Goal: Task Accomplishment & Management: Manage account settings

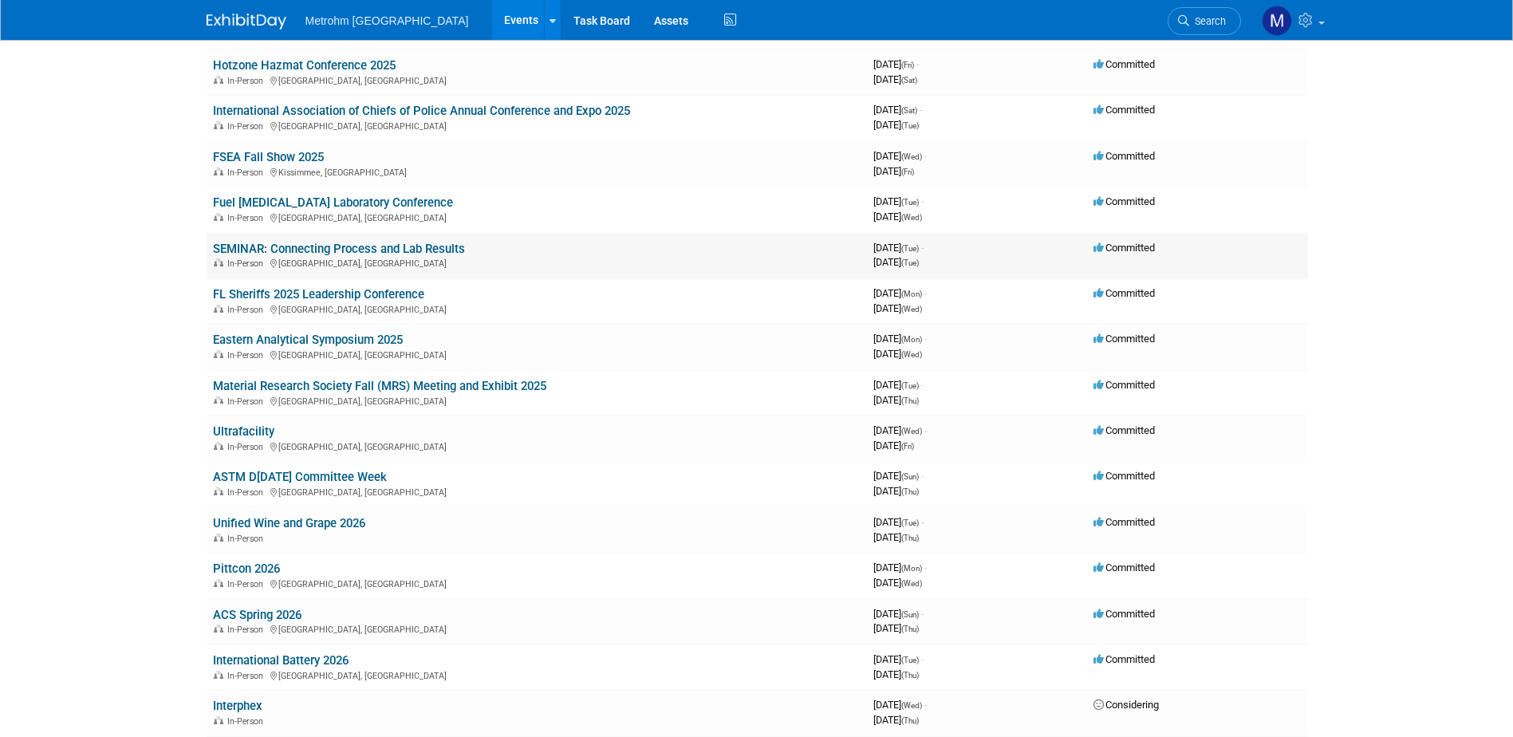
scroll to position [399, 0]
click at [271, 345] on link "Eastern Analytical Symposium 2025" at bounding box center [308, 339] width 190 height 14
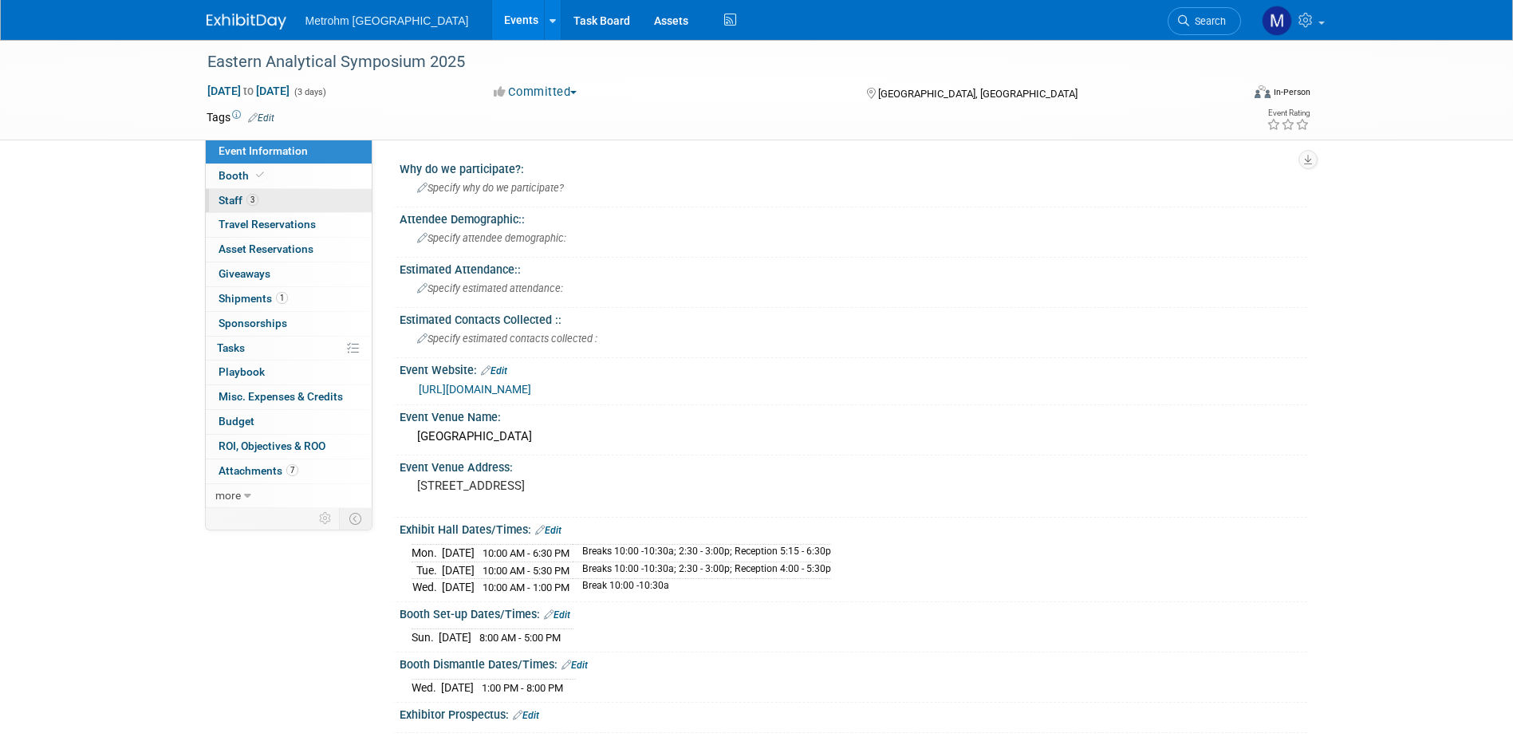
click at [239, 199] on span "Staff 3" at bounding box center [239, 200] width 40 height 13
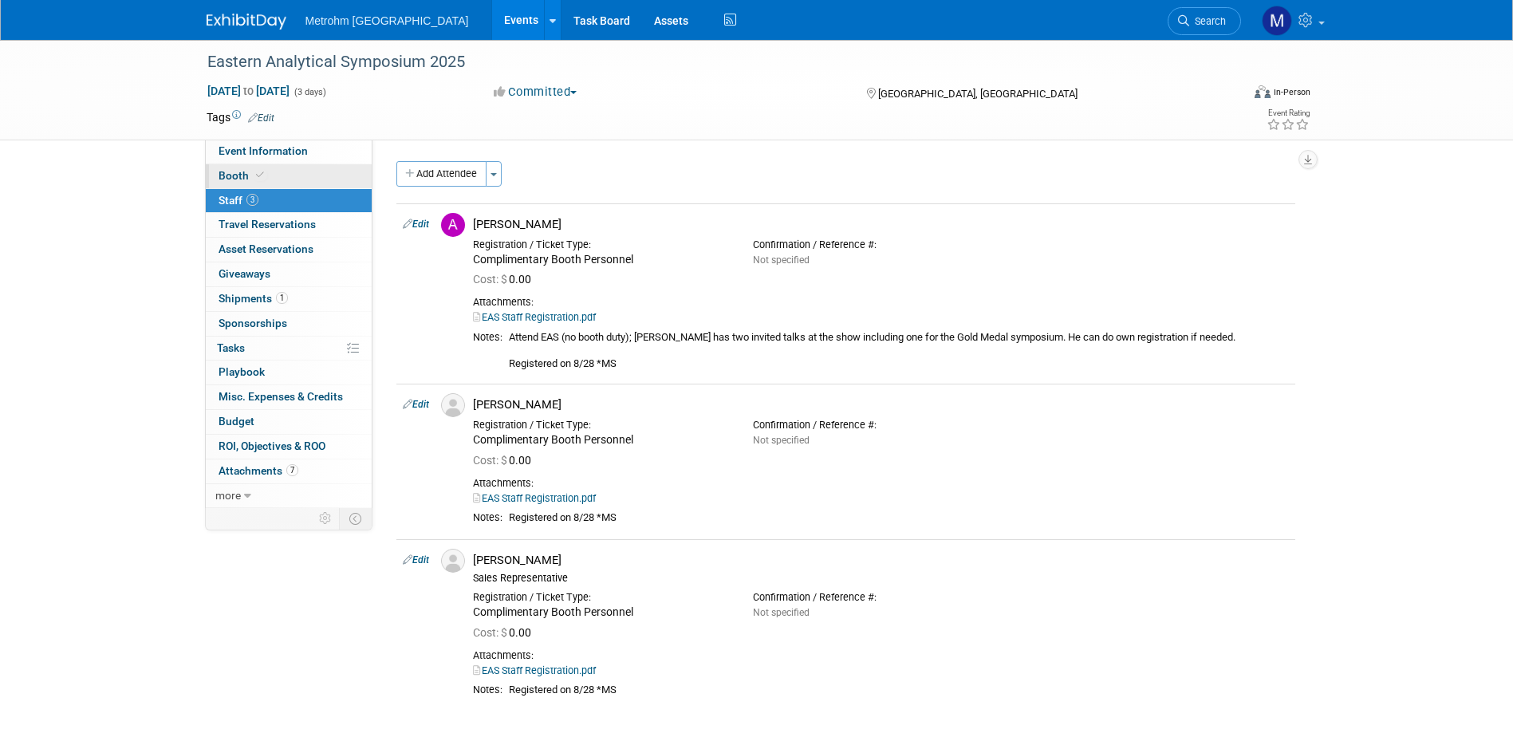
click at [239, 183] on link "Booth" at bounding box center [289, 176] width 166 height 24
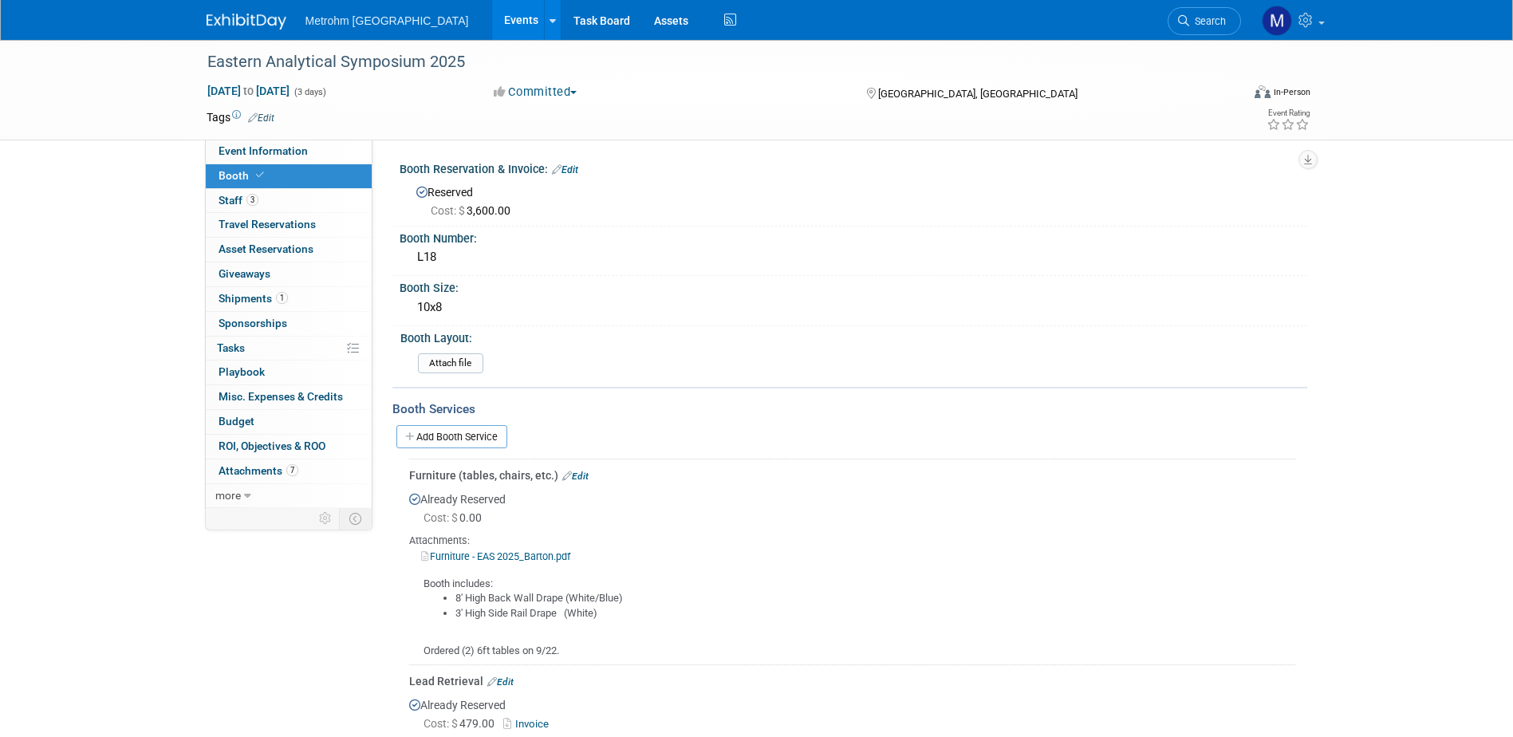
click at [549, 560] on link "Furniture - EAS 2025_Barton.pdf" at bounding box center [495, 556] width 149 height 12
click at [576, 477] on link "Edit" at bounding box center [575, 476] width 26 height 11
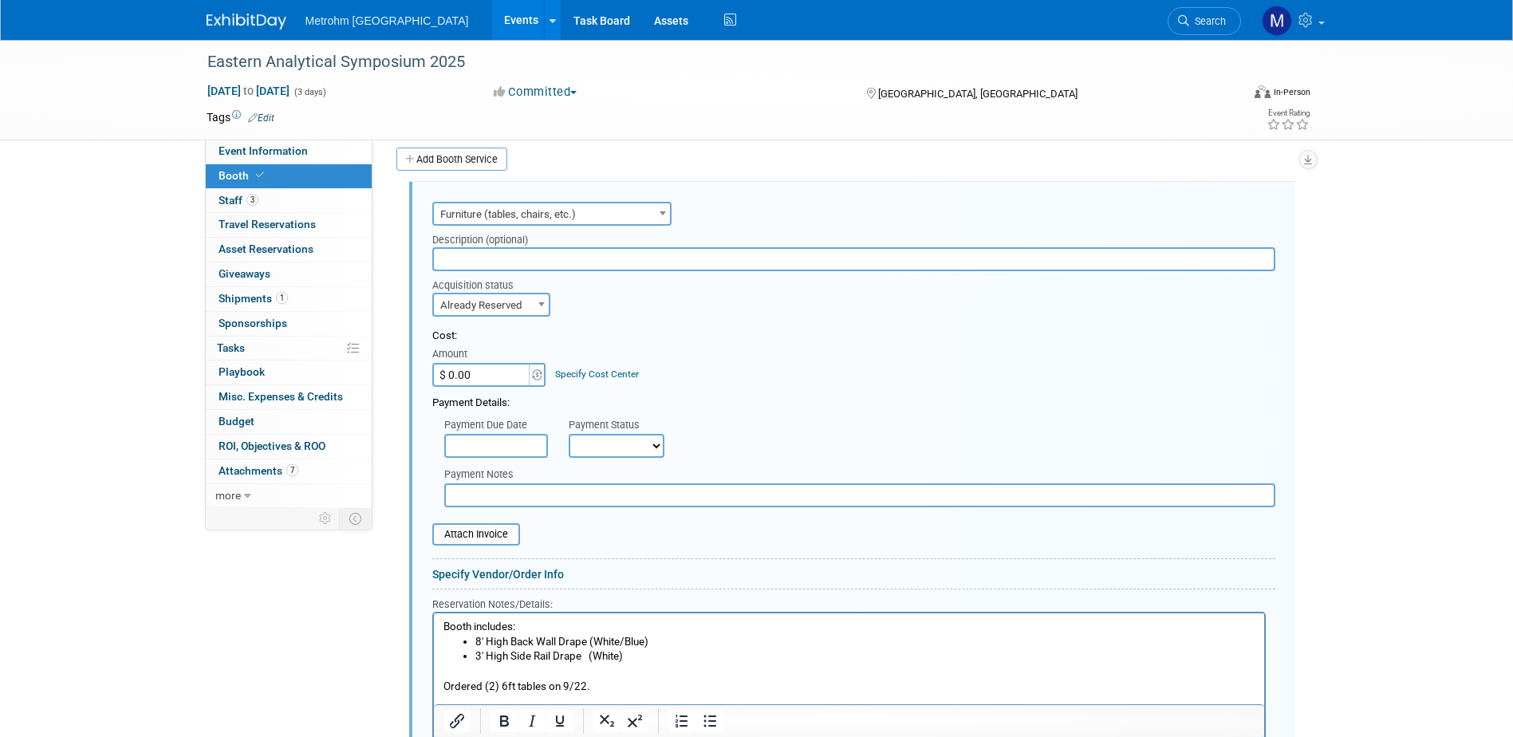
click at [511, 374] on input "$ 0.00" at bounding box center [482, 375] width 100 height 24
type input "$ 255.90"
click at [640, 455] on select "Not Paid Yet Partially Paid Paid in Full" at bounding box center [617, 446] width 96 height 24
select select "1"
click at [569, 434] on select "Not Paid Yet Partially Paid Paid in Full" at bounding box center [617, 446] width 96 height 24
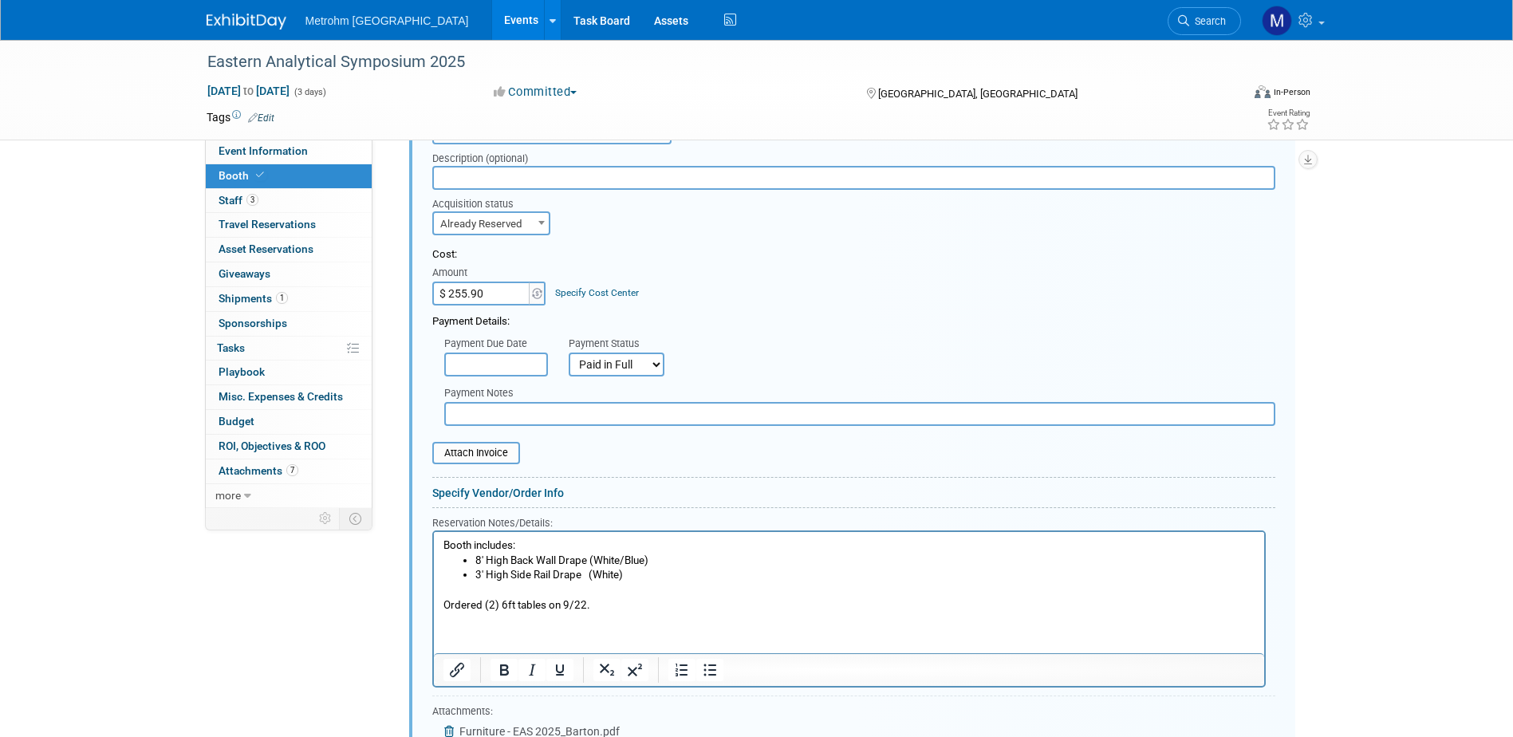
scroll to position [437, 0]
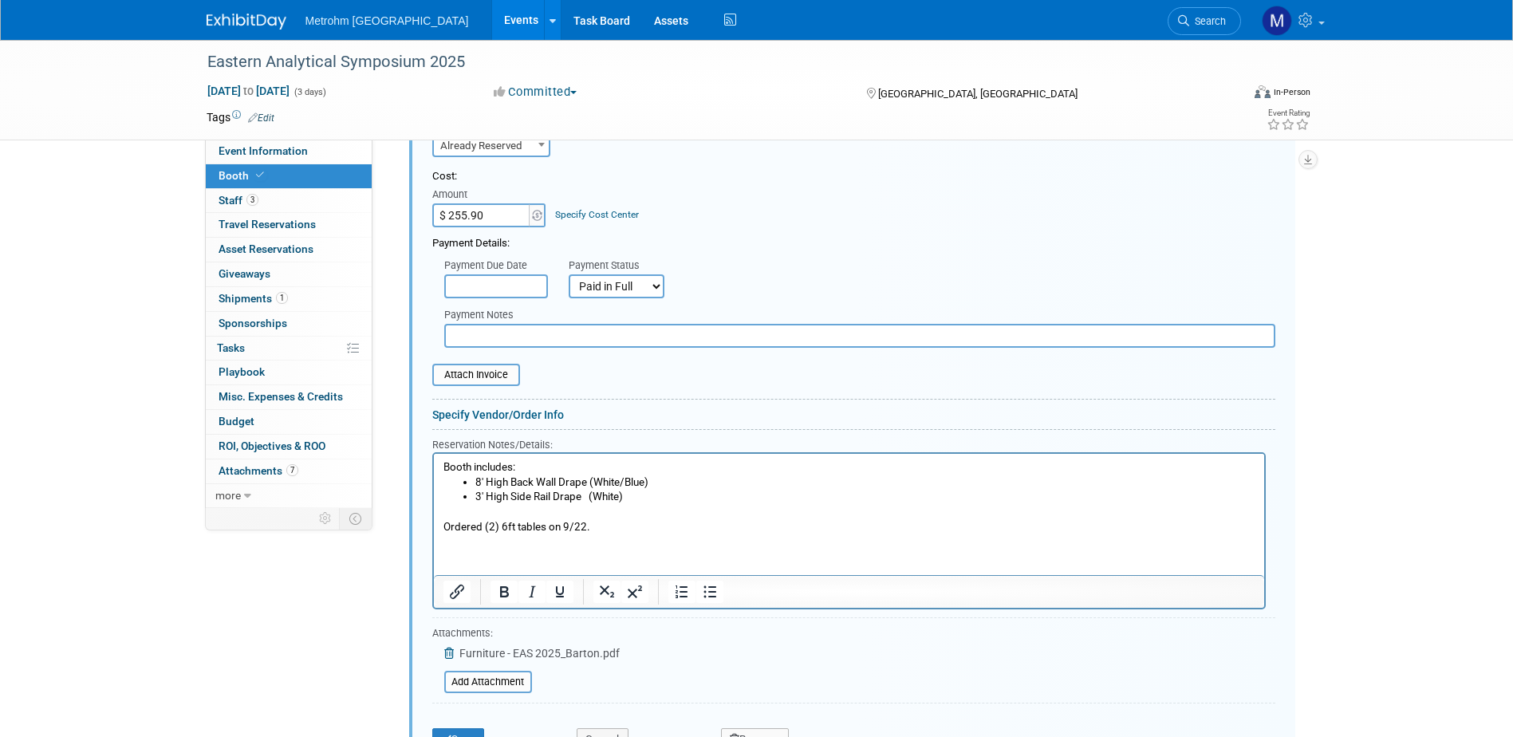
click at [468, 357] on div "Attach Invoice" at bounding box center [853, 367] width 843 height 38
click at [469, 370] on input "file" at bounding box center [424, 374] width 190 height 19
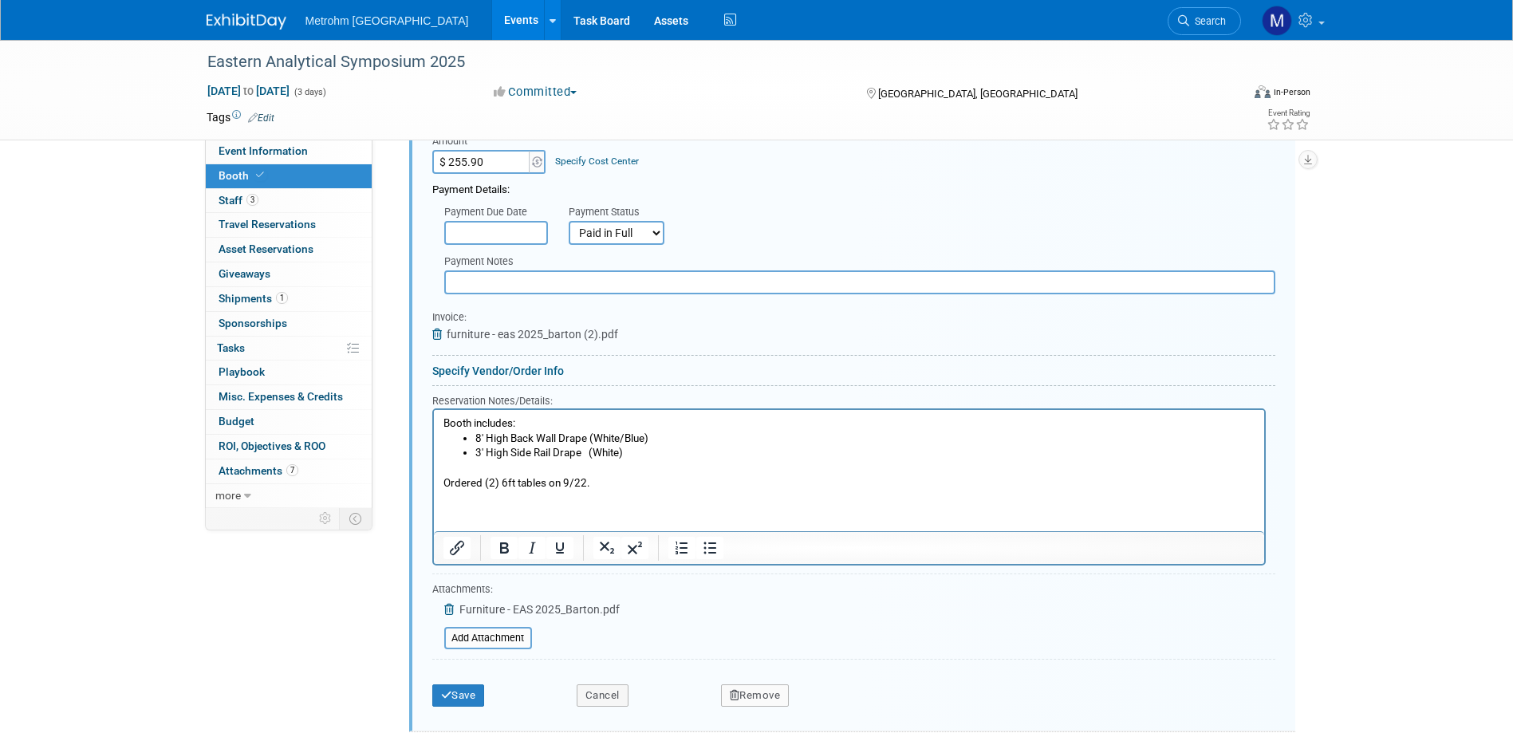
scroll to position [517, 0]
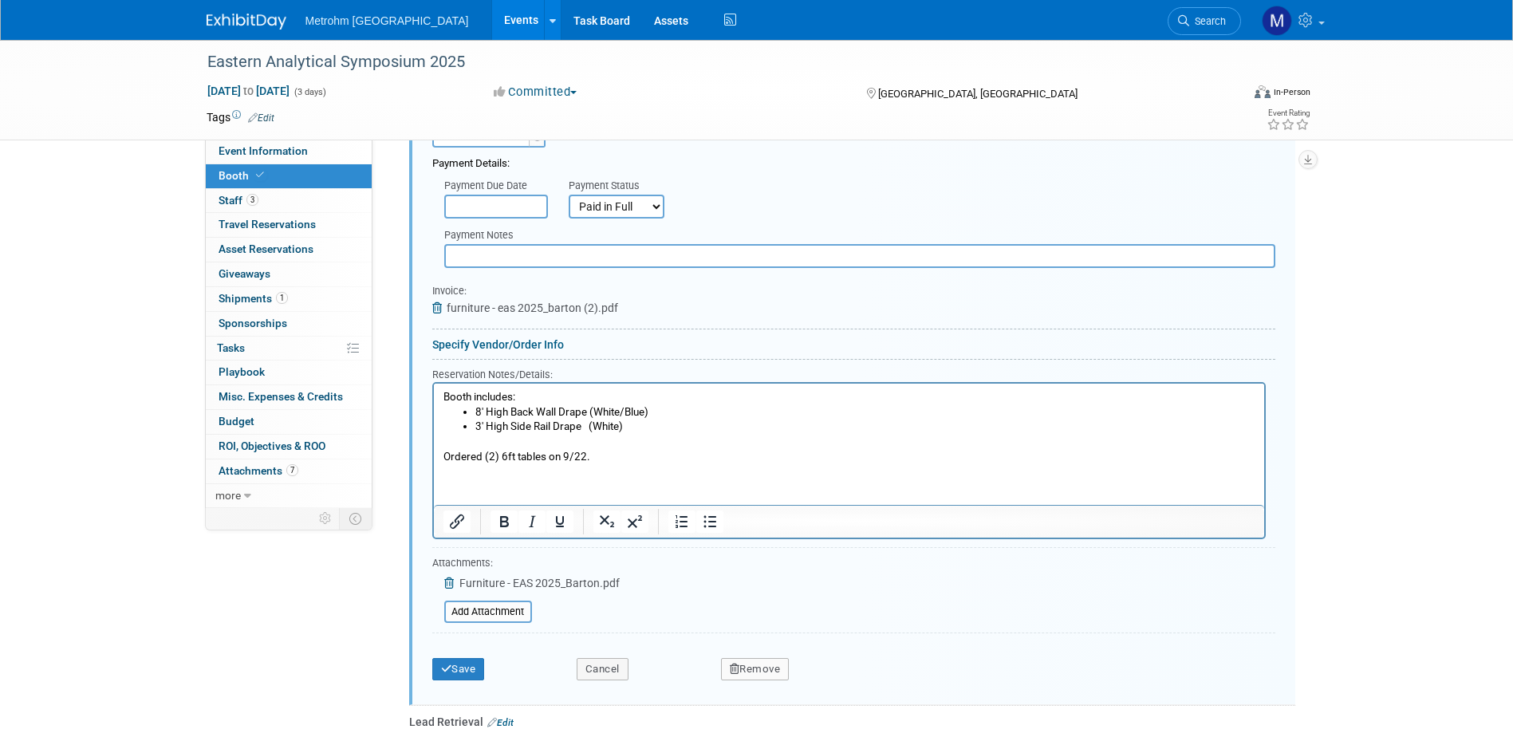
click at [460, 681] on div "Save Cancel Remove" at bounding box center [853, 664] width 843 height 49
click at [461, 677] on button "Save" at bounding box center [458, 669] width 53 height 22
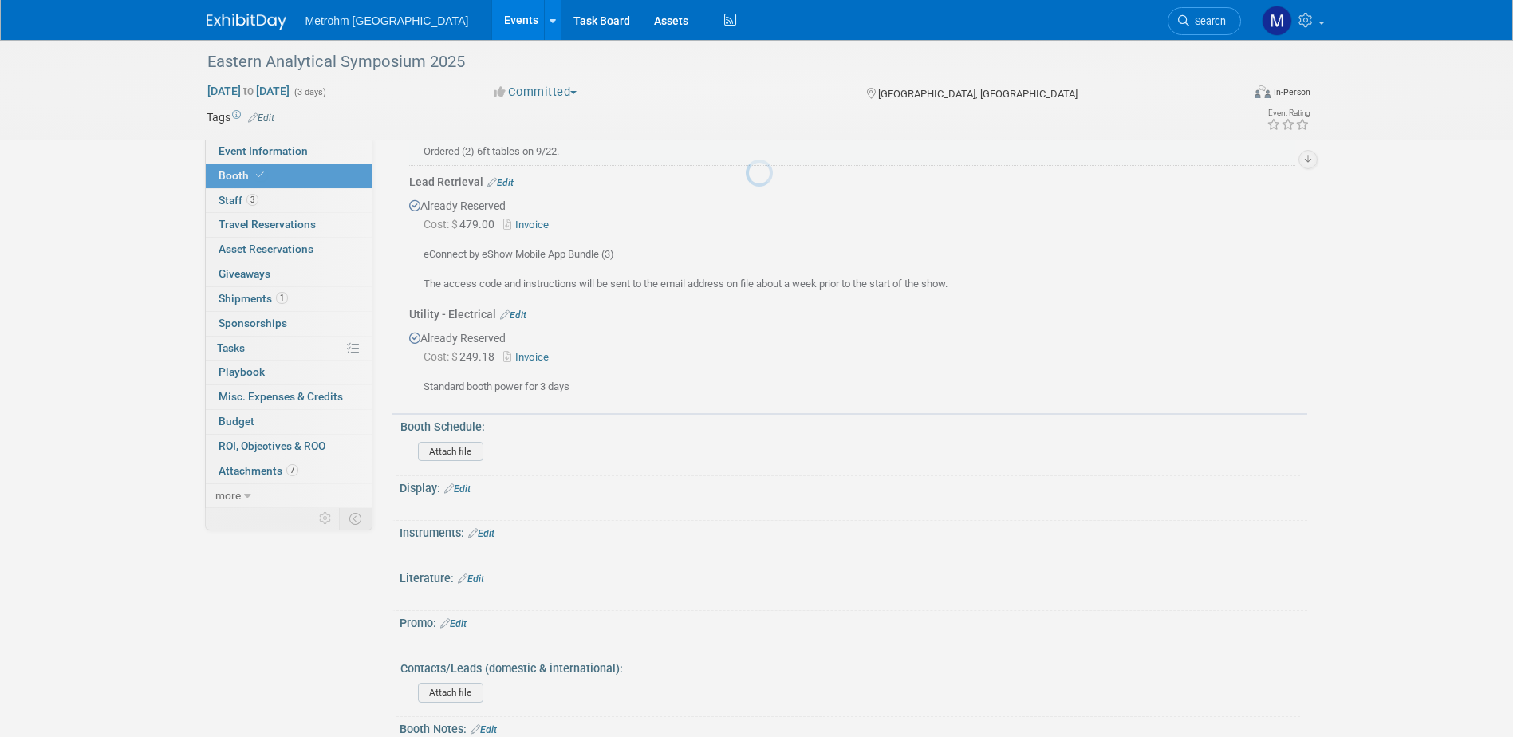
scroll to position [278, 0]
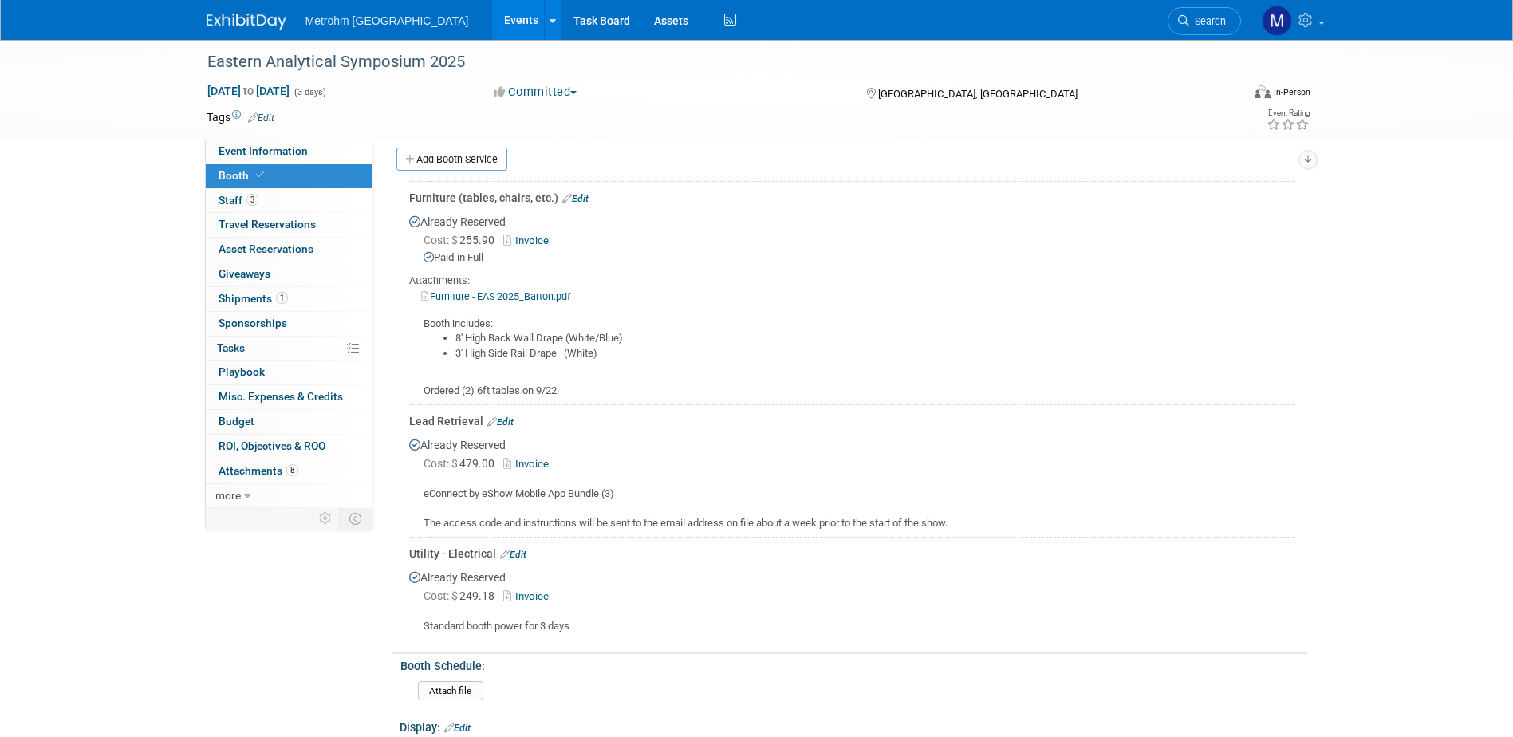
click at [547, 238] on link "Invoice" at bounding box center [529, 241] width 52 height 12
click at [266, 214] on link "0 Travel Reservations 0" at bounding box center [289, 225] width 166 height 24
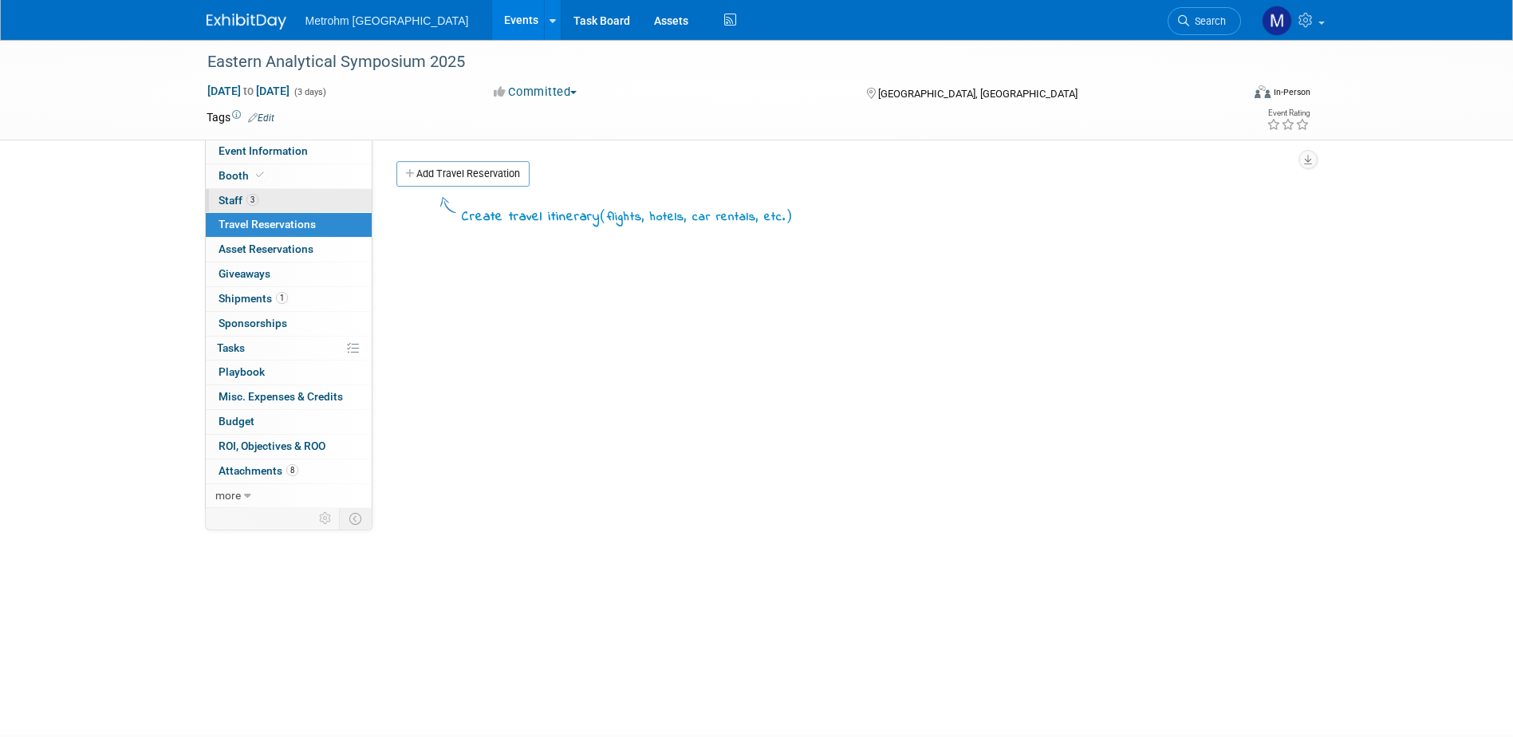
click at [266, 206] on link "3 Staff 3" at bounding box center [289, 201] width 166 height 24
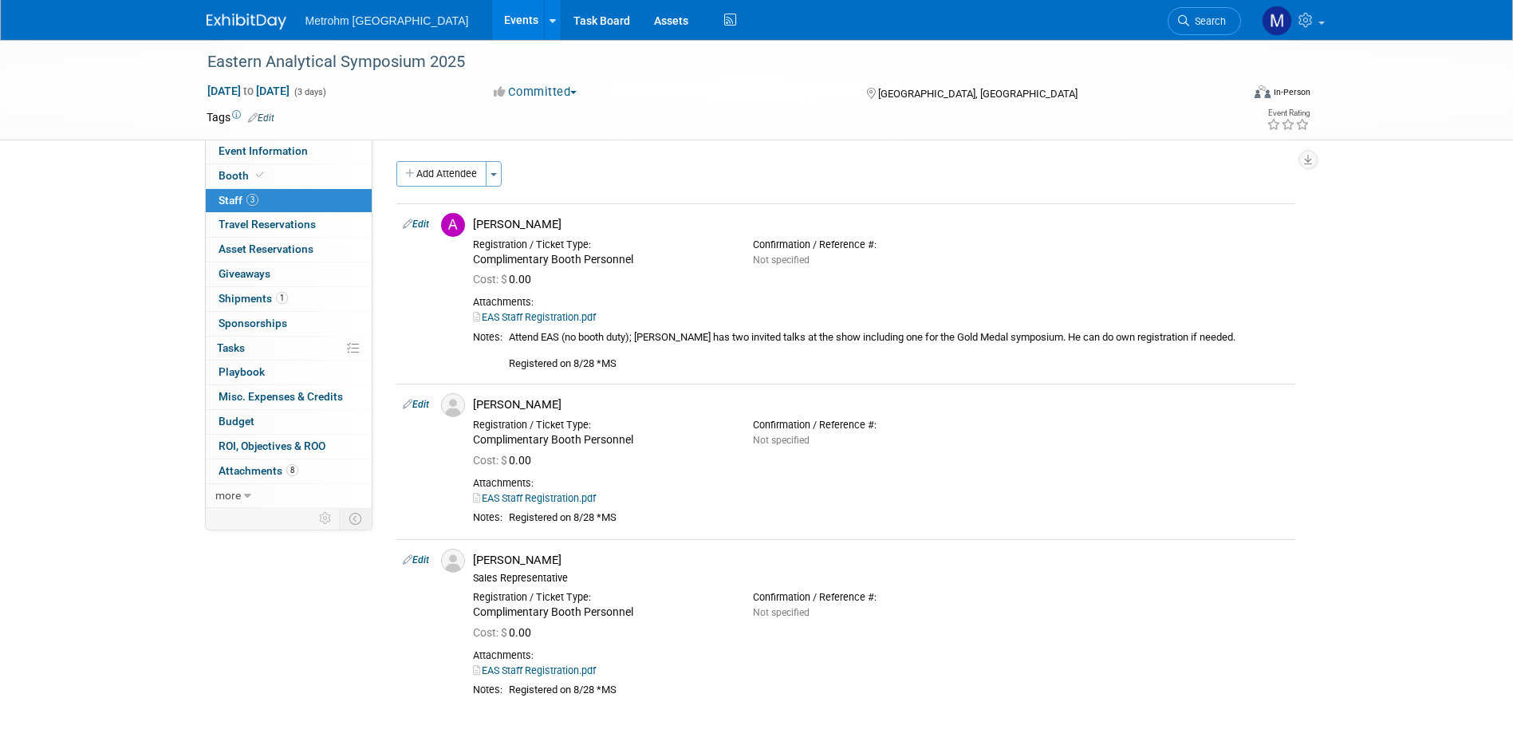
click at [251, 37] on div "Metrohm USA Events Add Event Bulk Upload Events Shareable Event Boards Recently…" at bounding box center [757, 20] width 1101 height 40
click at [251, 26] on img at bounding box center [247, 22] width 80 height 16
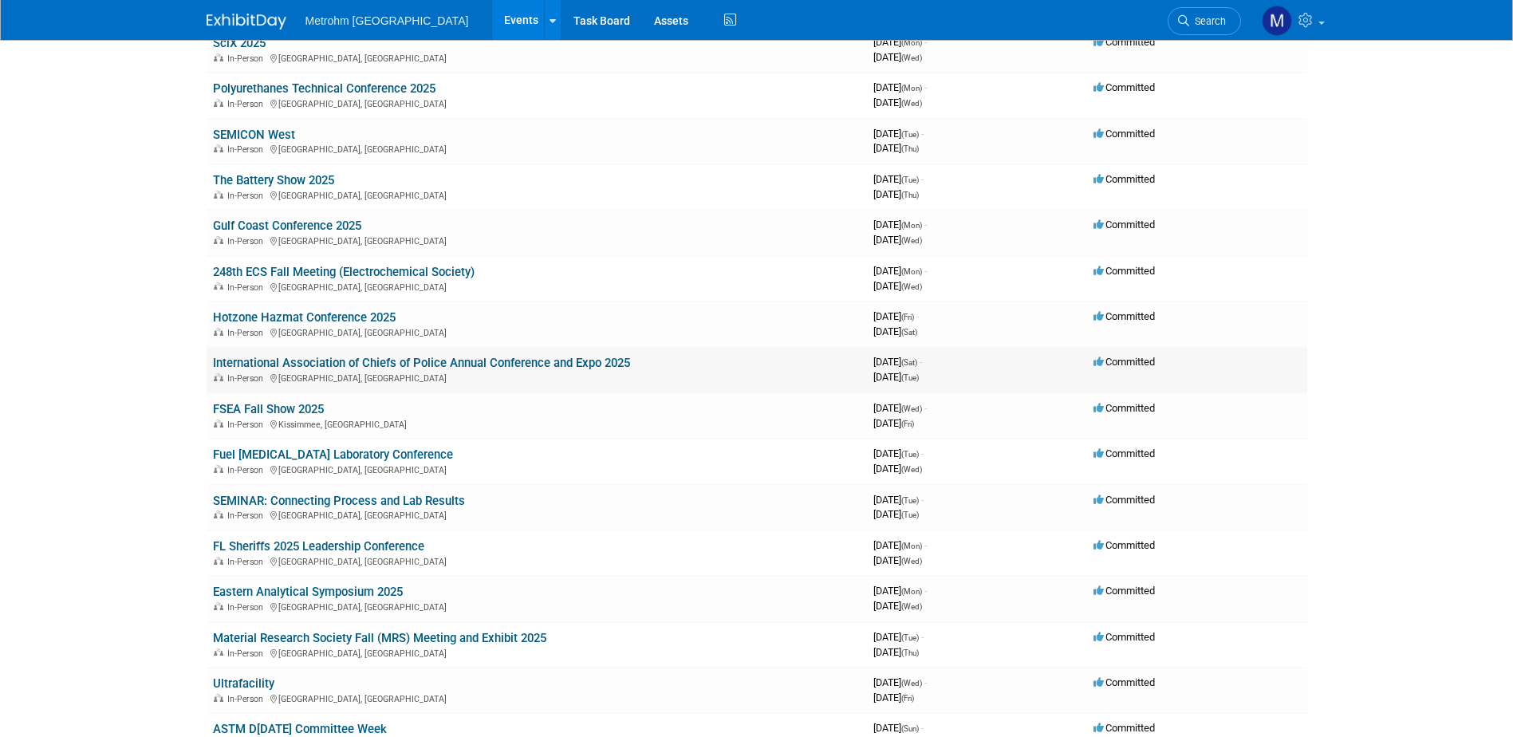
scroll to position [160, 0]
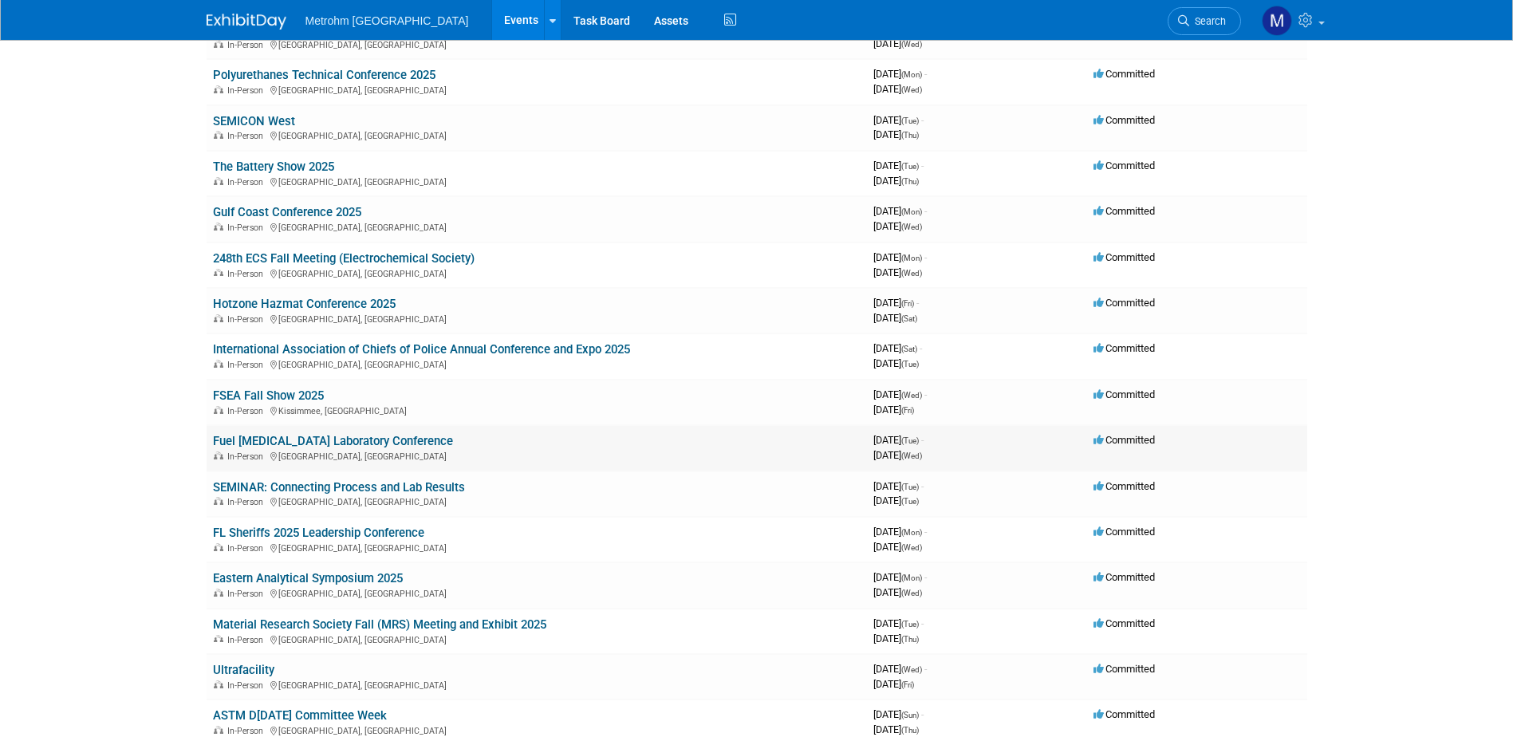
click at [279, 446] on link "Fuel [MEDICAL_DATA] Laboratory Conference" at bounding box center [333, 441] width 240 height 14
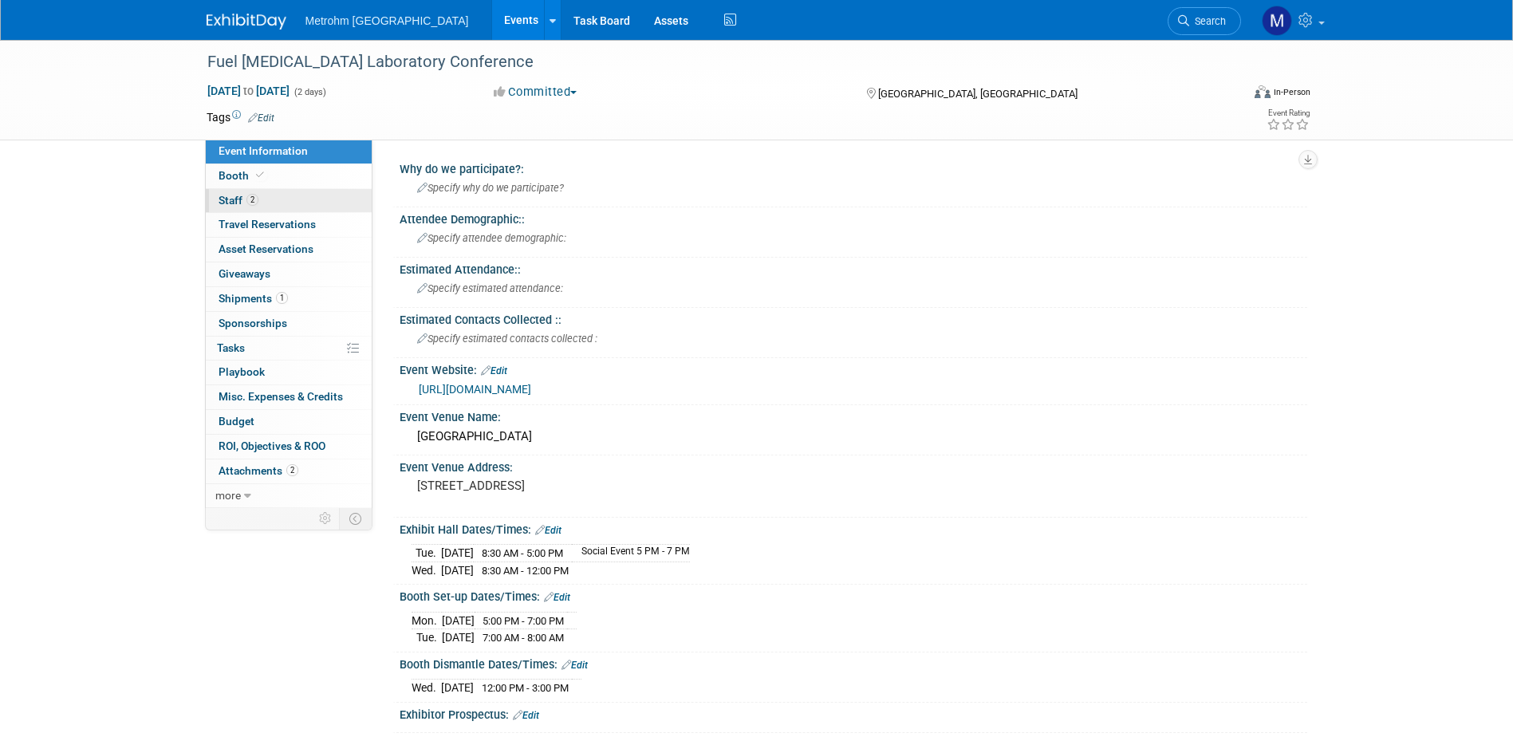
click at [252, 201] on span "2" at bounding box center [253, 200] width 12 height 12
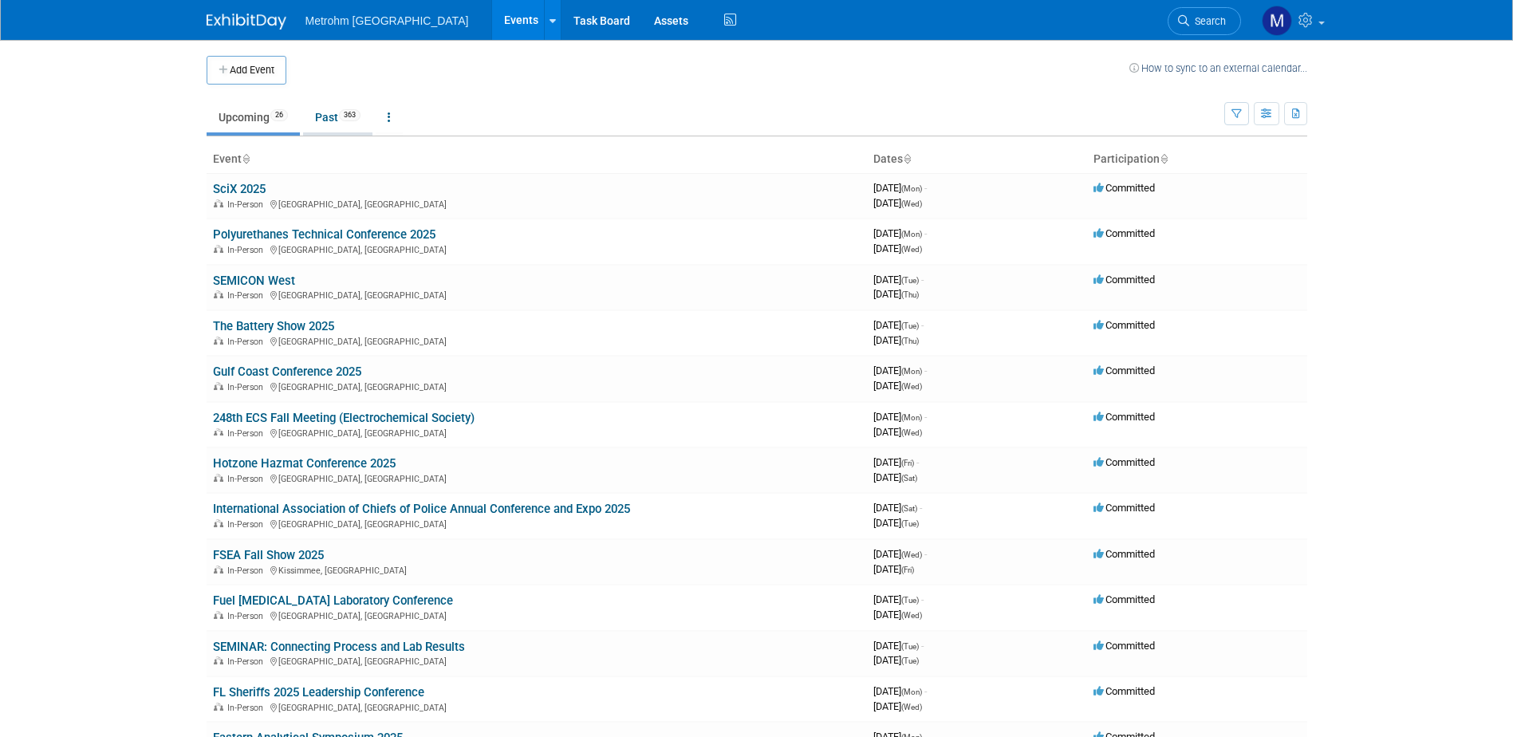
click at [319, 106] on link "Past 363" at bounding box center [337, 117] width 69 height 30
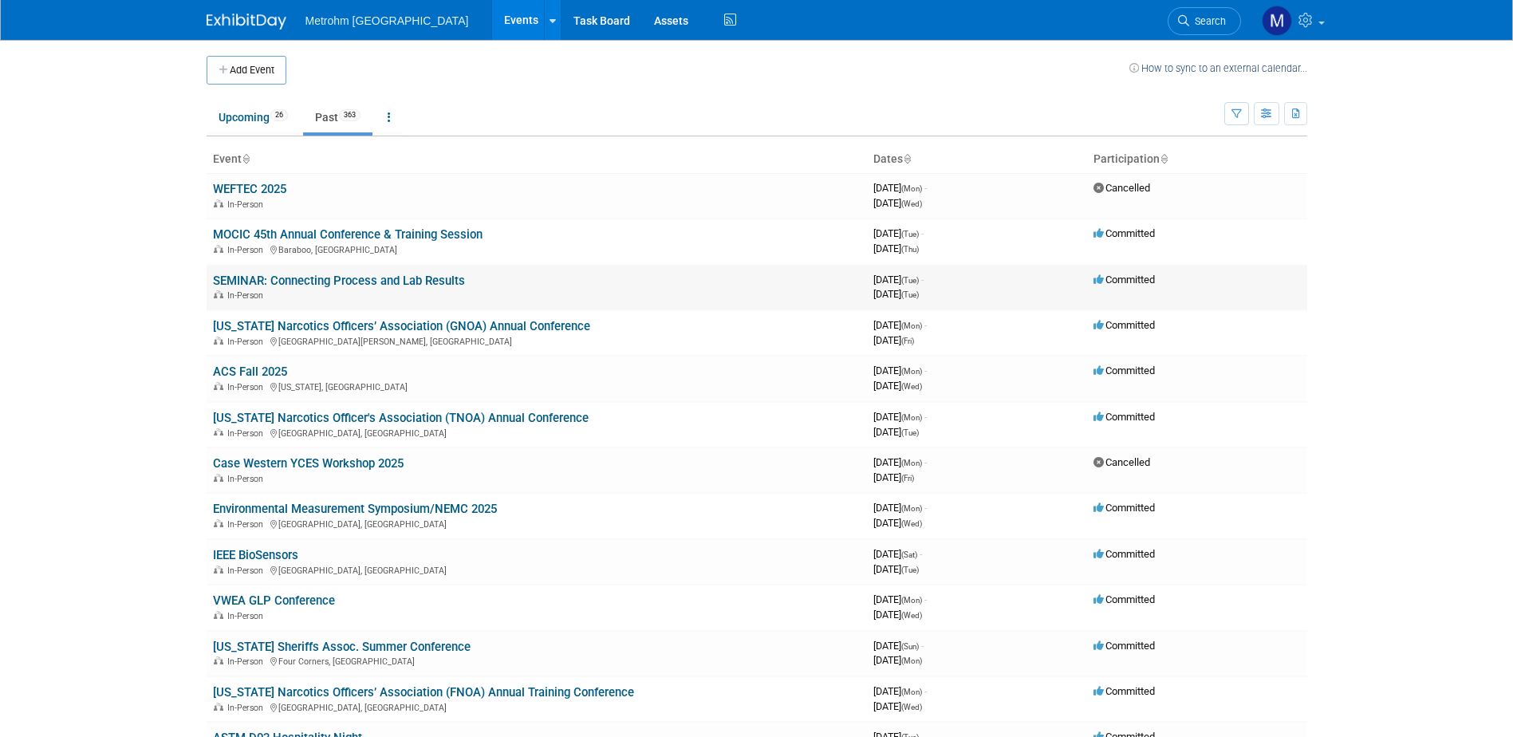
click at [329, 274] on link "SEMINAR: Connecting Process and Lab Results" at bounding box center [339, 281] width 252 height 14
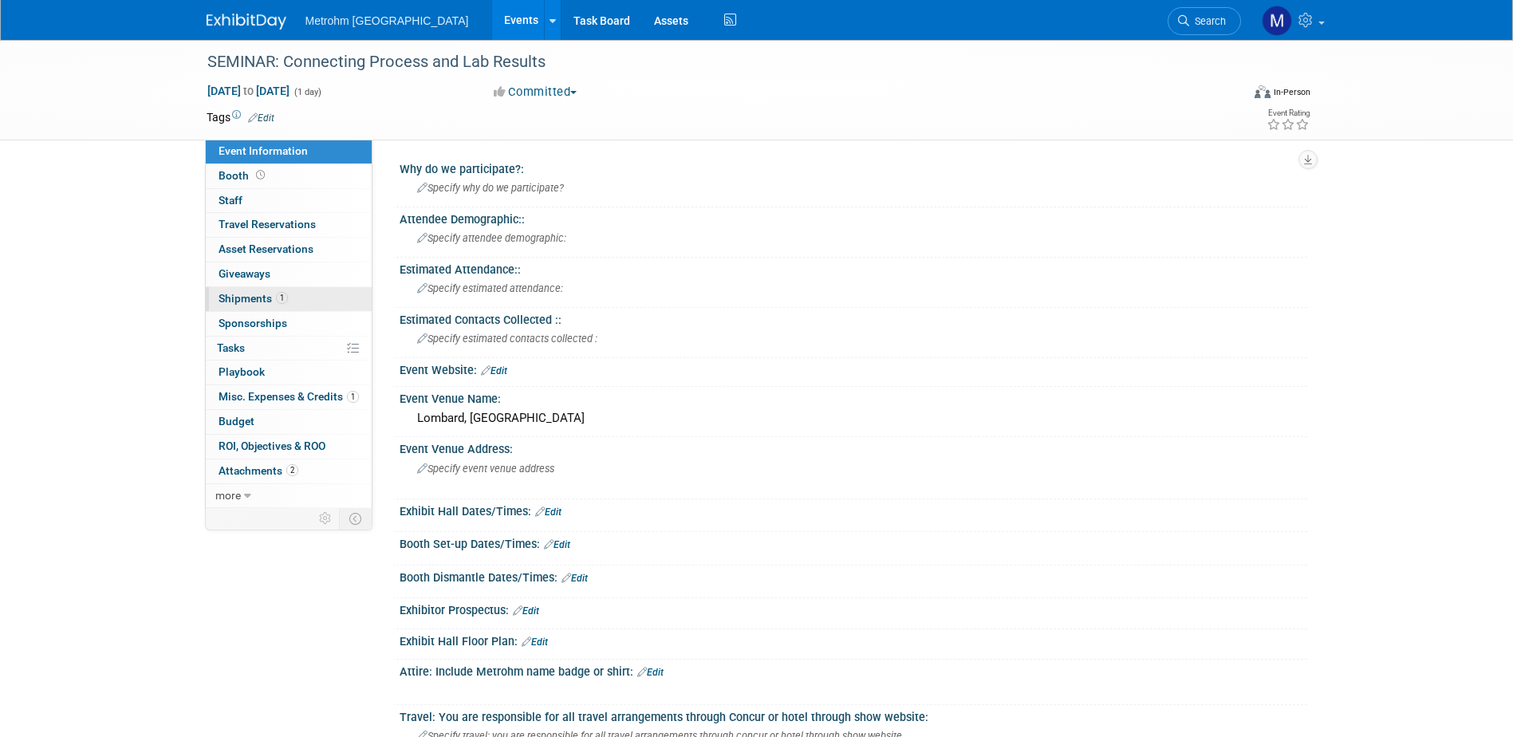
click at [276, 295] on span "1" at bounding box center [282, 298] width 12 height 12
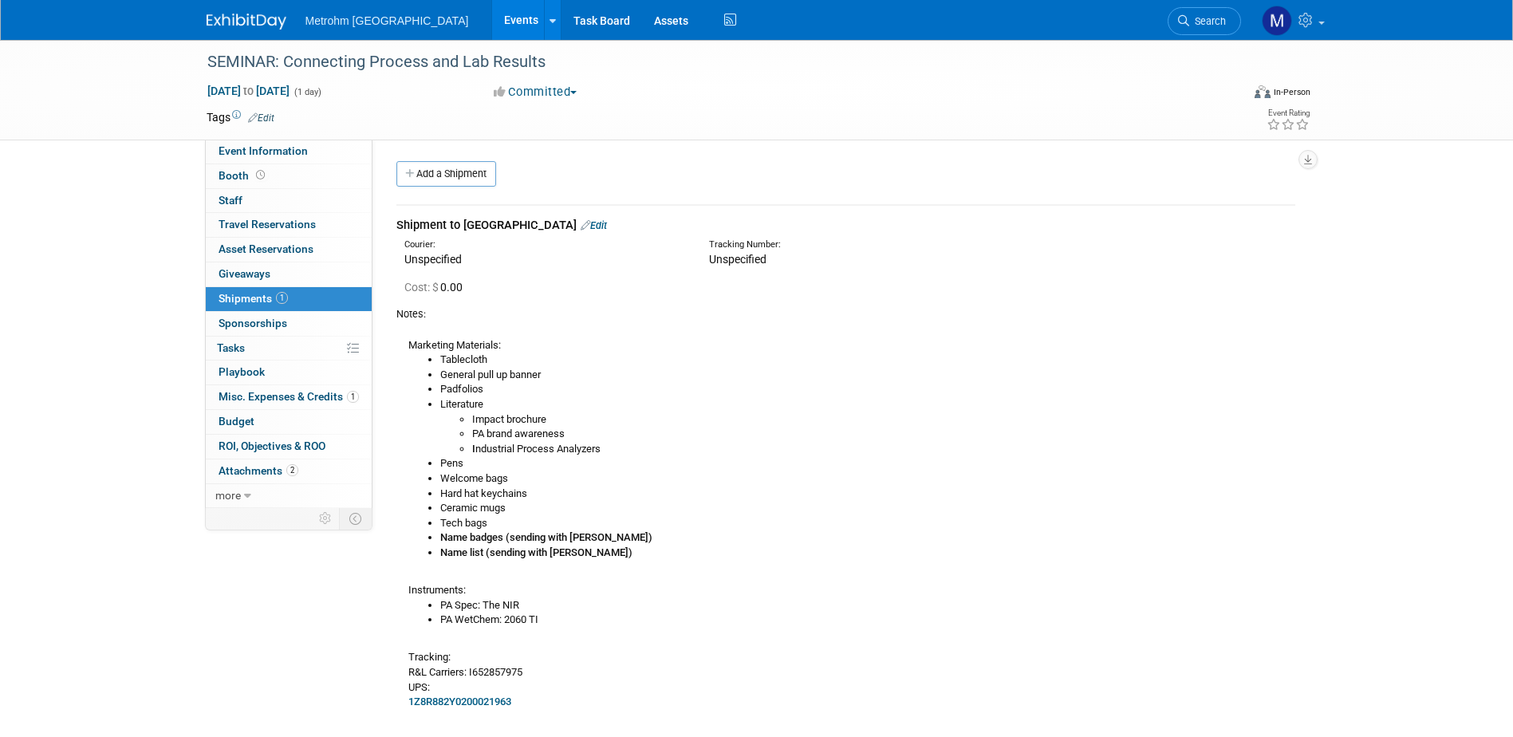
click at [221, 14] on img at bounding box center [247, 22] width 80 height 16
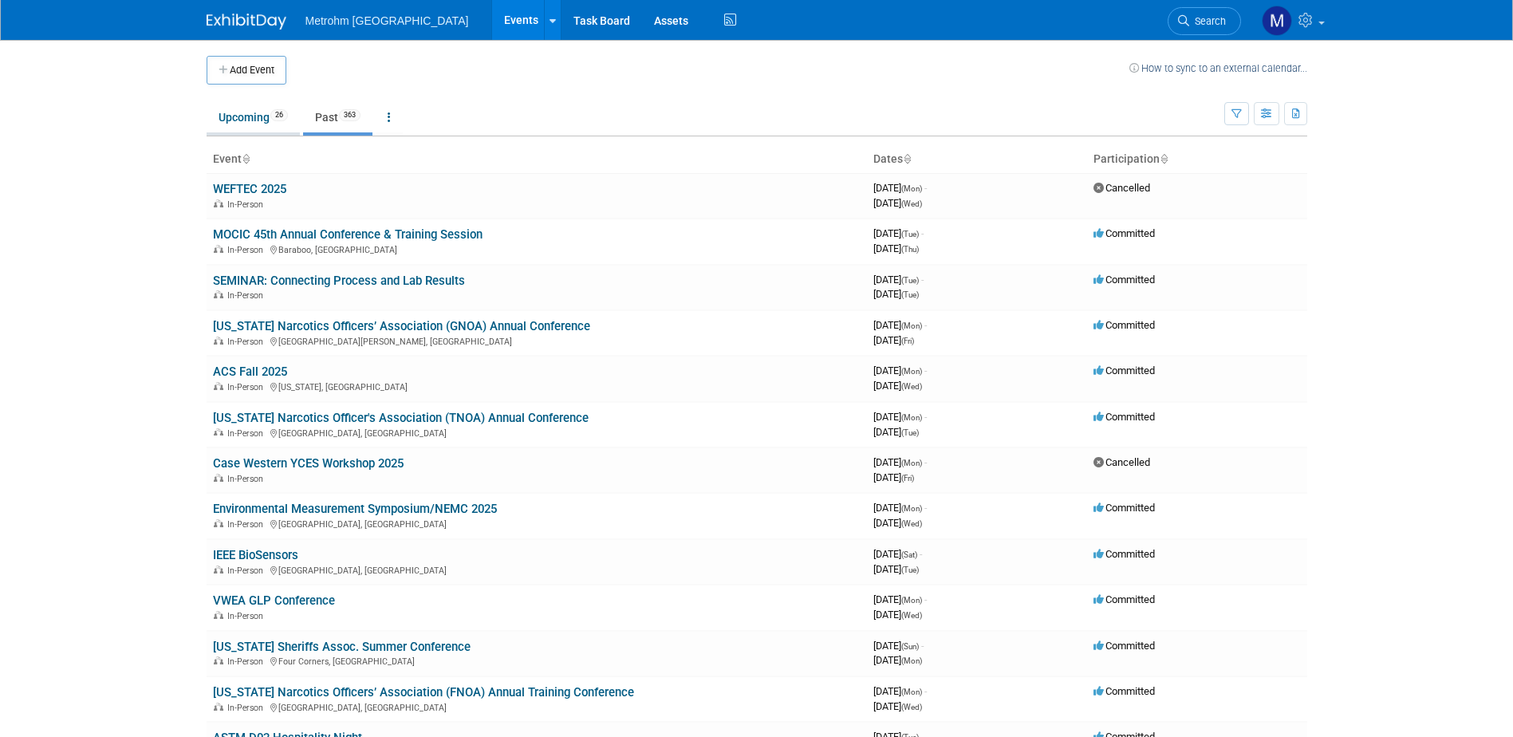
click at [227, 128] on link "Upcoming 26" at bounding box center [253, 117] width 93 height 30
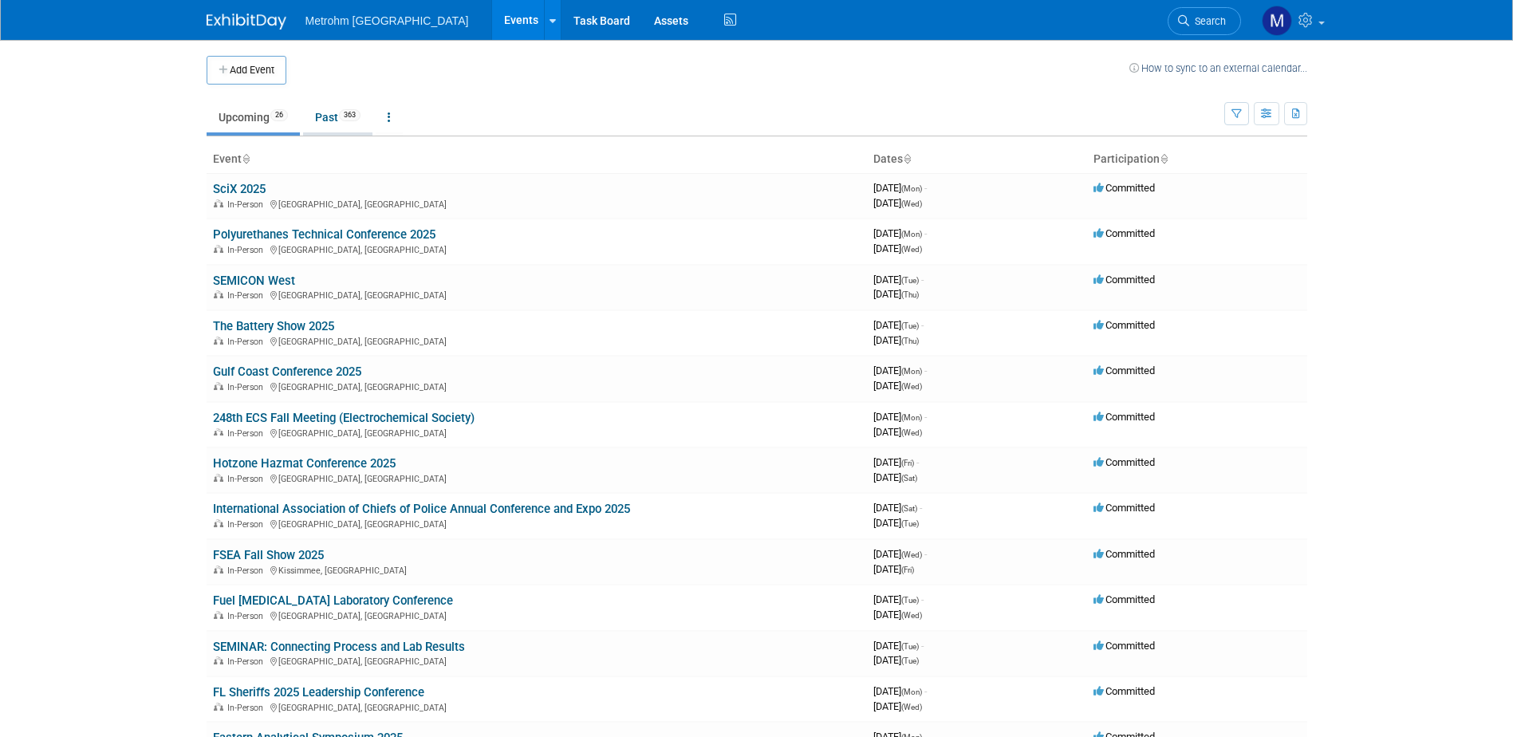
click at [339, 120] on link "Past 363" at bounding box center [337, 117] width 69 height 30
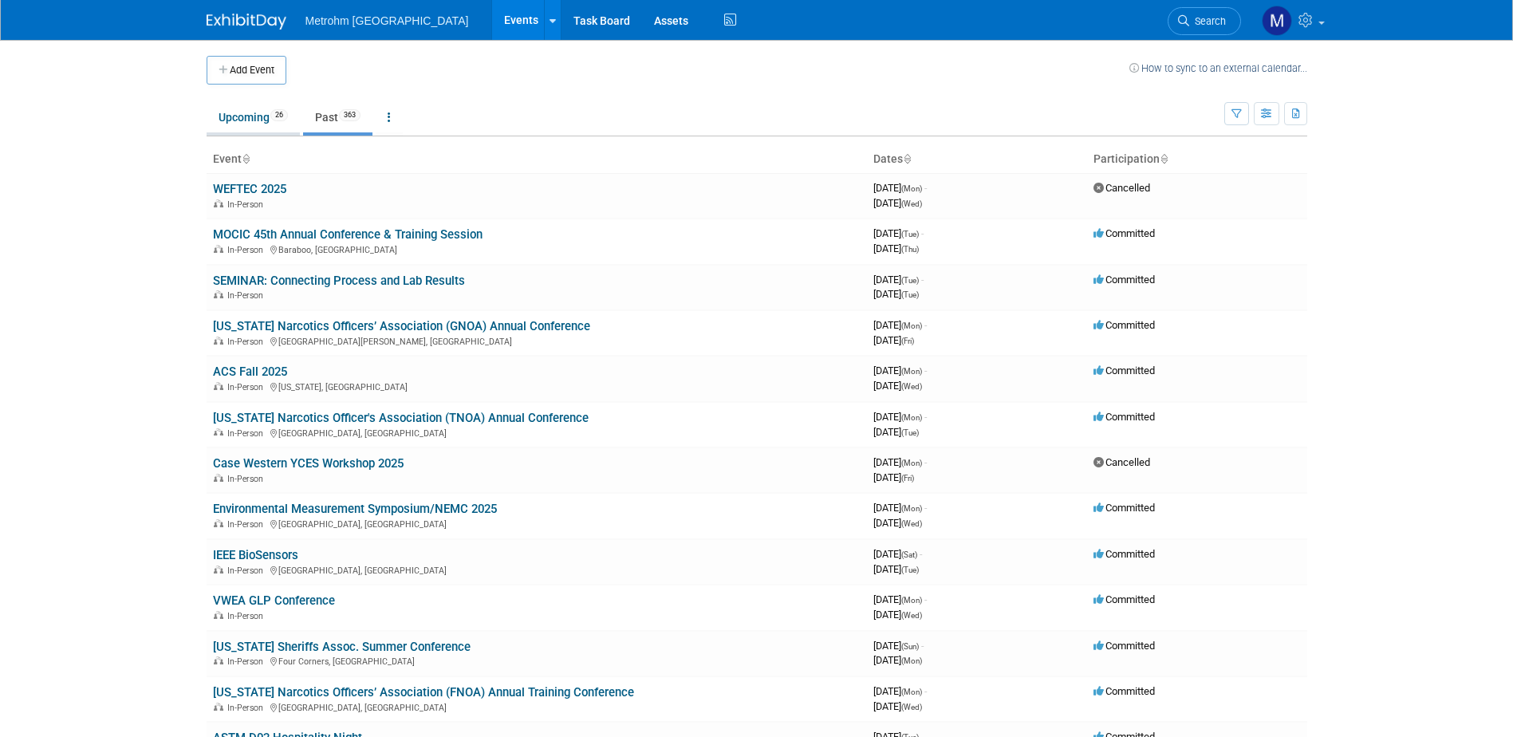
click at [266, 122] on link "Upcoming 26" at bounding box center [253, 117] width 93 height 30
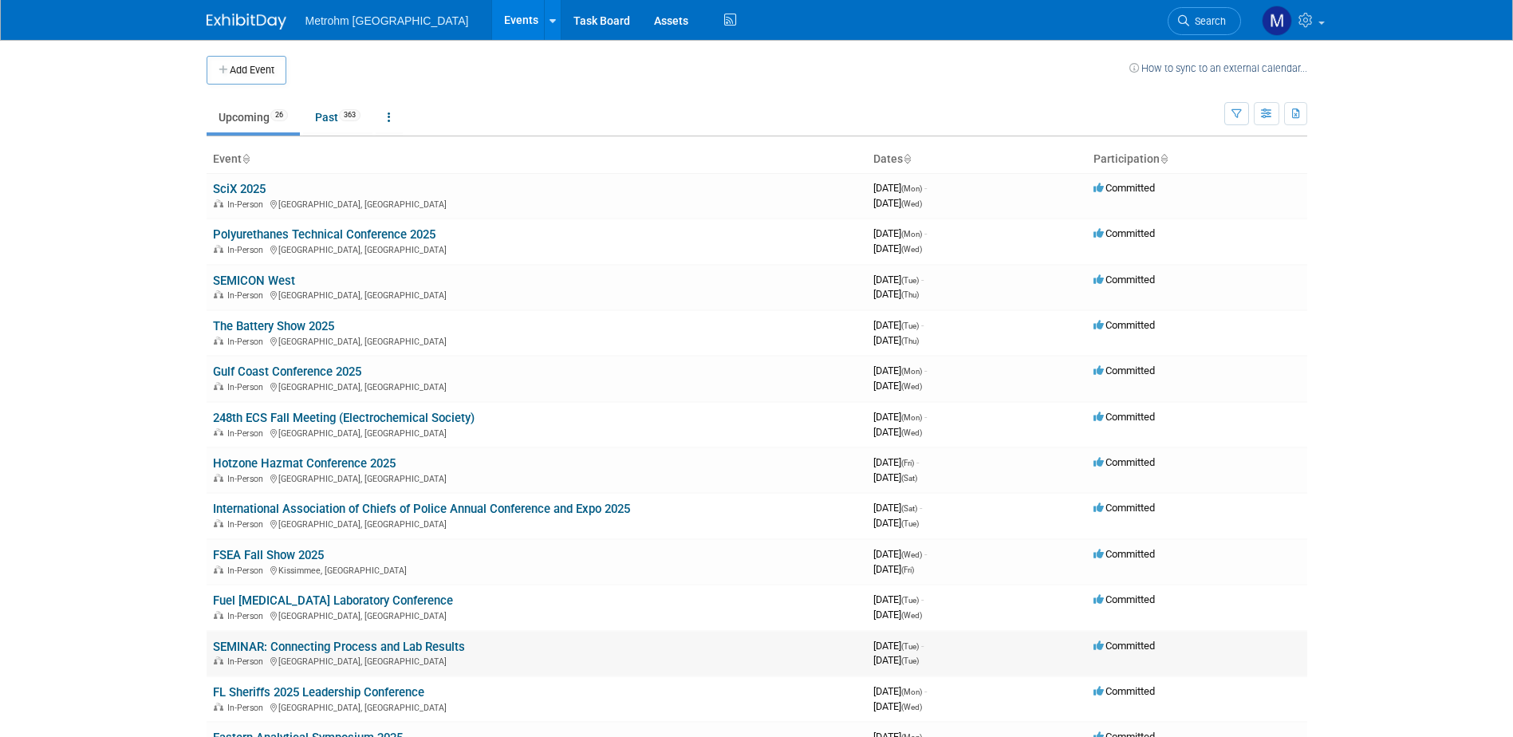
click at [369, 649] on link "SEMINAR: Connecting Process and Lab Results" at bounding box center [339, 647] width 252 height 14
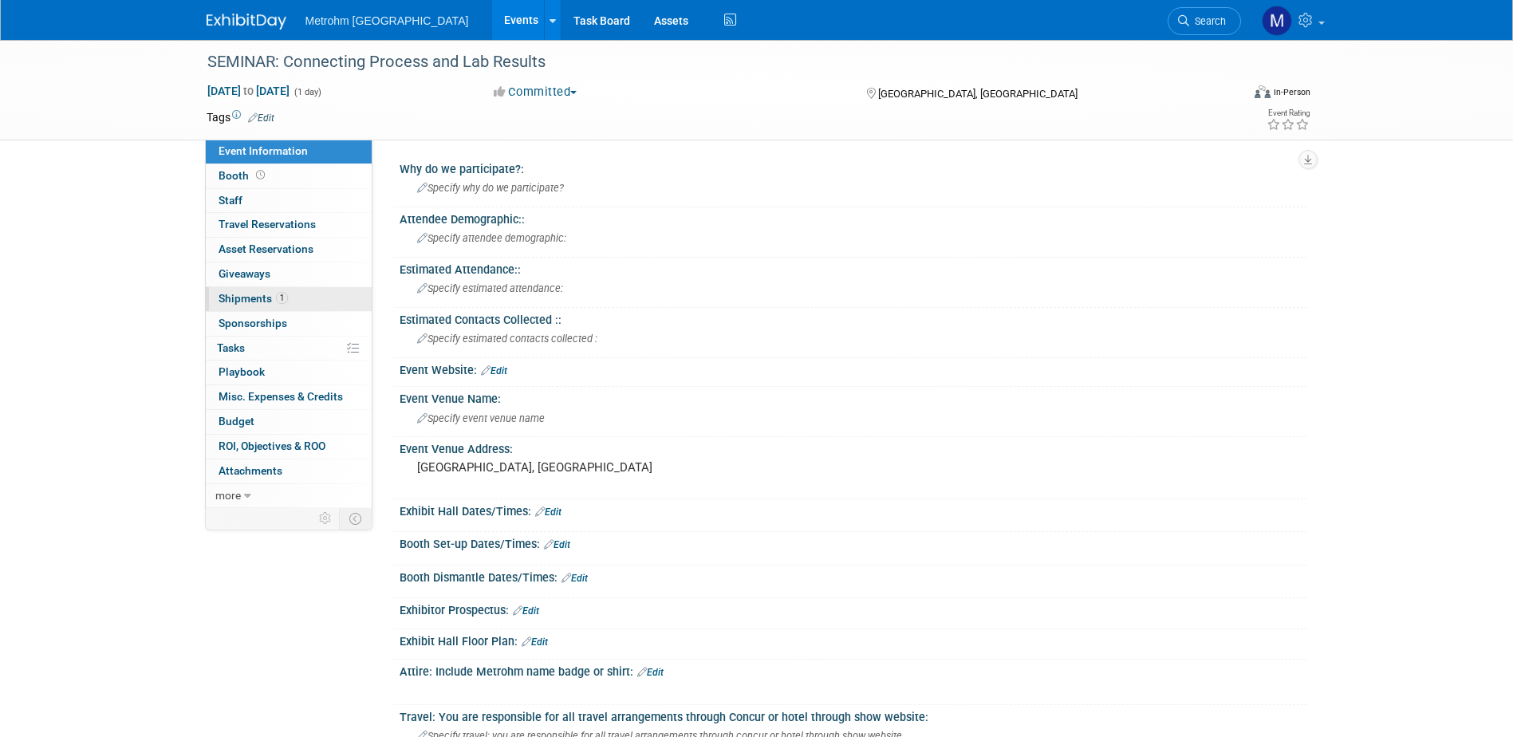
click at [244, 302] on span "Shipments 1" at bounding box center [253, 298] width 69 height 13
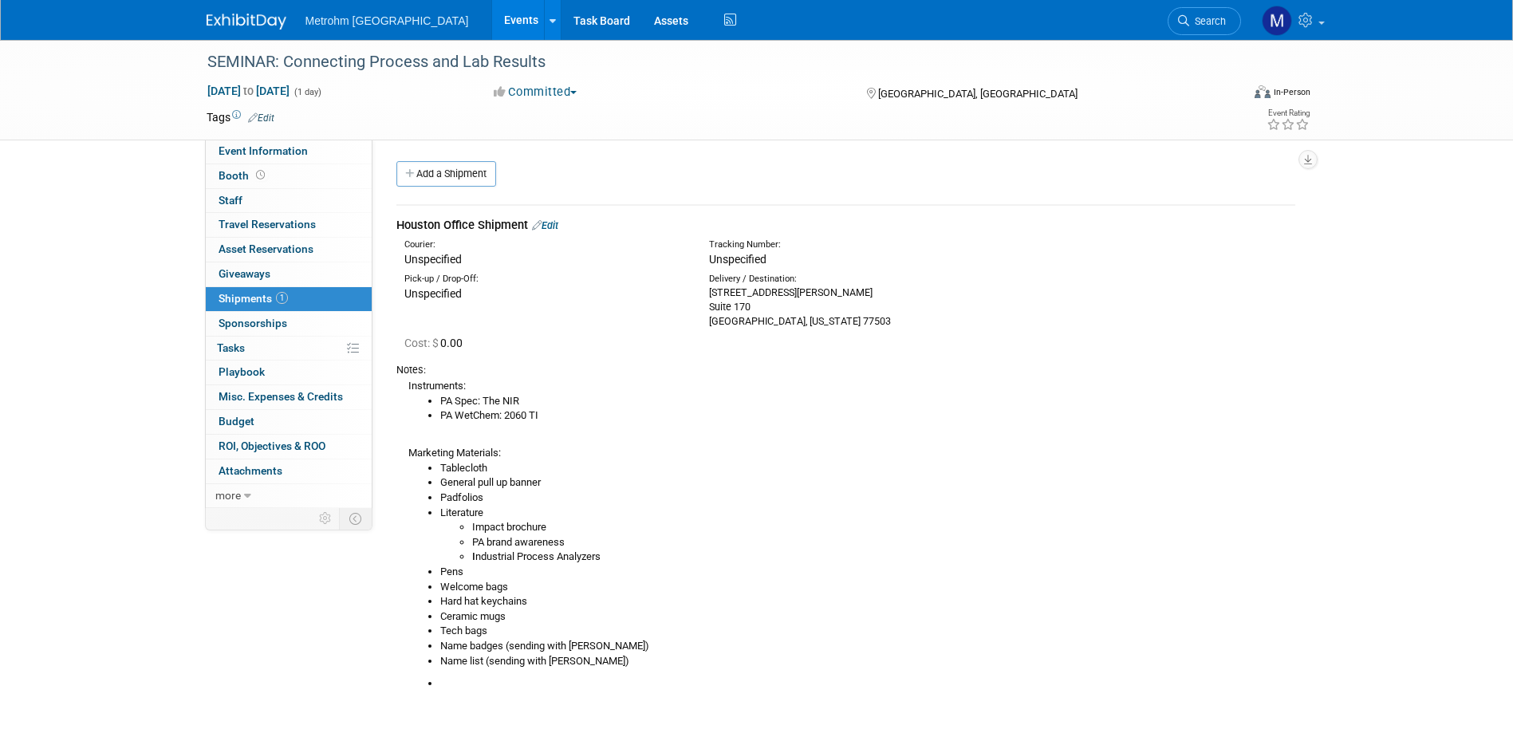
click at [258, 27] on img at bounding box center [247, 22] width 80 height 16
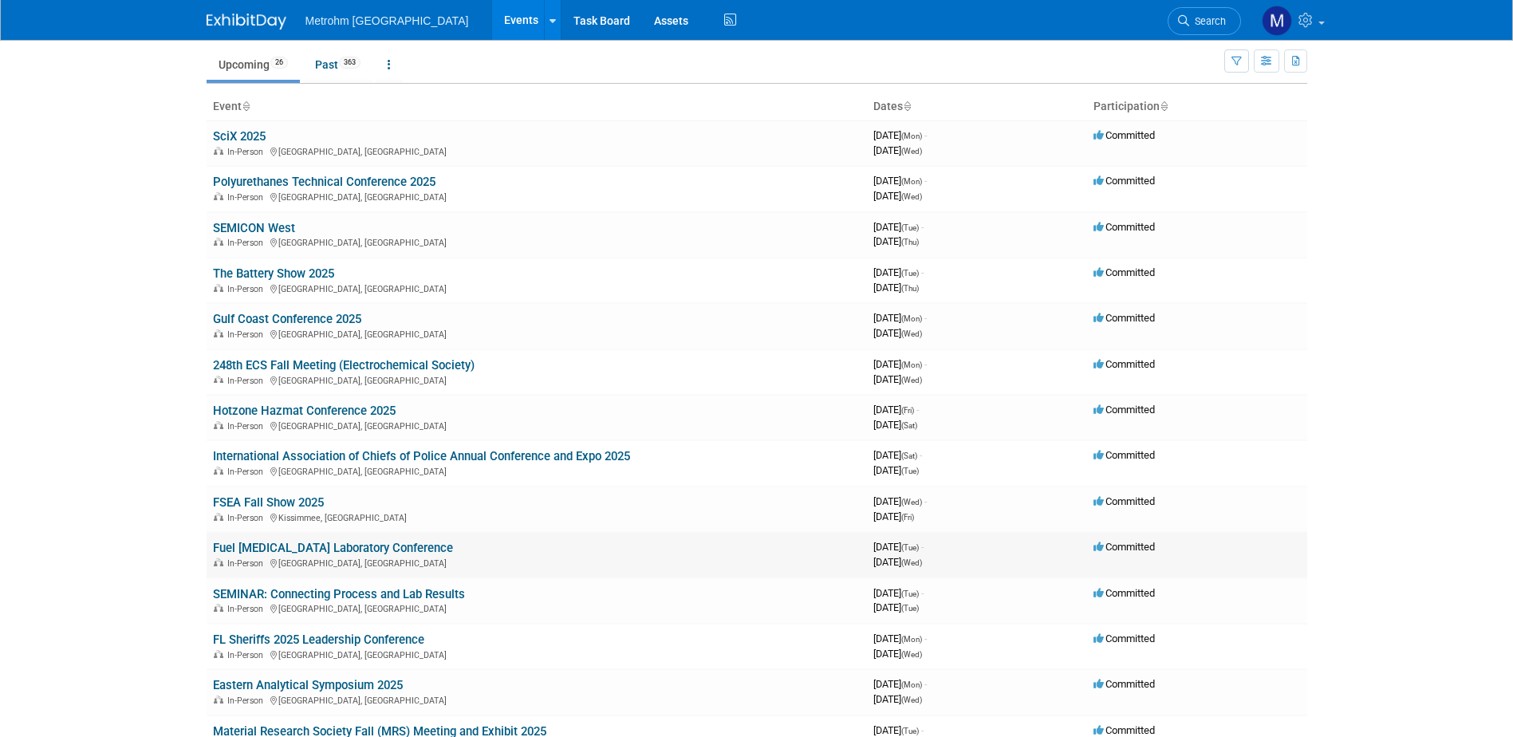
scroll to position [160, 0]
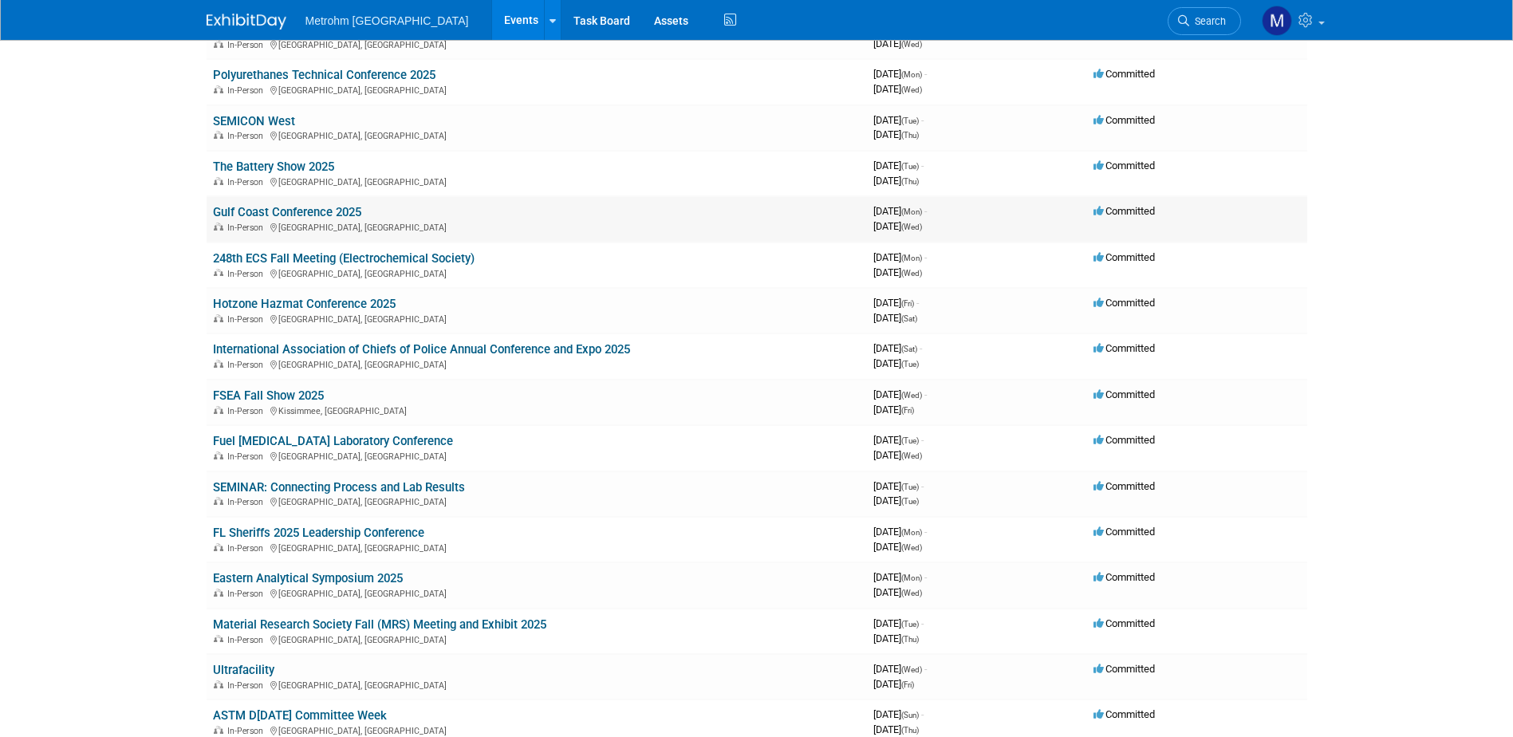
click at [297, 215] on link "Gulf Coast Conference 2025" at bounding box center [287, 212] width 148 height 14
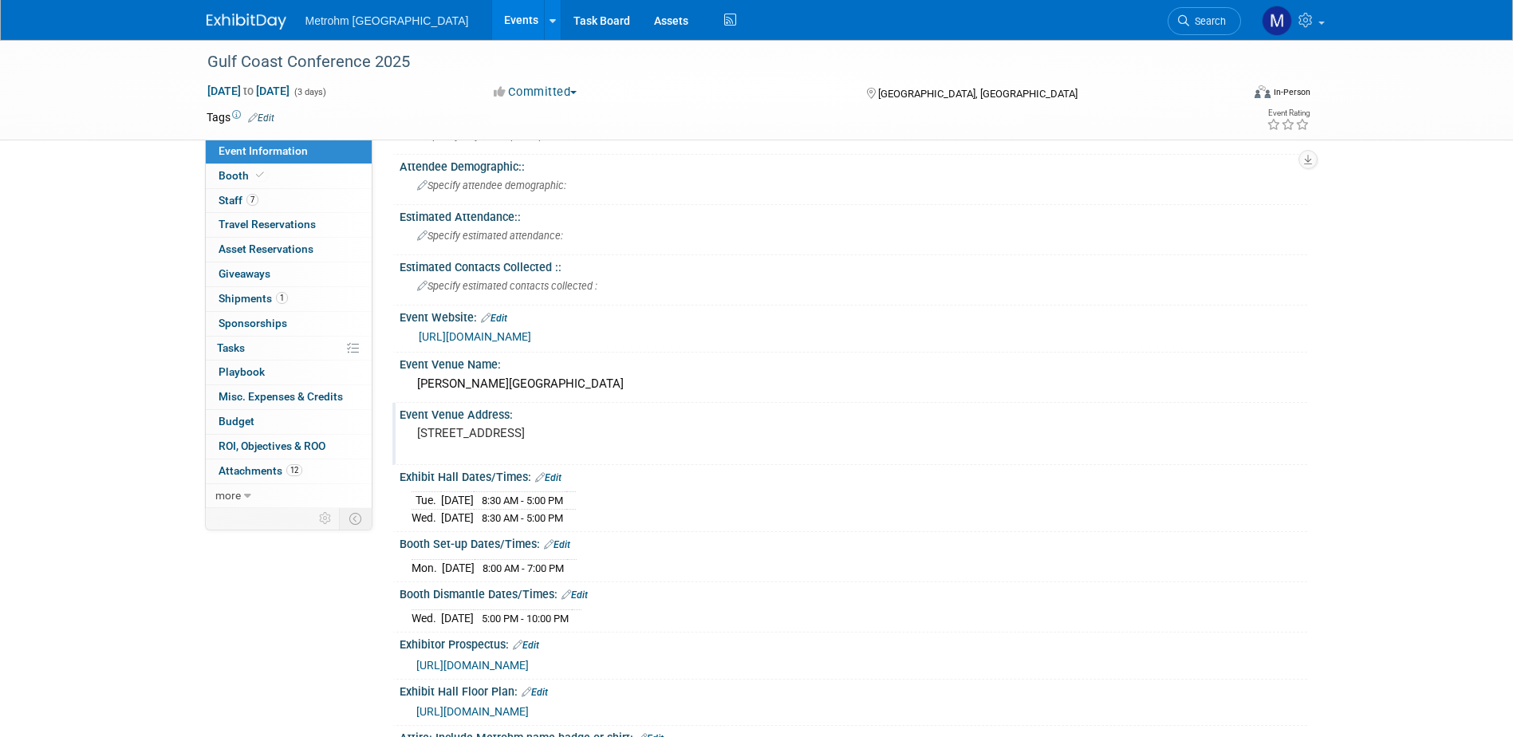
scroll to position [160, 0]
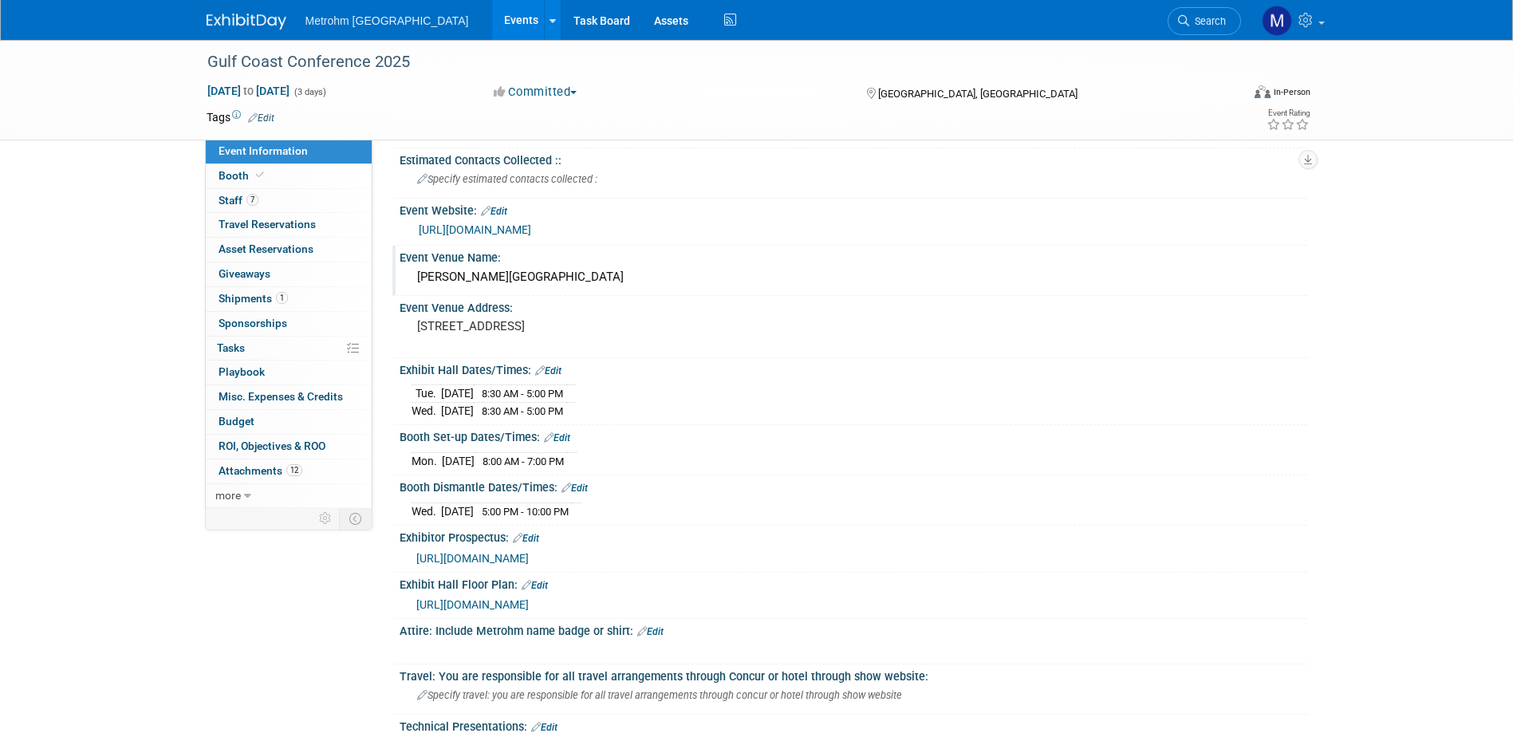
click at [571, 274] on div "Moody Gardens Hotel and Convention Center" at bounding box center [854, 277] width 884 height 25
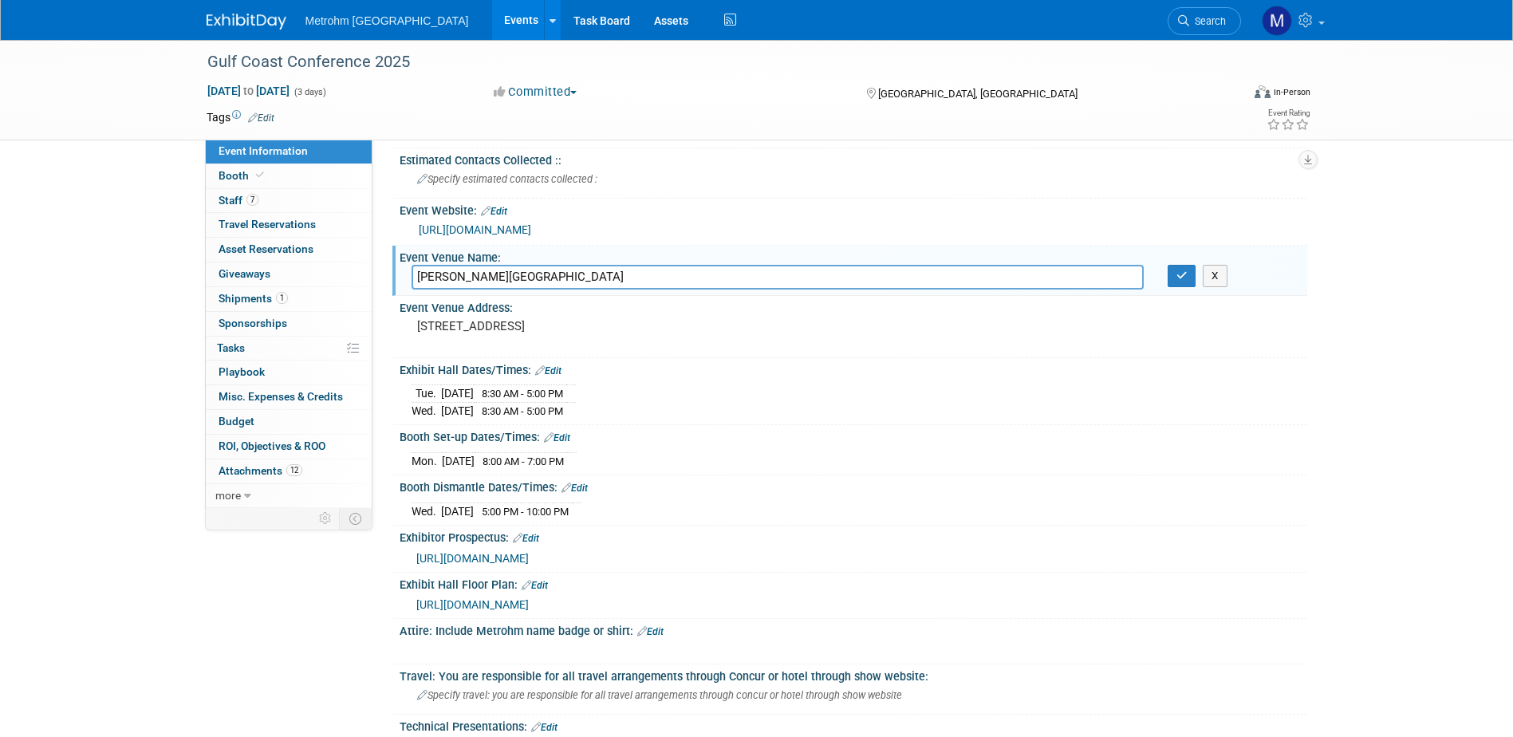
click at [571, 274] on input "Moody Gardens Hotel and Convention Center" at bounding box center [778, 277] width 732 height 25
click at [519, 326] on pre "1 Hope Blvd, Galveston, TX 77554" at bounding box center [588, 326] width 343 height 14
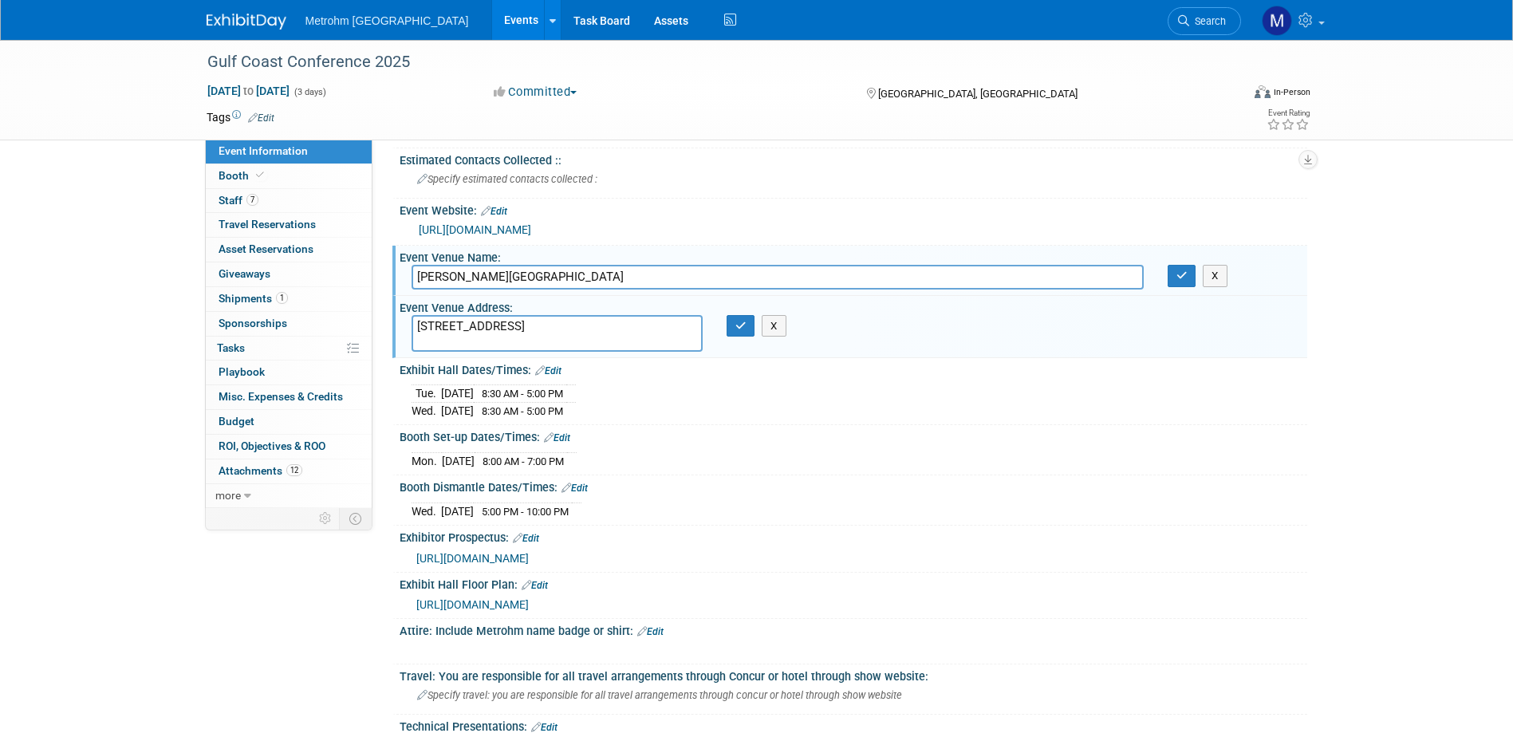
click at [518, 326] on textarea "1 Hope Blvd, Galveston, TX 77554" at bounding box center [557, 333] width 291 height 37
click at [231, 174] on span "Booth" at bounding box center [243, 175] width 49 height 13
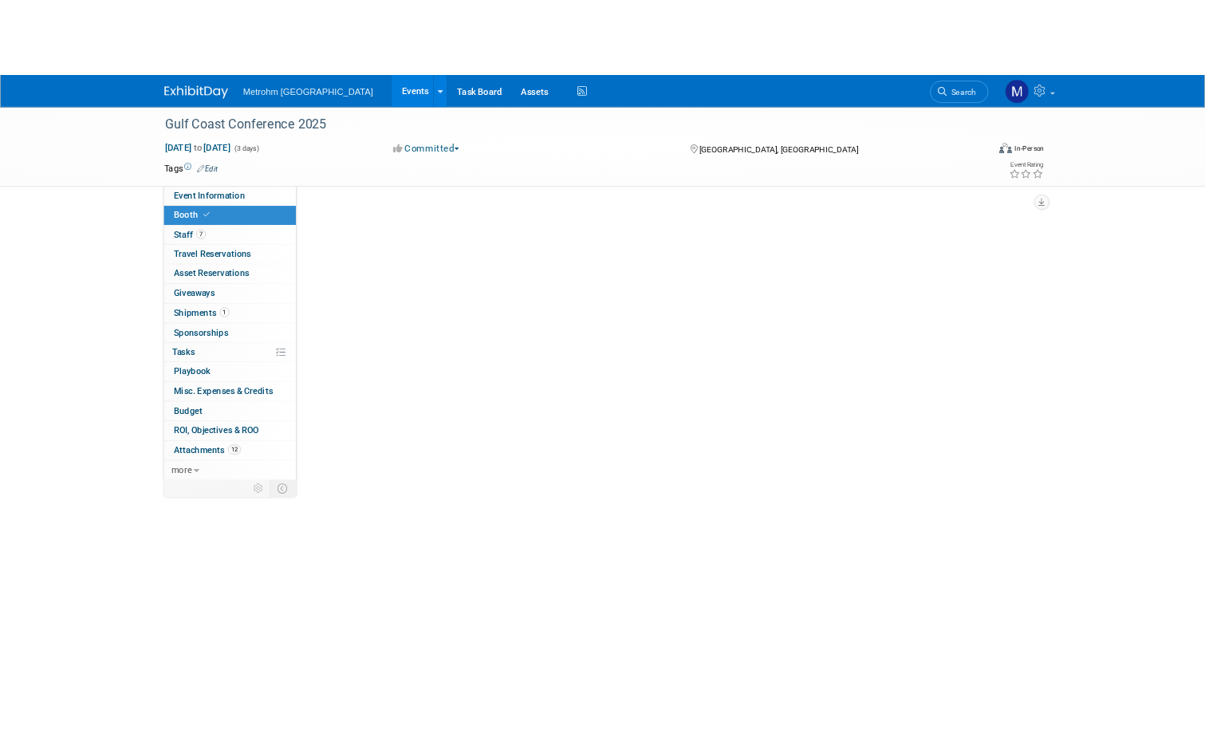
scroll to position [0, 0]
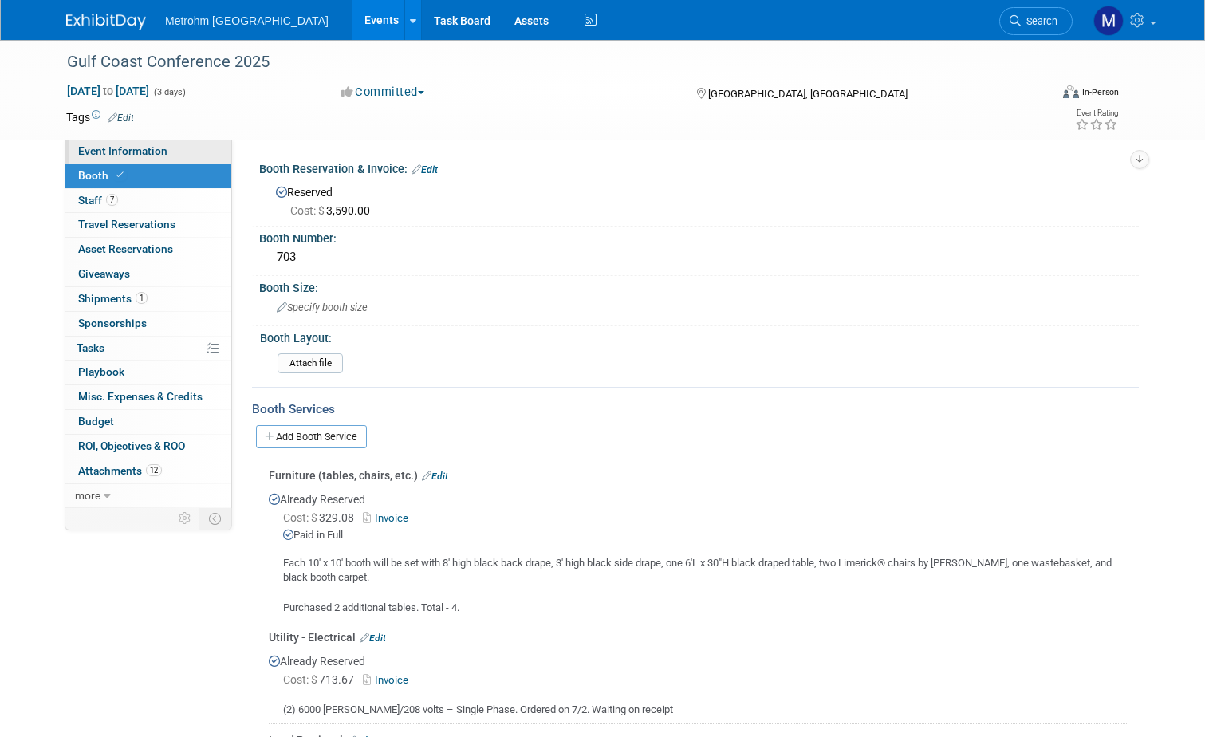
click at [132, 152] on span "Event Information" at bounding box center [122, 150] width 89 height 13
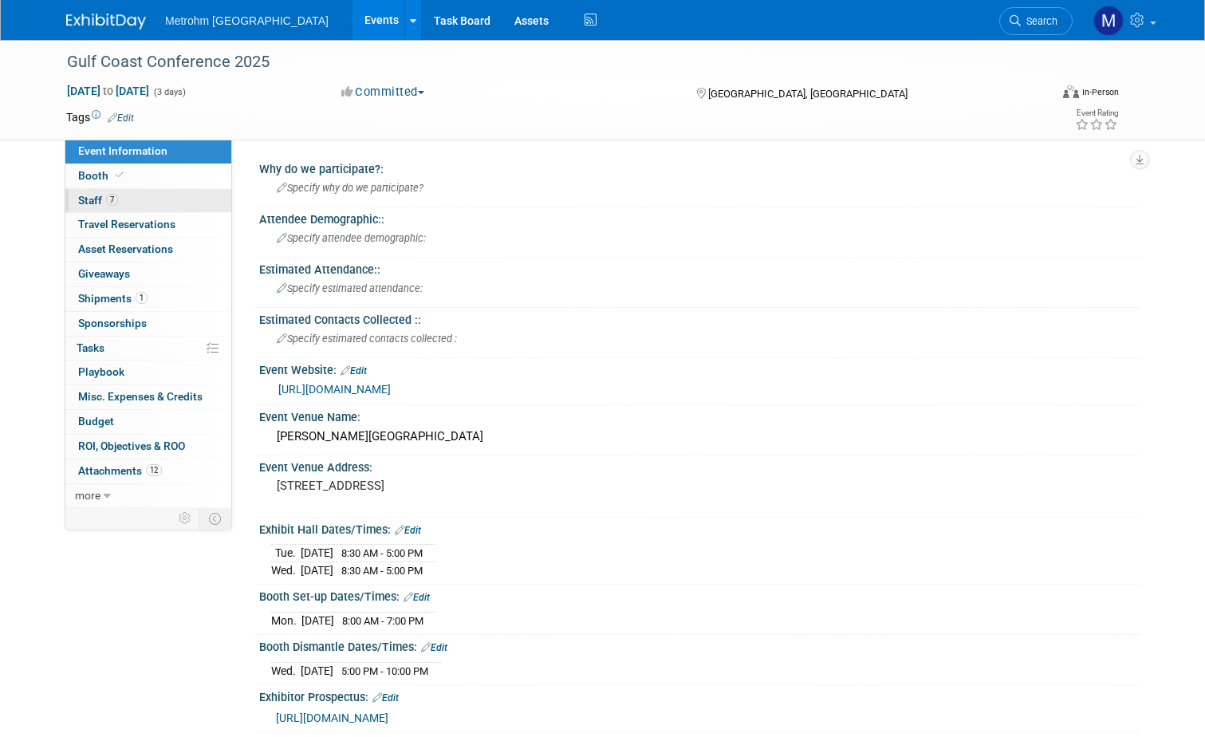
click at [122, 199] on link "7 Staff 7" at bounding box center [148, 201] width 166 height 24
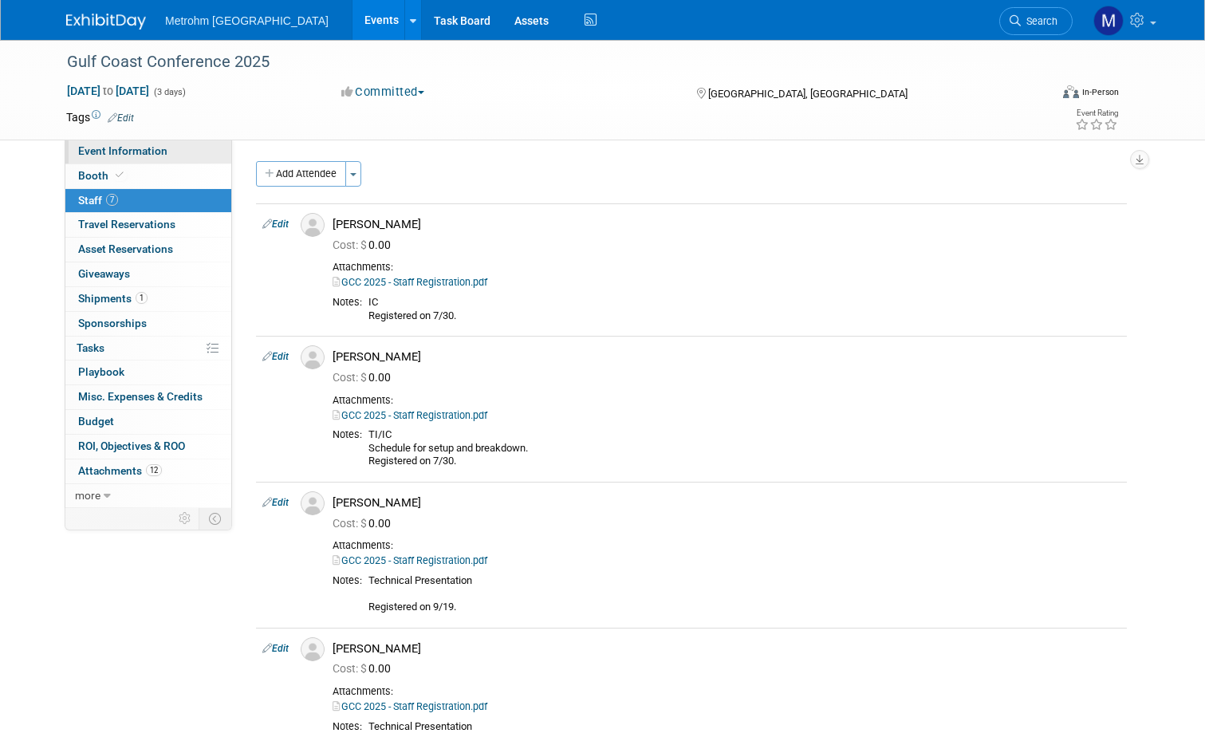
click at [108, 144] on span "Event Information" at bounding box center [122, 150] width 89 height 13
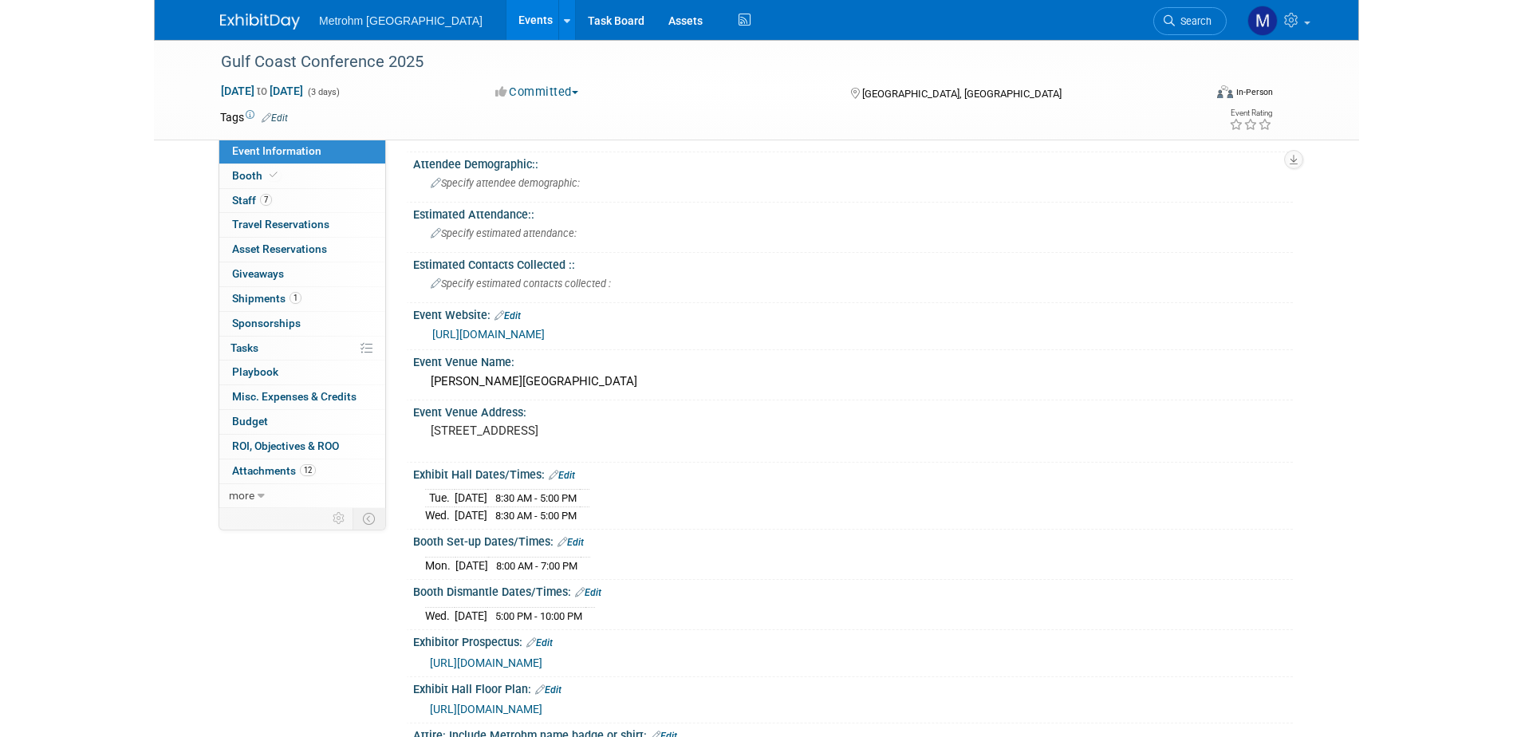
scroll to position [80, 0]
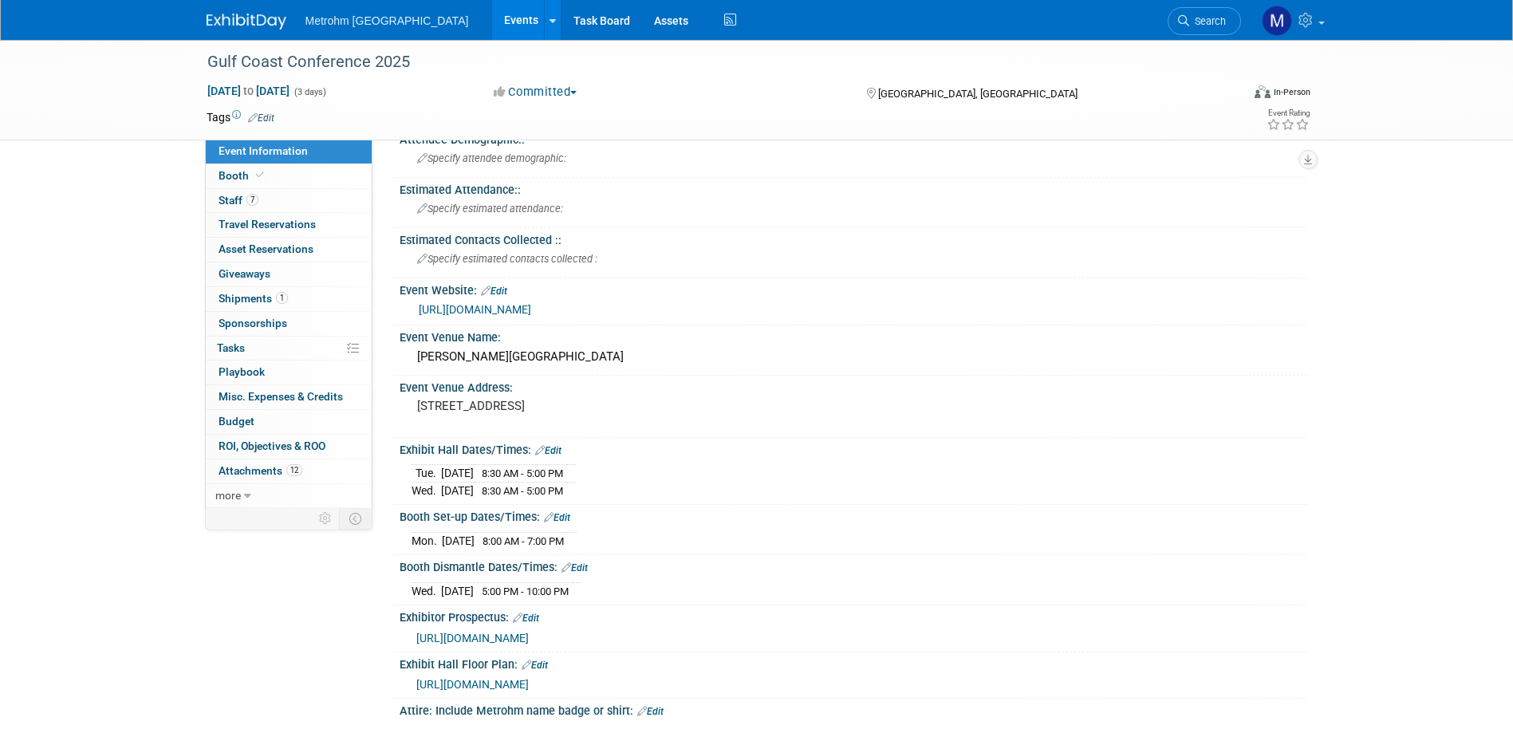
click at [270, 26] on img at bounding box center [247, 22] width 80 height 16
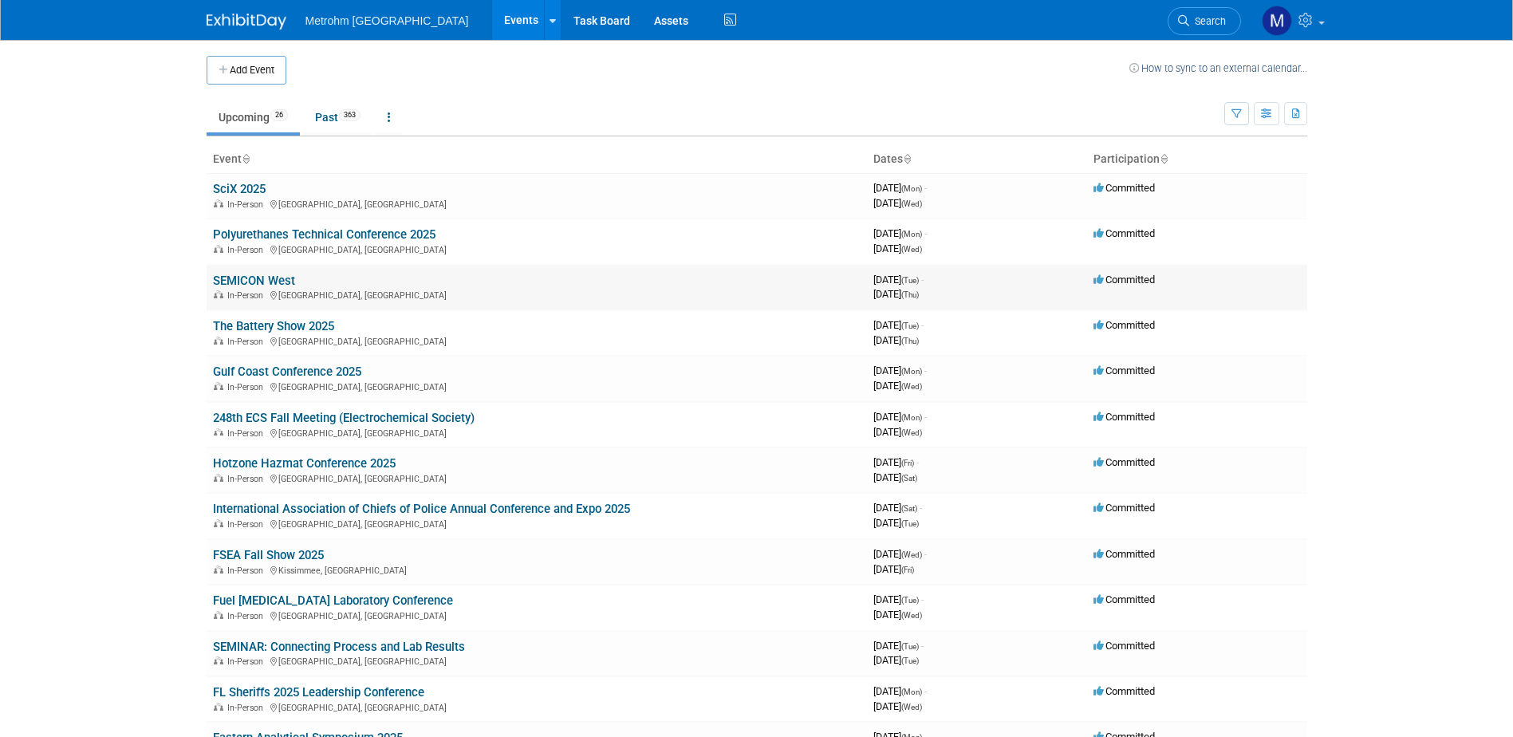
click at [232, 280] on link "SEMICON West" at bounding box center [254, 281] width 82 height 14
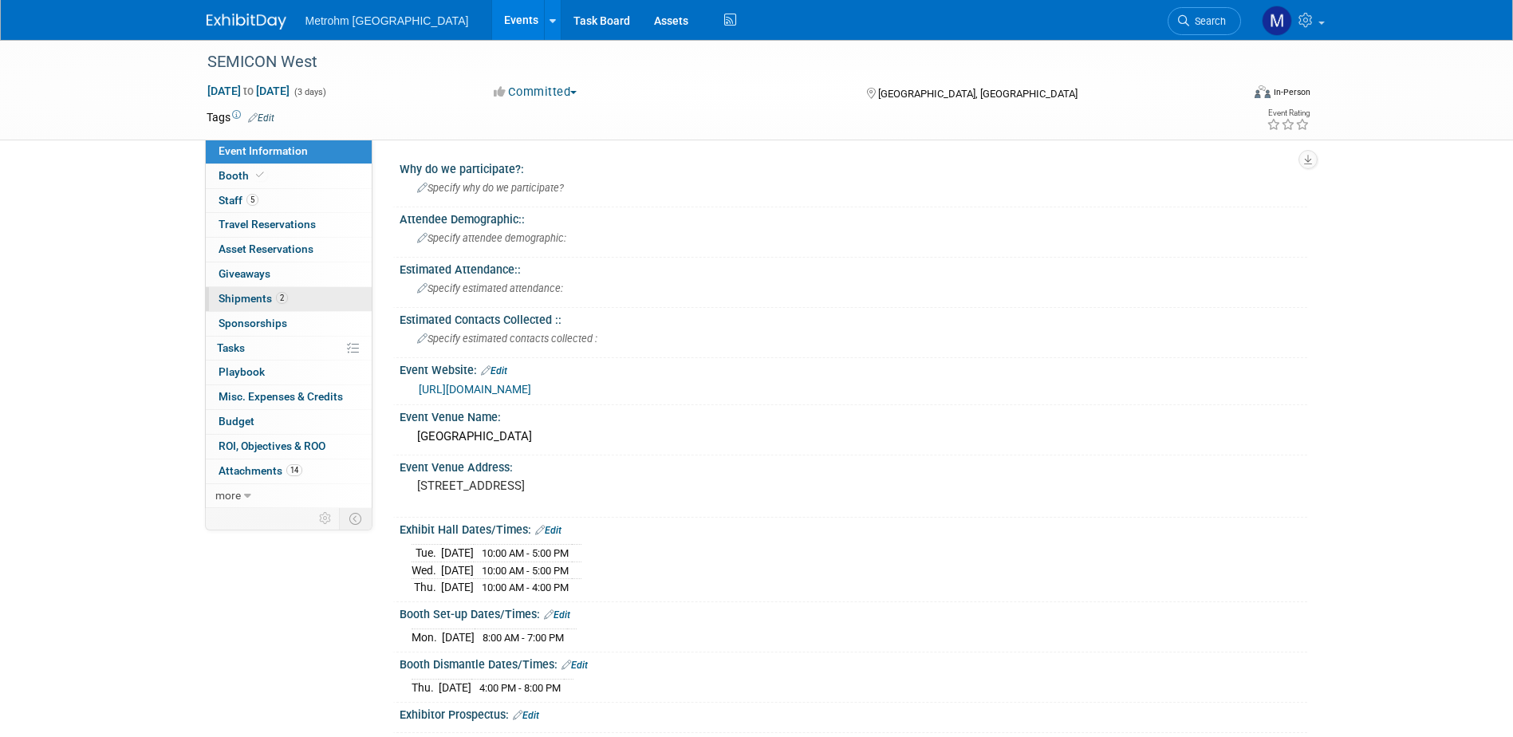
click at [307, 305] on link "2 Shipments 2" at bounding box center [289, 299] width 166 height 24
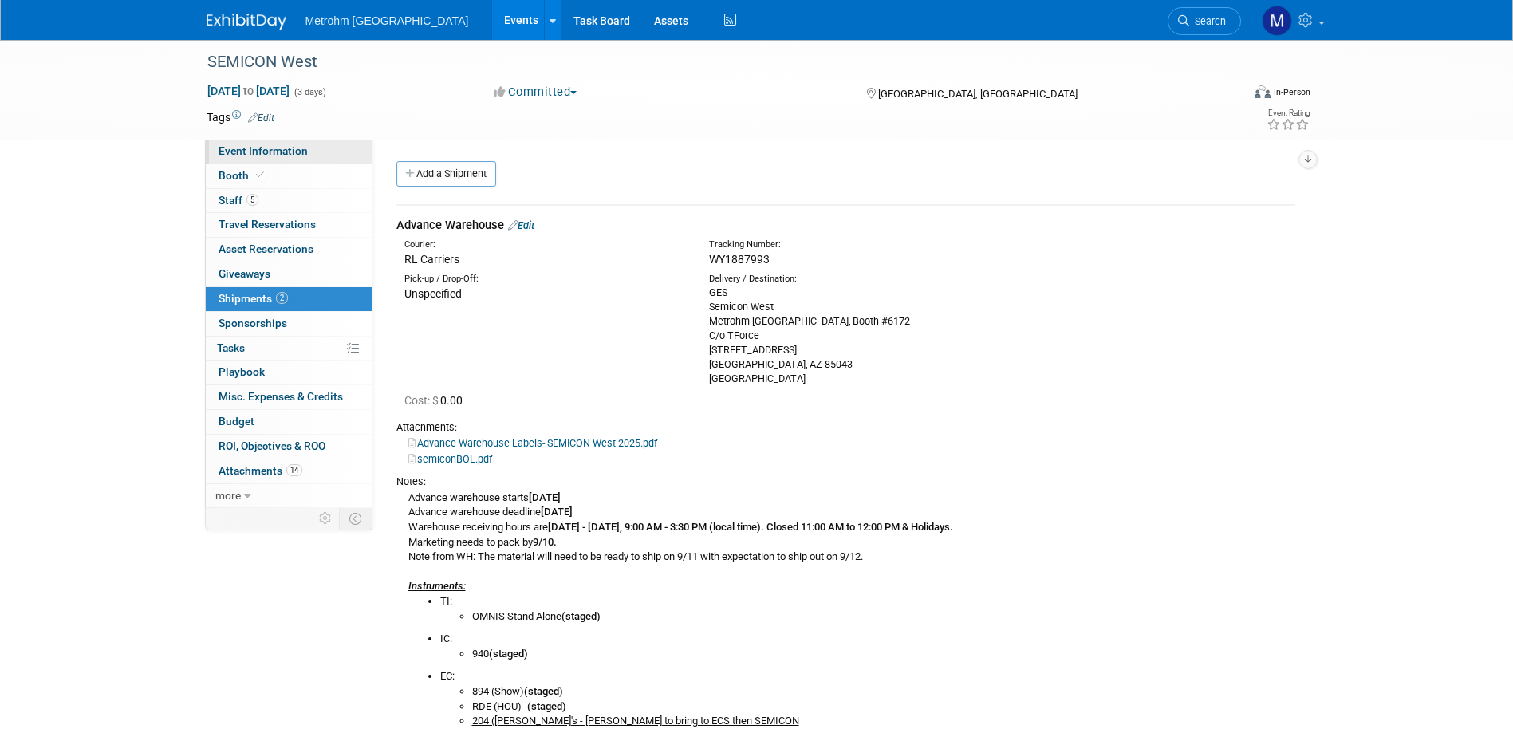
click at [225, 151] on span "Event Information" at bounding box center [263, 150] width 89 height 13
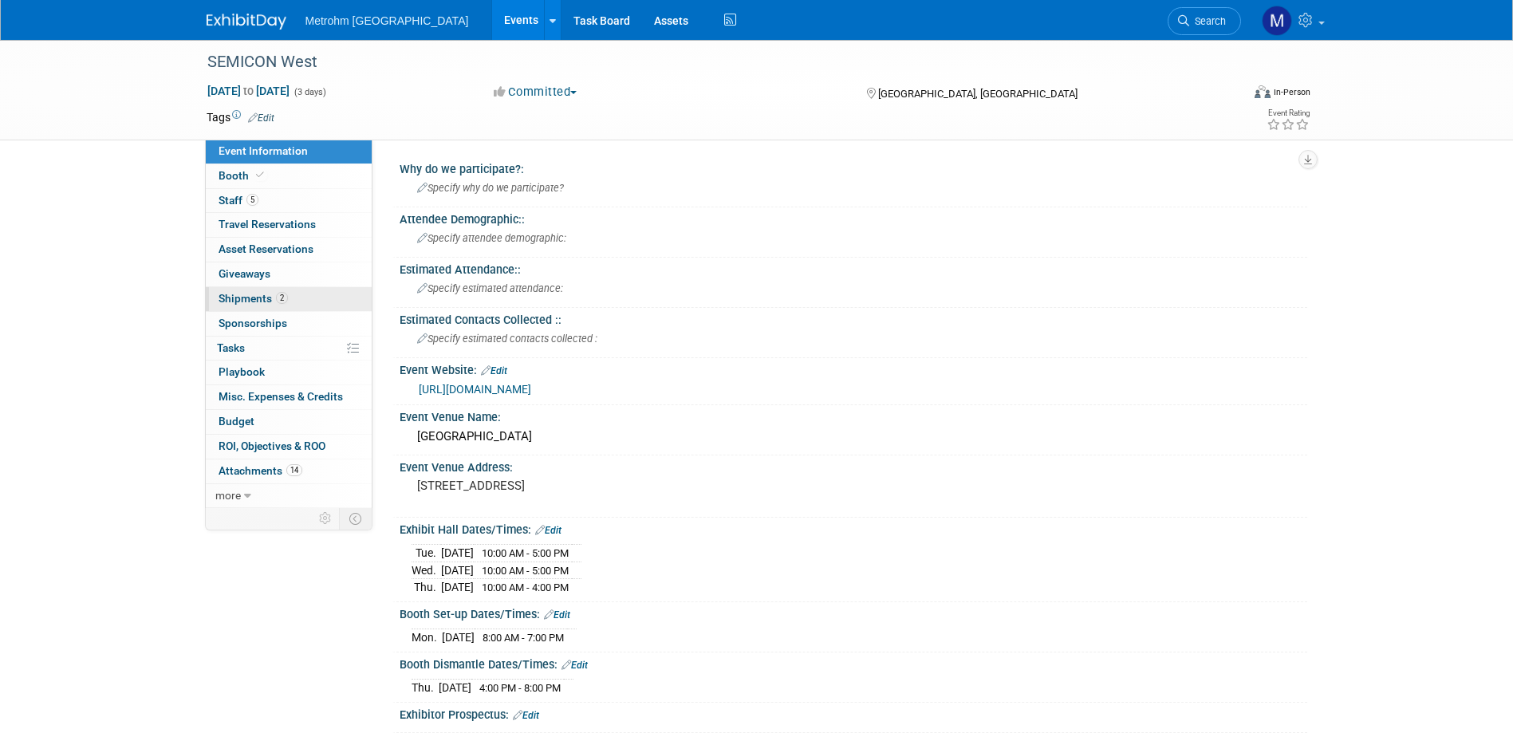
click at [264, 306] on link "2 Shipments 2" at bounding box center [289, 299] width 166 height 24
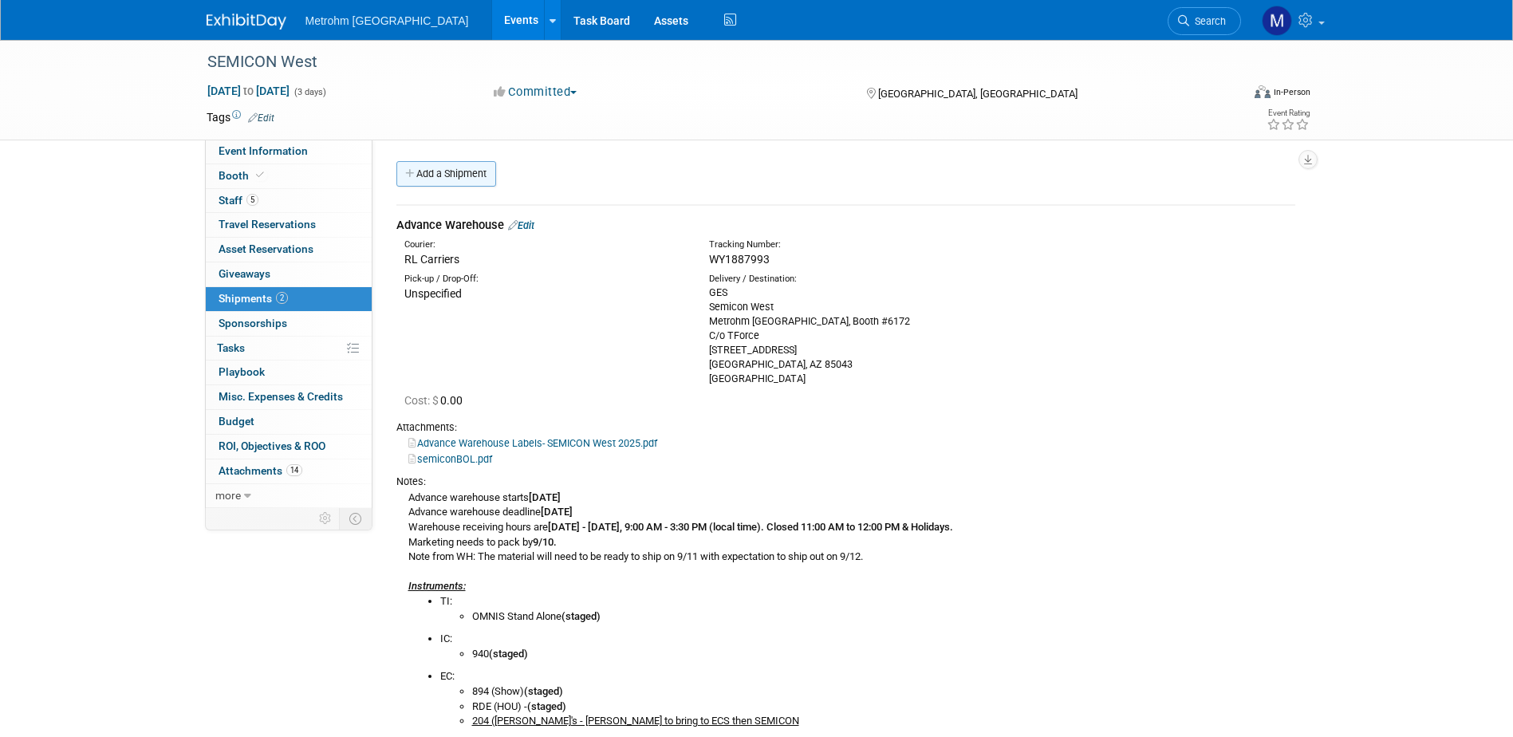
click at [444, 166] on link "Add a Shipment" at bounding box center [446, 174] width 100 height 26
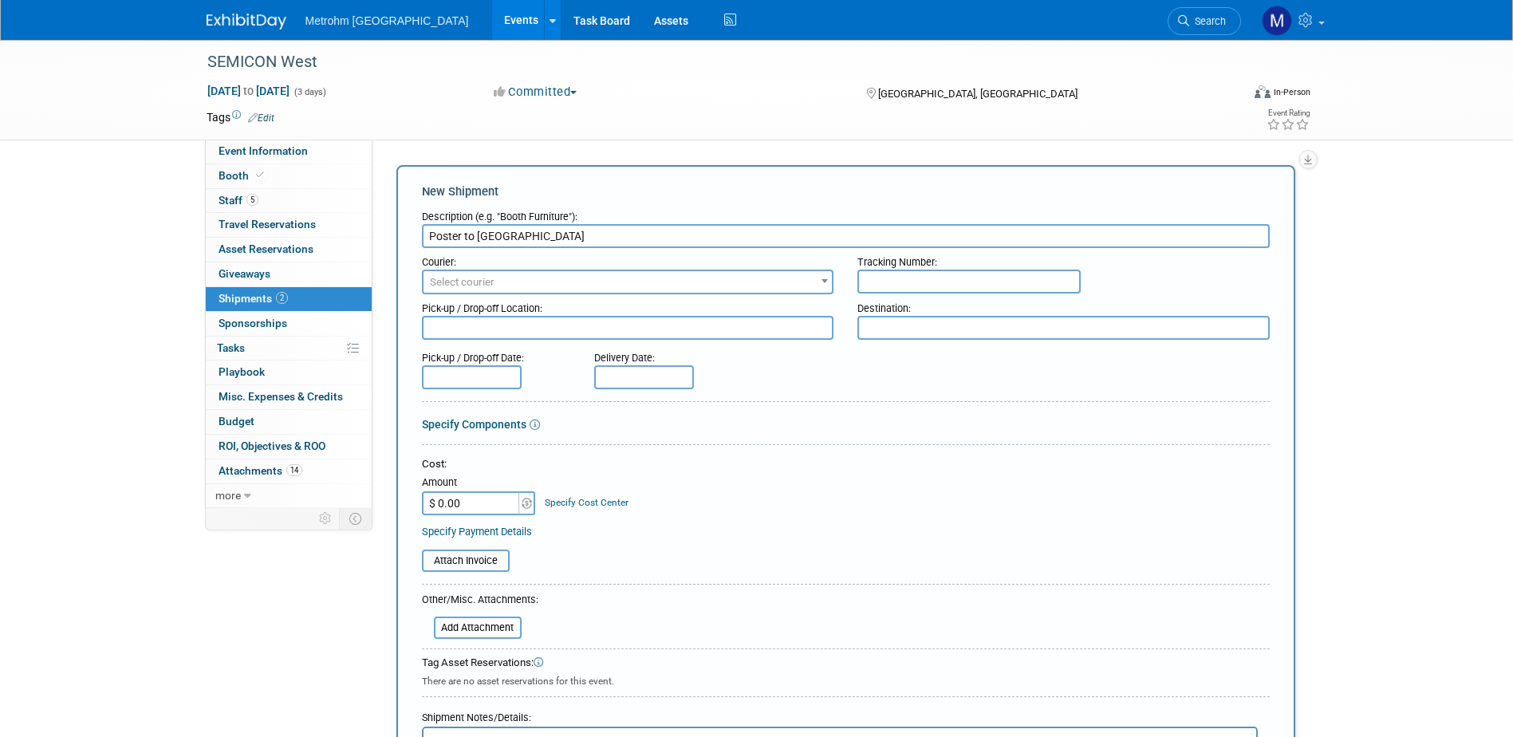
type input "Poster to [GEOGRAPHIC_DATA]"
click at [653, 265] on div "Courier:" at bounding box center [628, 259] width 412 height 22
click at [637, 289] on span "Select courier" at bounding box center [628, 282] width 409 height 22
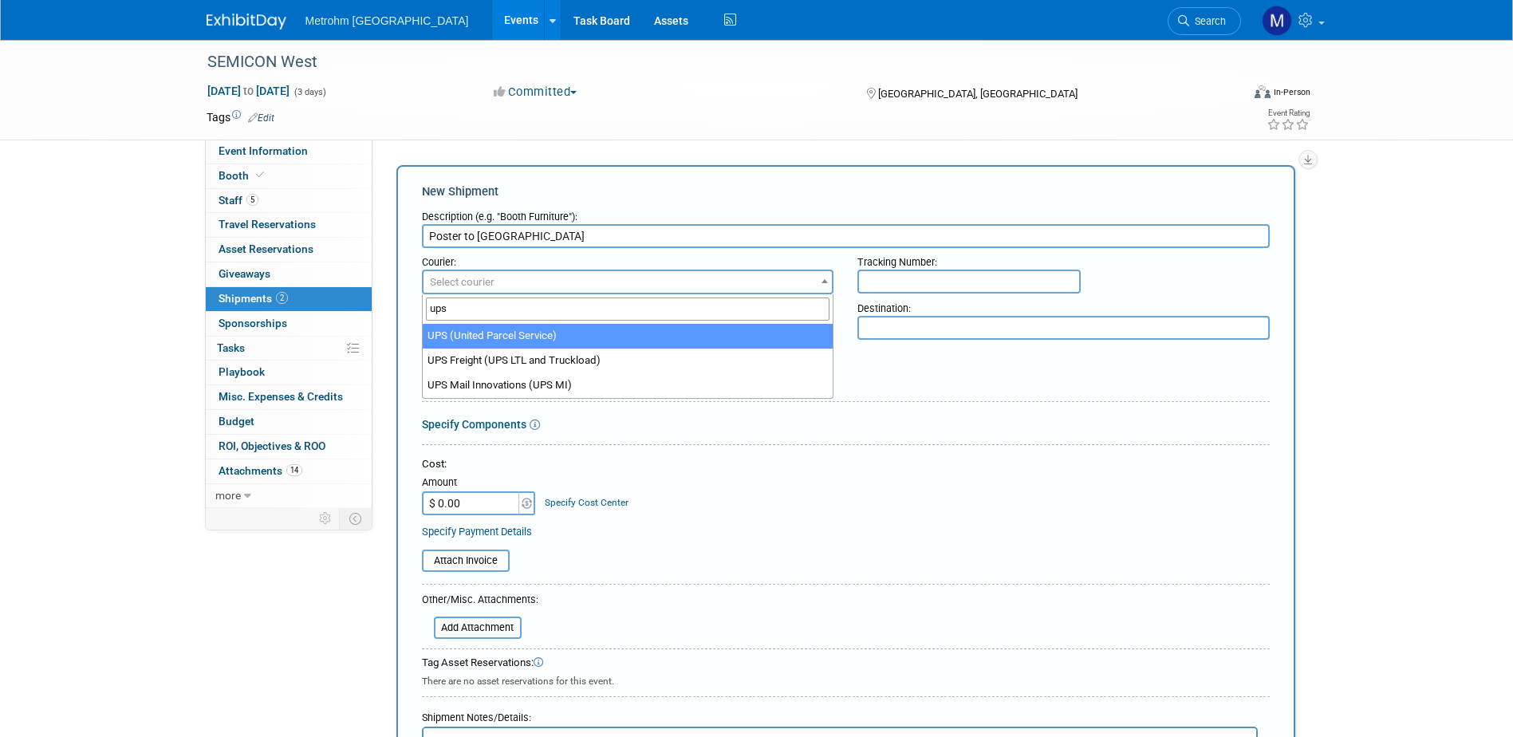
type input "ups"
select select "508"
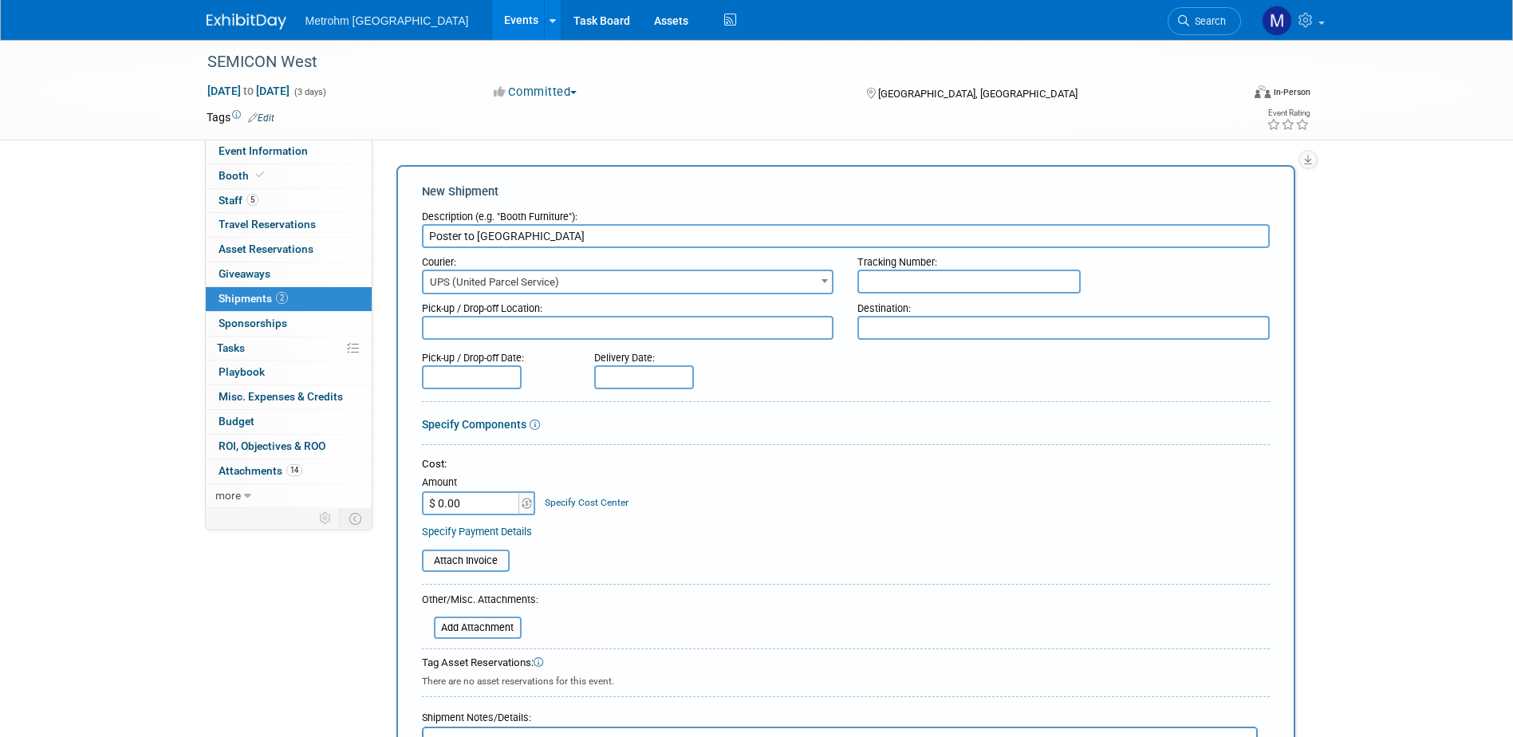
click at [996, 287] on input "text" at bounding box center [969, 282] width 223 height 24
paste input "1Z59148W0291535556"
type input "1Z59148W0291535556"
click at [963, 335] on textarea at bounding box center [1064, 328] width 412 height 24
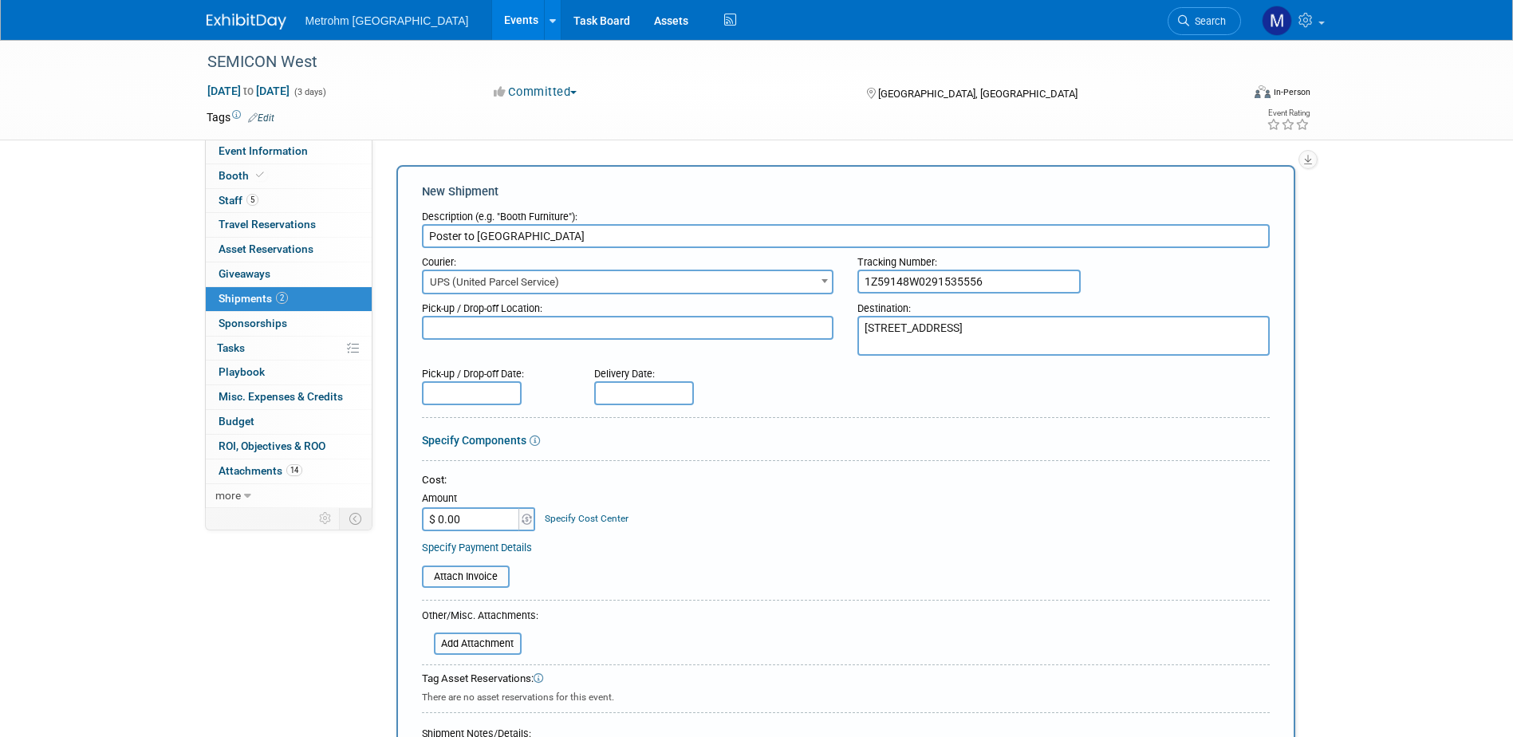
click at [857, 322] on div "Destination: 2727 W Queen Creek Rd Chandler, AZ 85248" at bounding box center [1064, 324] width 436 height 61
click at [865, 329] on textarea "2727 W Queen Creek Rd Chandler, AZ 85248" at bounding box center [1064, 336] width 412 height 40
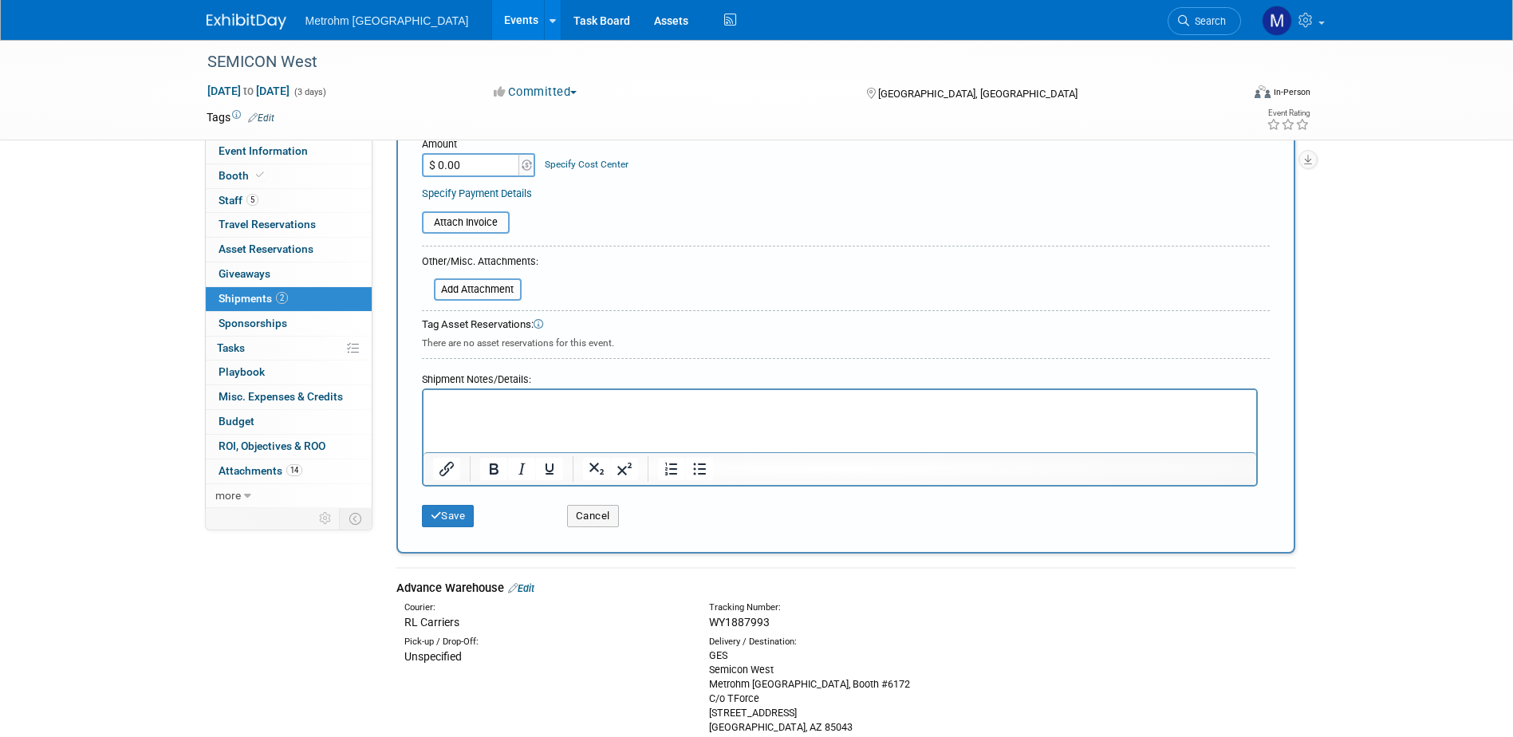
scroll to position [399, 0]
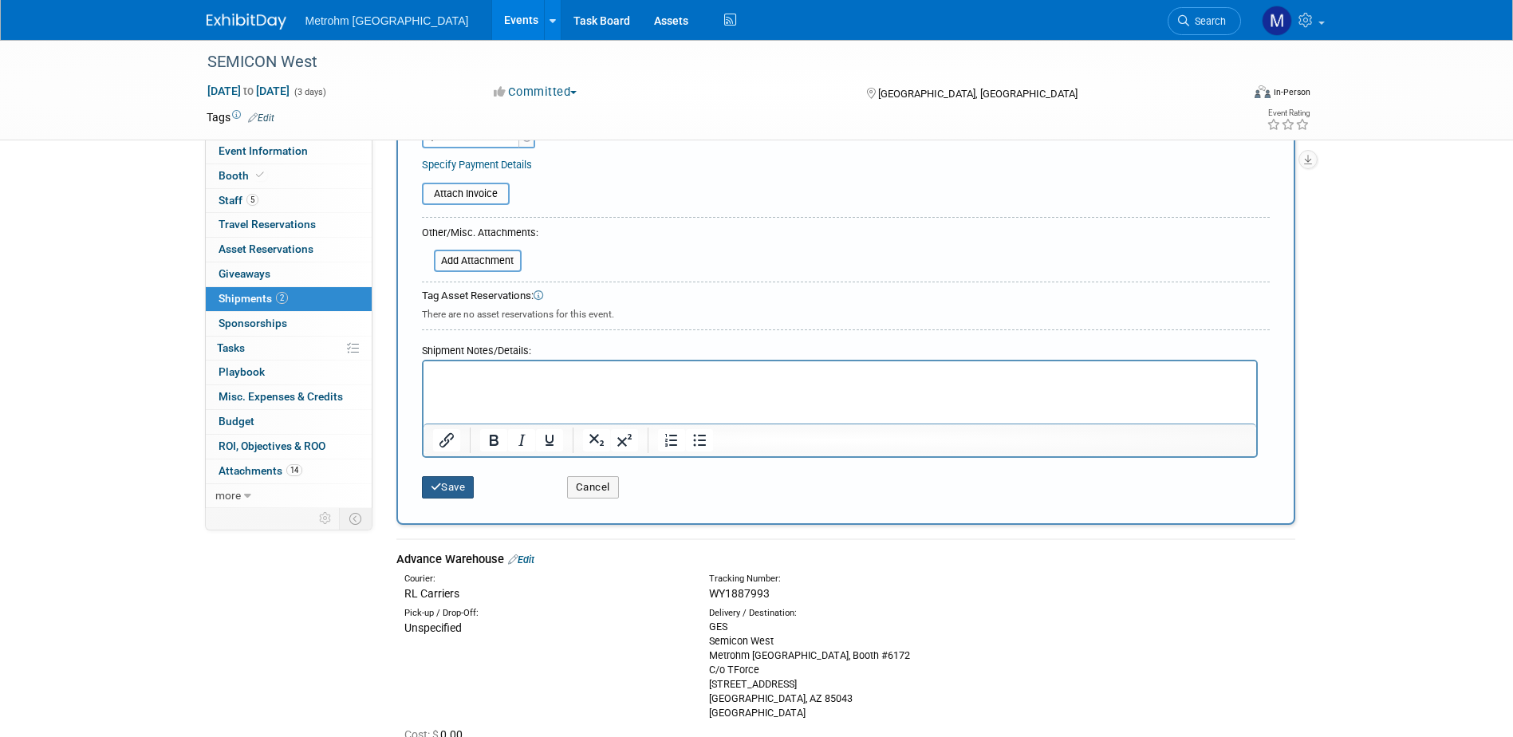
type textarea "Kraig Kmiotek 2727 W Queen Creek Rd Chandler, AZ 85248"
click at [435, 483] on icon "submit" at bounding box center [436, 487] width 11 height 10
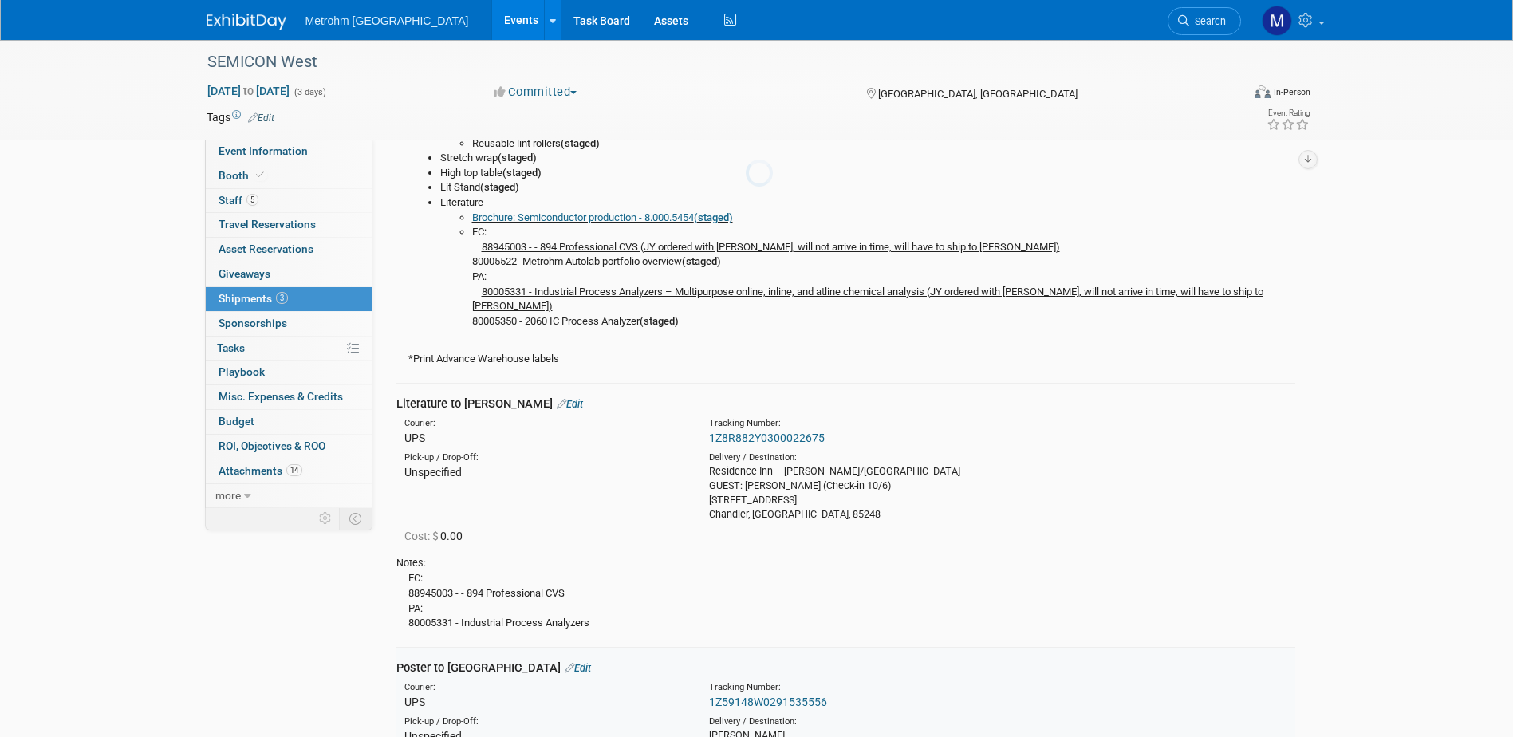
scroll to position [1077, 0]
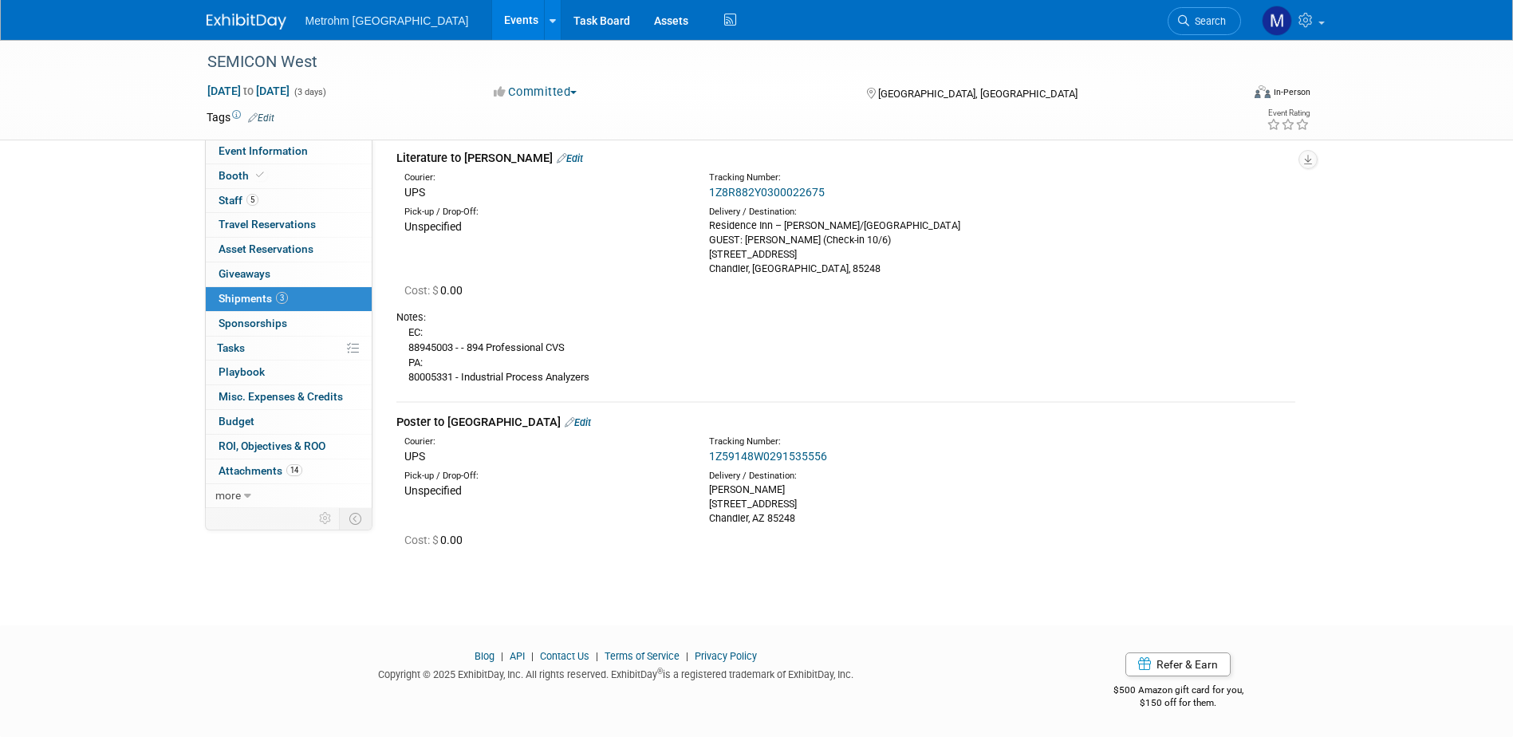
click at [767, 453] on link "1Z59148W0291535556" at bounding box center [768, 456] width 118 height 13
click at [237, 10] on link at bounding box center [256, 13] width 99 height 13
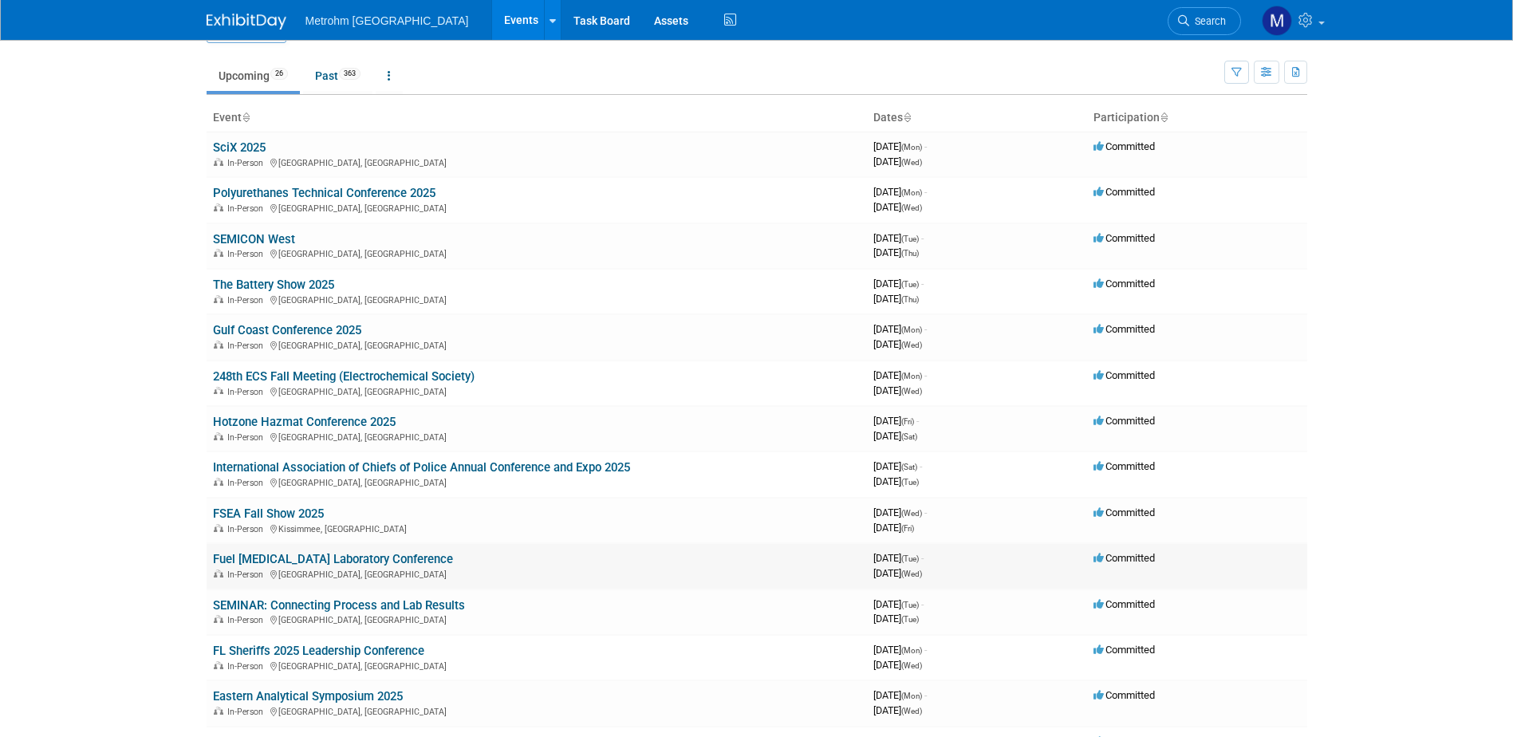
scroll to position [80, 0]
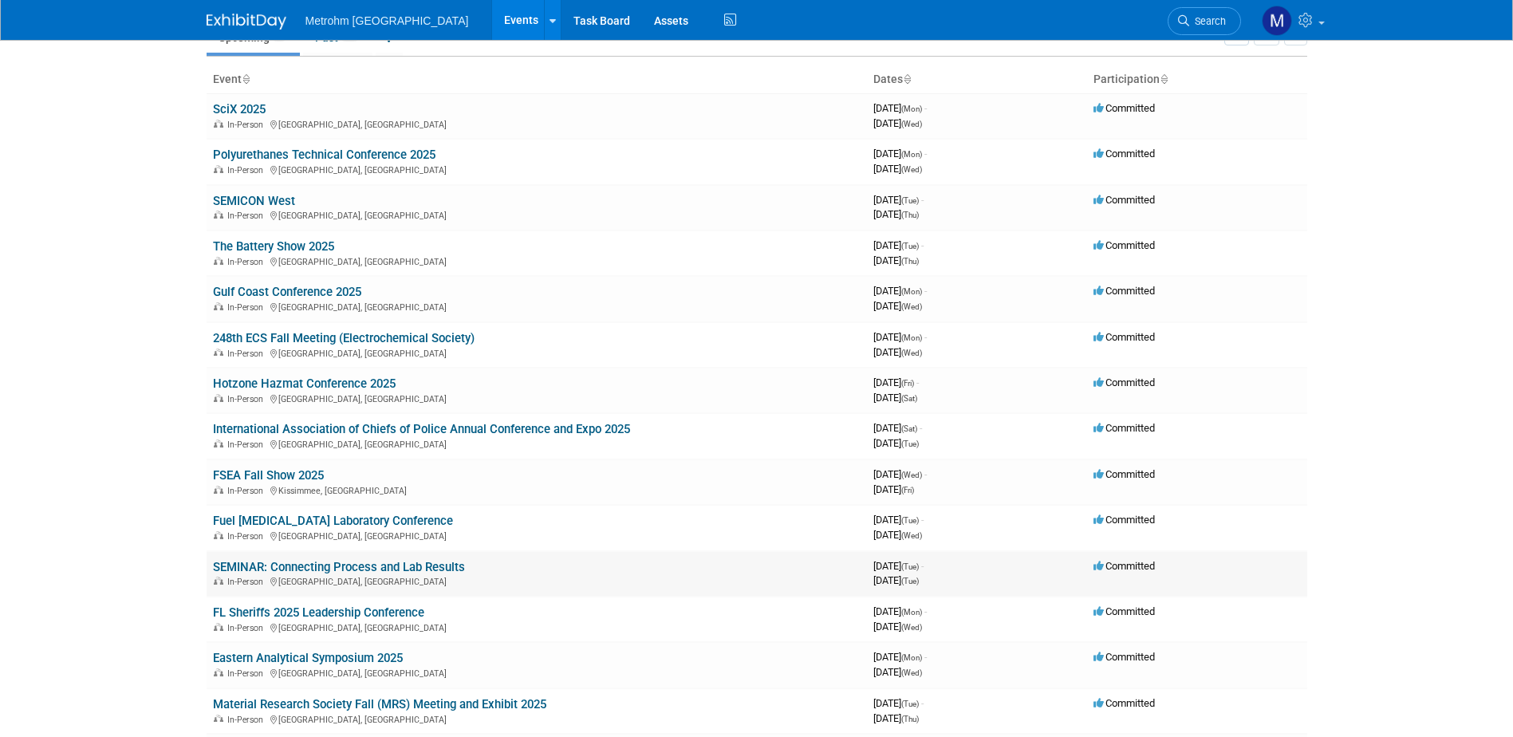
click at [302, 564] on link "SEMINAR: Connecting Process and Lab Results" at bounding box center [339, 567] width 252 height 14
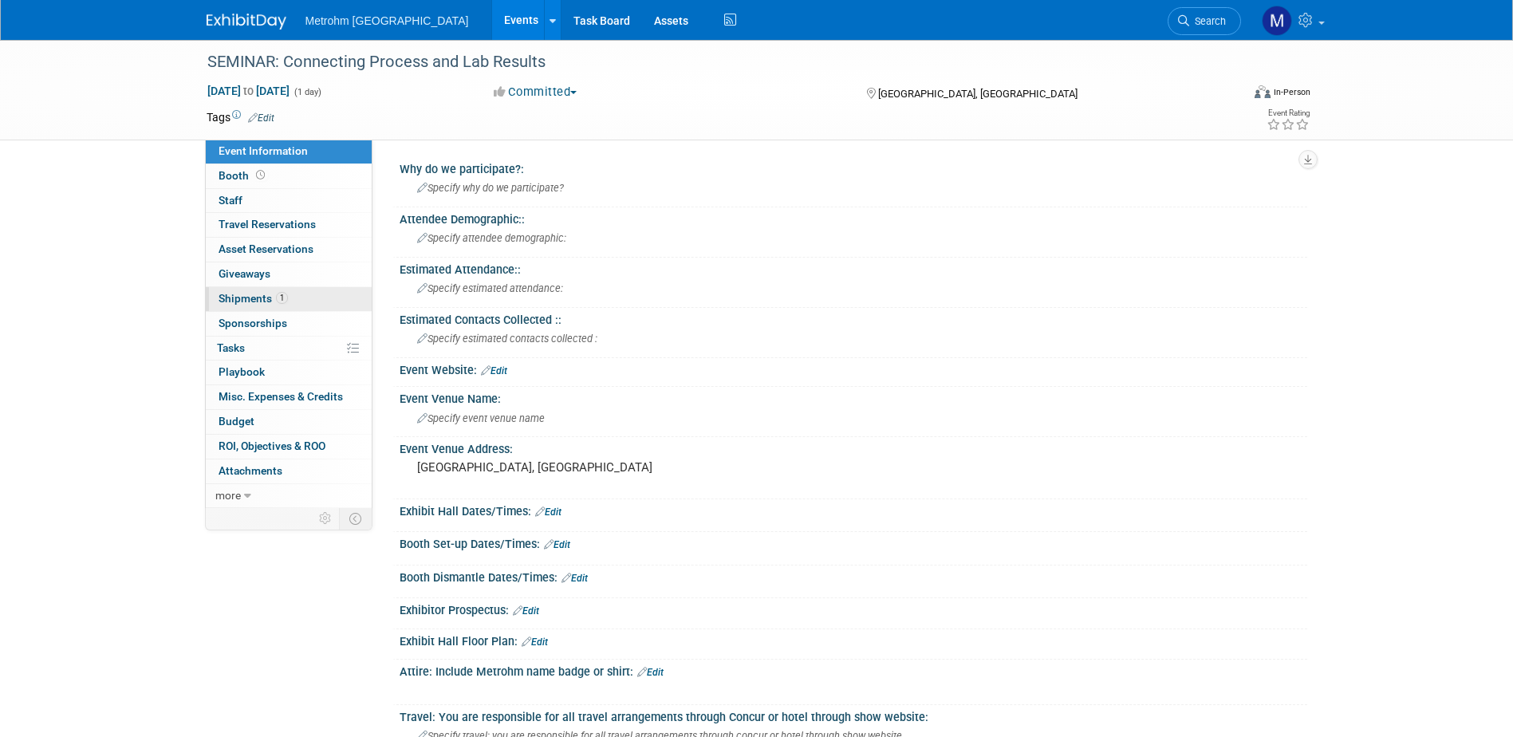
click at [278, 300] on span "1" at bounding box center [282, 298] width 12 height 12
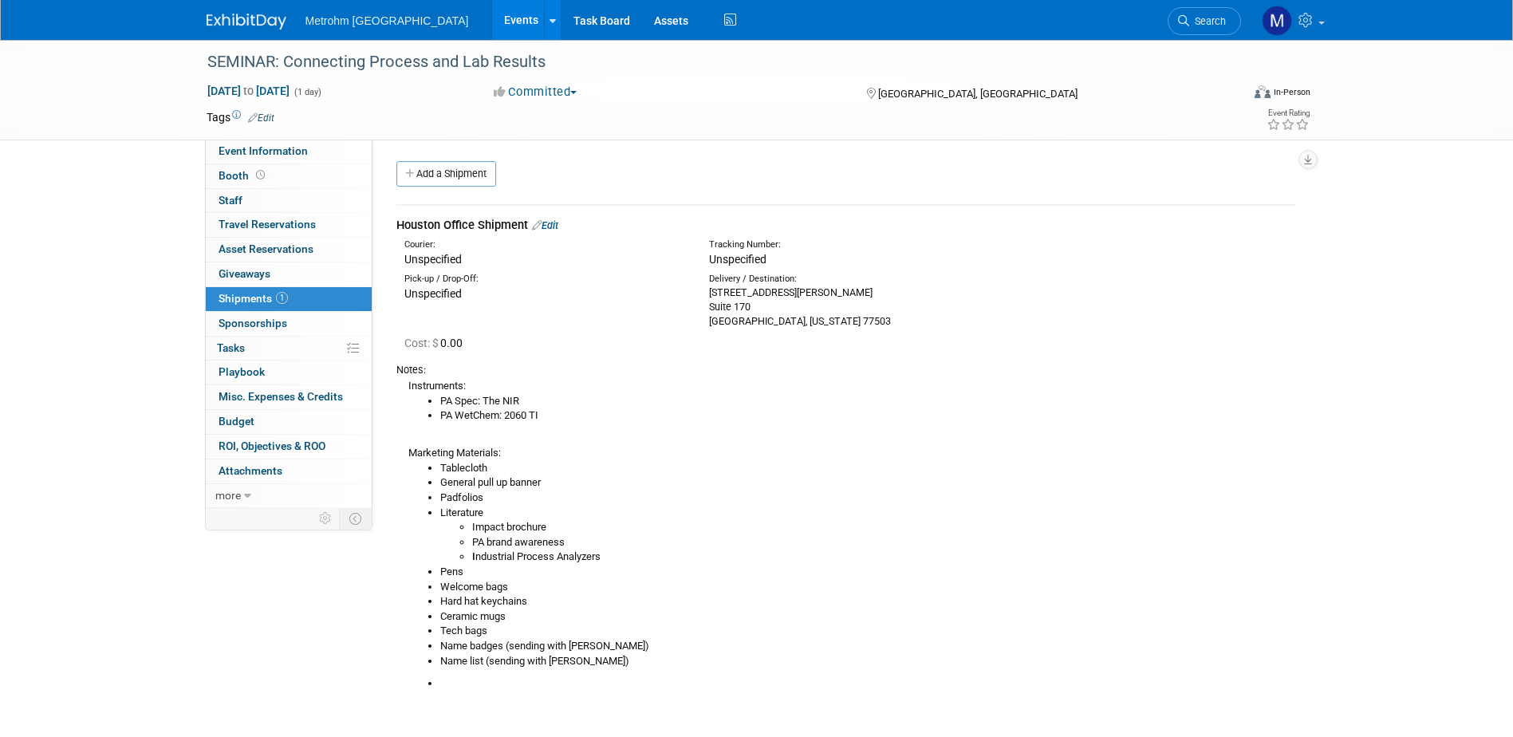
click at [546, 223] on link "Edit" at bounding box center [545, 225] width 26 height 12
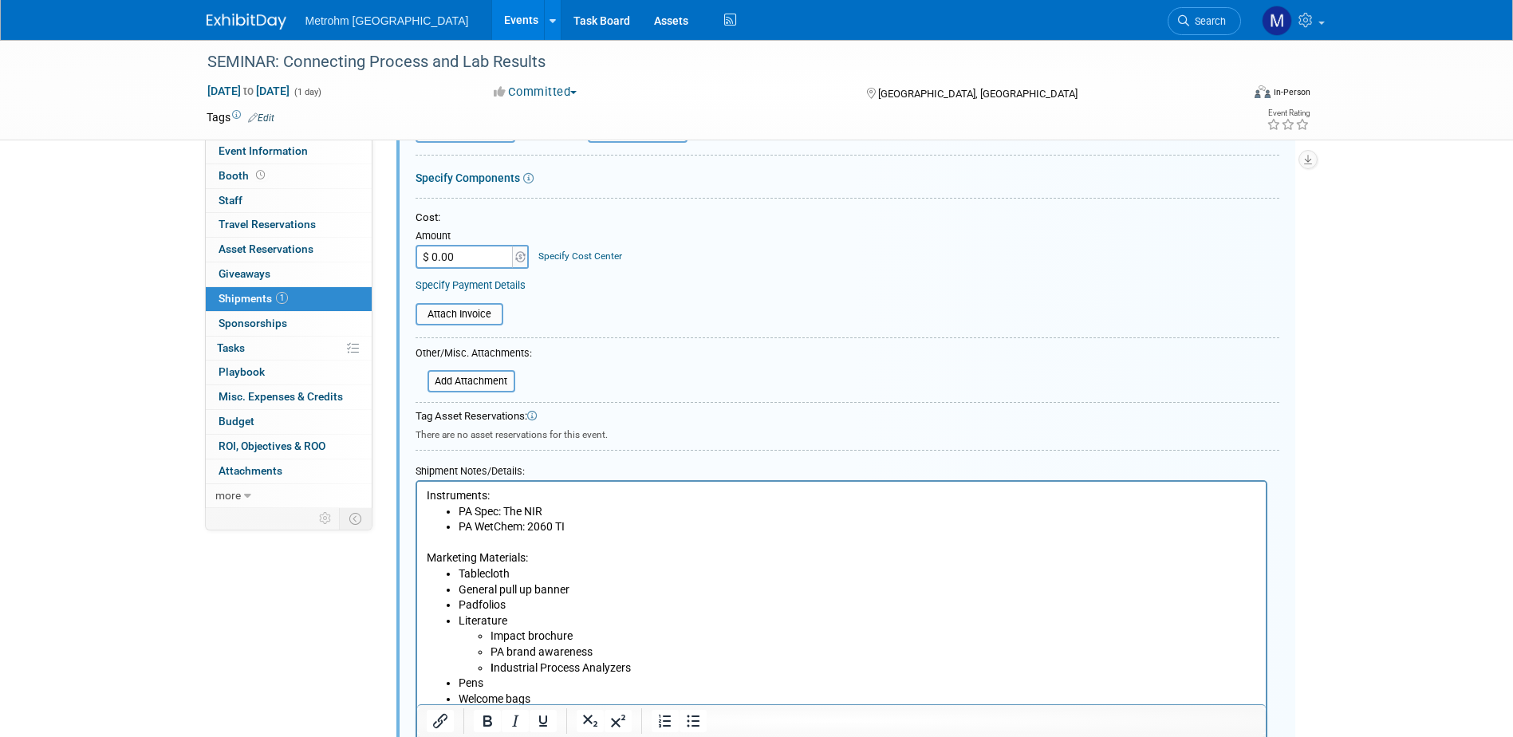
scroll to position [423, 0]
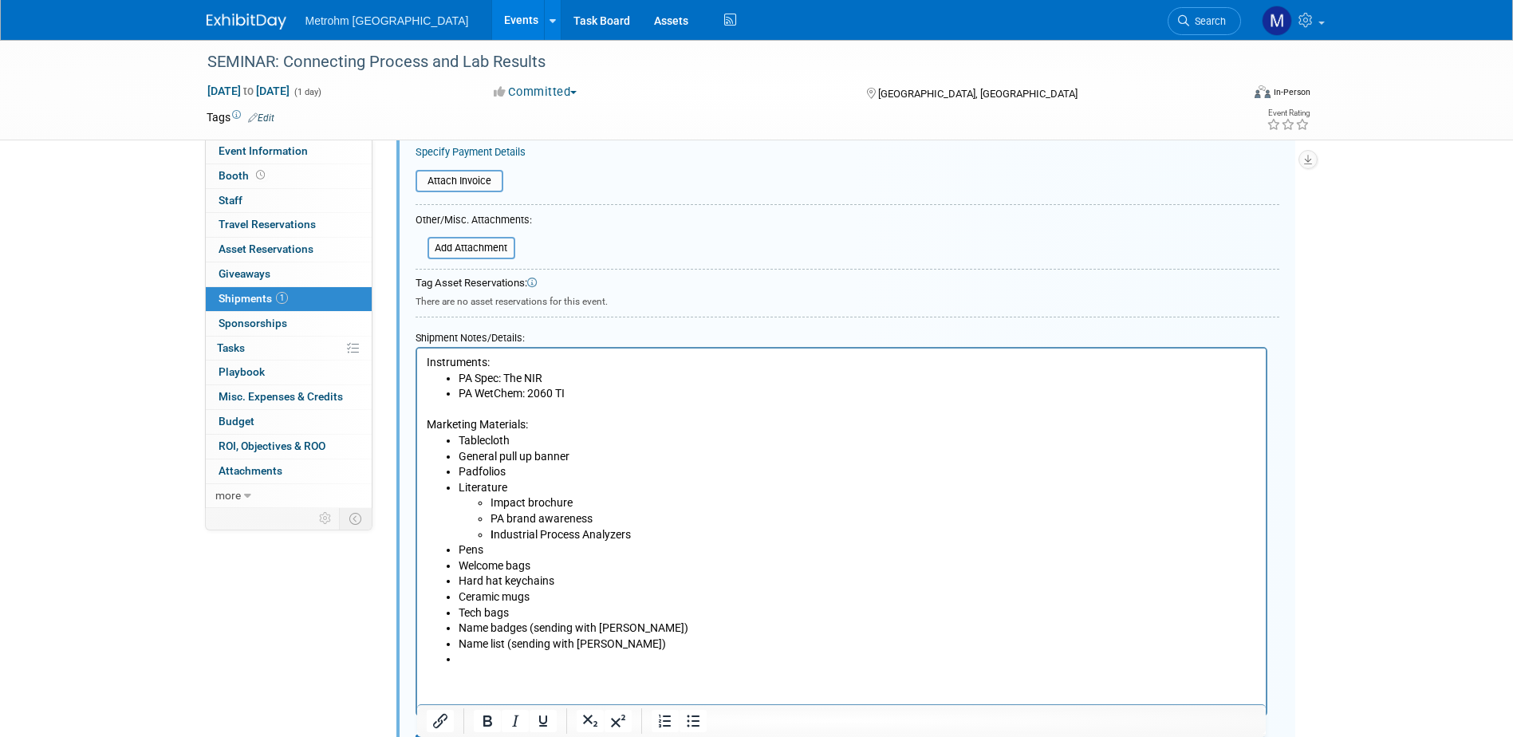
click at [426, 359] on p "Instruments:" at bounding box center [841, 363] width 830 height 16
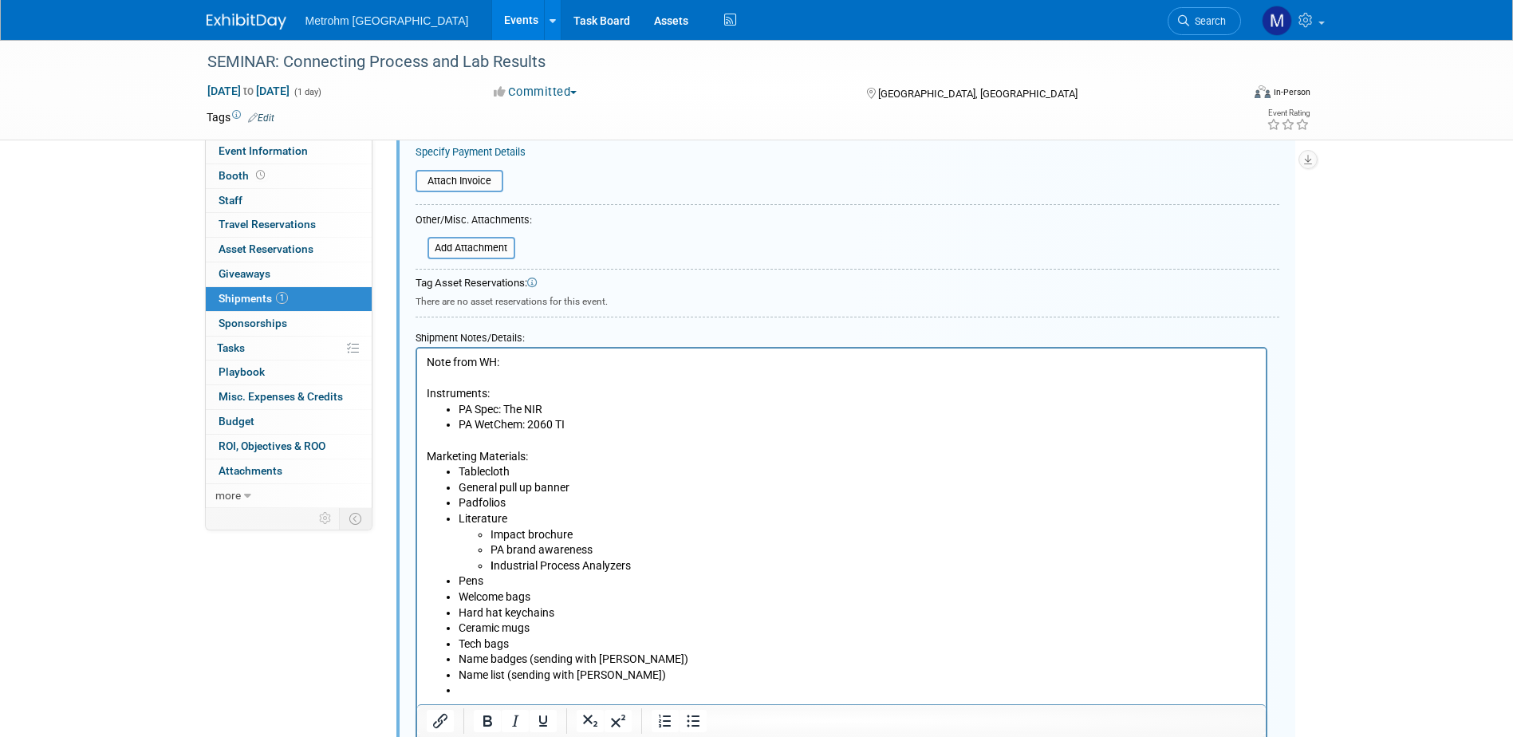
click at [636, 371] on p "Rich Text Area. Press ALT-0 for help." at bounding box center [841, 379] width 830 height 16
click at [641, 364] on p "Note from WH:" at bounding box center [841, 363] width 830 height 16
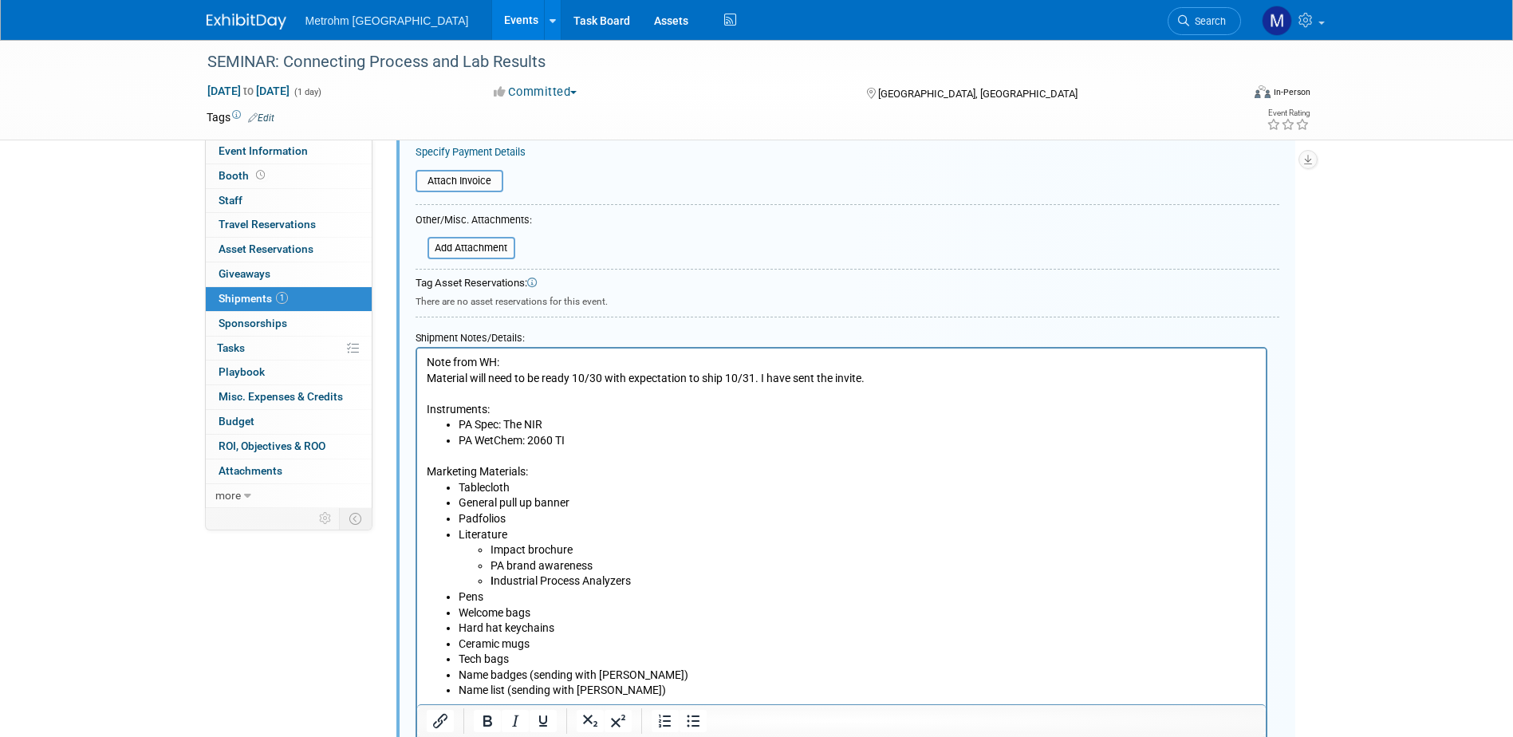
click at [427, 377] on p "Material will need to be ready 10/30 with expectation to ship 10/31. I have sen…" at bounding box center [841, 379] width 830 height 16
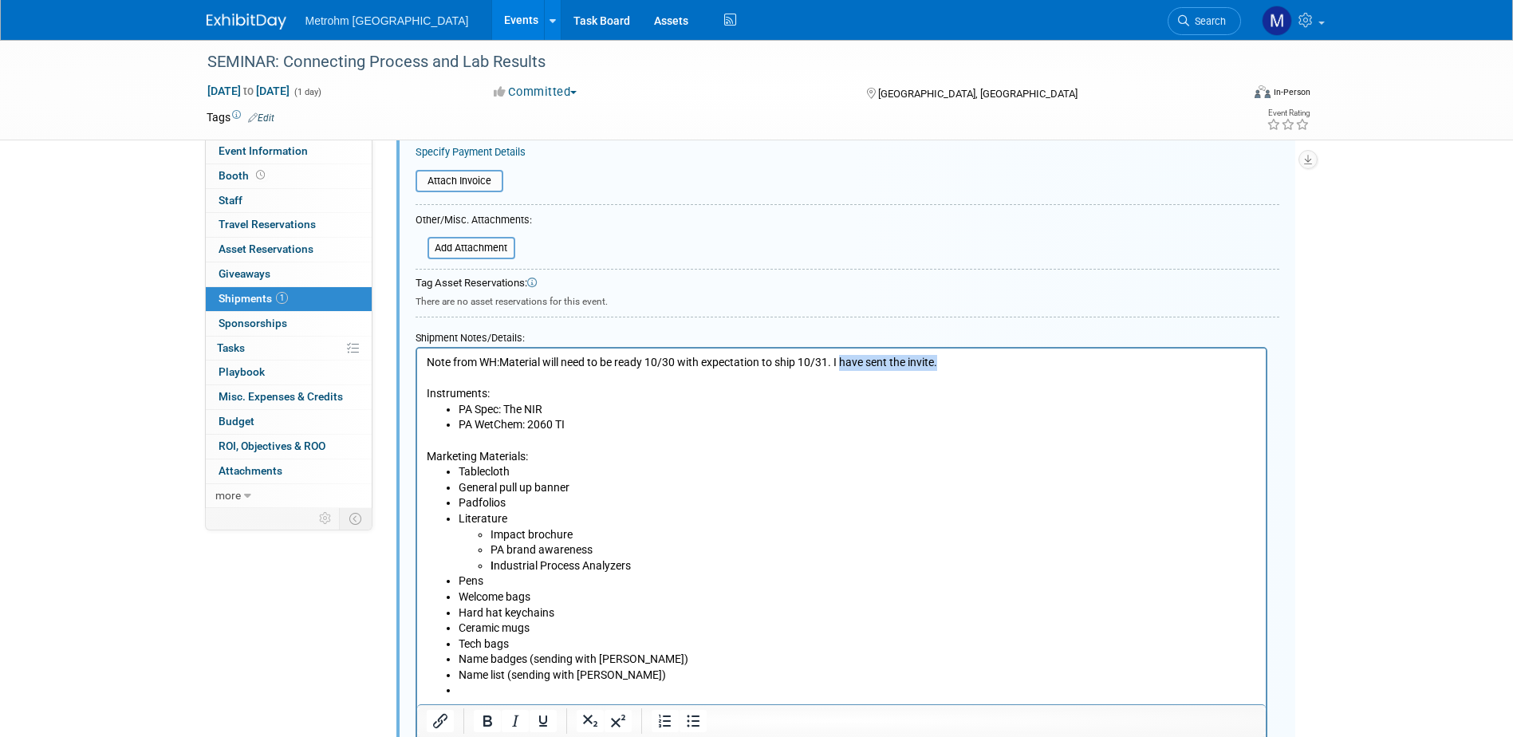
drag, startPoint x: 961, startPoint y: 361, endPoint x: 843, endPoint y: 366, distance: 118.2
click at [843, 366] on p "Note from WH: Material will need to be ready 10/30 with expectation to ship 10/…" at bounding box center [841, 363] width 830 height 16
click at [840, 361] on p "Note from WH: Material will need to be ready 10/30 with expectation to ship 10/…" at bounding box center [841, 363] width 830 height 16
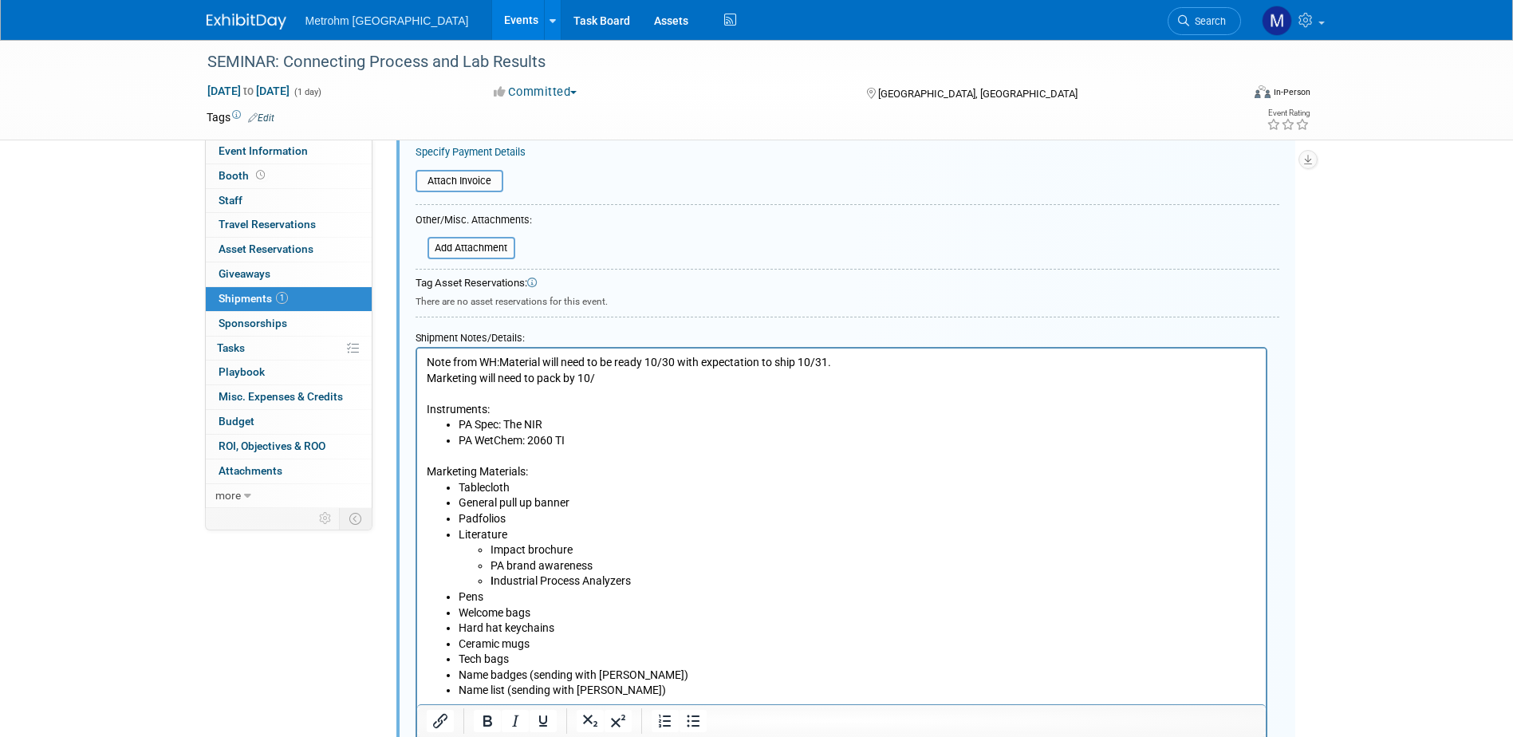
click at [647, 372] on p "Marketing will need to pack by 10/" at bounding box center [841, 379] width 830 height 16
drag, startPoint x: 627, startPoint y: 384, endPoint x: 413, endPoint y: 384, distance: 213.8
click at [416, 384] on html "Note from WH: Material will need to be ready 10/30 with expectation to ship 10/…" at bounding box center [840, 532] width 849 height 366
click at [625, 393] on p "Rich Text Area. Press ALT-0 for help." at bounding box center [841, 394] width 830 height 16
drag, startPoint x: 618, startPoint y: 378, endPoint x: 578, endPoint y: 380, distance: 40.7
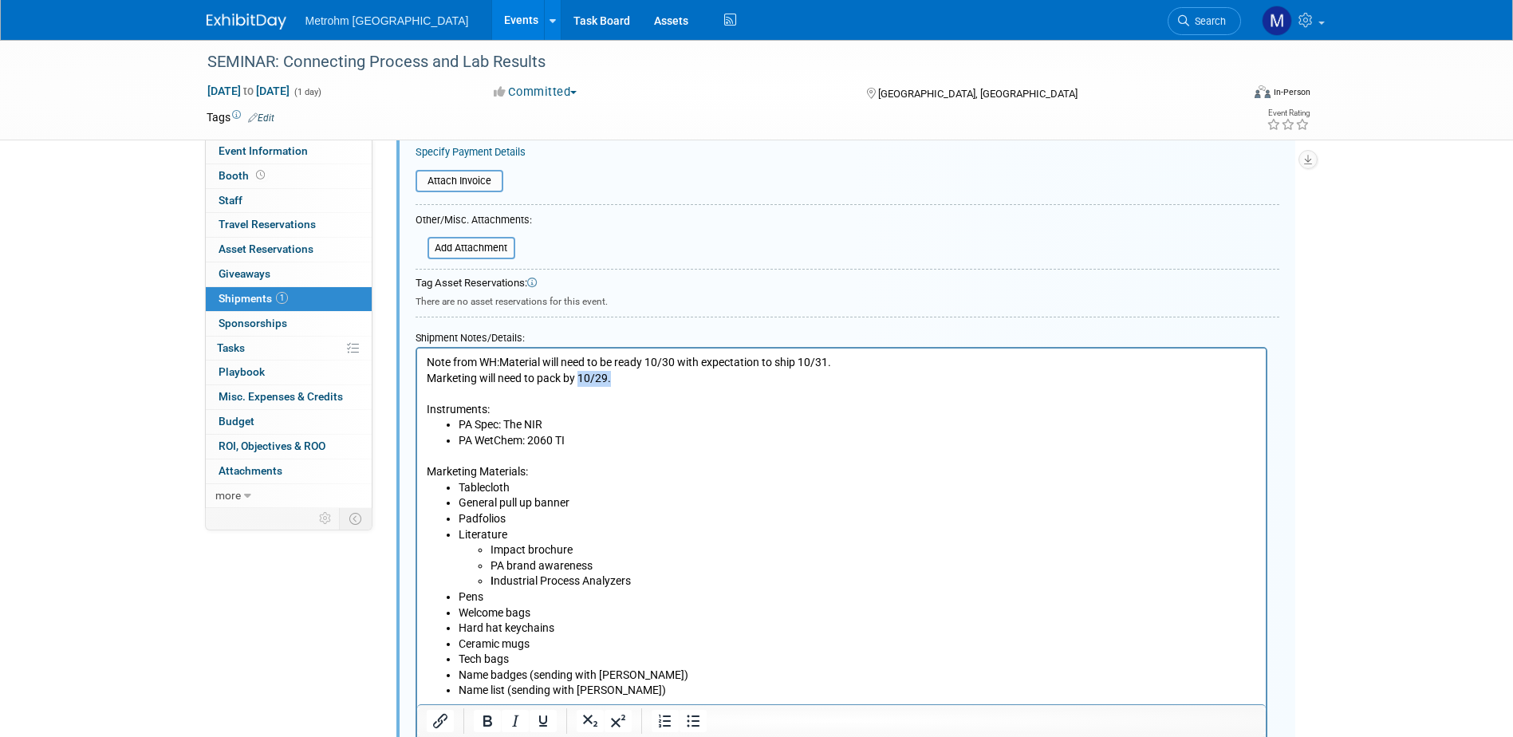
click at [578, 380] on p "Marketing will need to pack by 10/29." at bounding box center [841, 379] width 830 height 16
click at [674, 381] on p "Marketing will need to pack by 10/29." at bounding box center [841, 379] width 830 height 16
click at [678, 385] on p "Marketing will need to pack by 10/29." at bounding box center [841, 379] width 830 height 16
click at [665, 364] on p "Note from WH: Material will need to be ready 10/30 with expectation to ship 10/…" at bounding box center [841, 363] width 830 height 16
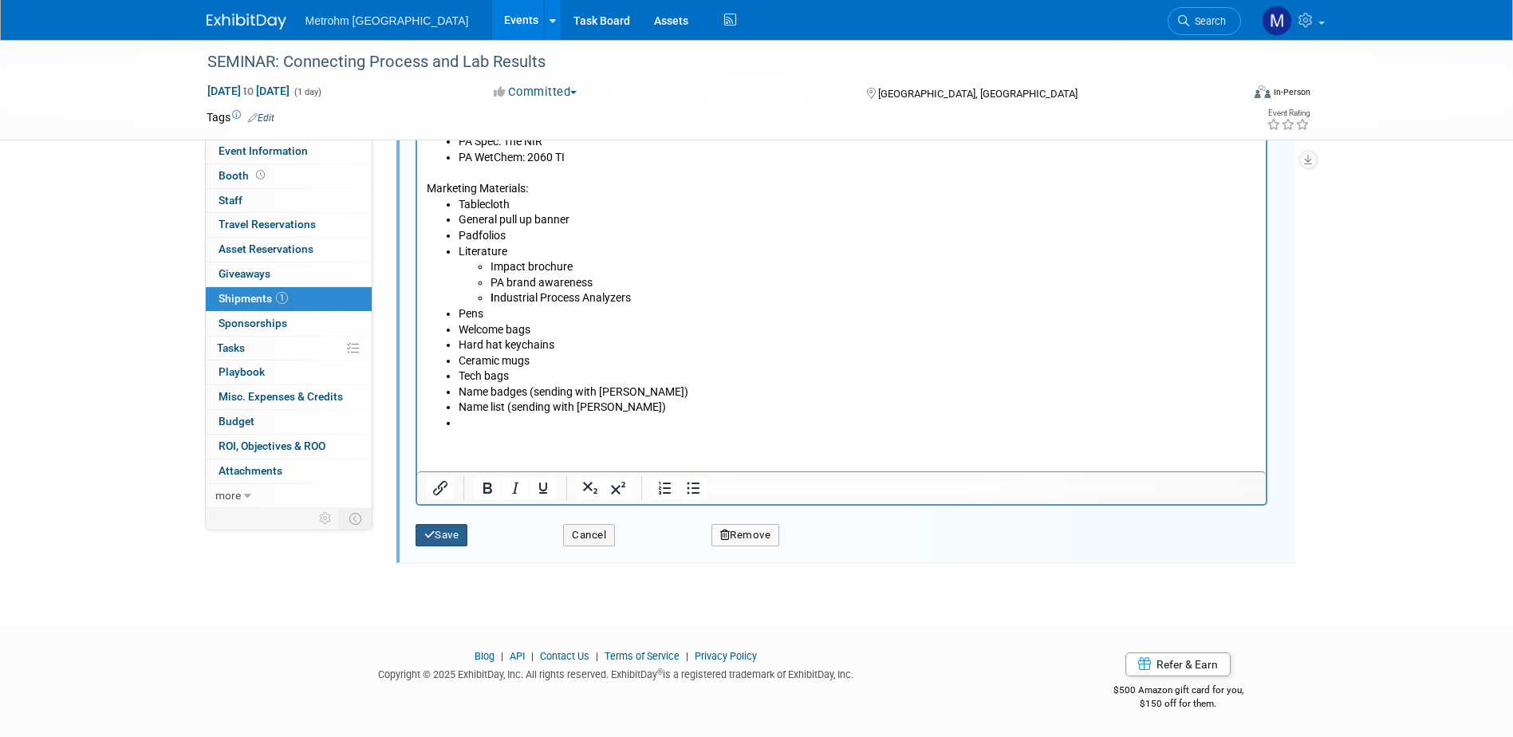
click at [446, 532] on button "Save" at bounding box center [442, 535] width 53 height 22
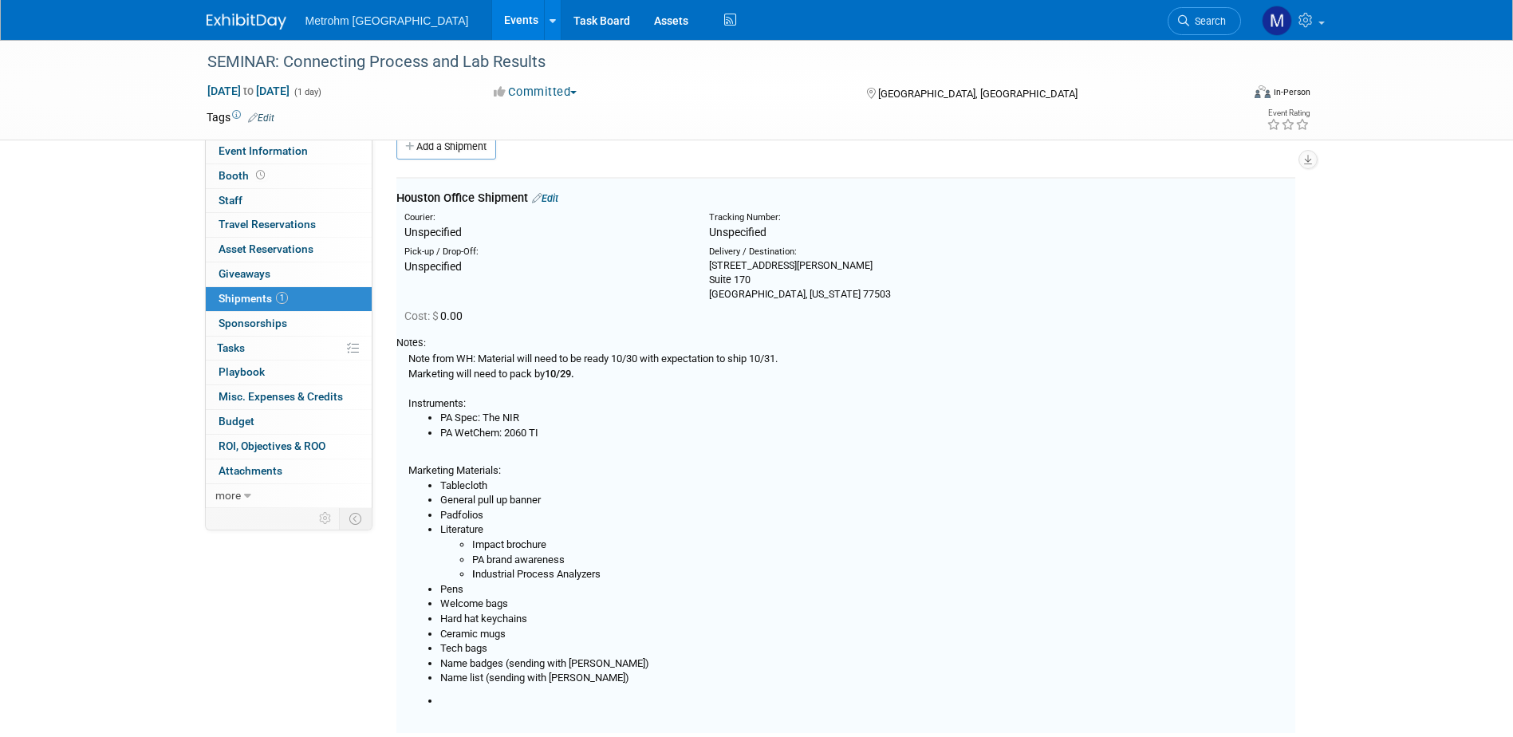
scroll to position [24, 0]
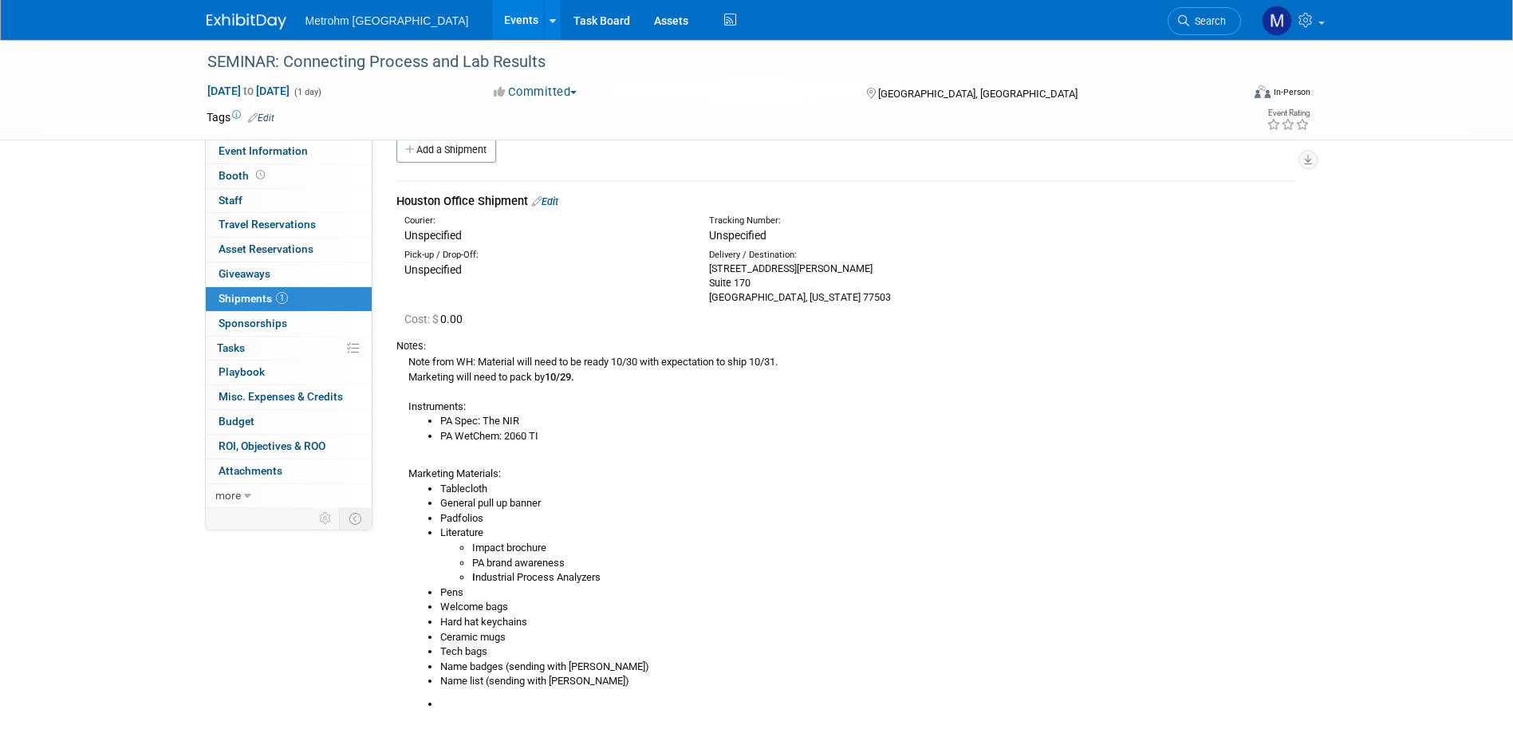
drag, startPoint x: 537, startPoint y: 199, endPoint x: 557, endPoint y: 227, distance: 34.3
click at [537, 199] on icon at bounding box center [537, 201] width 10 height 10
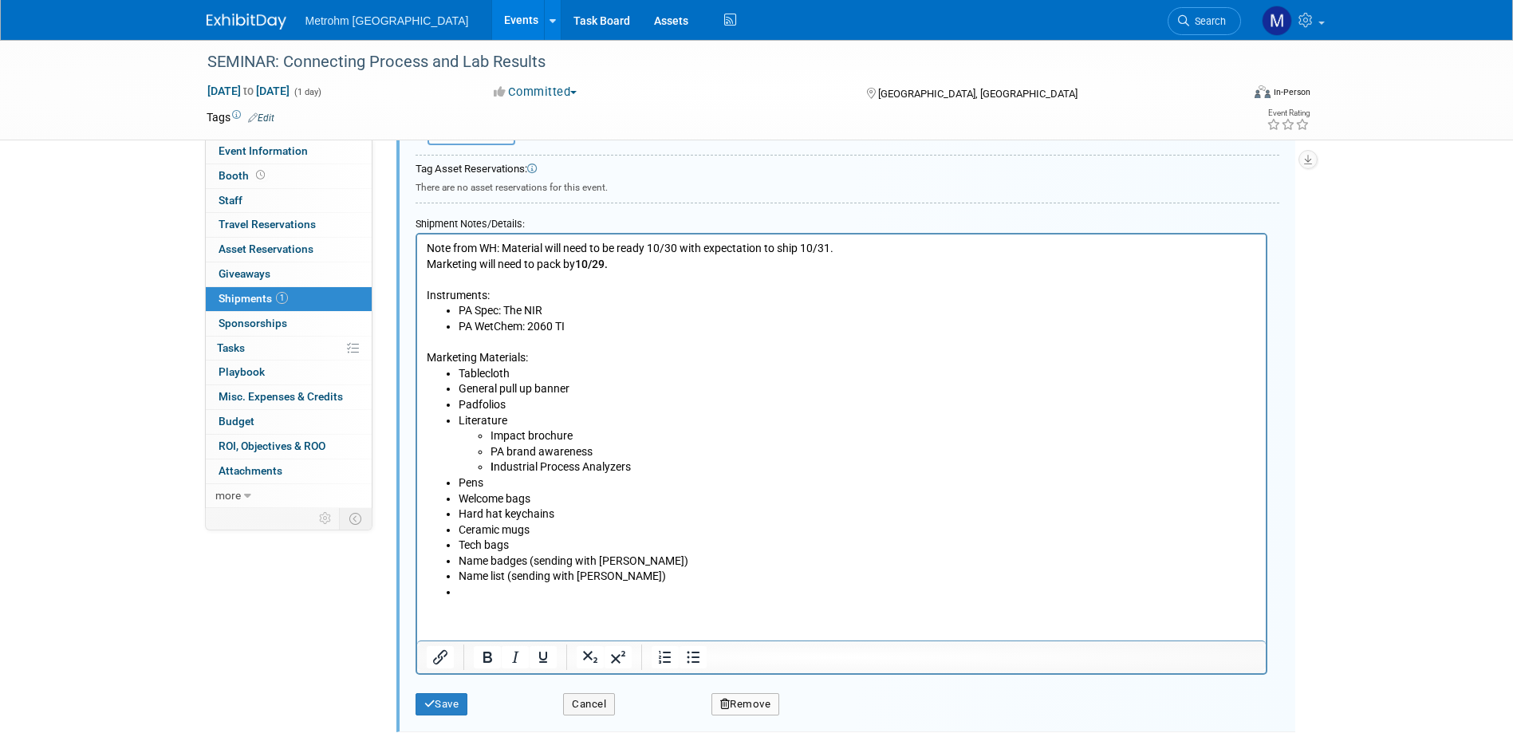
scroll to position [521, 0]
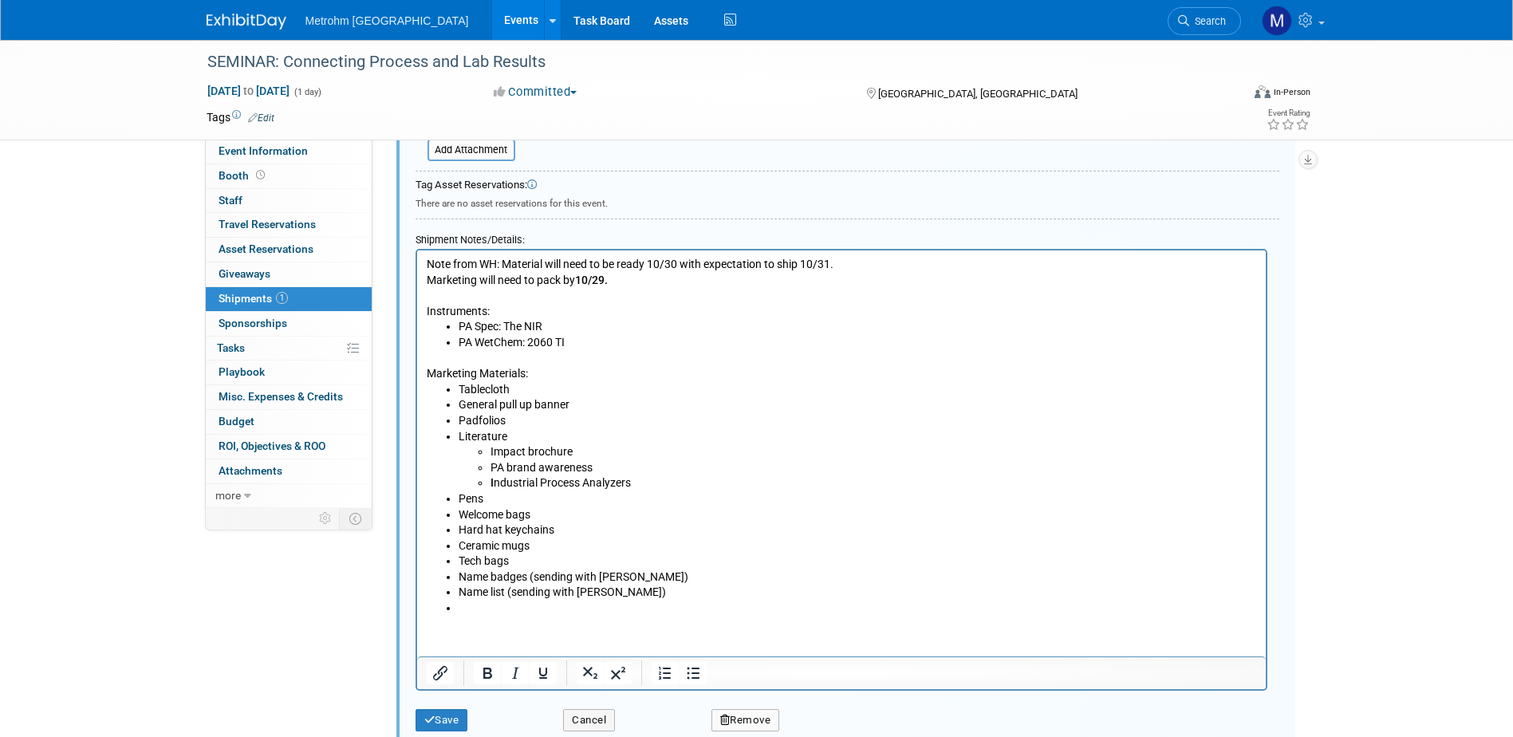
click at [554, 610] on li "Rich Text Area. Press ALT-0 for help." at bounding box center [857, 609] width 799 height 16
click at [464, 718] on button "Save" at bounding box center [442, 720] width 53 height 22
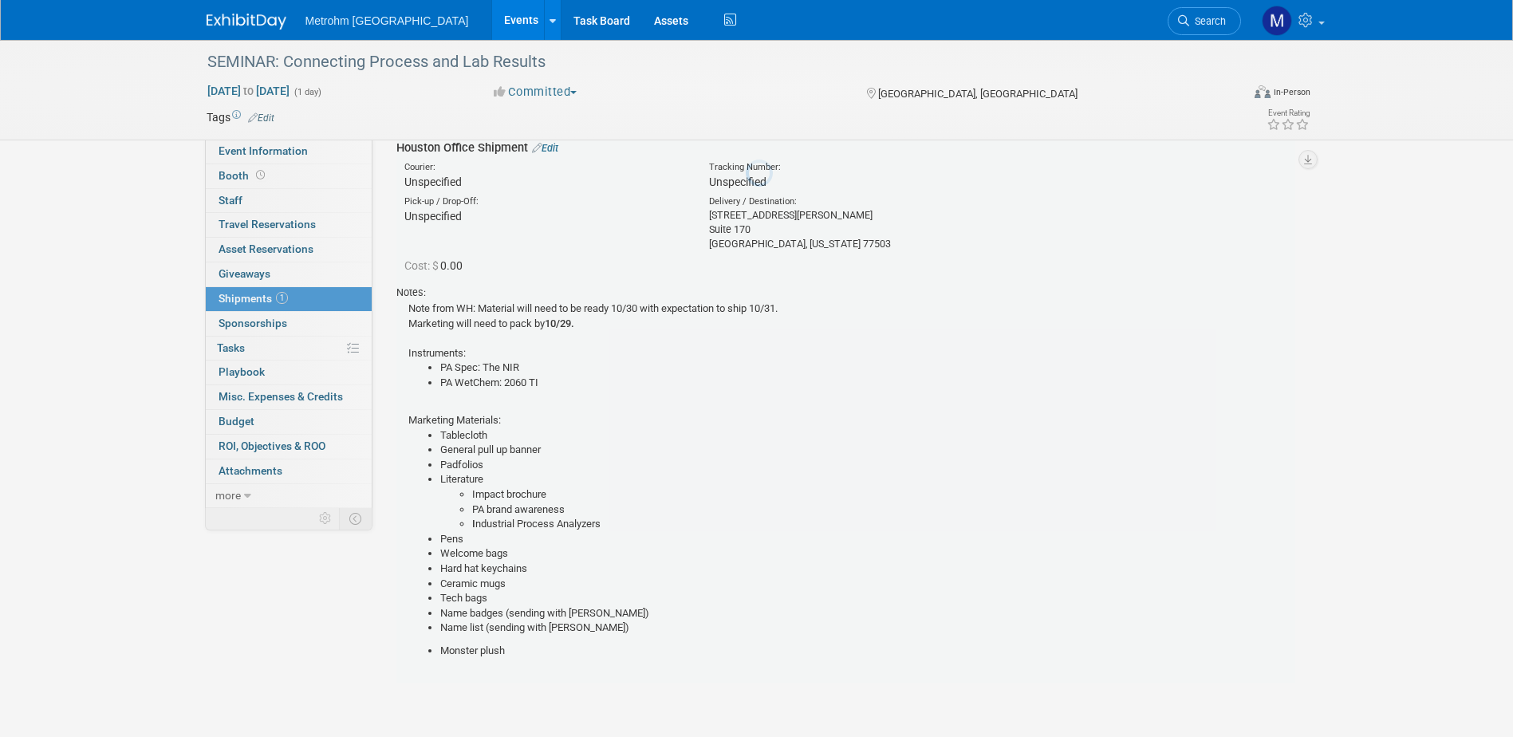
scroll to position [24, 0]
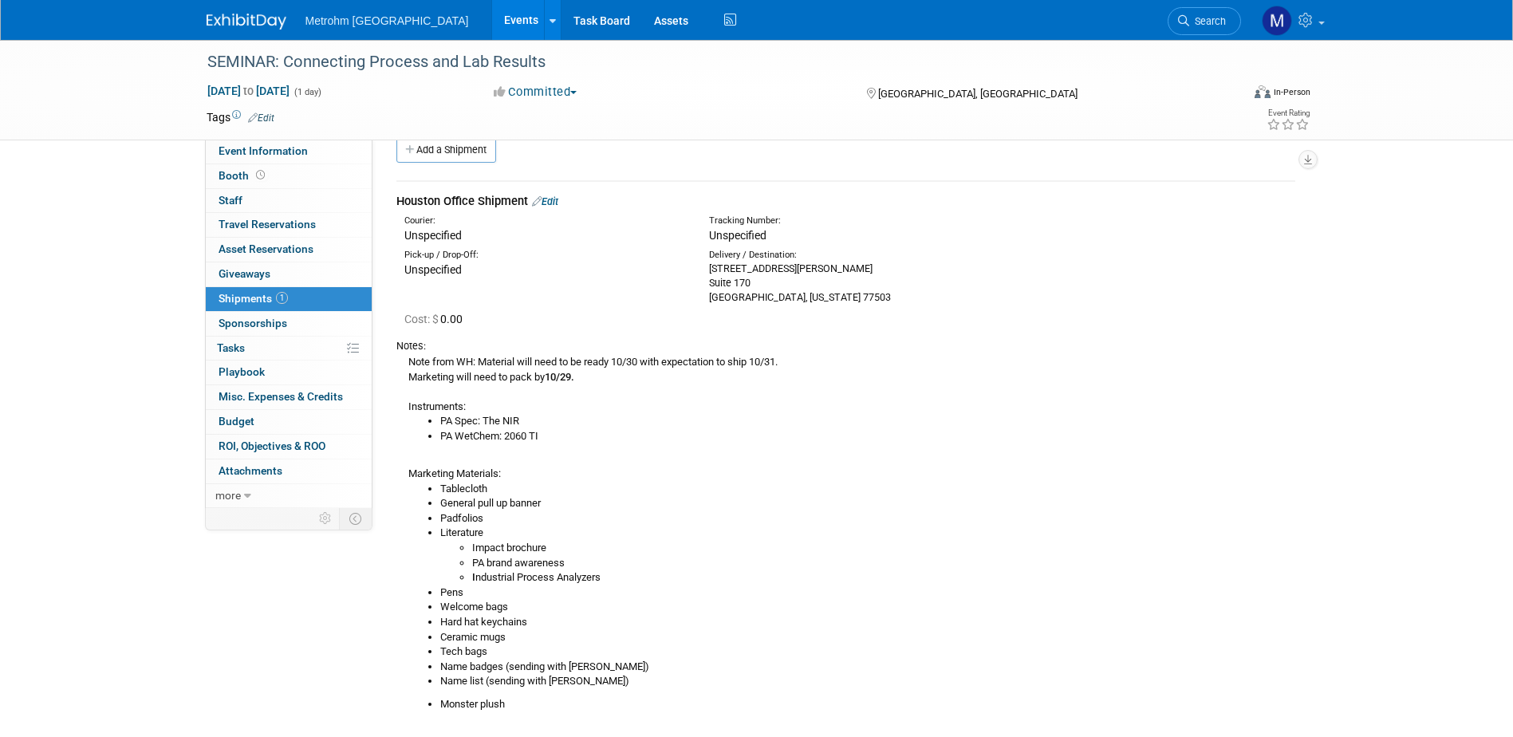
click at [258, 26] on img at bounding box center [247, 22] width 80 height 16
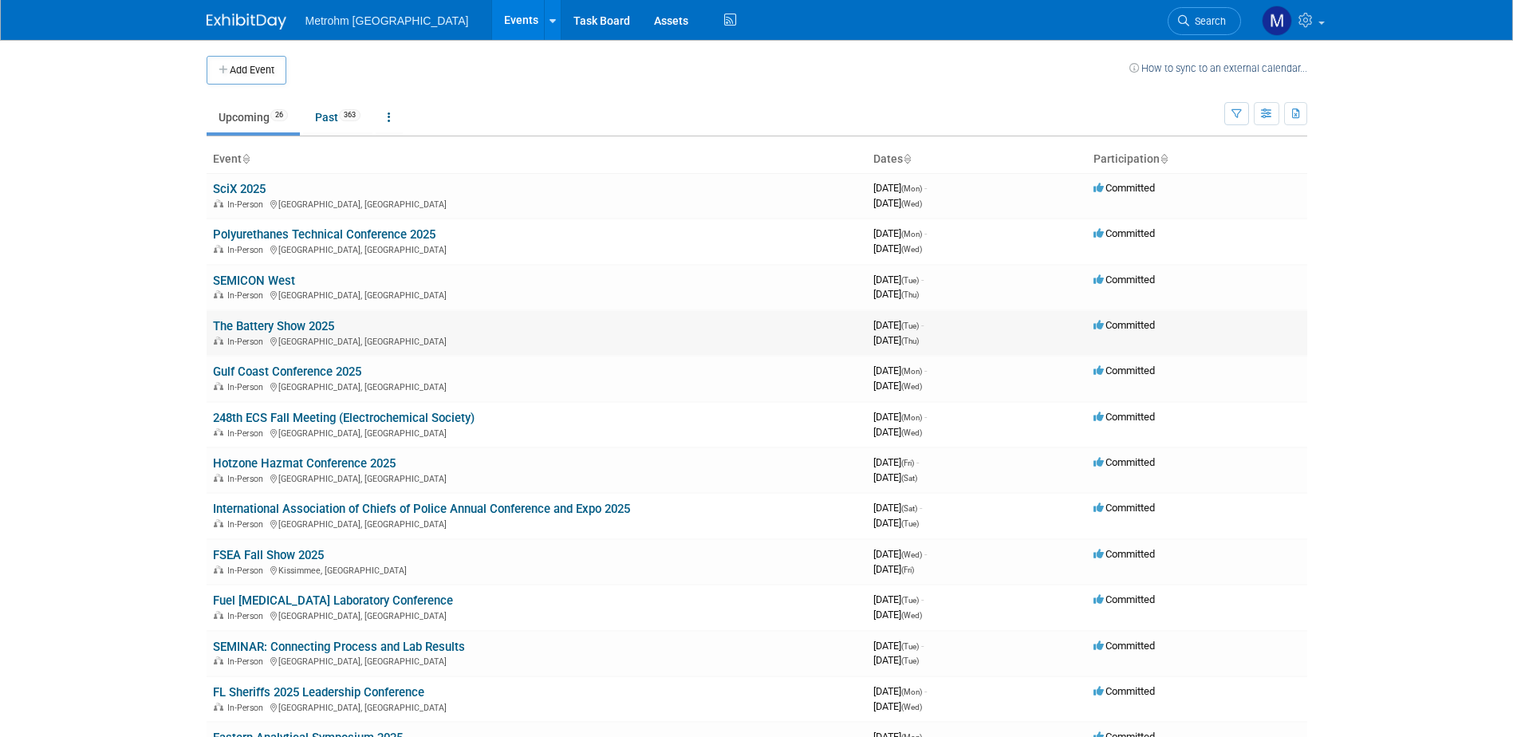
click at [262, 329] on link "The Battery Show 2025" at bounding box center [273, 326] width 121 height 14
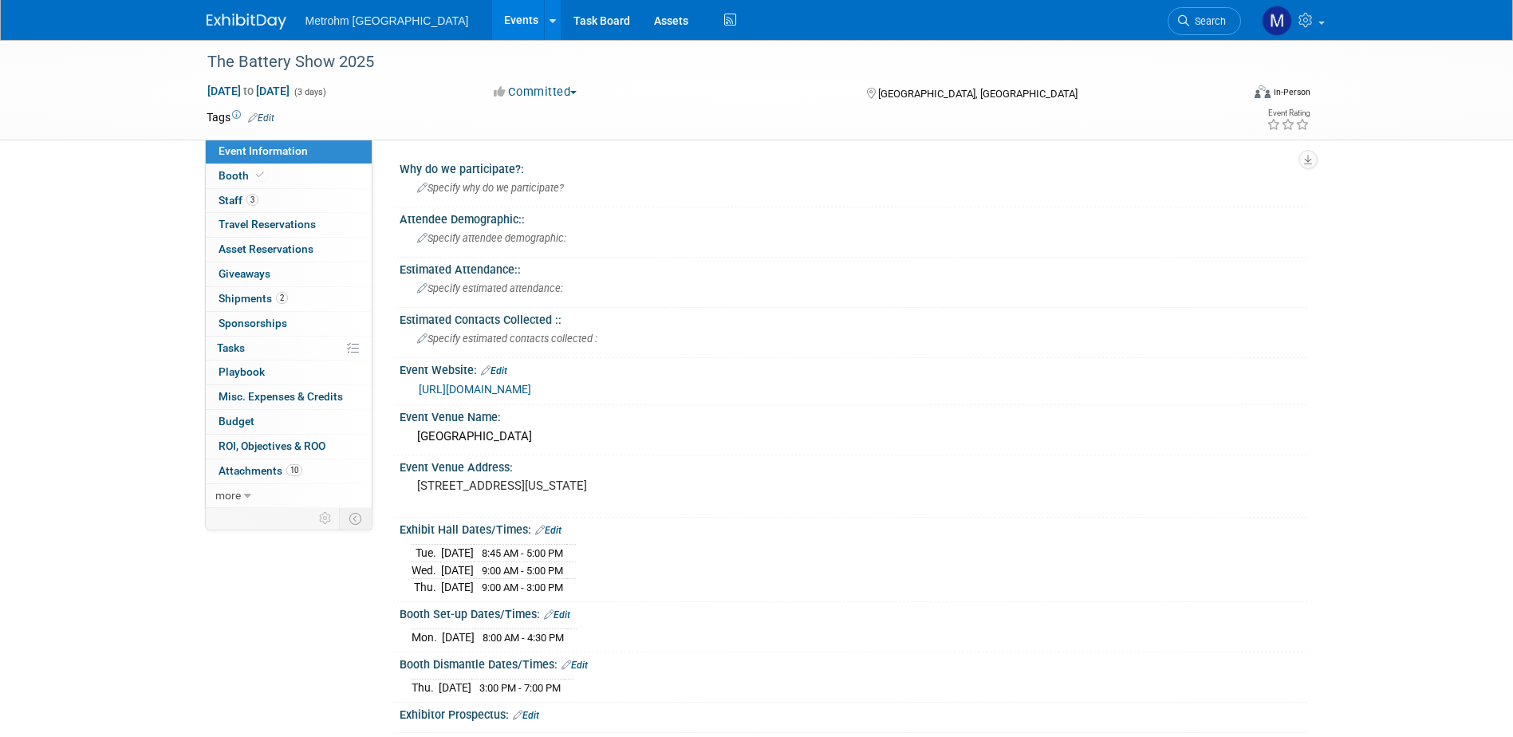
click at [239, 28] on img at bounding box center [247, 22] width 80 height 16
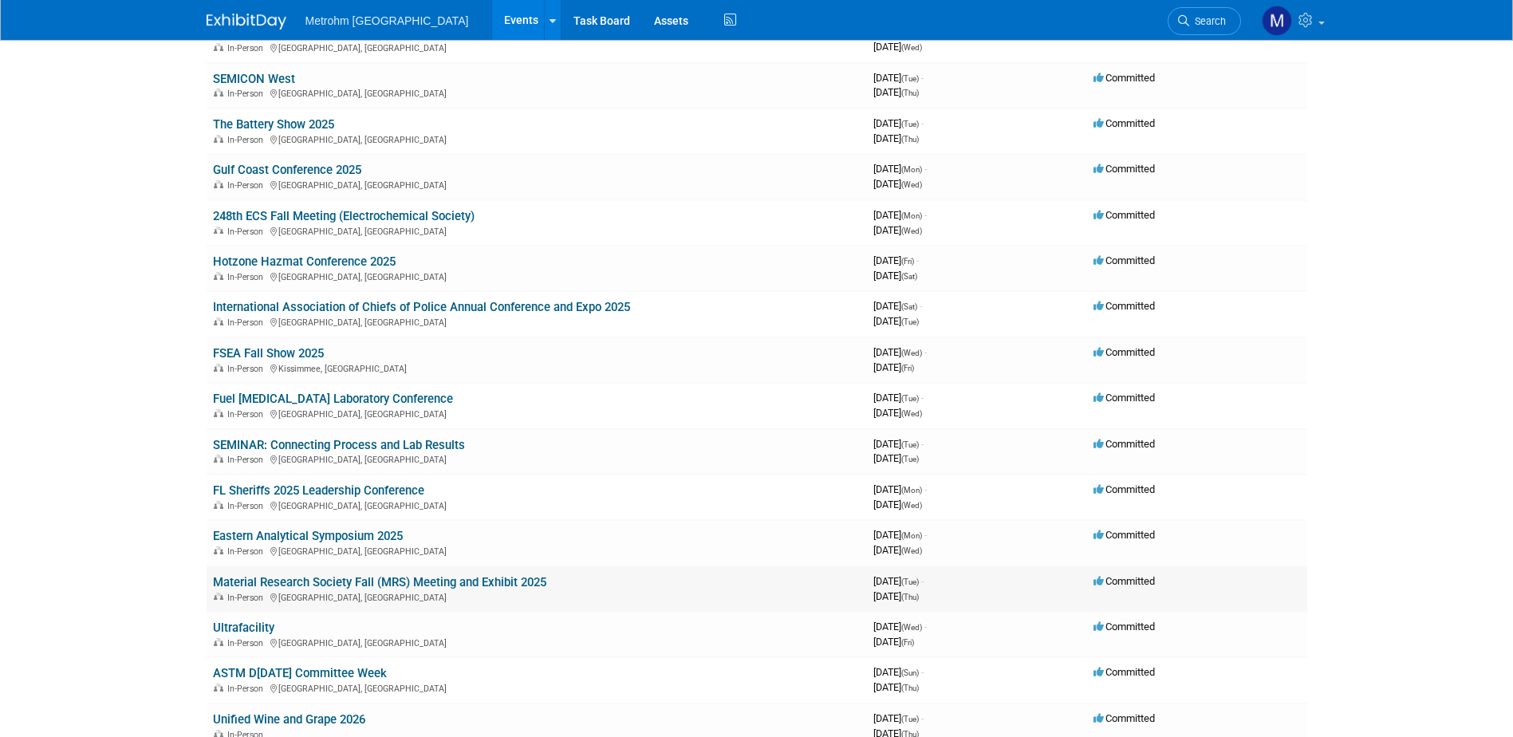
scroll to position [239, 0]
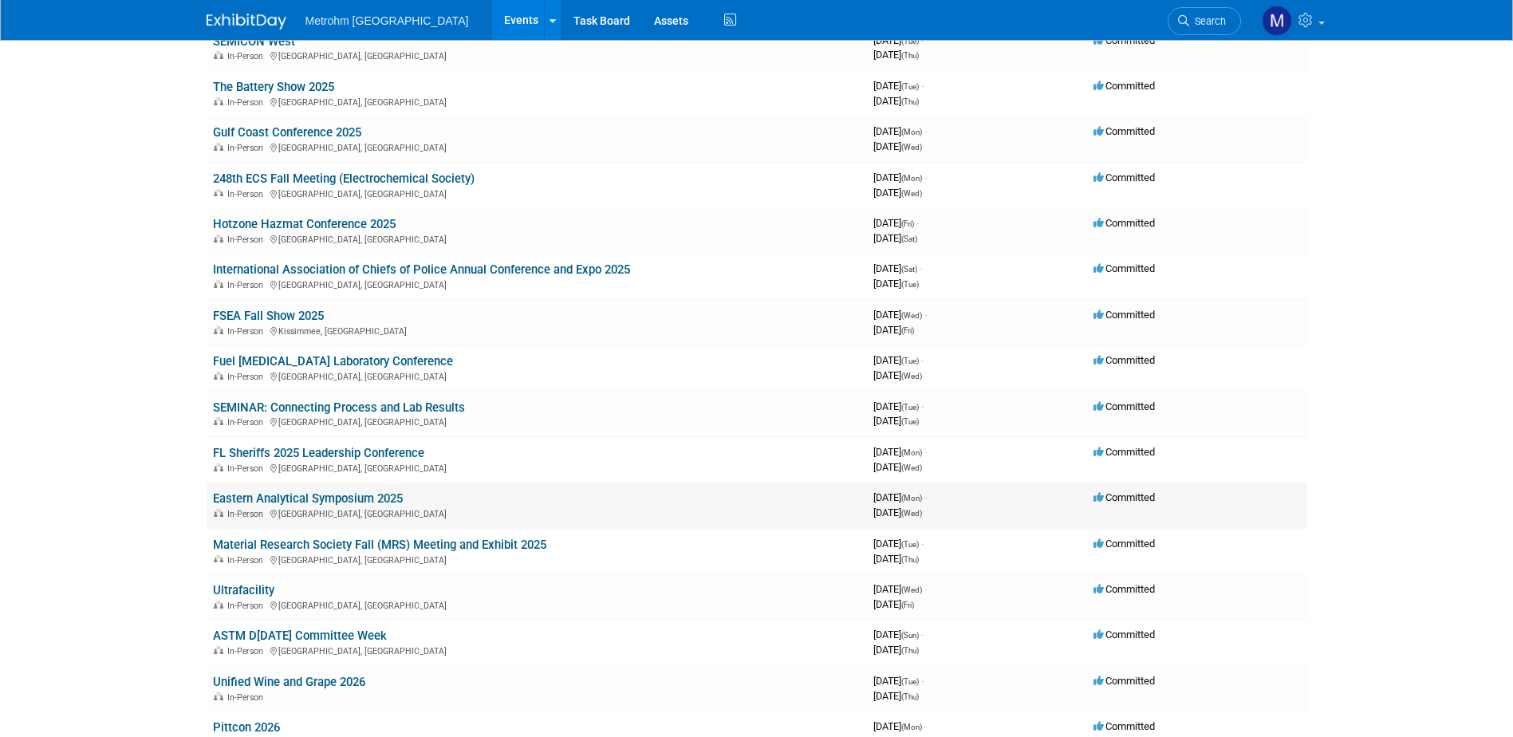
click at [318, 501] on link "Eastern Analytical Symposium 2025" at bounding box center [308, 498] width 190 height 14
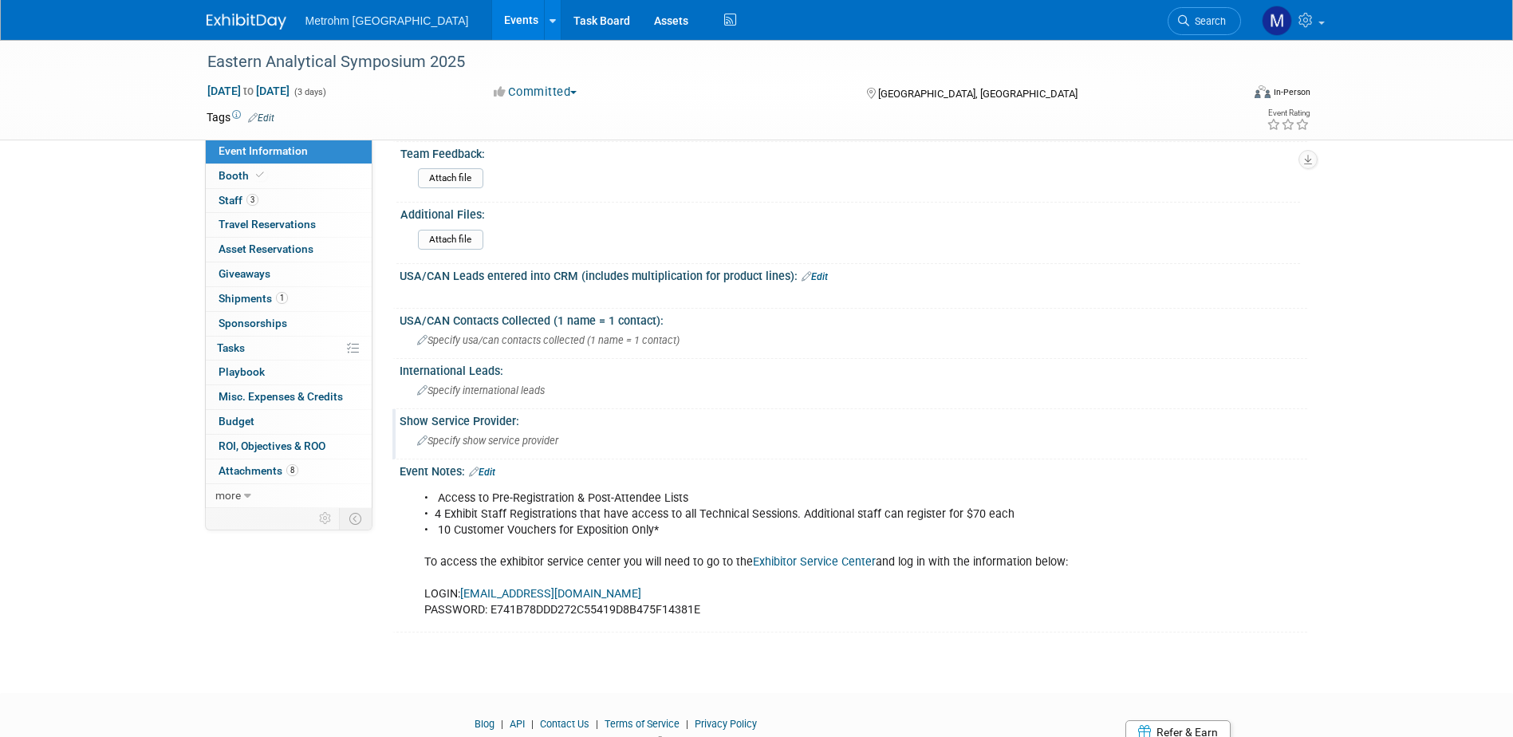
scroll to position [798, 0]
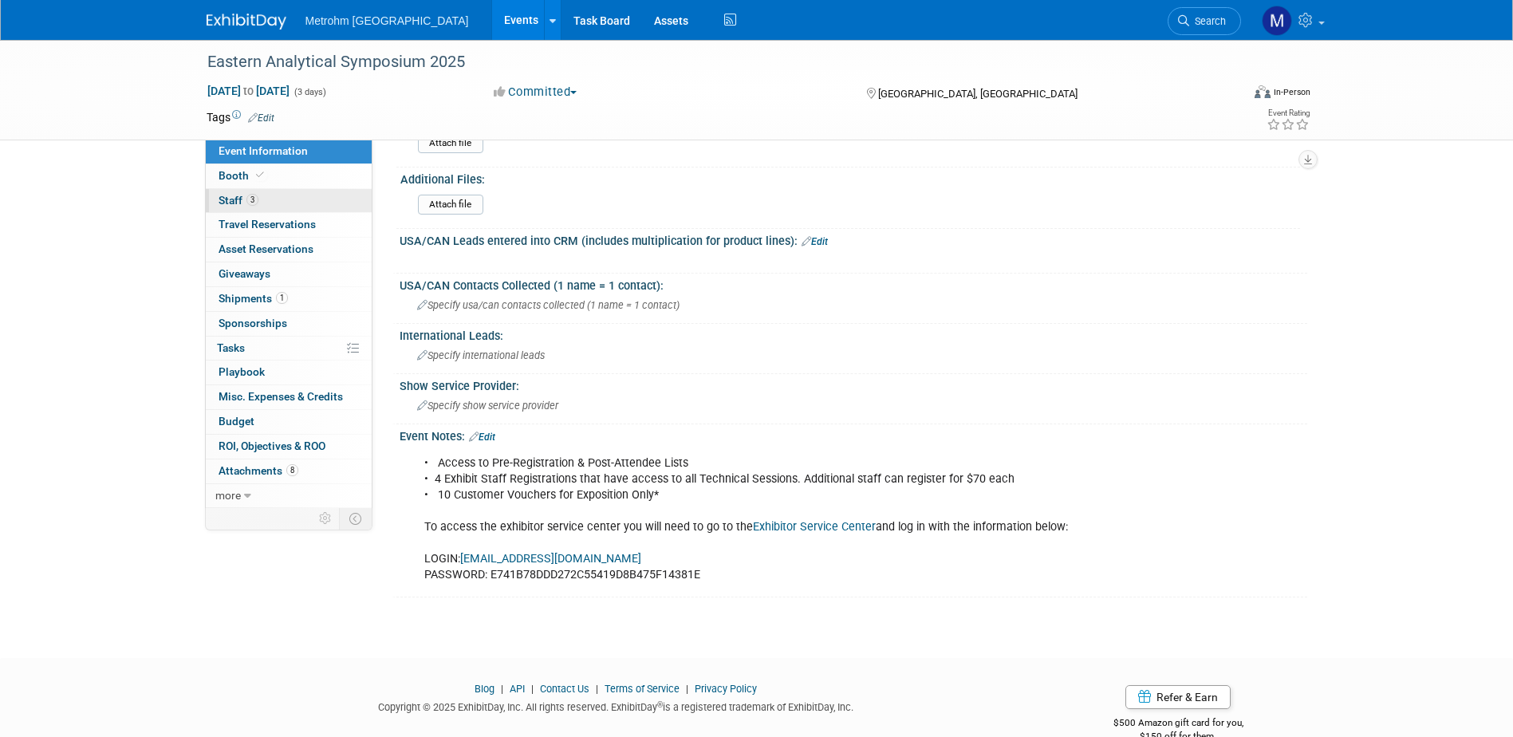
click at [296, 204] on link "3 Staff 3" at bounding box center [289, 201] width 166 height 24
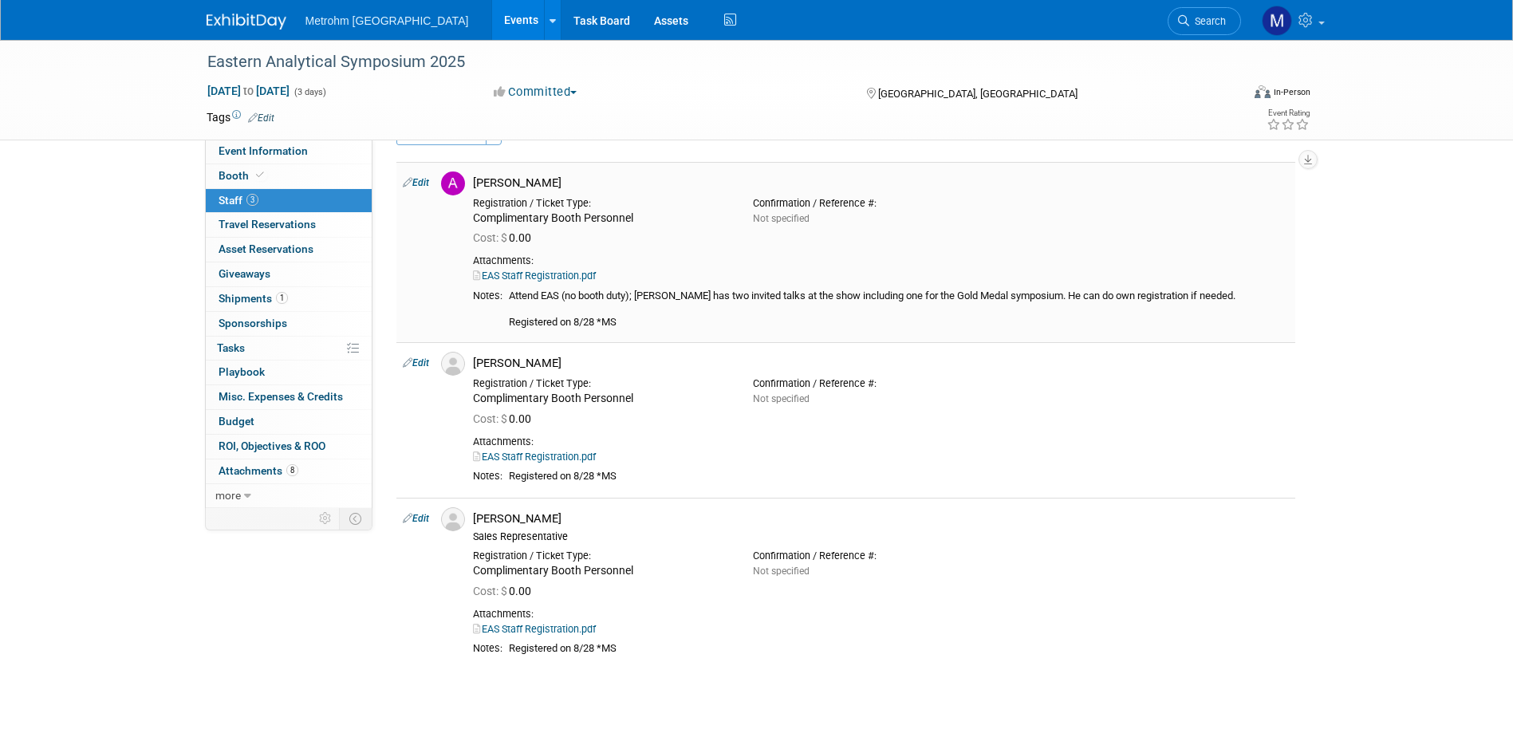
scroll to position [80, 0]
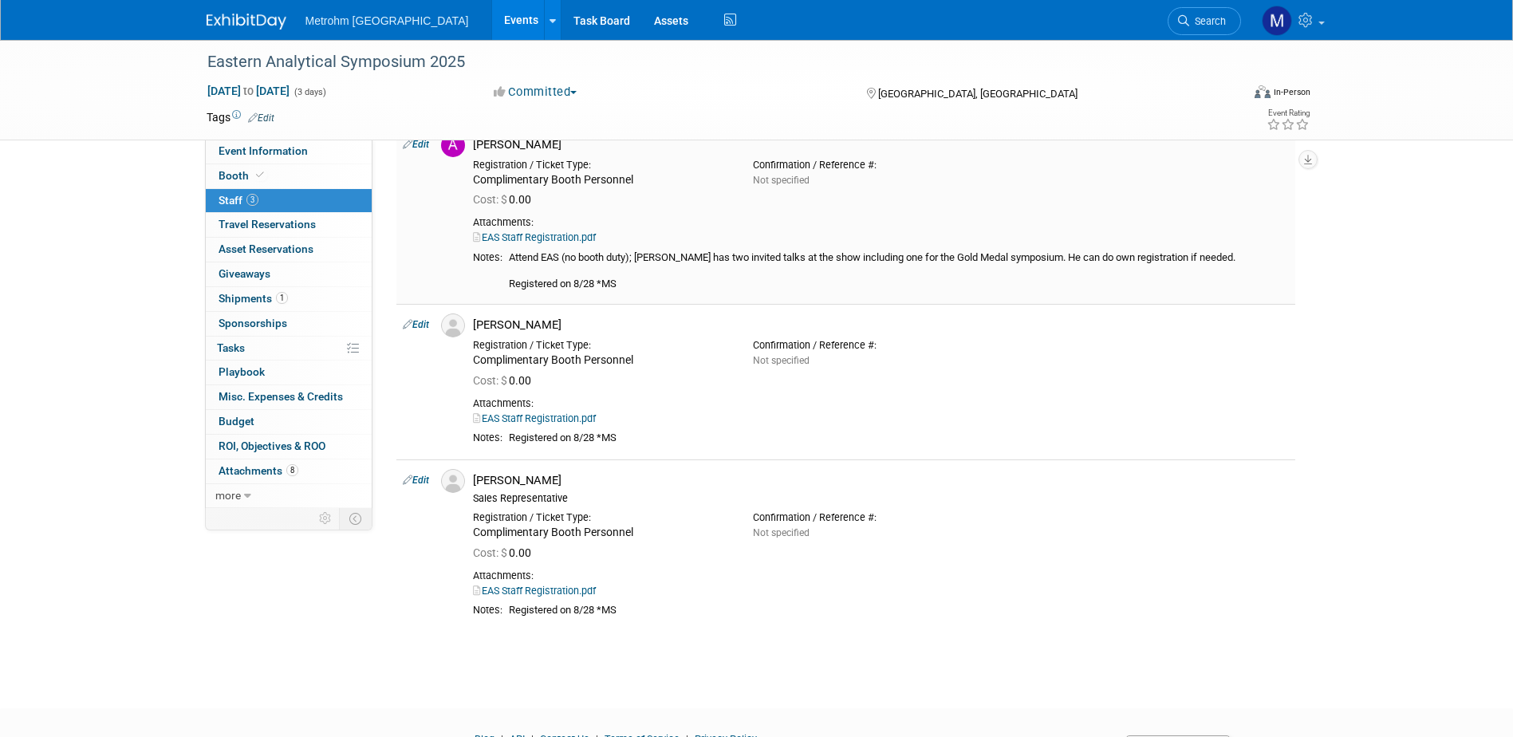
click at [554, 238] on link "EAS Staff Registration.pdf" at bounding box center [534, 237] width 123 height 12
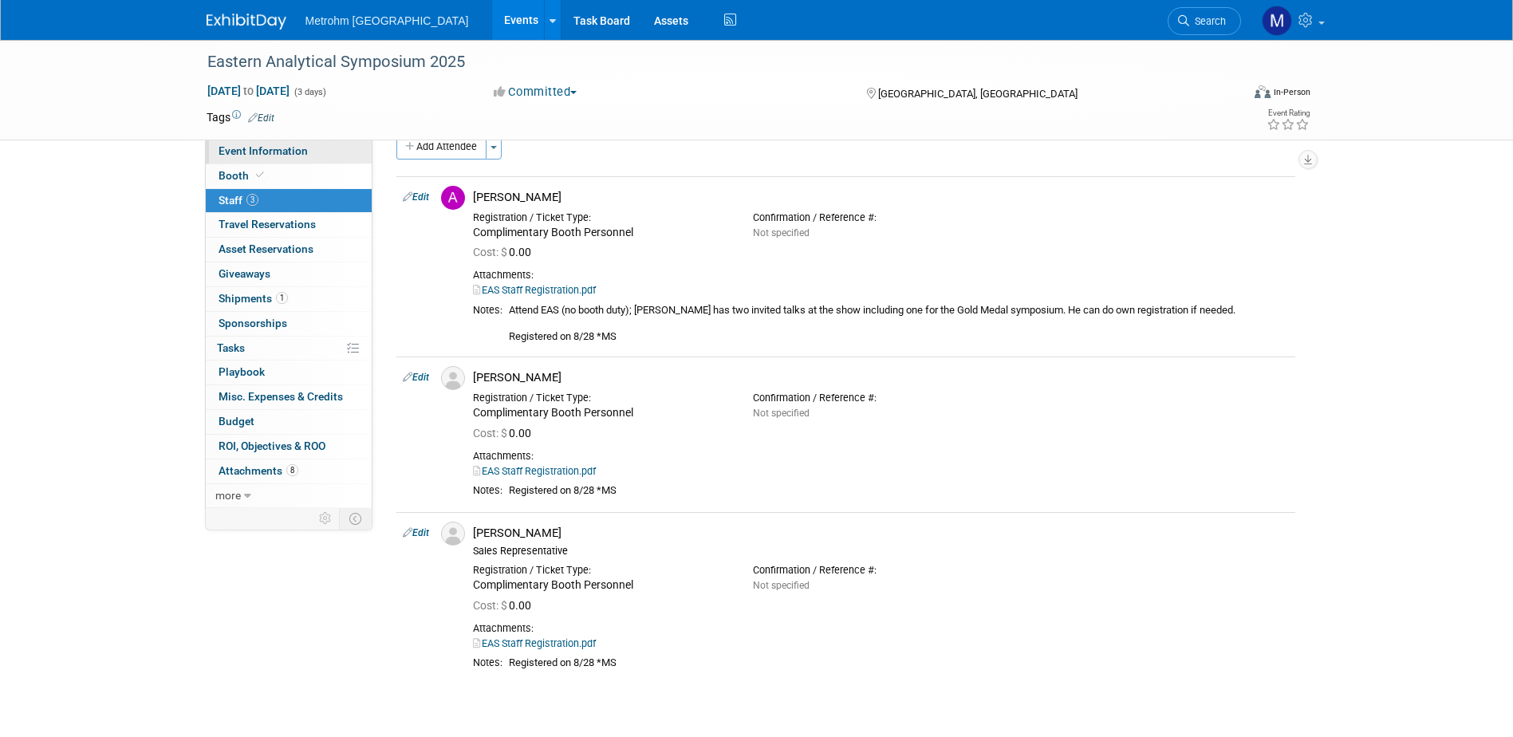
scroll to position [0, 0]
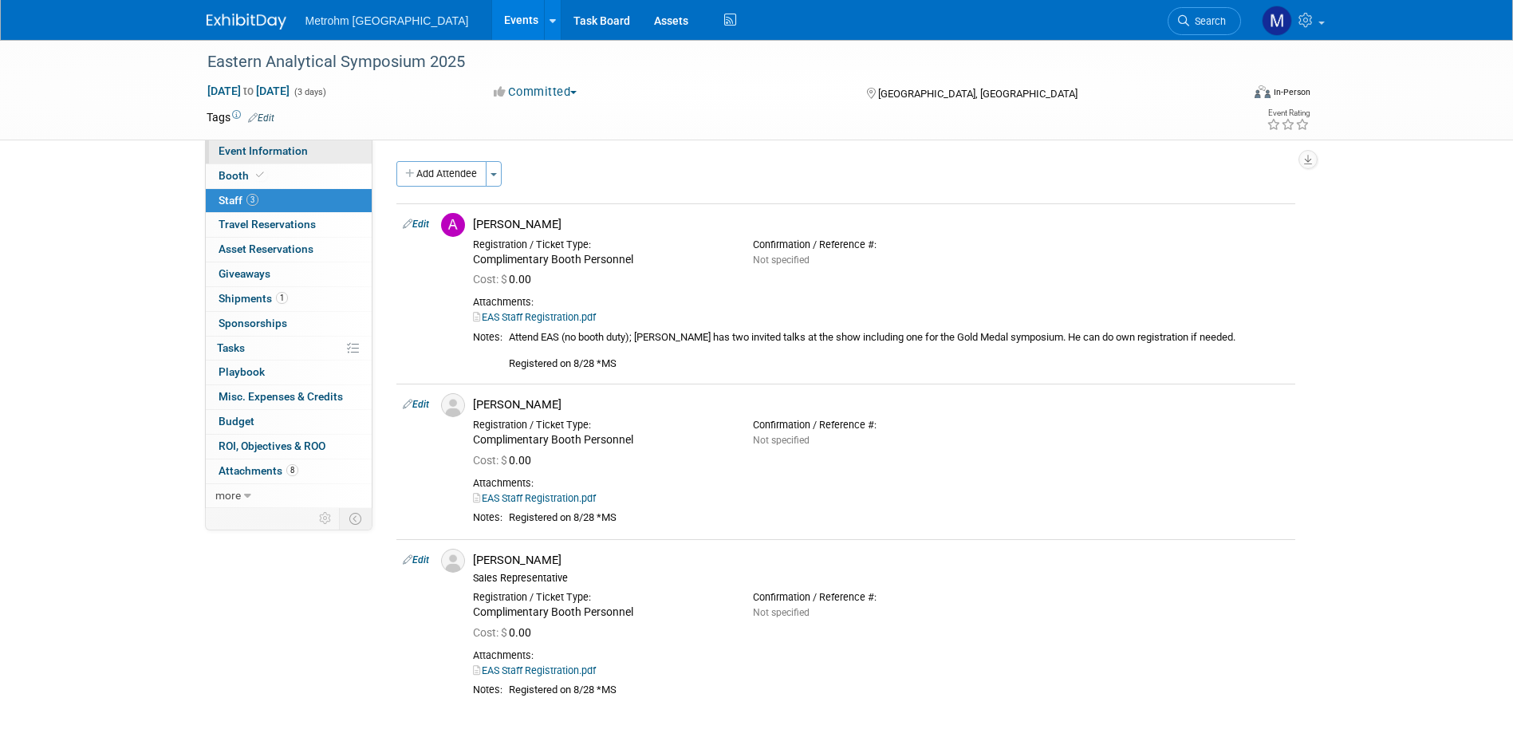
click at [306, 156] on link "Event Information" at bounding box center [289, 152] width 166 height 24
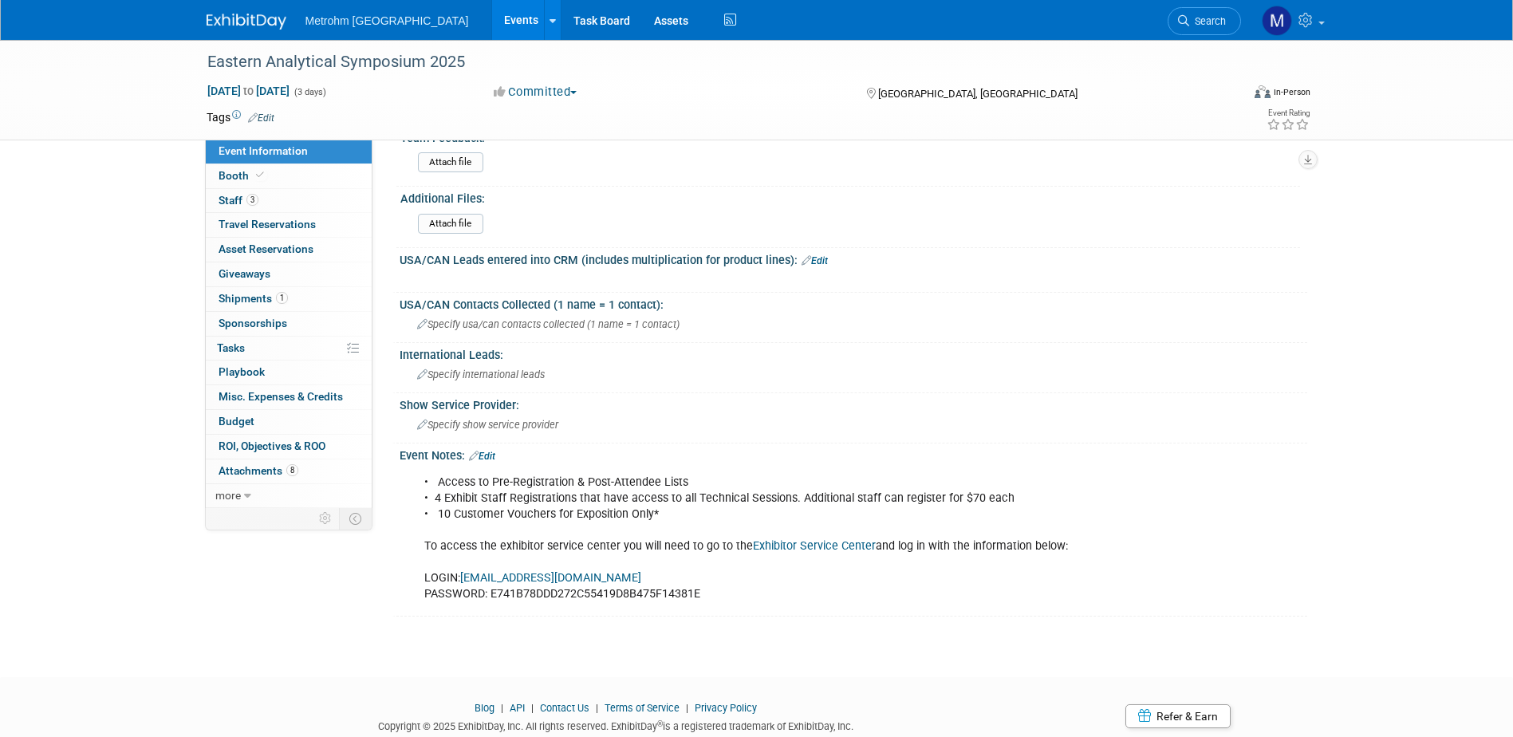
scroll to position [828, 0]
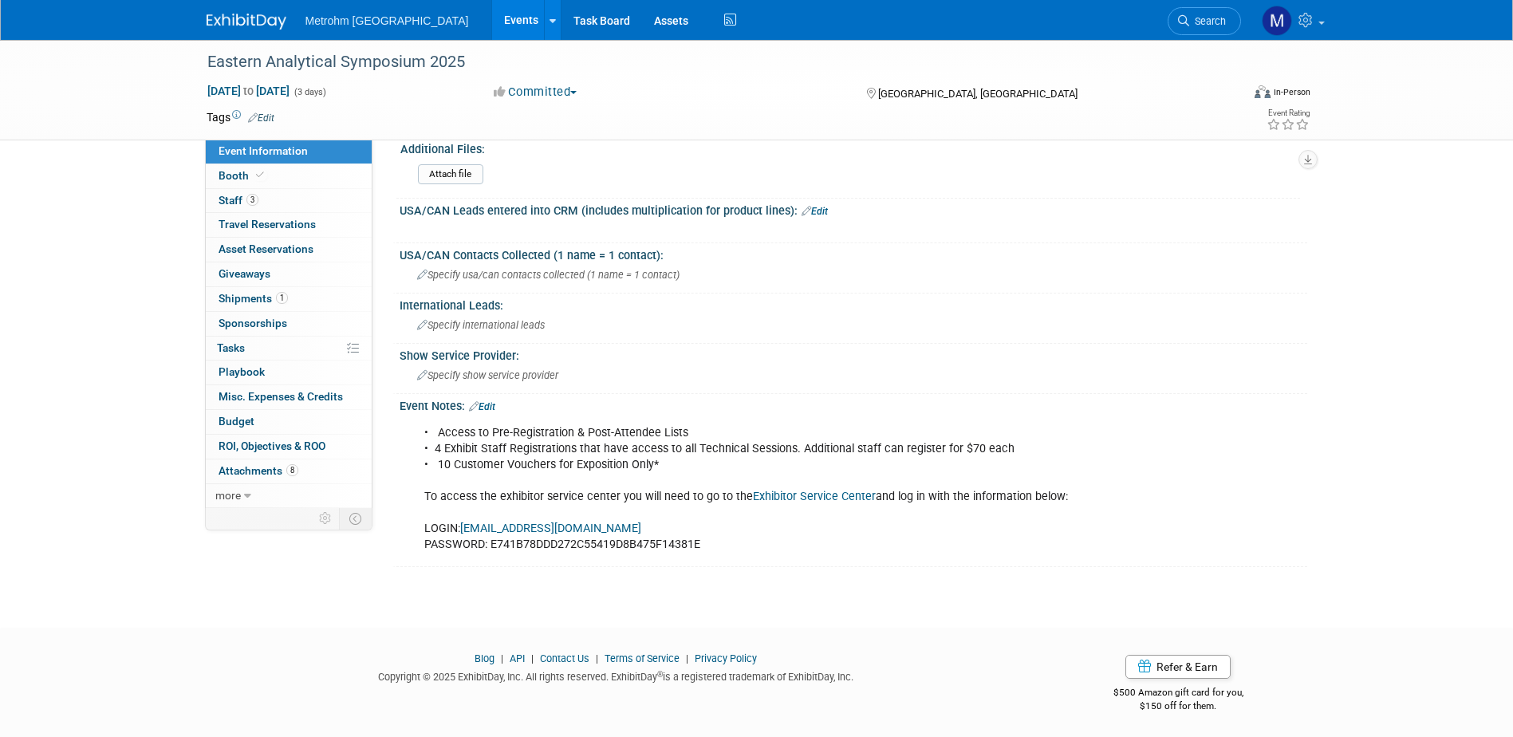
click at [806, 495] on link "Exhibitor Service Center" at bounding box center [814, 497] width 123 height 14
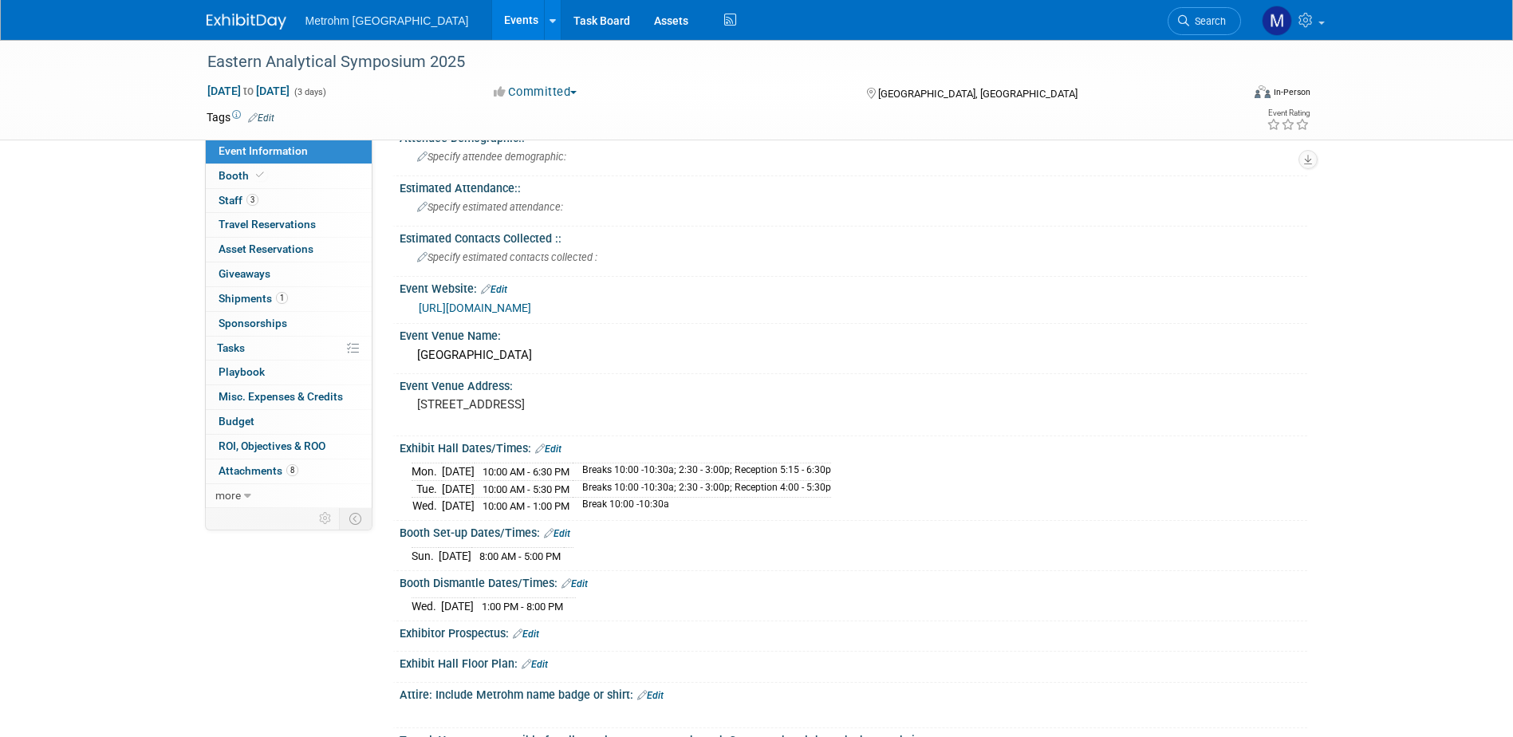
scroll to position [30, 0]
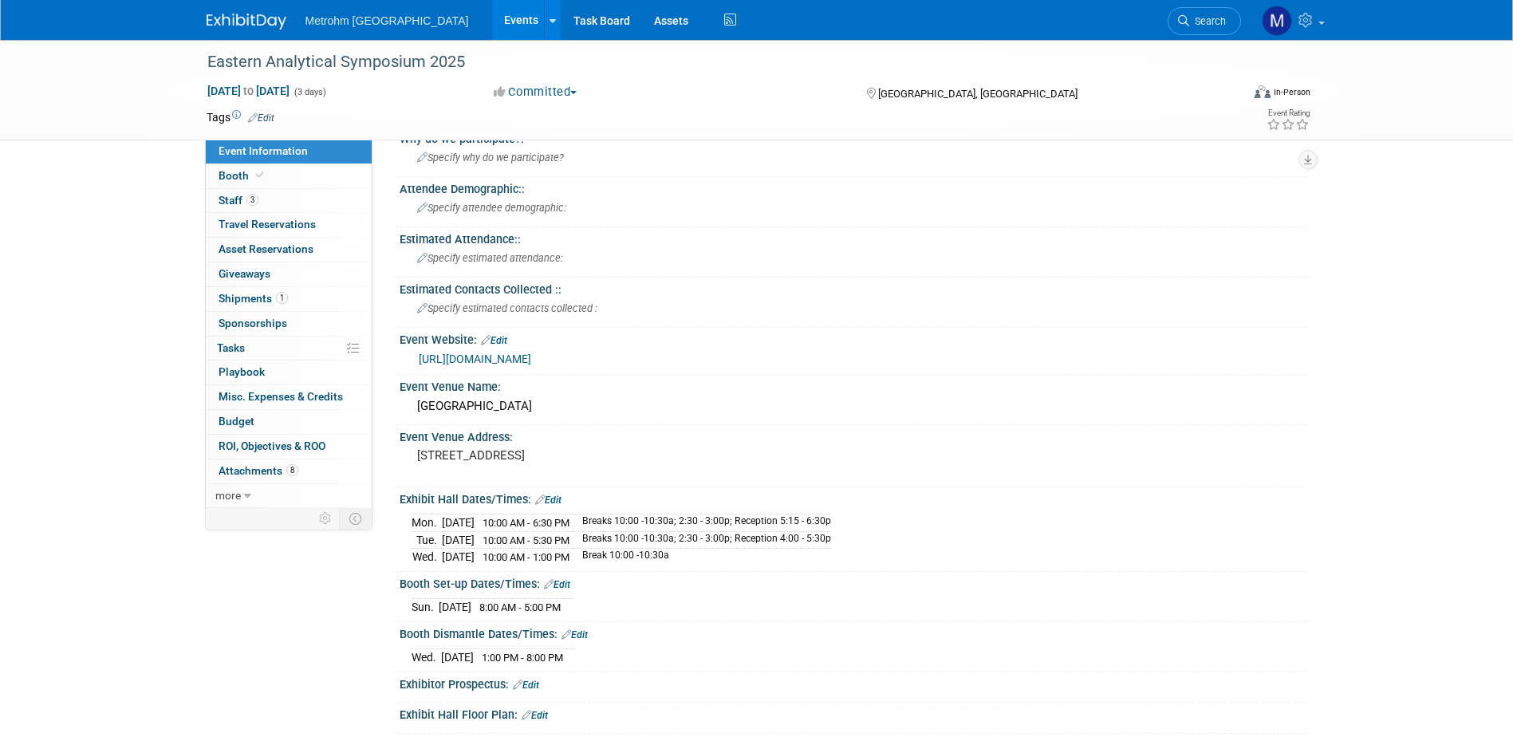
click at [241, 21] on img at bounding box center [247, 22] width 80 height 16
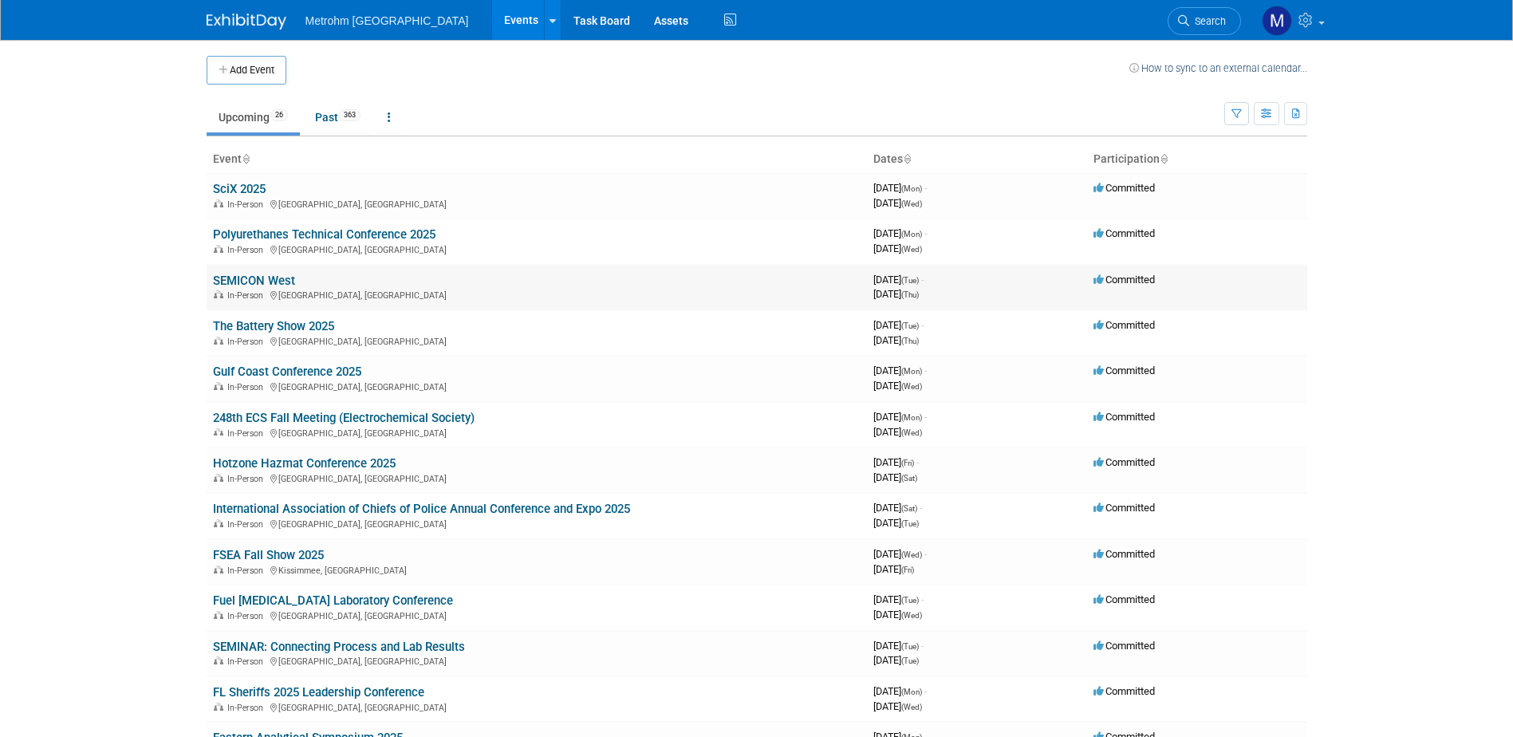
click at [275, 277] on link "SEMICON West" at bounding box center [254, 281] width 82 height 14
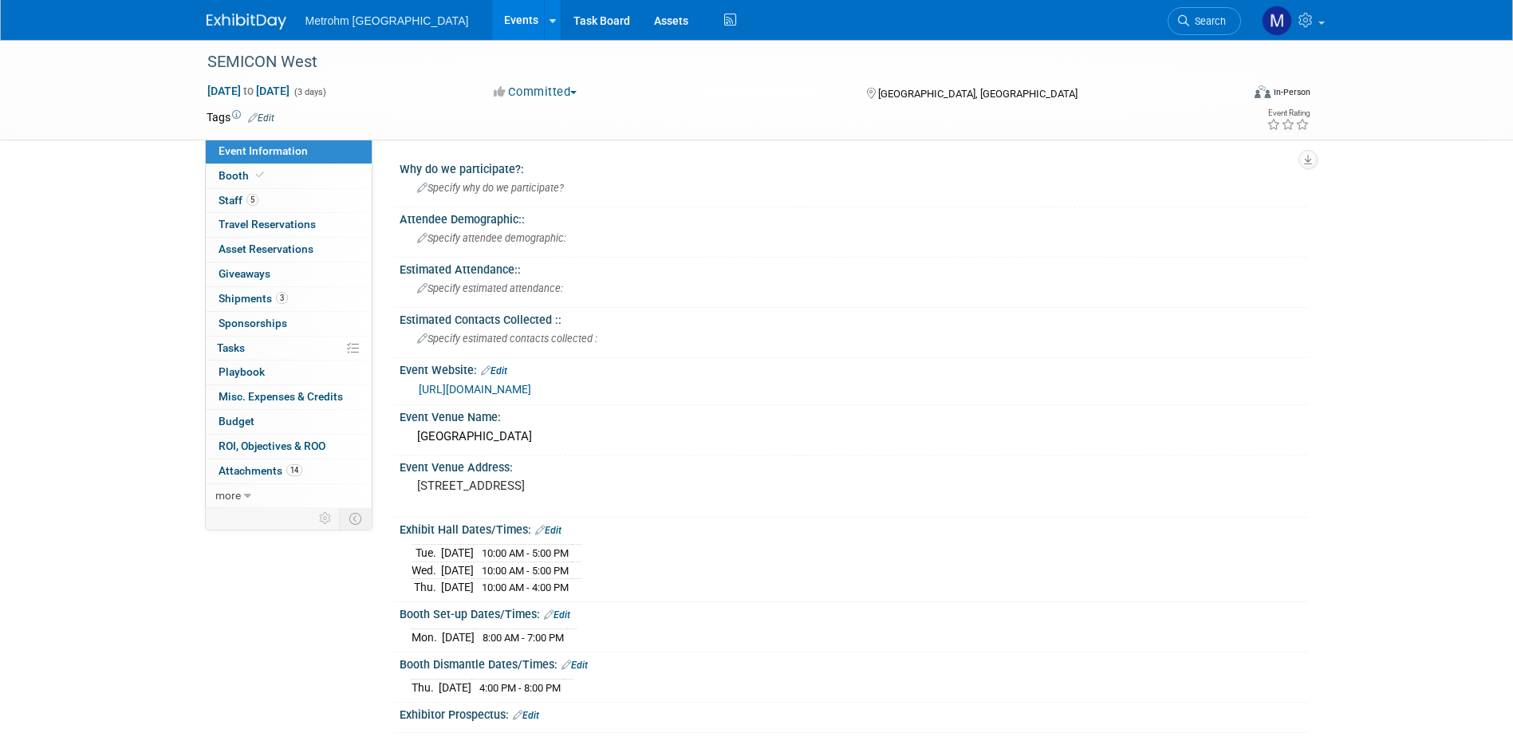
click at [232, 32] on div "Metrohm [GEOGRAPHIC_DATA] Events Add Event Bulk Upload Events Shareable Event B…" at bounding box center [757, 20] width 1101 height 40
click at [232, 25] on img at bounding box center [247, 22] width 80 height 16
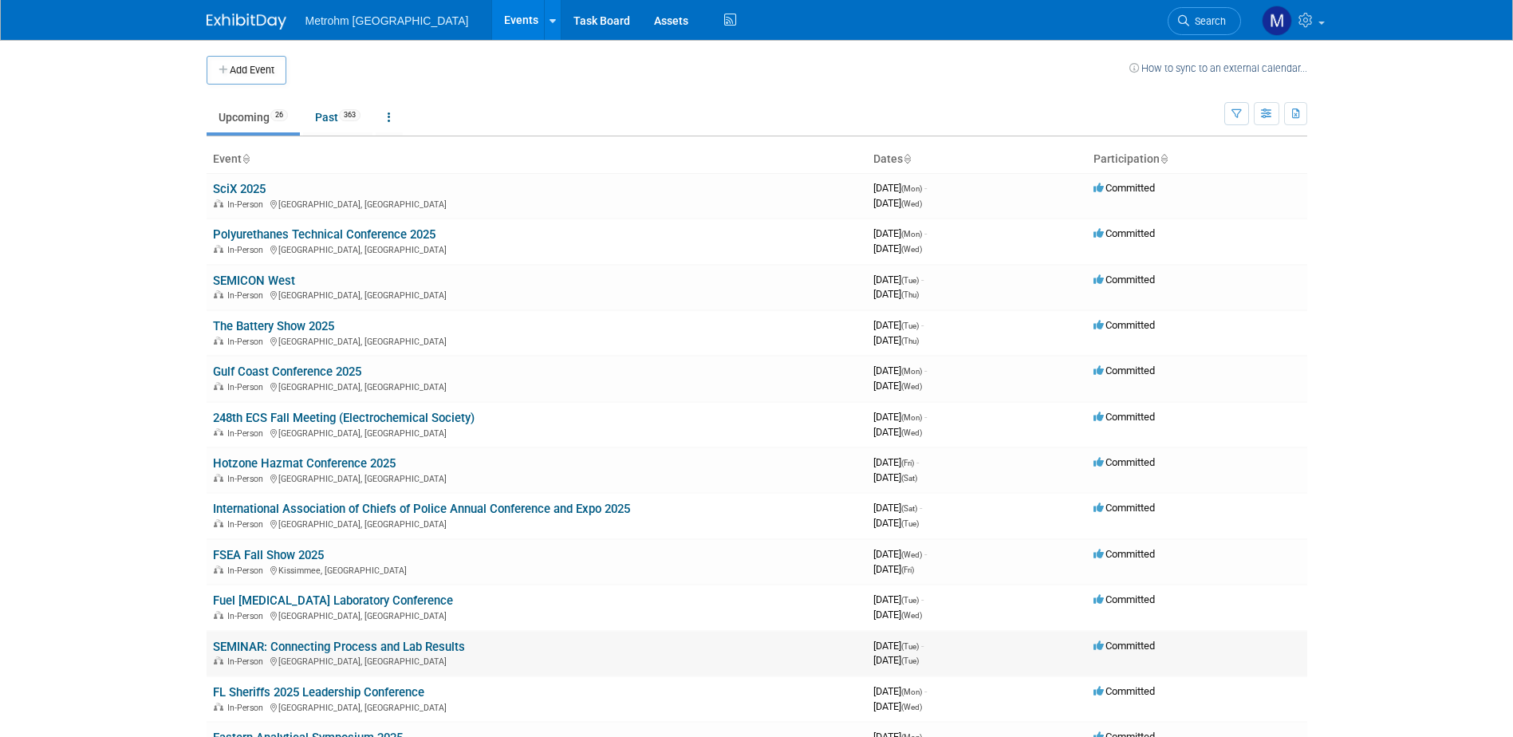
click at [282, 652] on link "SEMINAR: Connecting Process and Lab Results" at bounding box center [339, 647] width 252 height 14
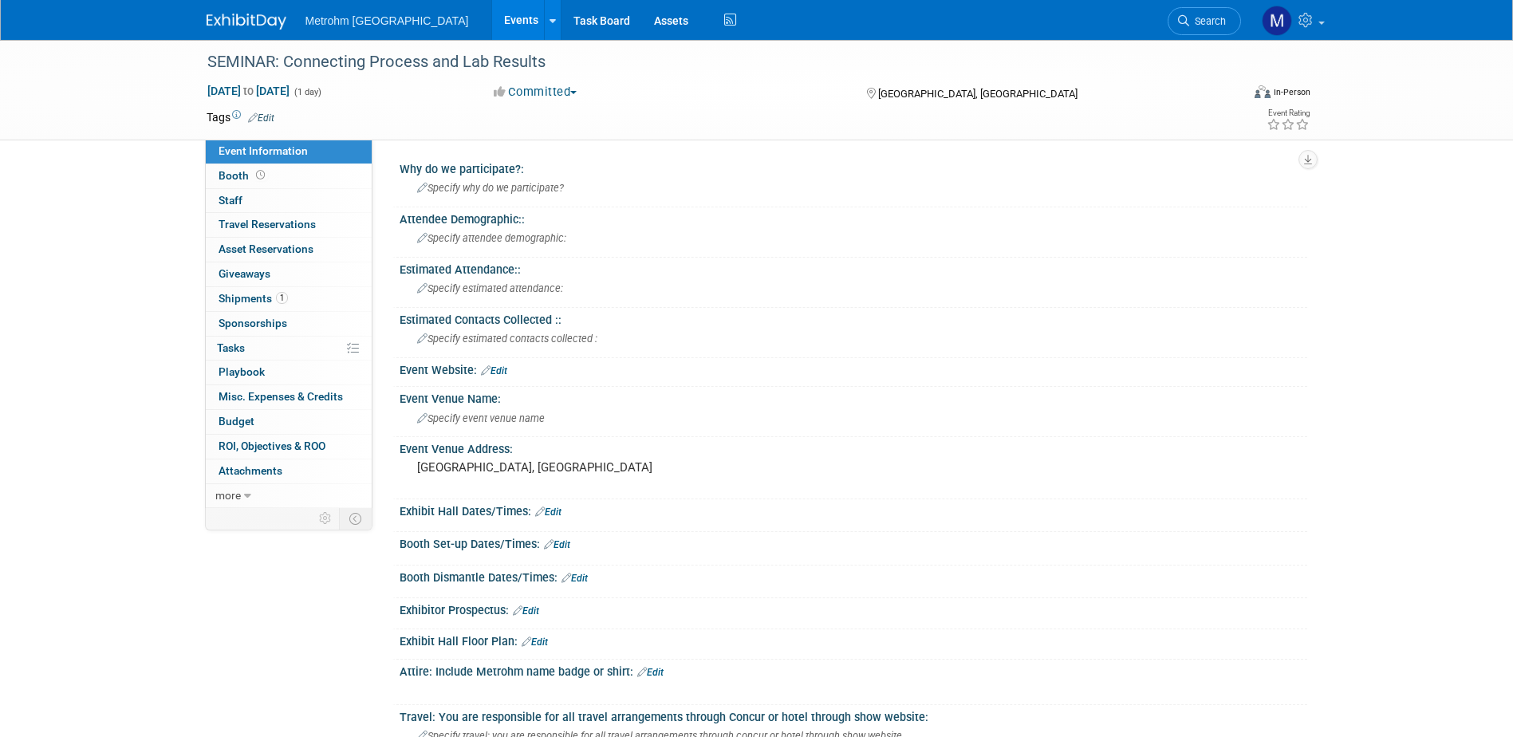
drag, startPoint x: 455, startPoint y: 597, endPoint x: 160, endPoint y: 590, distance: 295.2
drag, startPoint x: 160, startPoint y: 590, endPoint x: 128, endPoint y: 614, distance: 39.3
click at [128, 614] on div "SEMINAR: Connecting Process and Lab Results Nov 11, 2025 to Nov 11, 2025 (1 day…" at bounding box center [756, 617] width 1513 height 1155
click at [313, 298] on link "1 Shipments 1" at bounding box center [289, 299] width 166 height 24
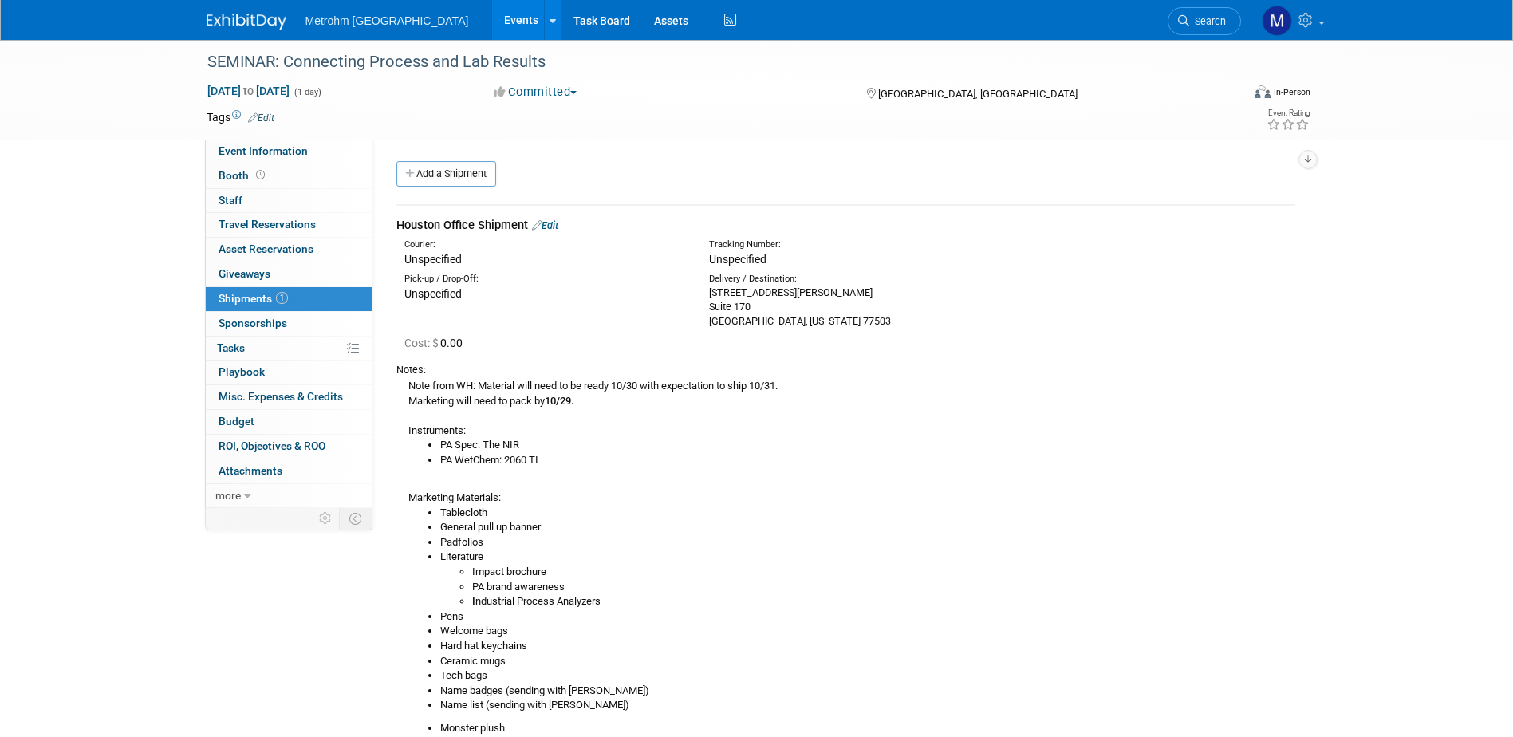
click at [216, 26] on img at bounding box center [247, 22] width 80 height 16
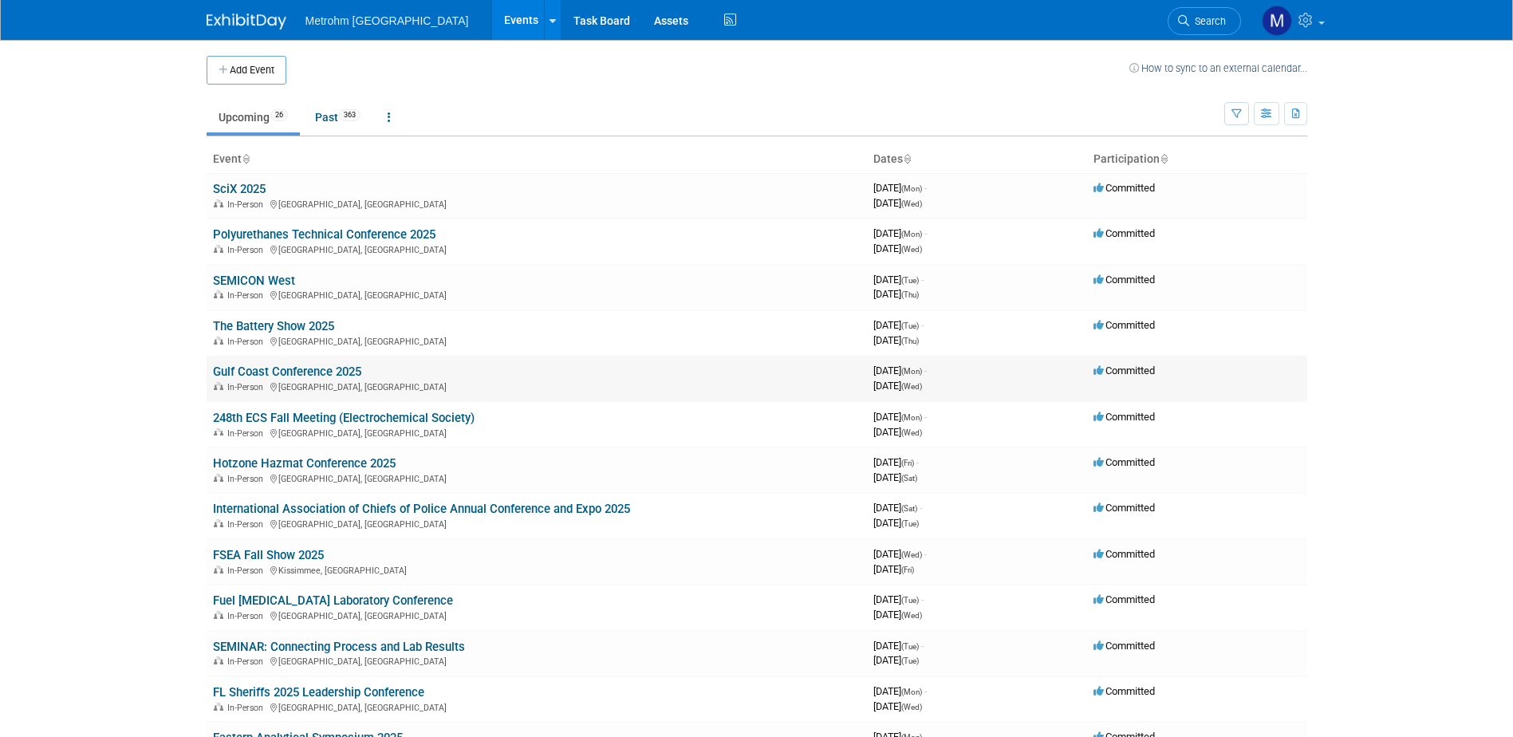
click at [308, 370] on link "Gulf Coast Conference 2025" at bounding box center [287, 372] width 148 height 14
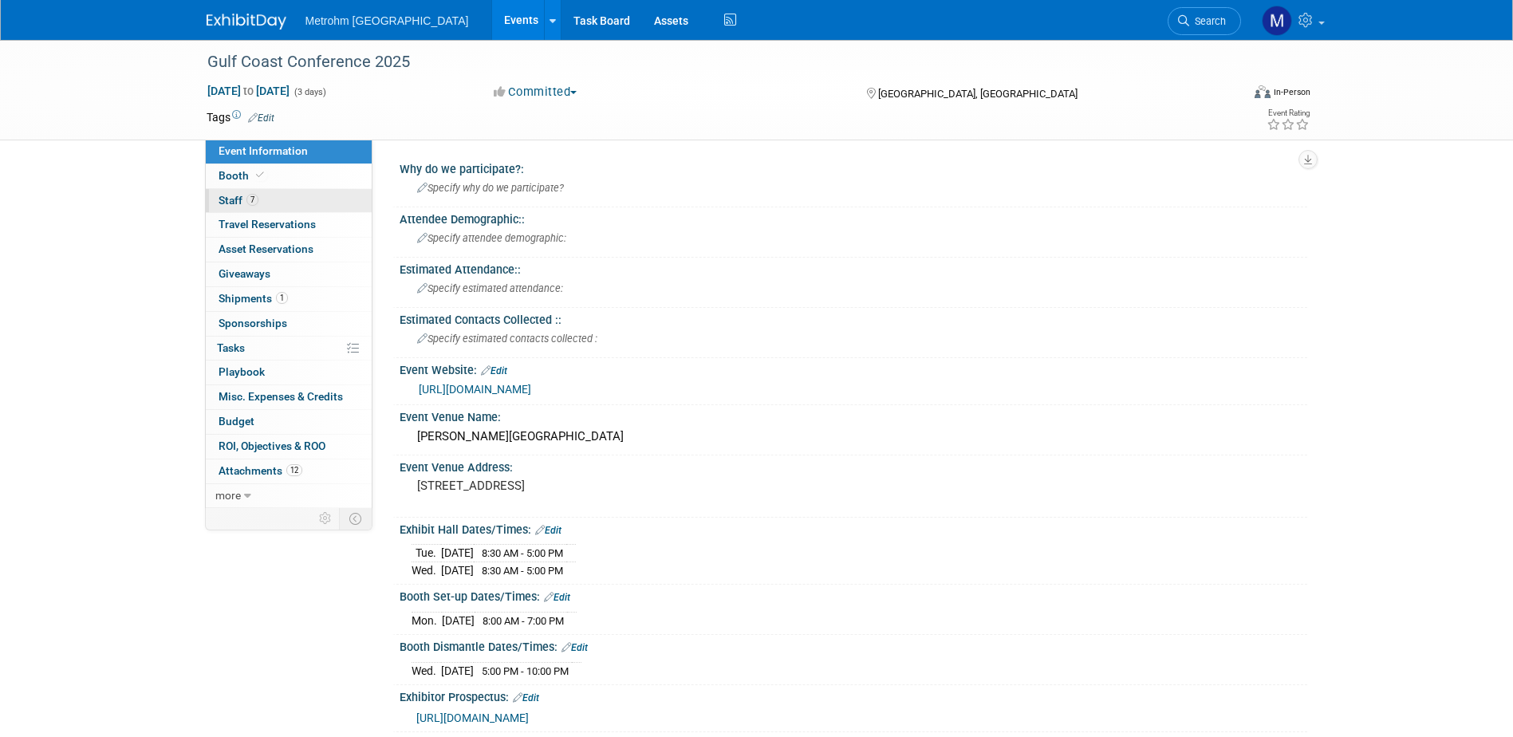
click at [278, 201] on link "7 Staff 7" at bounding box center [289, 201] width 166 height 24
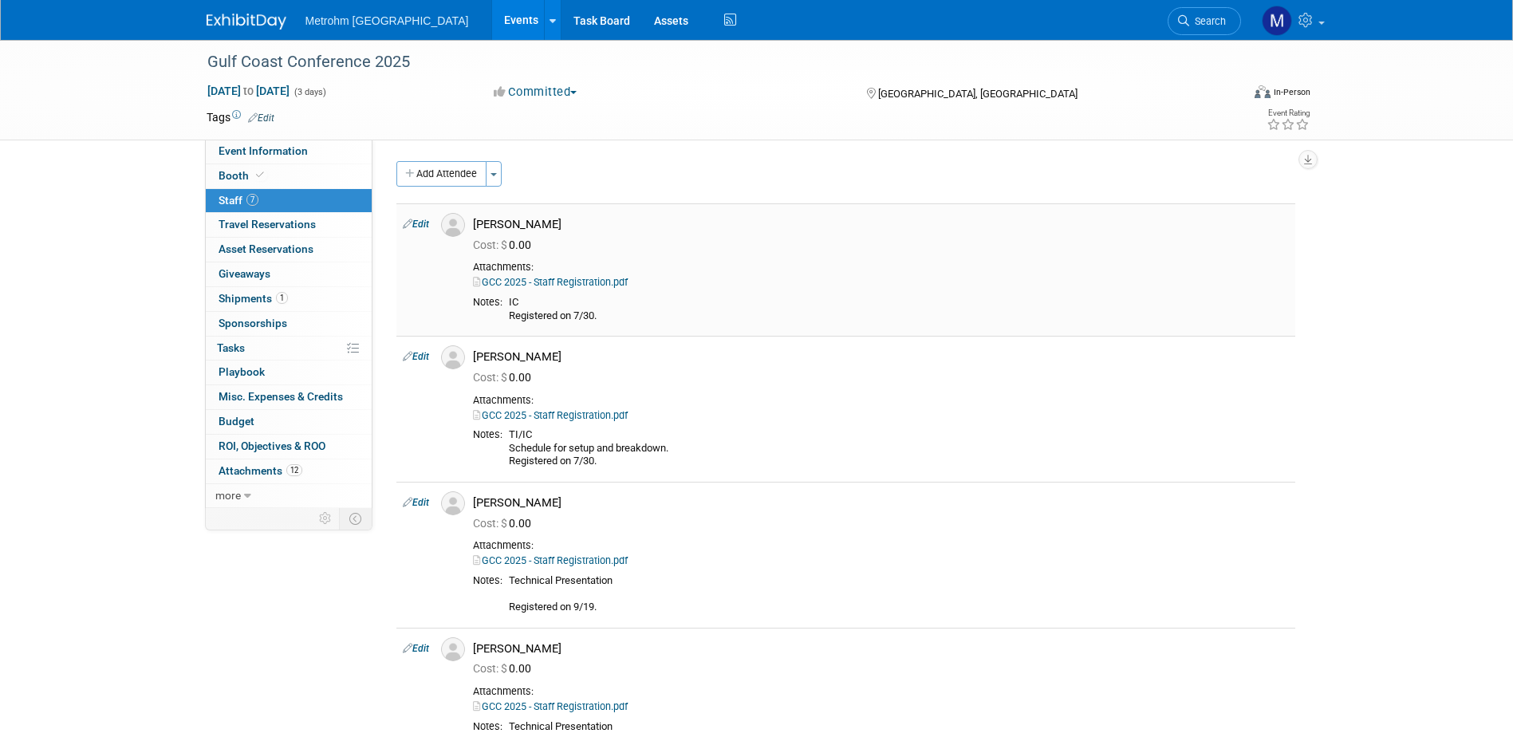
click at [558, 278] on link "GCC 2025 - Staff Registration.pdf" at bounding box center [550, 282] width 155 height 12
click at [273, 152] on span "Event Information" at bounding box center [263, 150] width 89 height 13
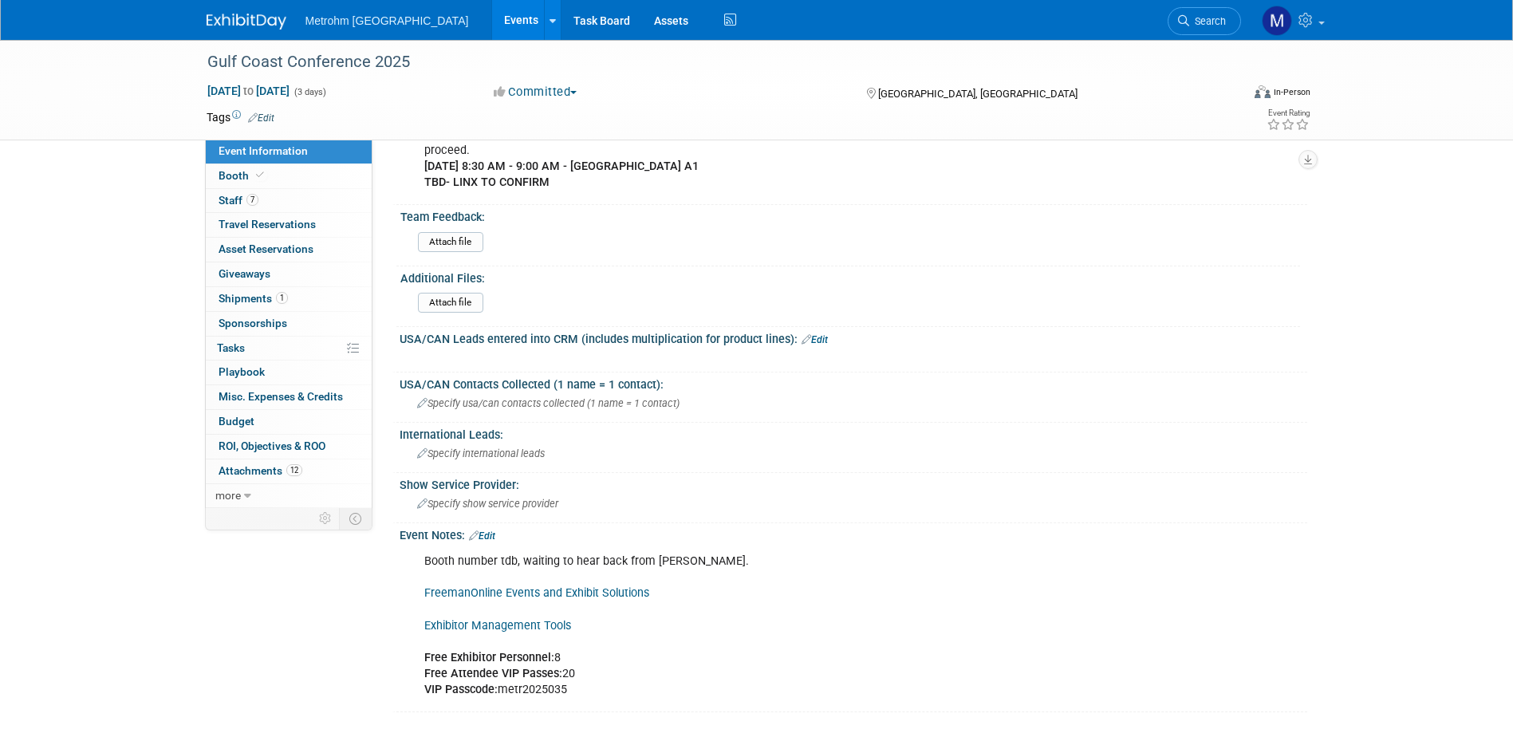
scroll to position [1260, 0]
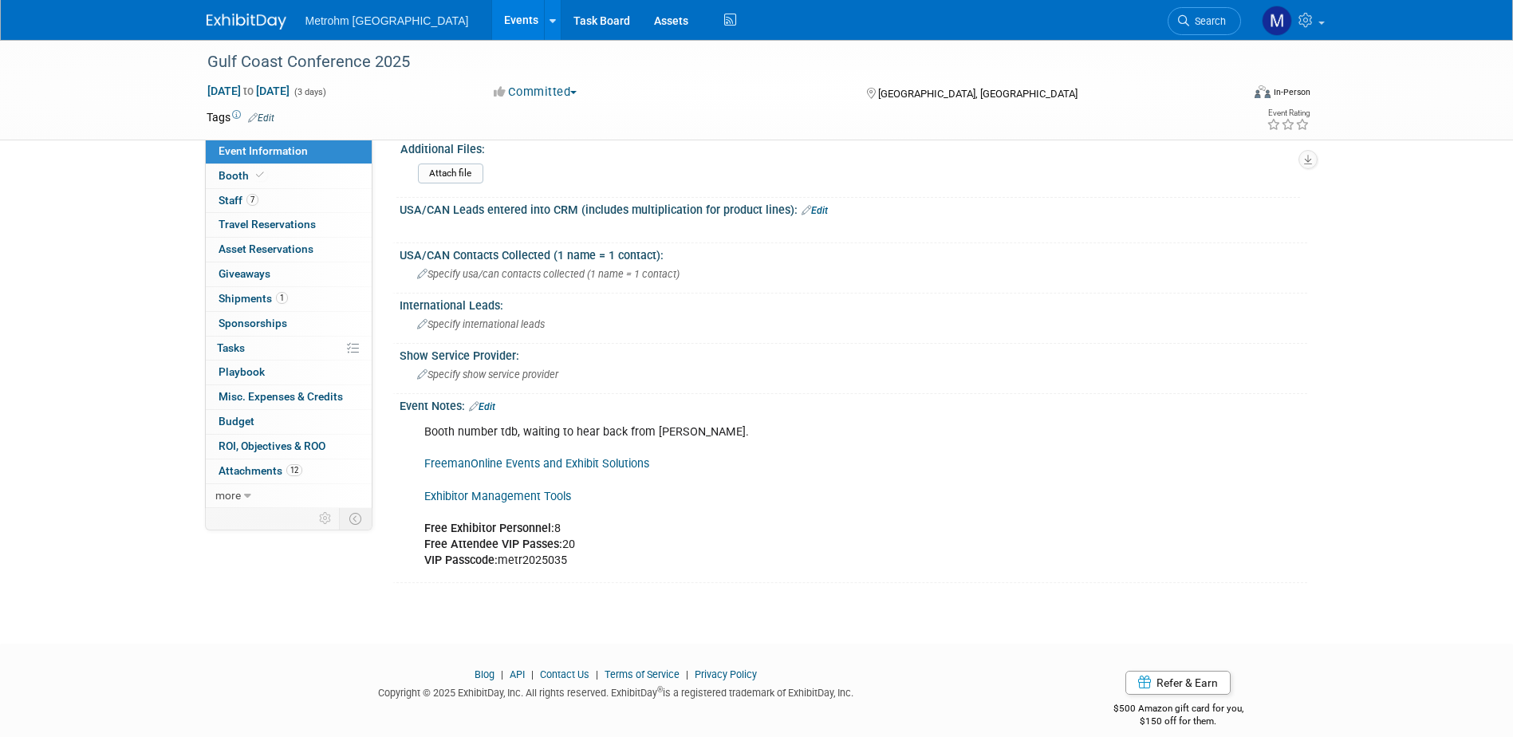
click at [520, 490] on link "Exhibitor Management Tools" at bounding box center [497, 497] width 147 height 14
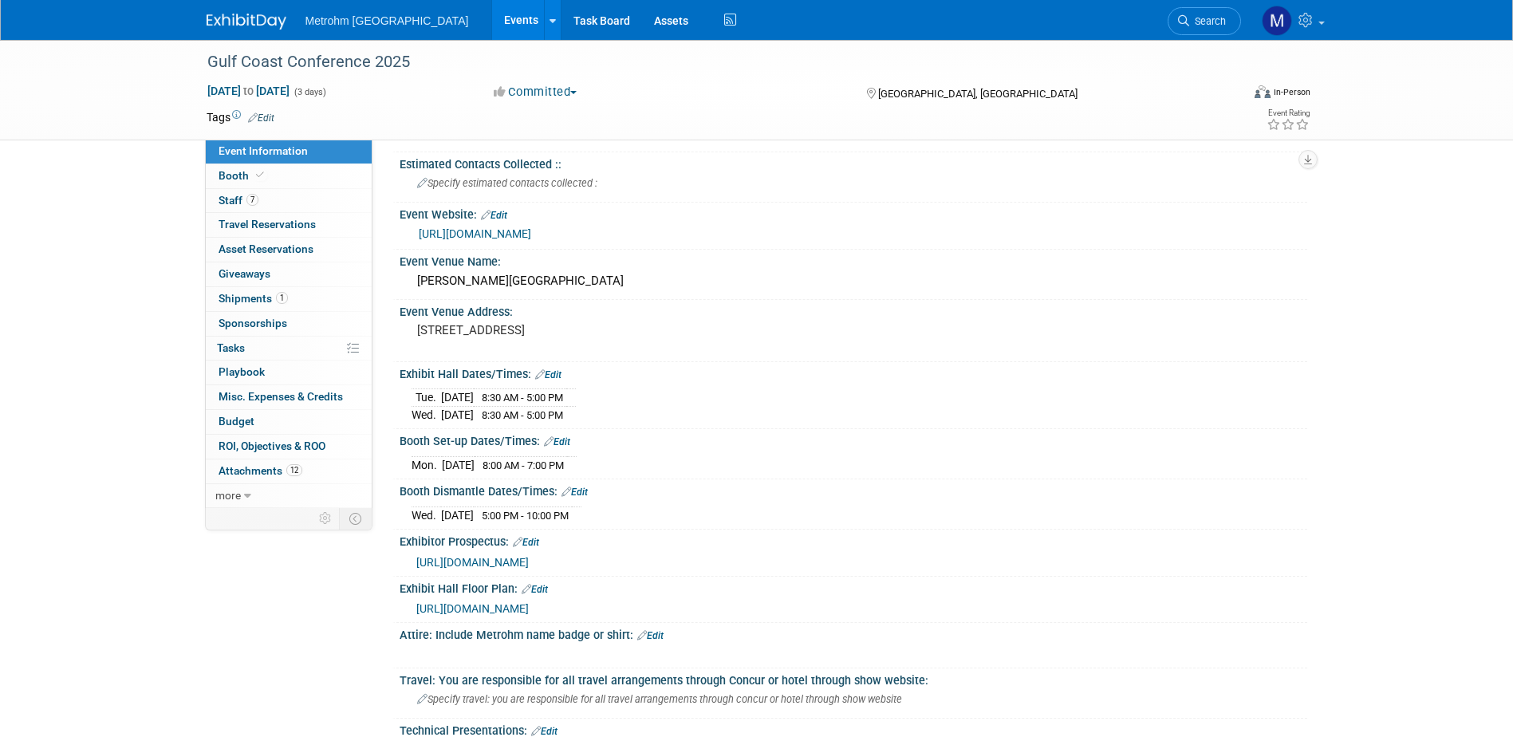
scroll to position [143, 0]
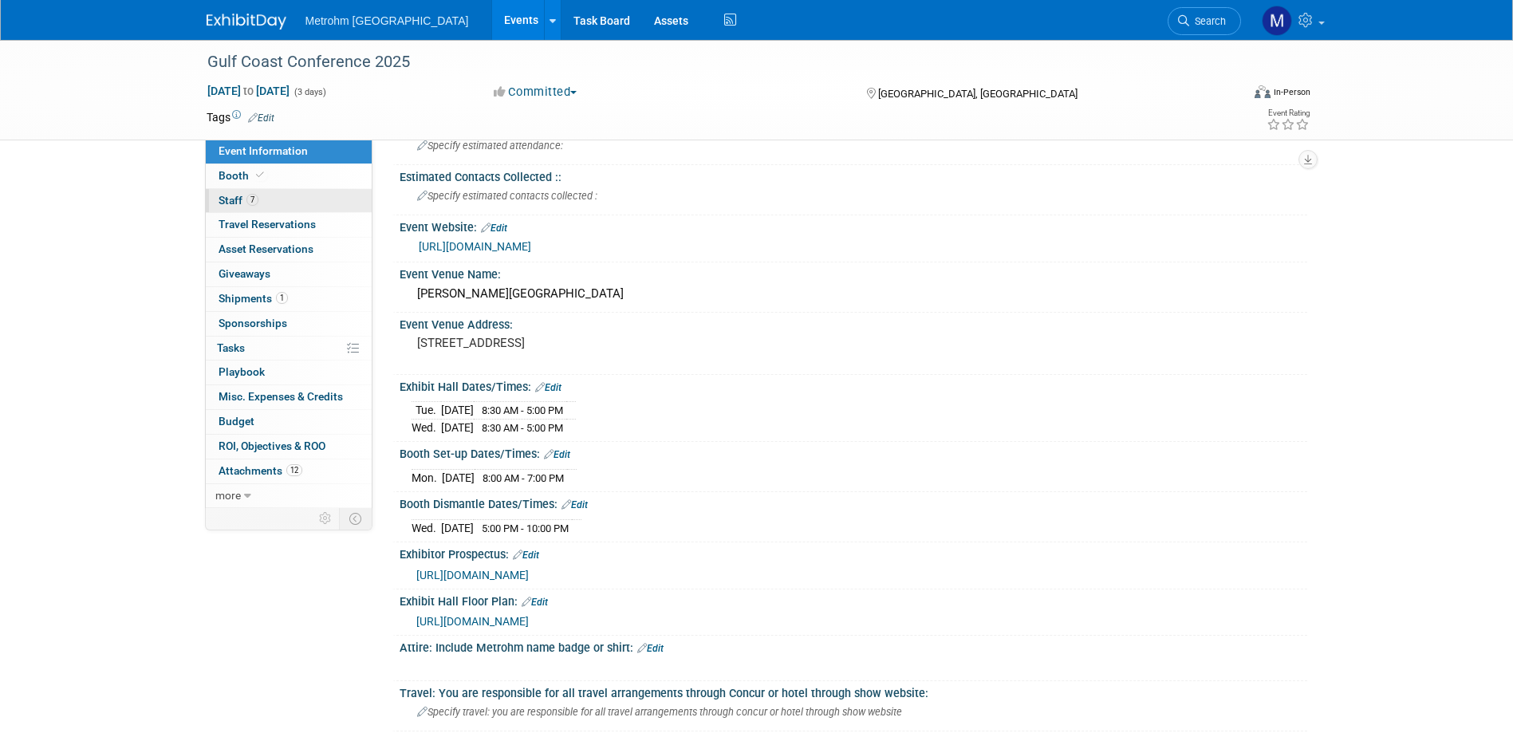
click at [226, 203] on span "Staff 7" at bounding box center [239, 200] width 40 height 13
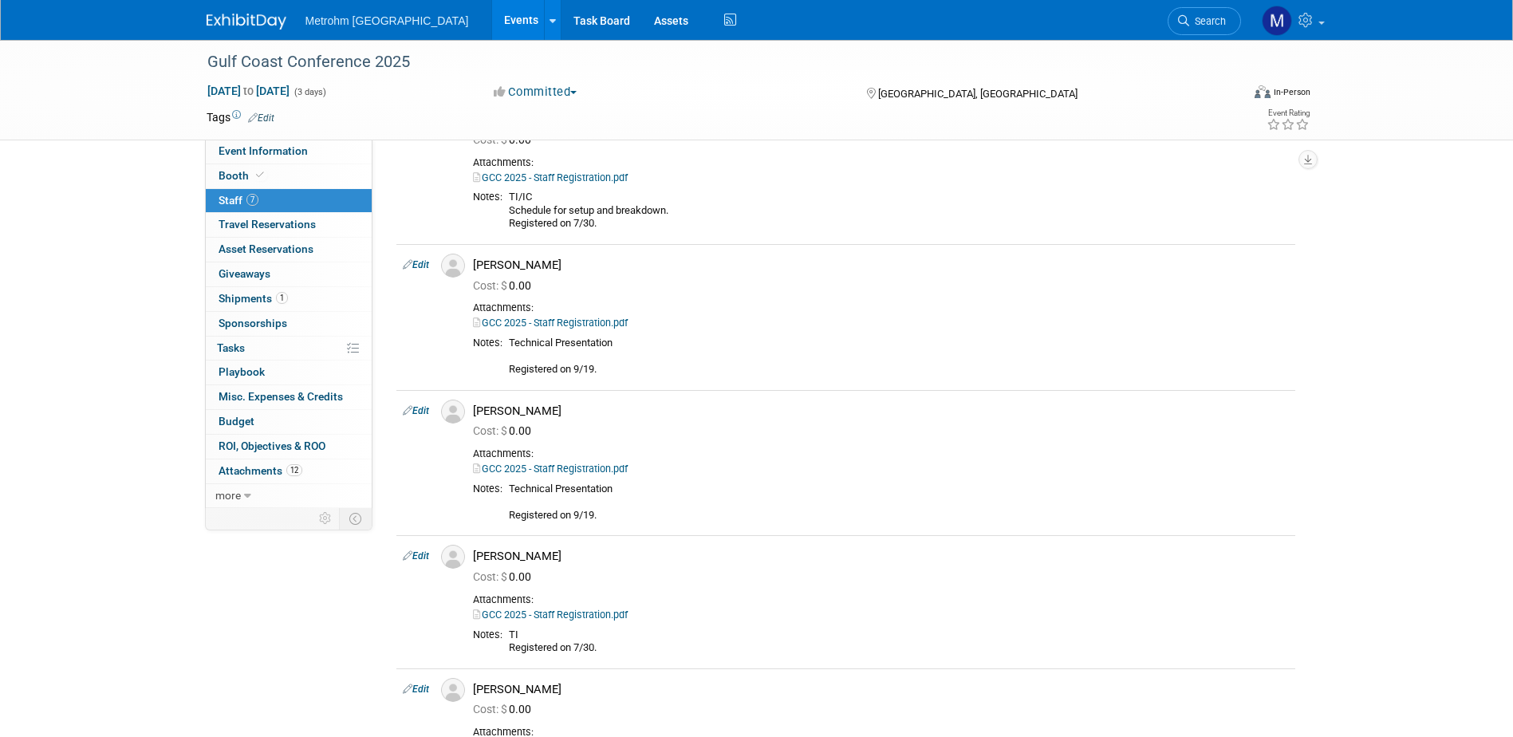
scroll to position [0, 0]
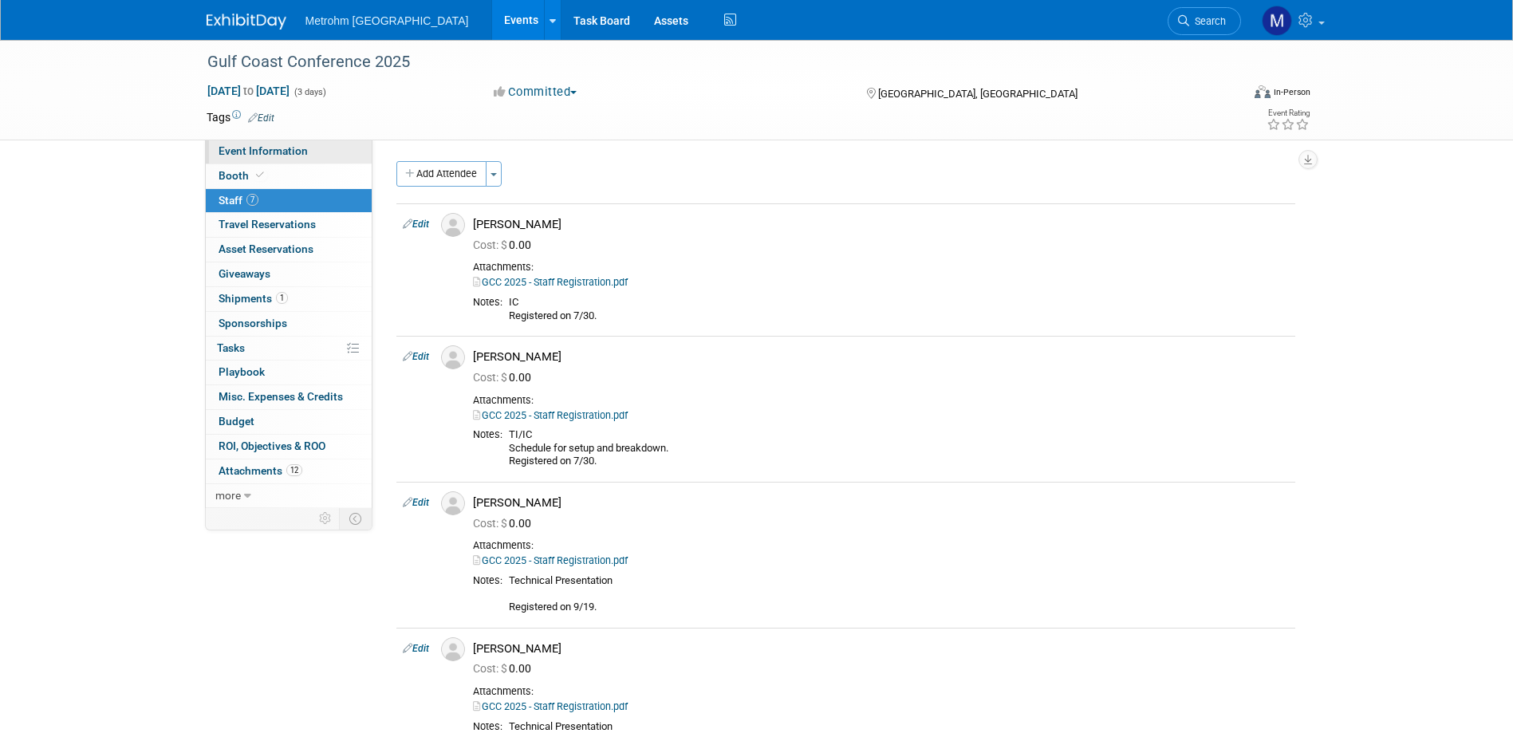
click at [281, 155] on span "Event Information" at bounding box center [263, 150] width 89 height 13
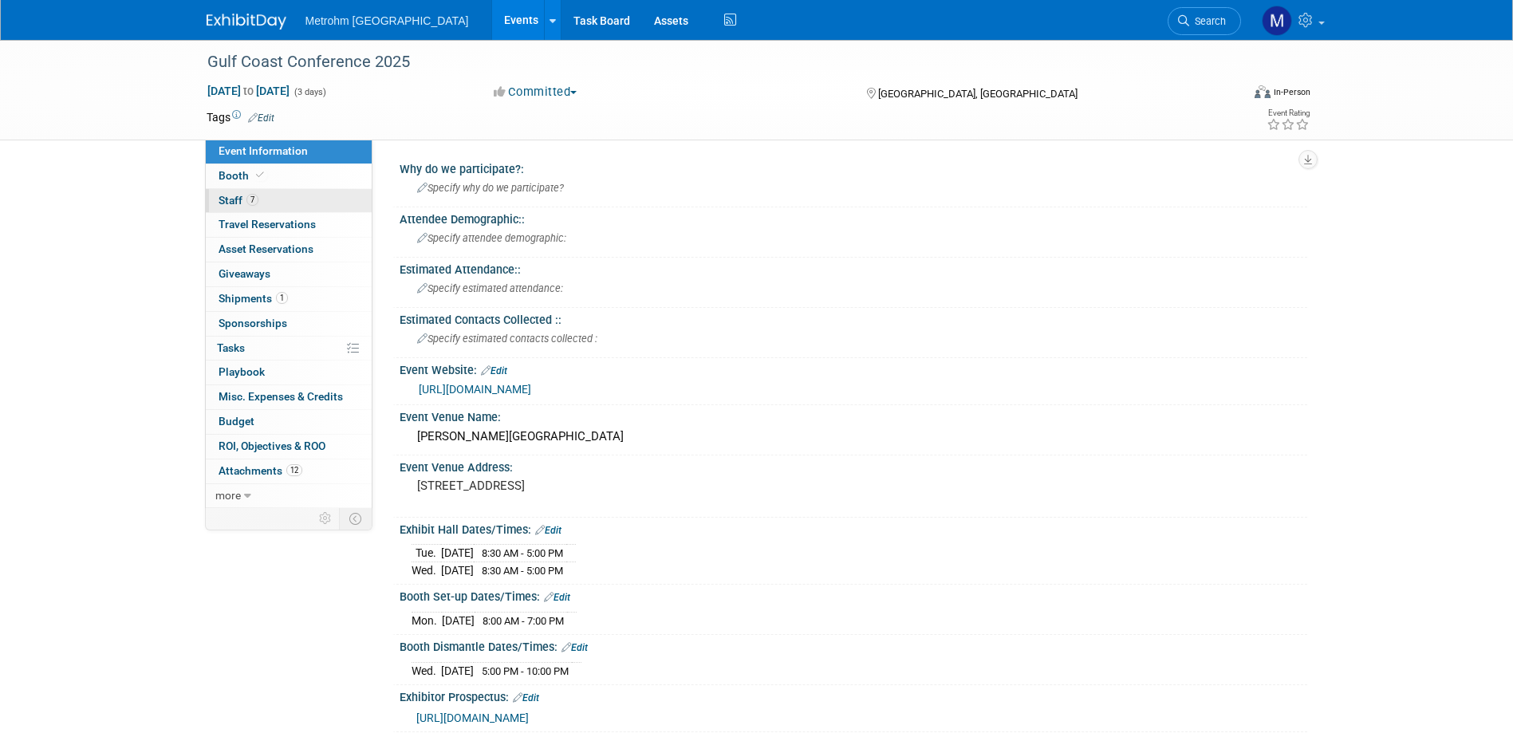
click at [274, 201] on link "7 Staff 7" at bounding box center [289, 201] width 166 height 24
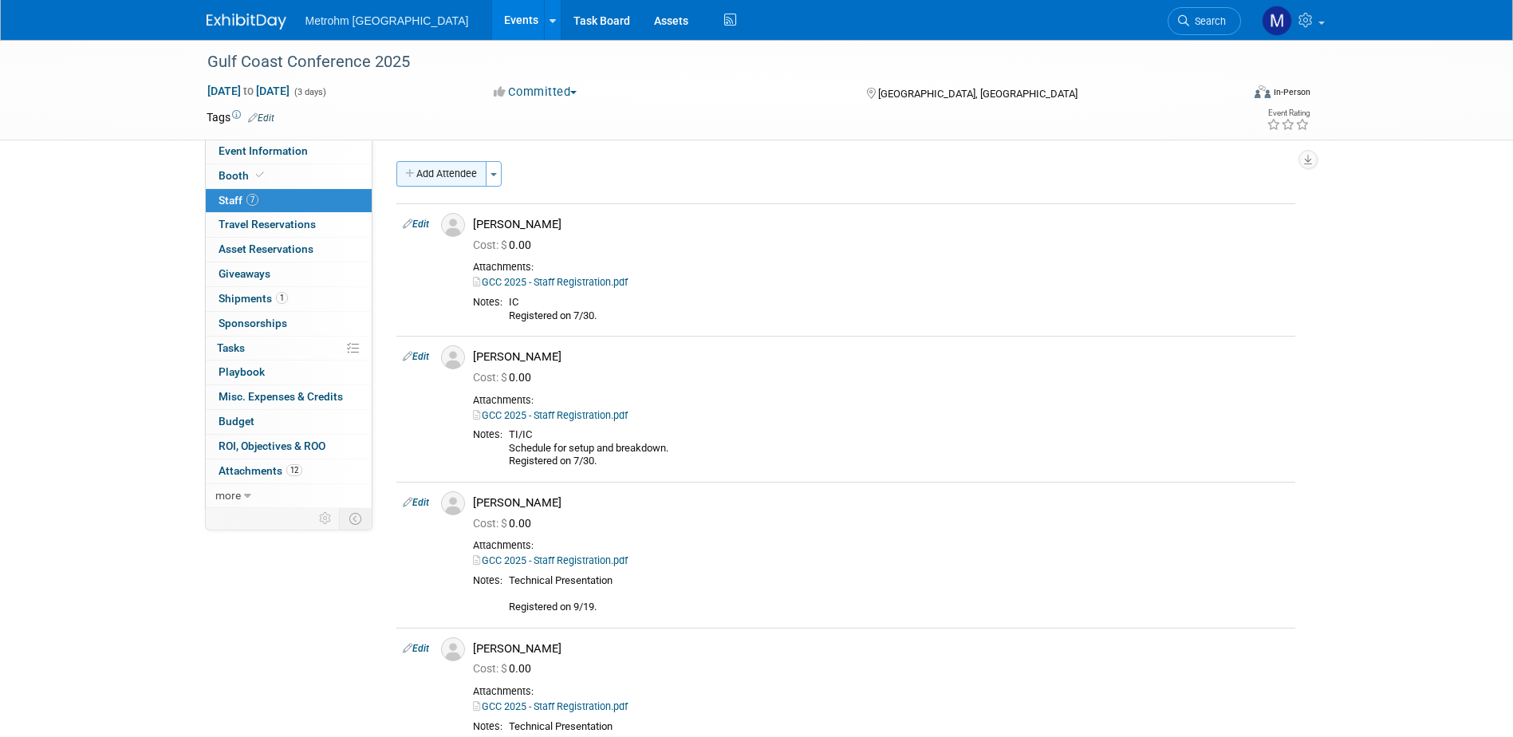
click at [458, 176] on button "Add Attendee" at bounding box center [441, 174] width 90 height 26
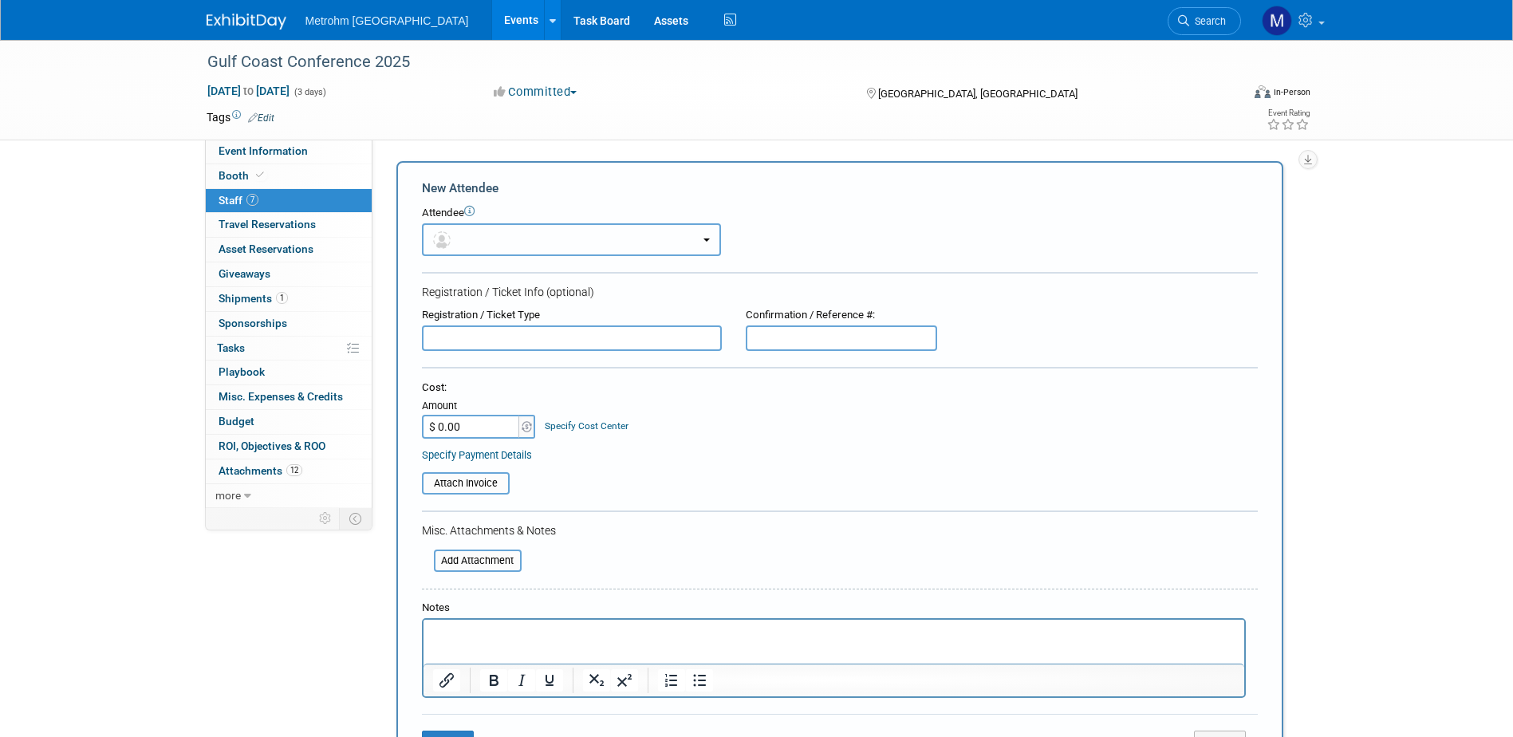
click at [515, 239] on button "button" at bounding box center [571, 239] width 299 height 33
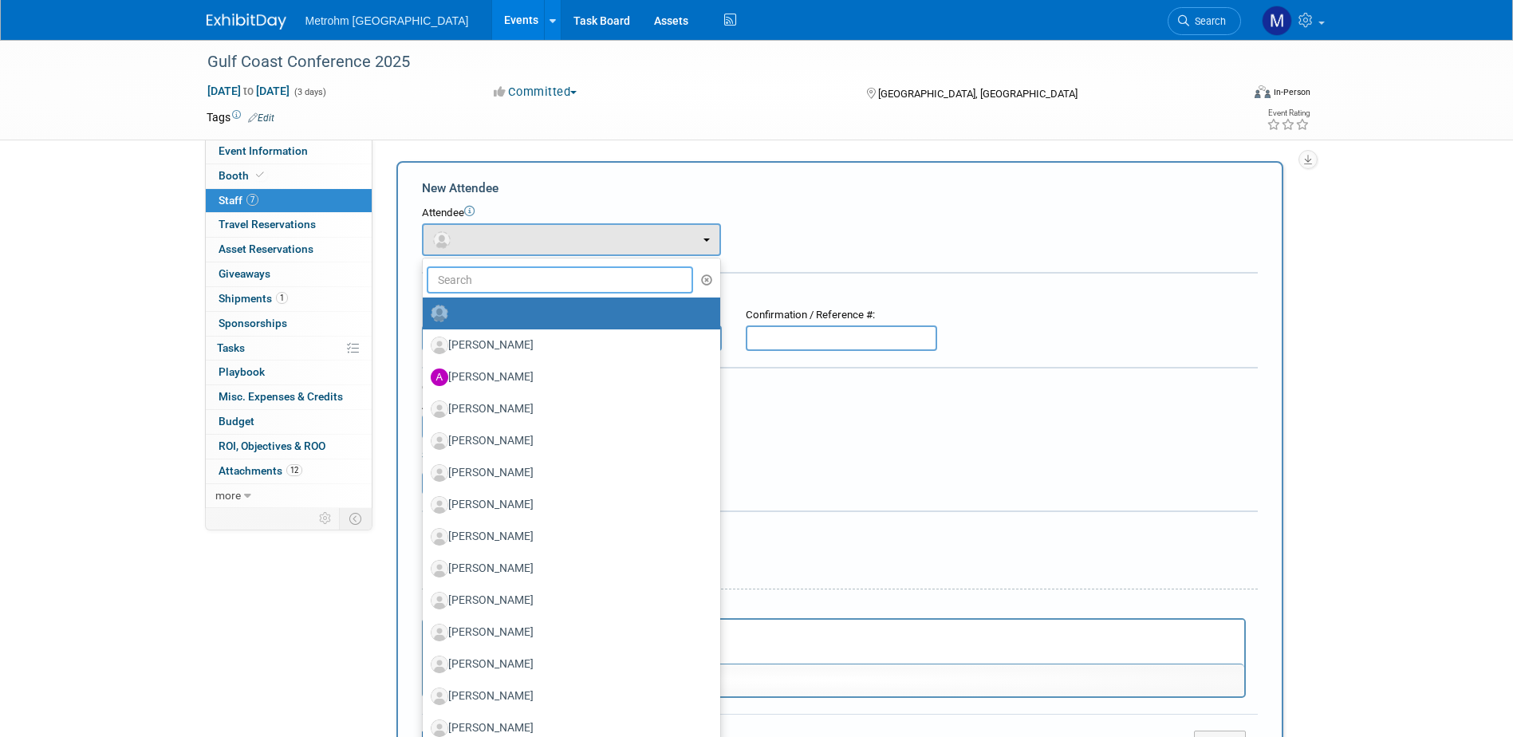
click at [488, 278] on input "text" at bounding box center [560, 279] width 267 height 27
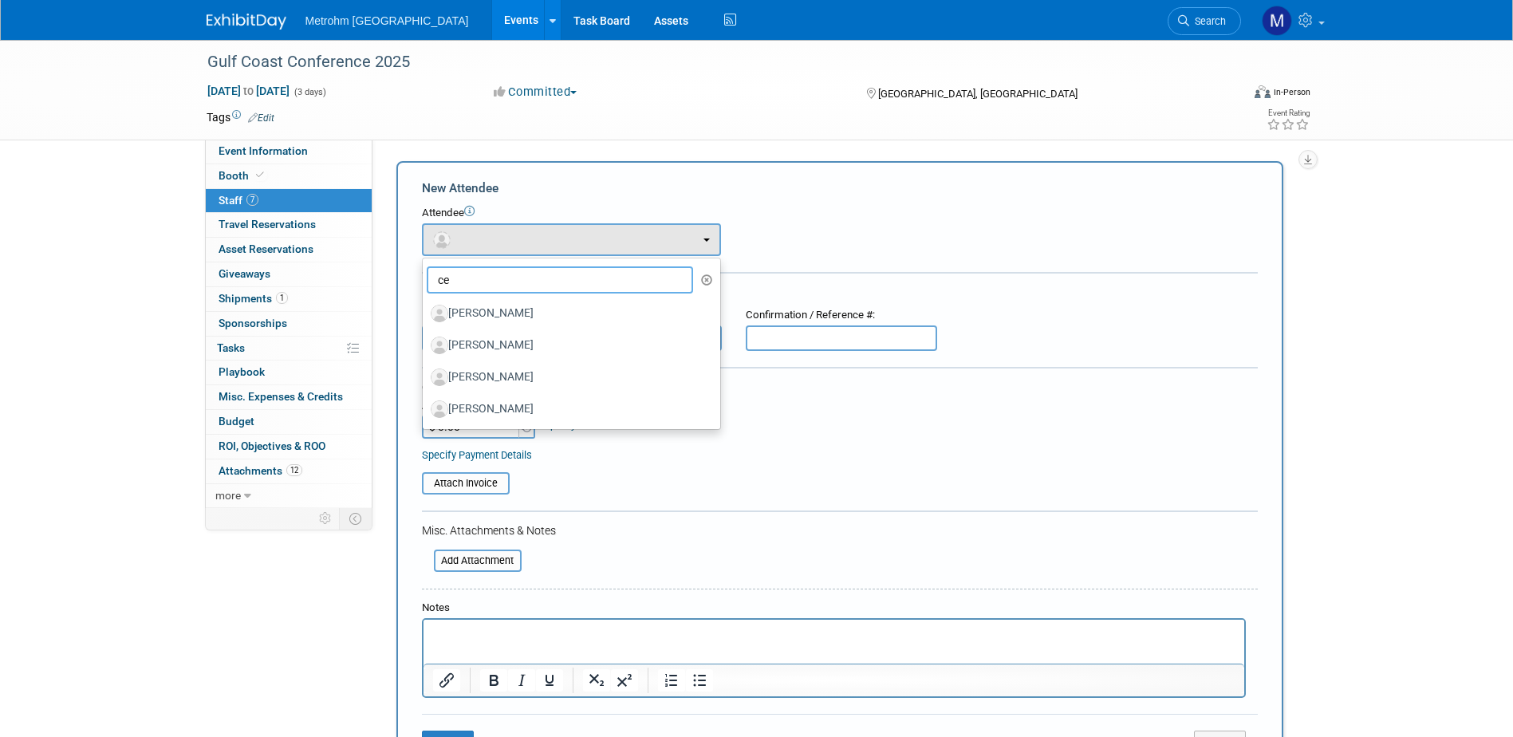
type input "ce"
click at [503, 306] on label "[PERSON_NAME]" at bounding box center [568, 314] width 274 height 26
click at [425, 306] on input "[PERSON_NAME]" at bounding box center [420, 311] width 10 height 10
select select "f80be551-5e12-489d-9b67-10d029f9c720"
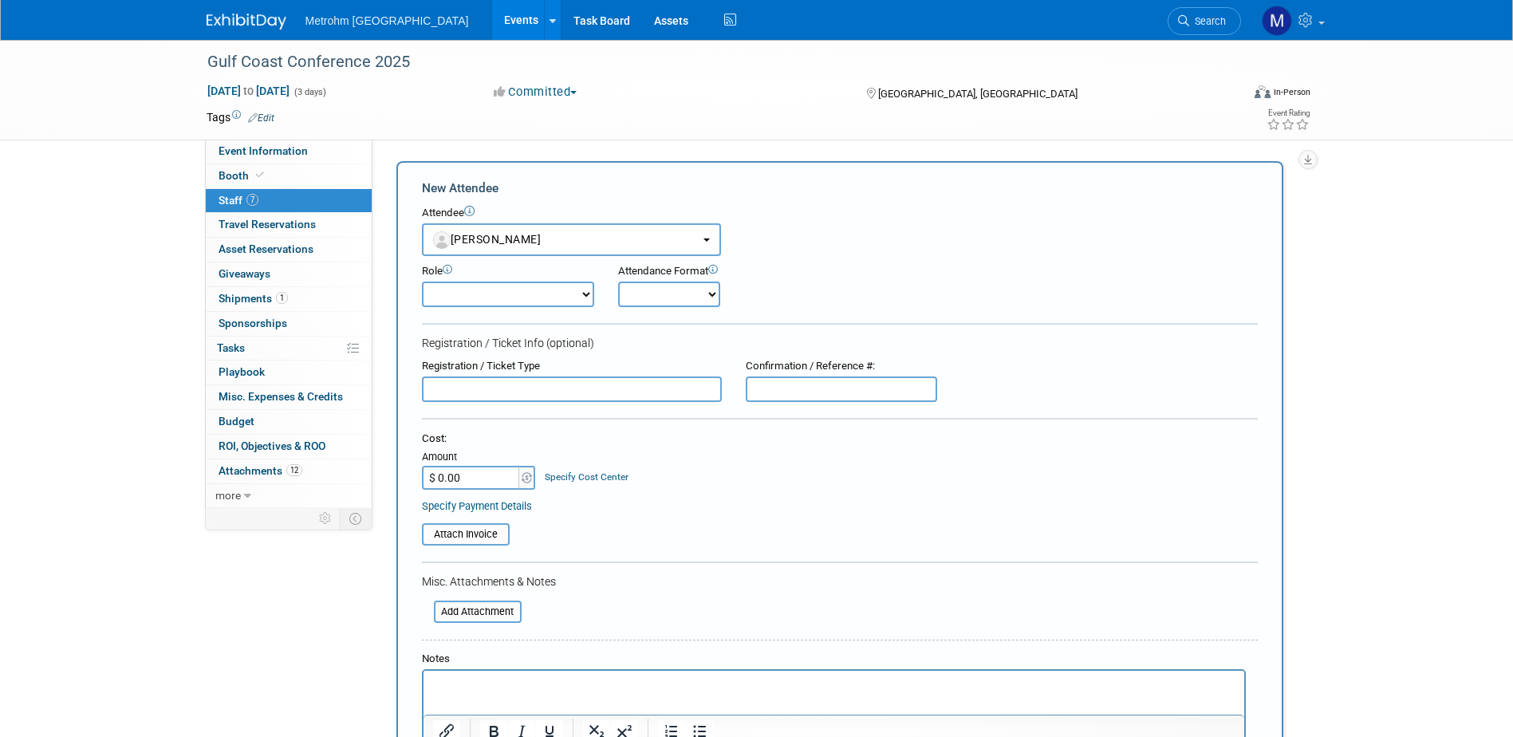
scroll to position [160, 0]
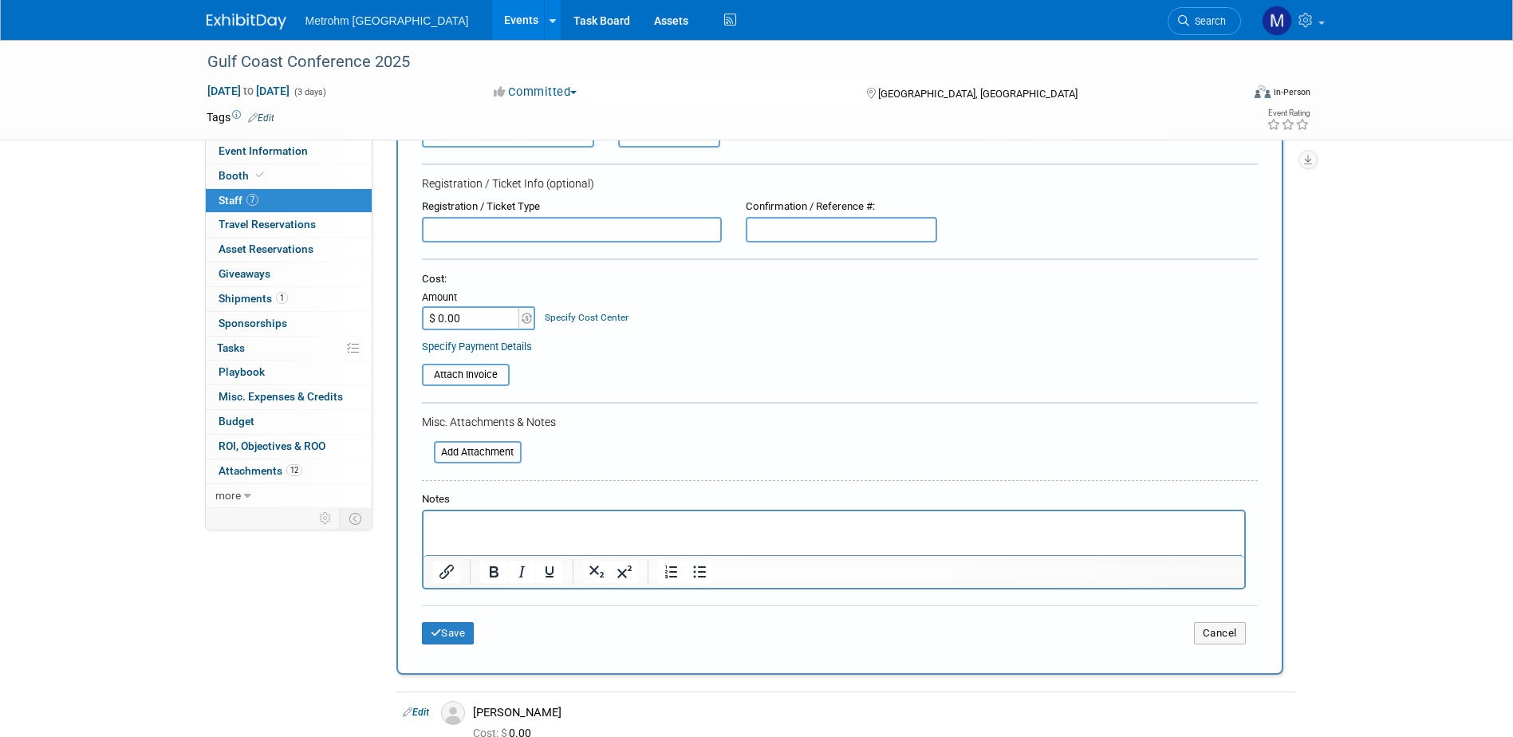
click at [484, 529] on p "Rich Text Area. Press ALT-0 for help." at bounding box center [833, 526] width 803 height 16
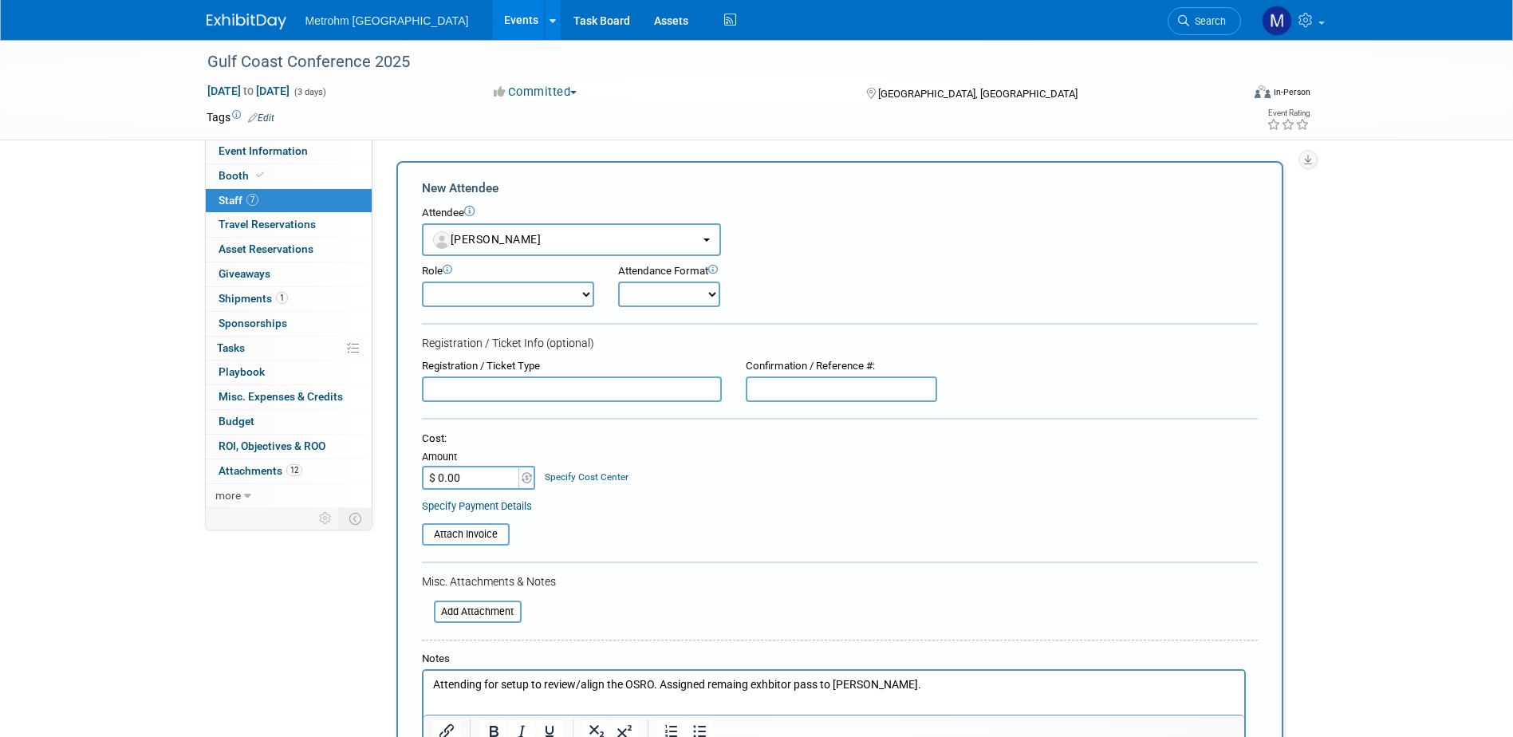
scroll to position [399, 0]
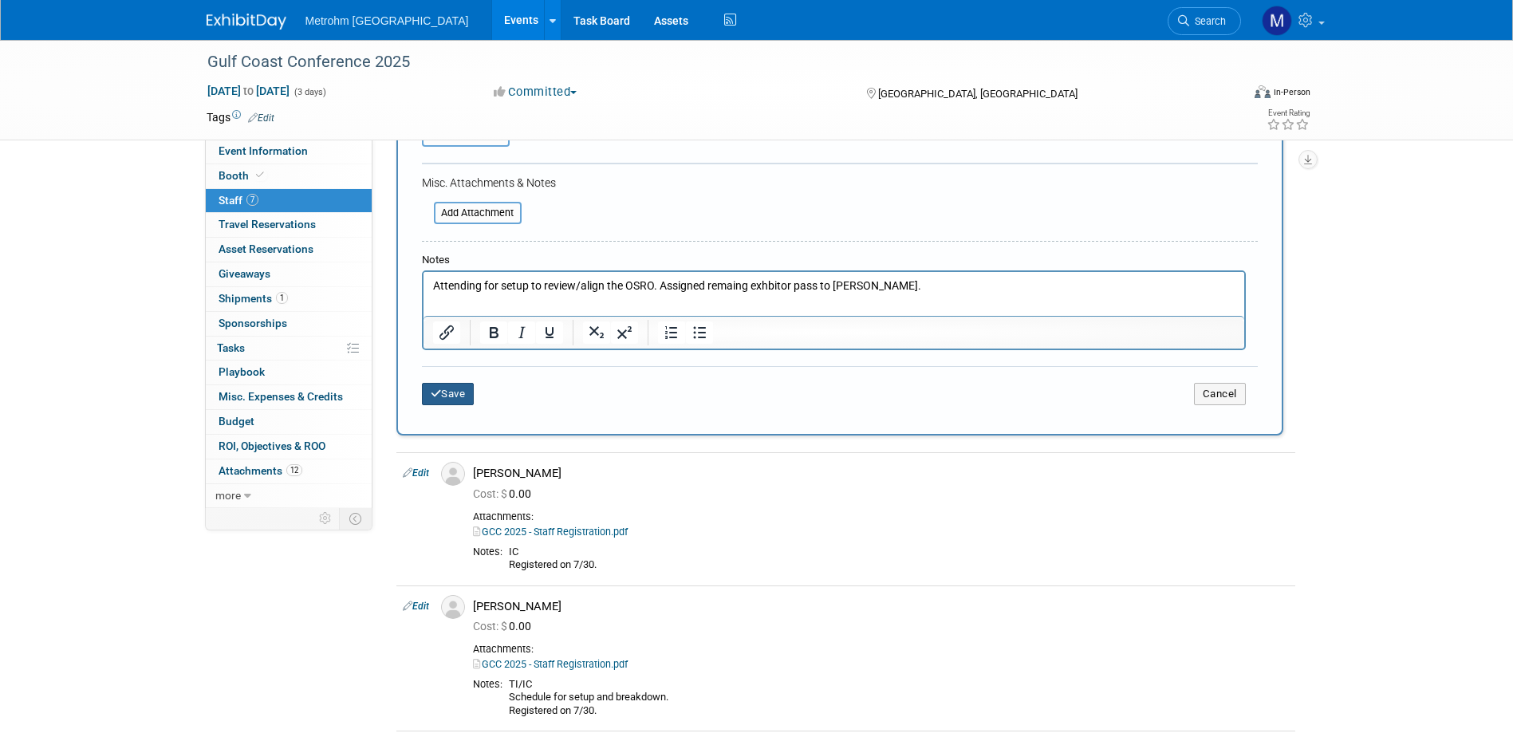
click at [459, 390] on button "Save" at bounding box center [448, 394] width 53 height 22
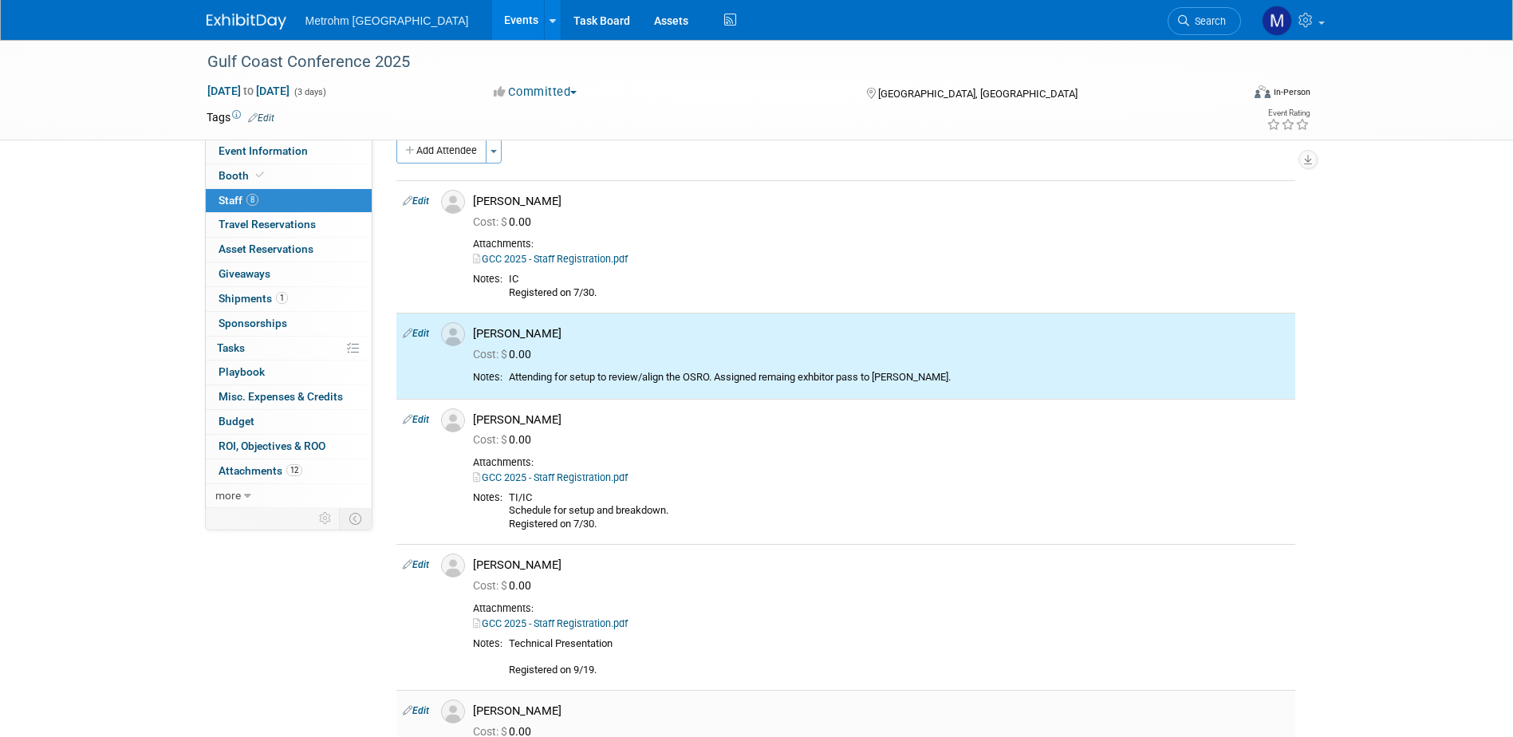
scroll to position [0, 0]
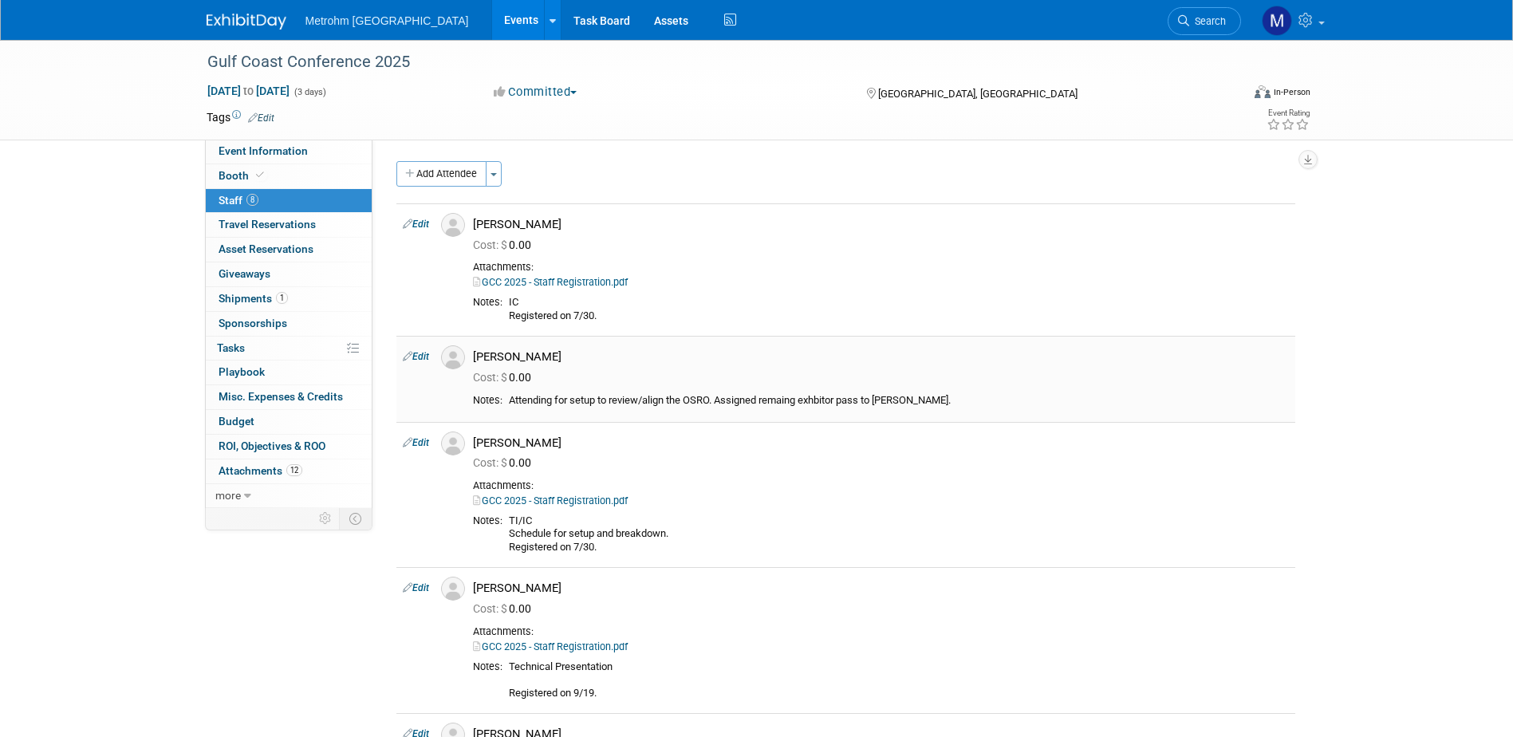
click at [421, 357] on link "Edit" at bounding box center [416, 356] width 26 height 11
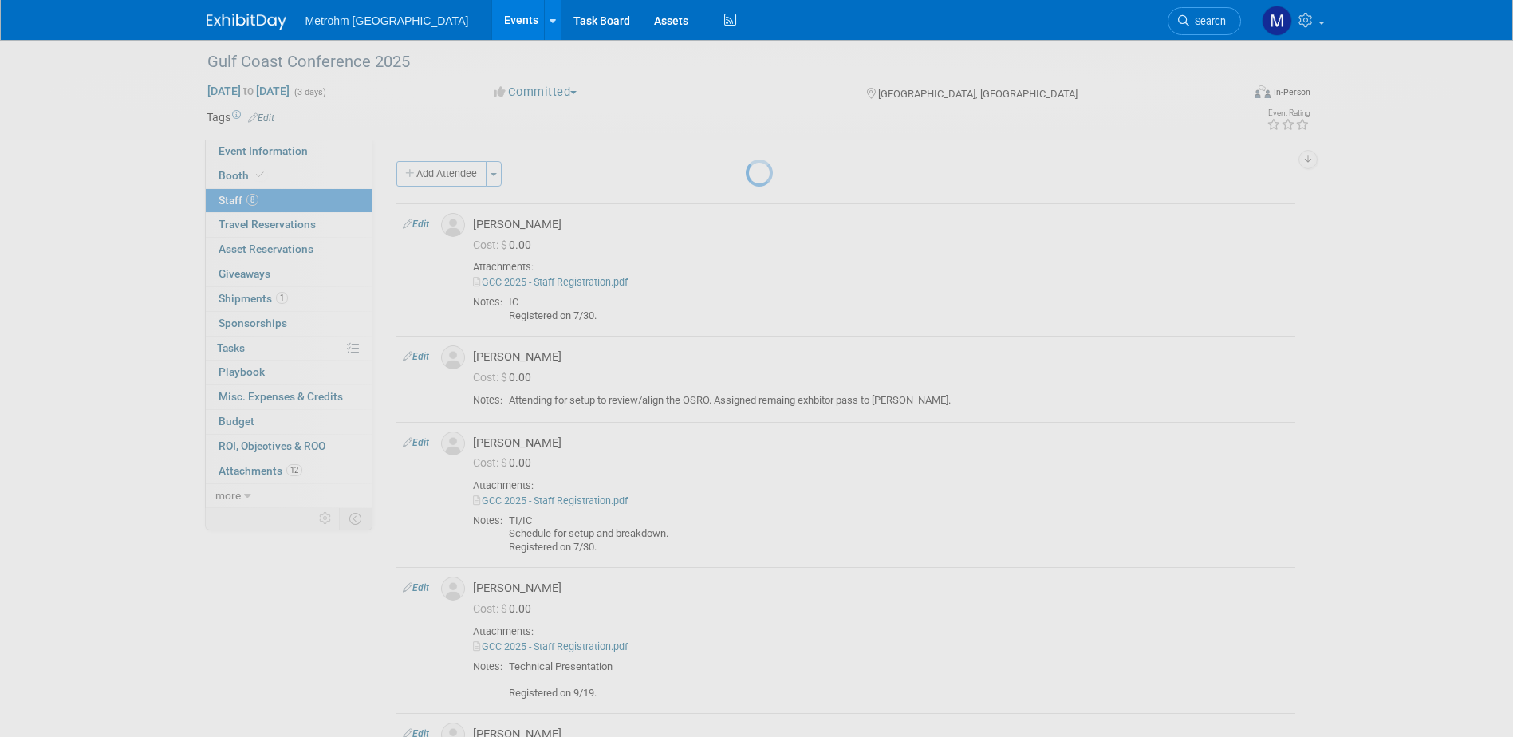
select select "f80be551-5e12-489d-9b67-10d029f9c720"
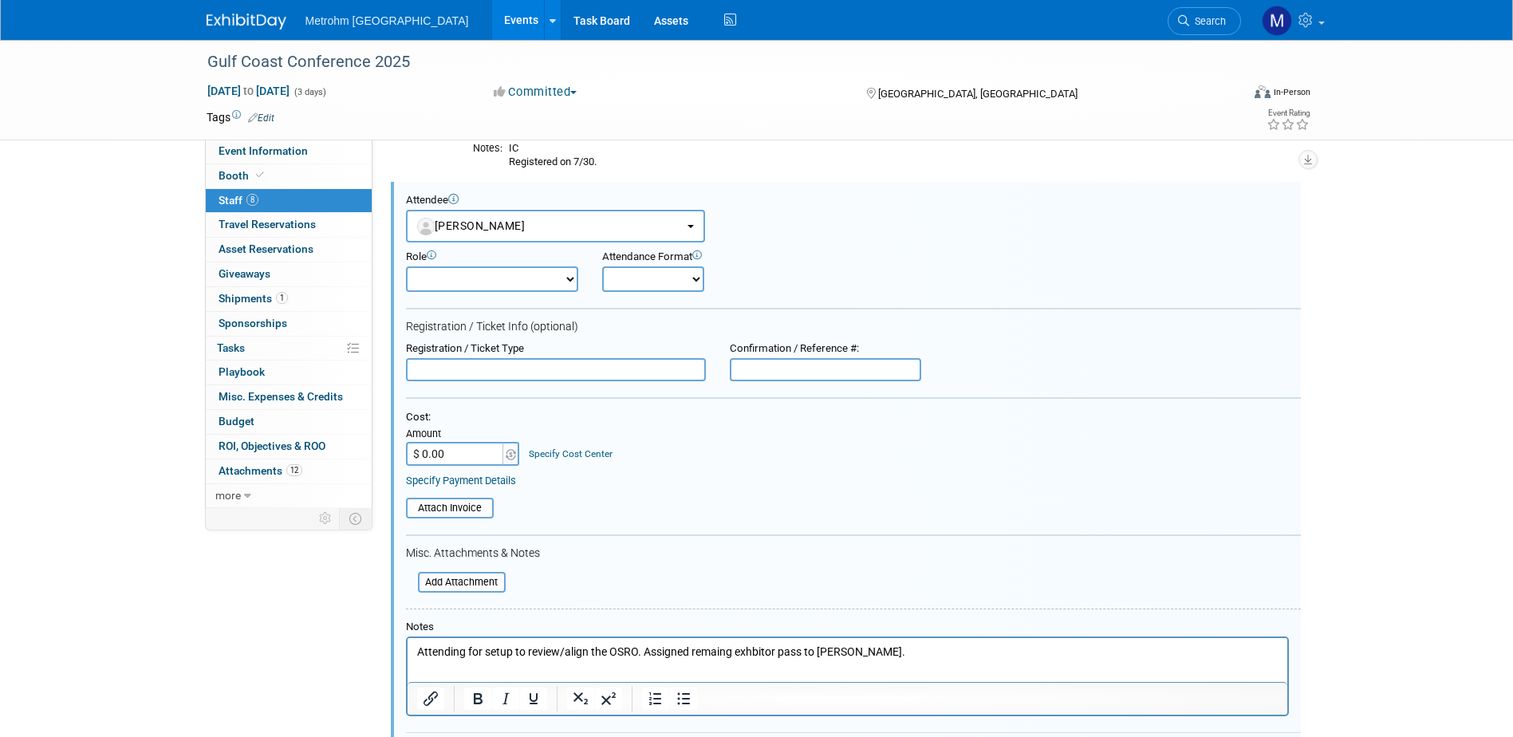
scroll to position [155, 0]
click at [453, 507] on input "file" at bounding box center [397, 508] width 190 height 18
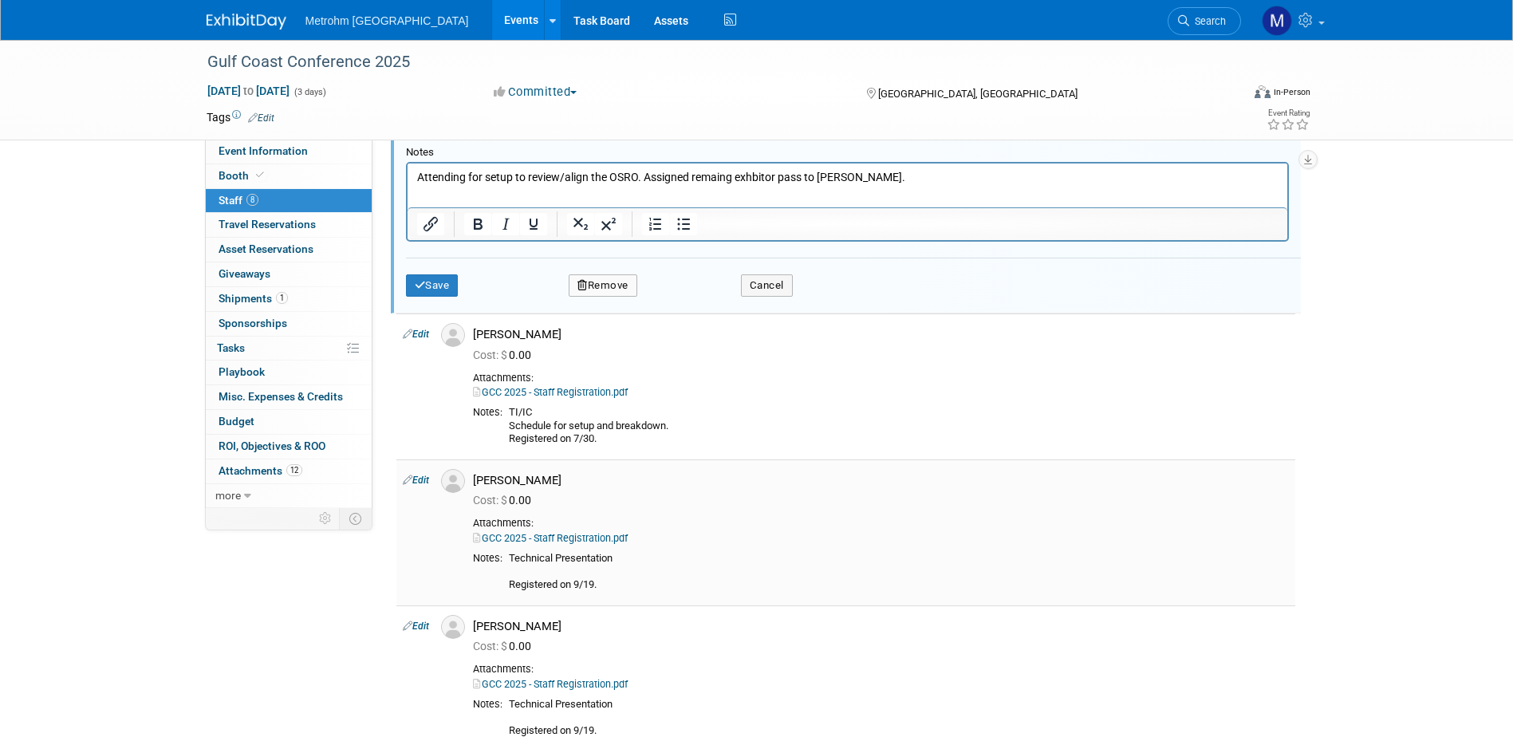
scroll to position [532, 0]
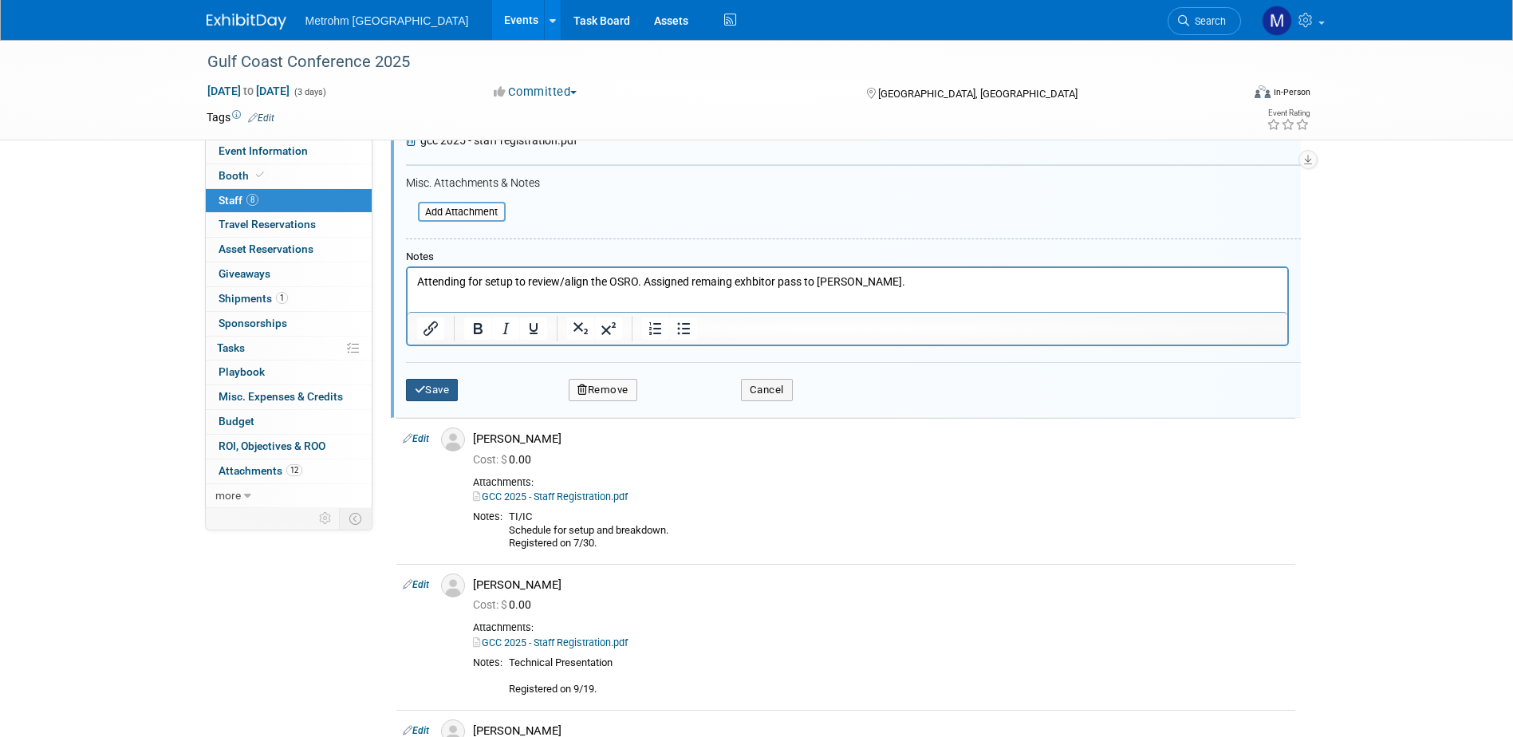
click at [440, 387] on button "Save" at bounding box center [432, 390] width 53 height 22
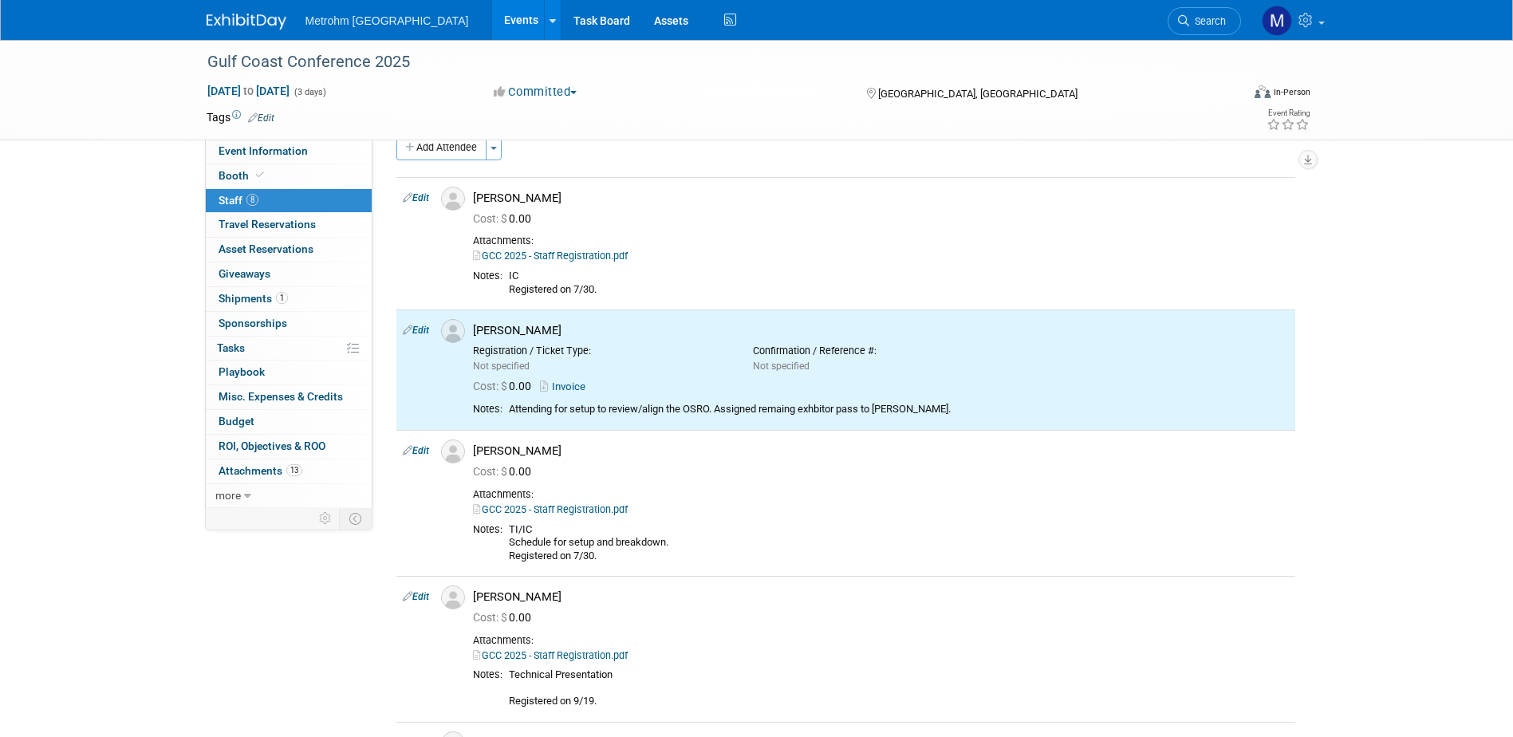
scroll to position [0, 0]
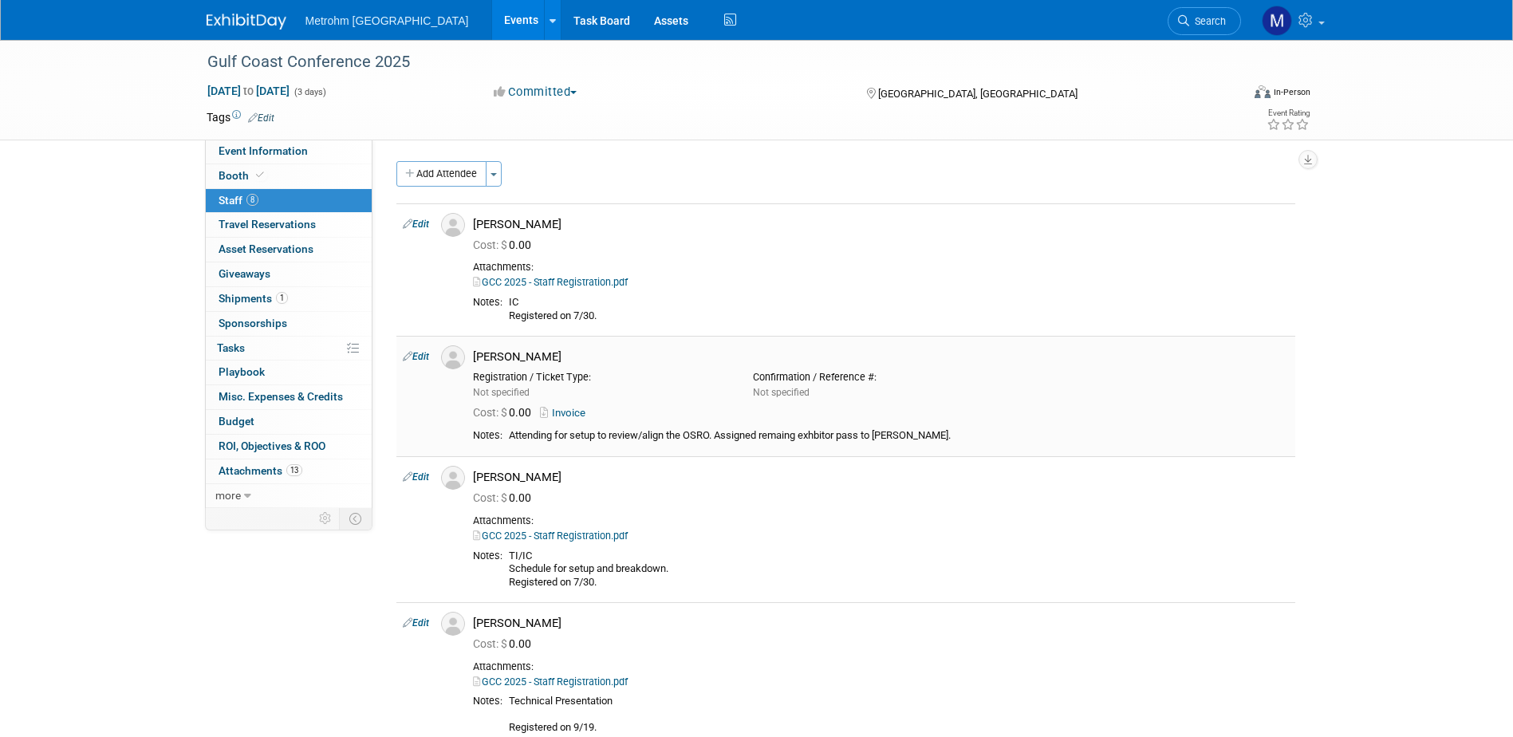
click at [432, 357] on td "Edit" at bounding box center [415, 396] width 38 height 120
click at [426, 357] on link "Edit" at bounding box center [416, 356] width 26 height 11
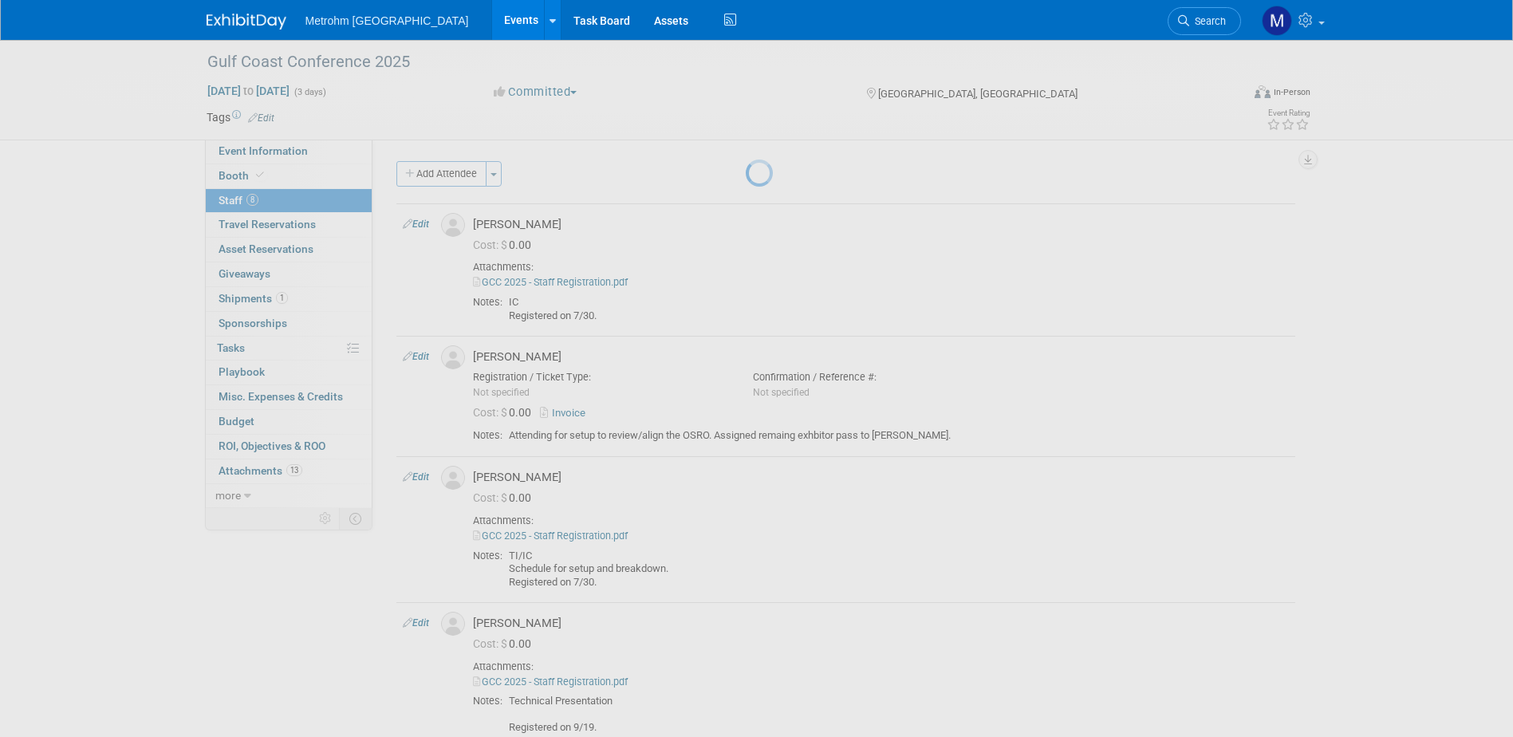
select select "f80be551-5e12-489d-9b67-10d029f9c720"
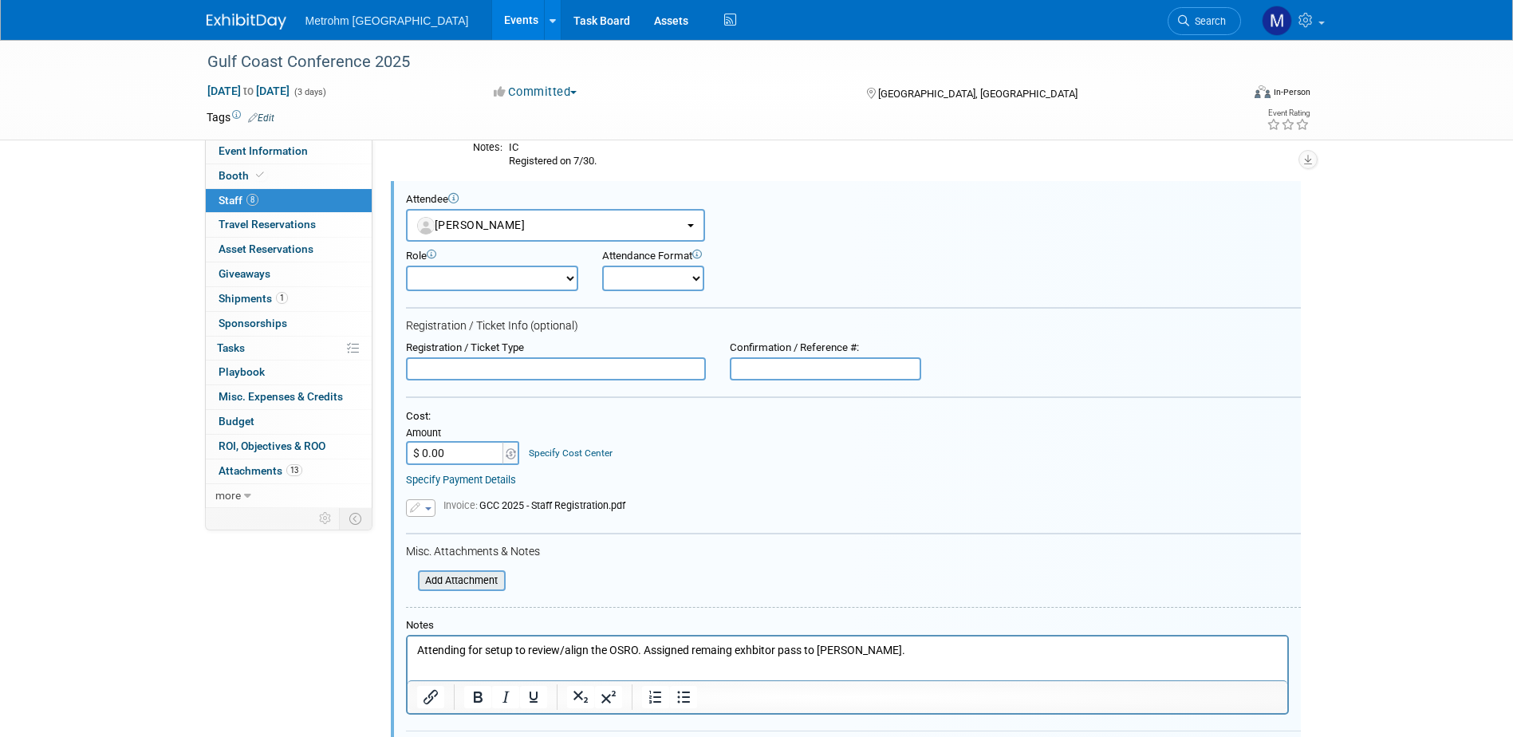
click at [490, 584] on input "file" at bounding box center [409, 581] width 190 height 18
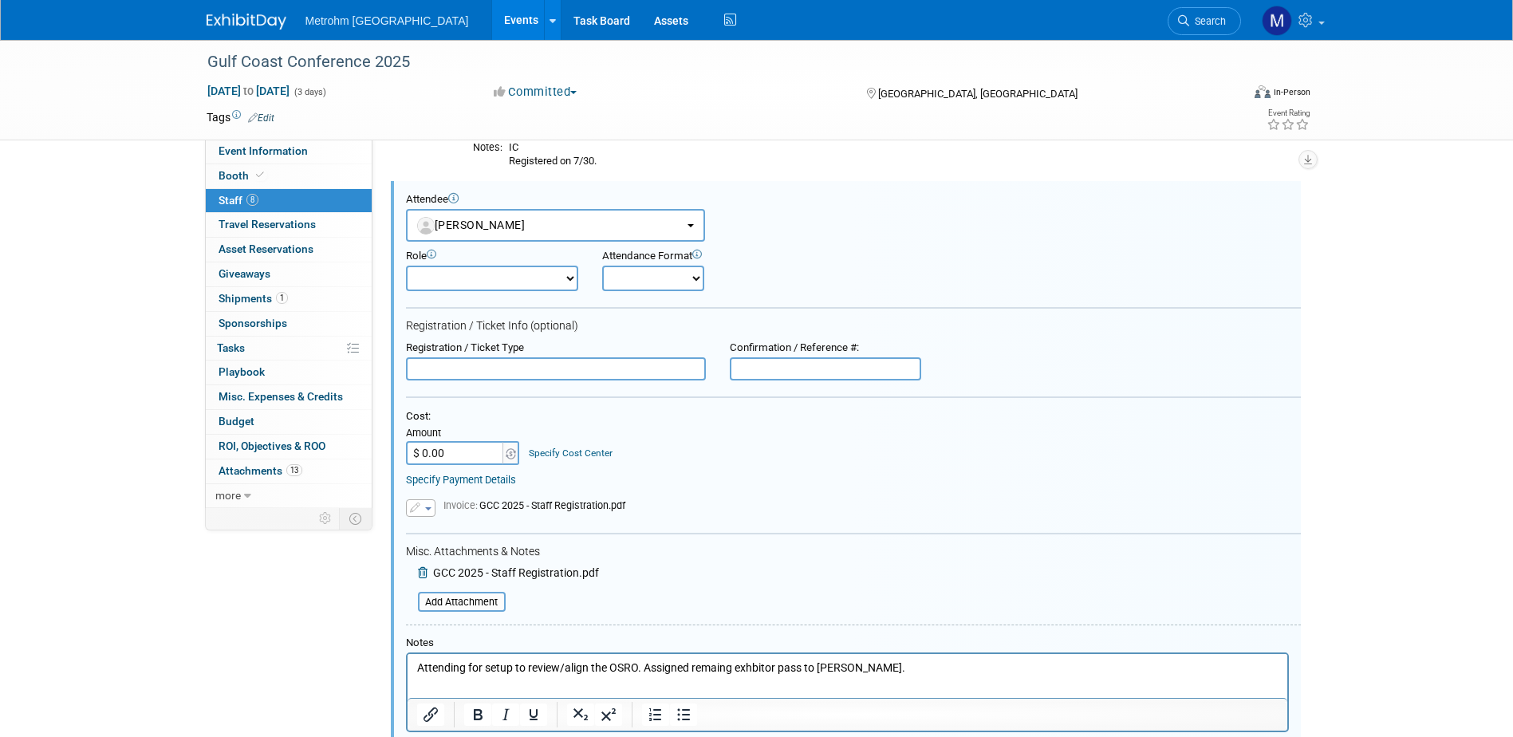
click at [420, 506] on icon "button" at bounding box center [416, 508] width 13 height 10
click at [428, 556] on icon at bounding box center [428, 554] width 11 height 11
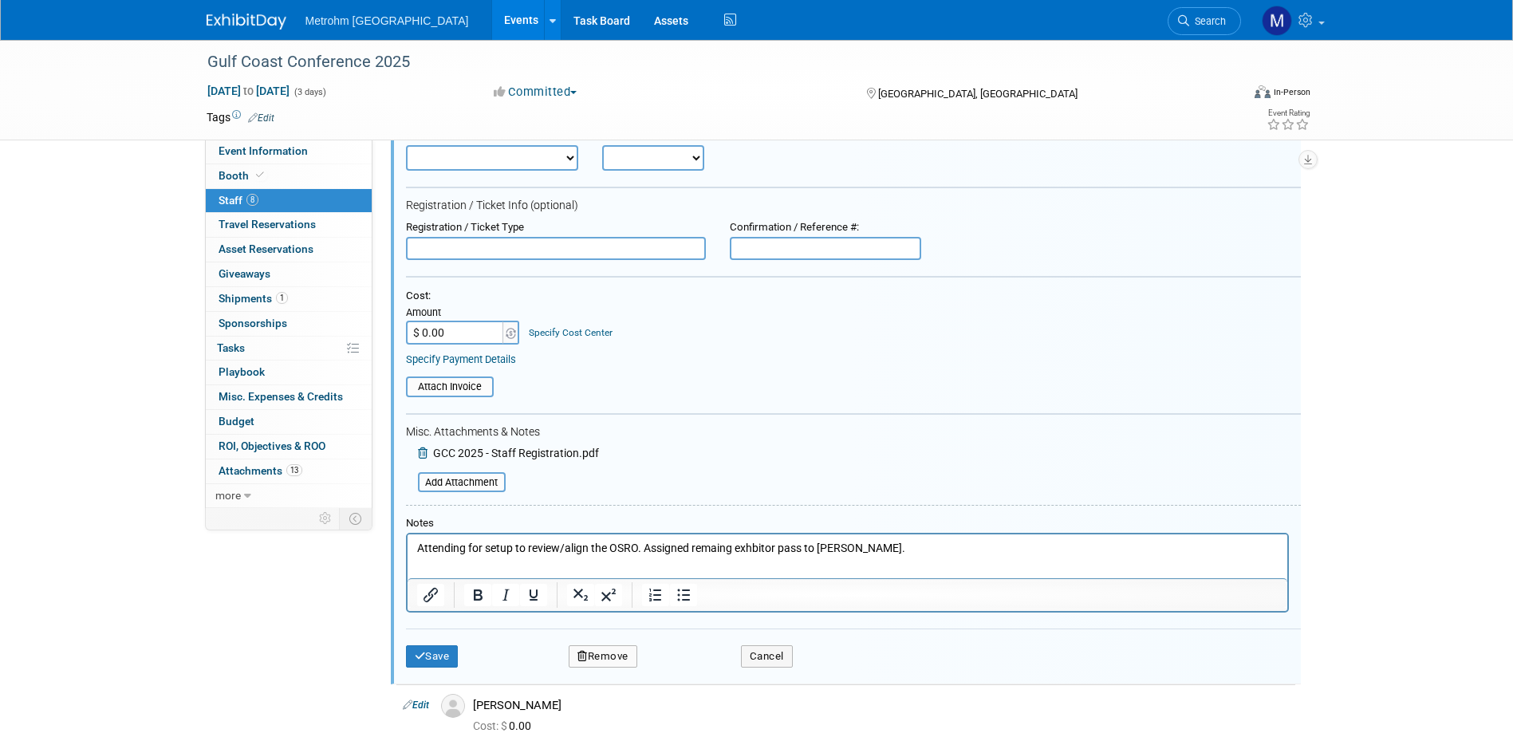
scroll to position [554, 0]
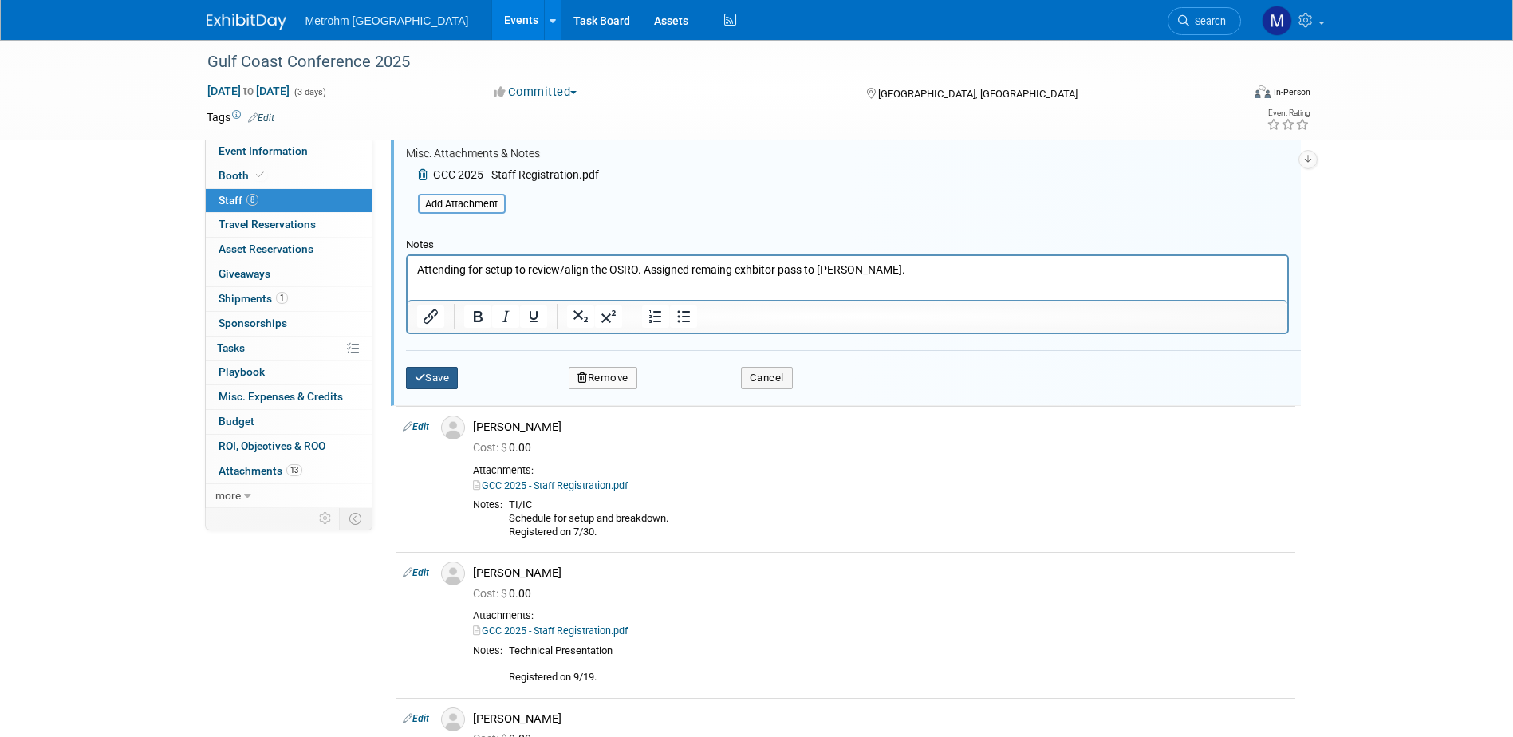
click at [418, 376] on icon "submit" at bounding box center [420, 378] width 11 height 10
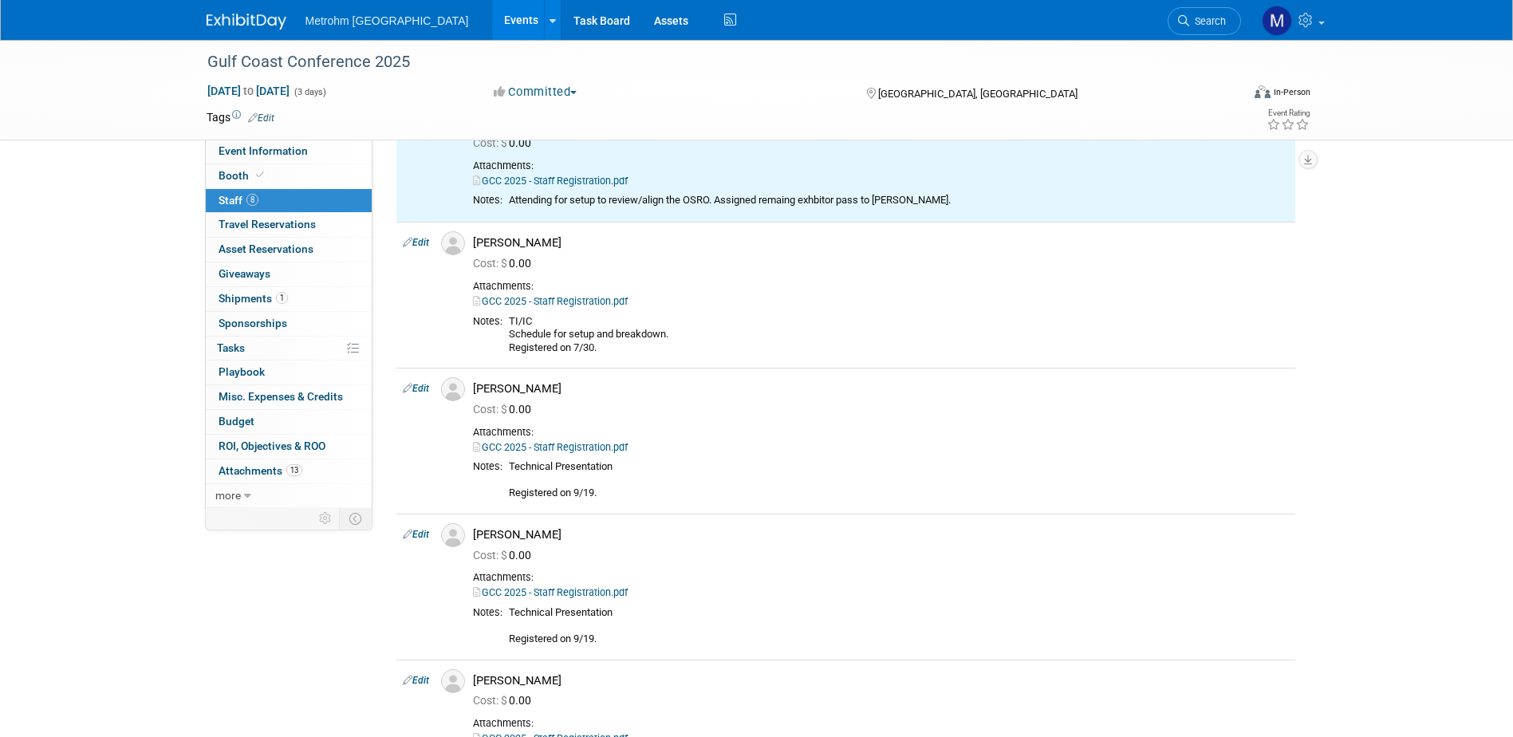
scroll to position [0, 0]
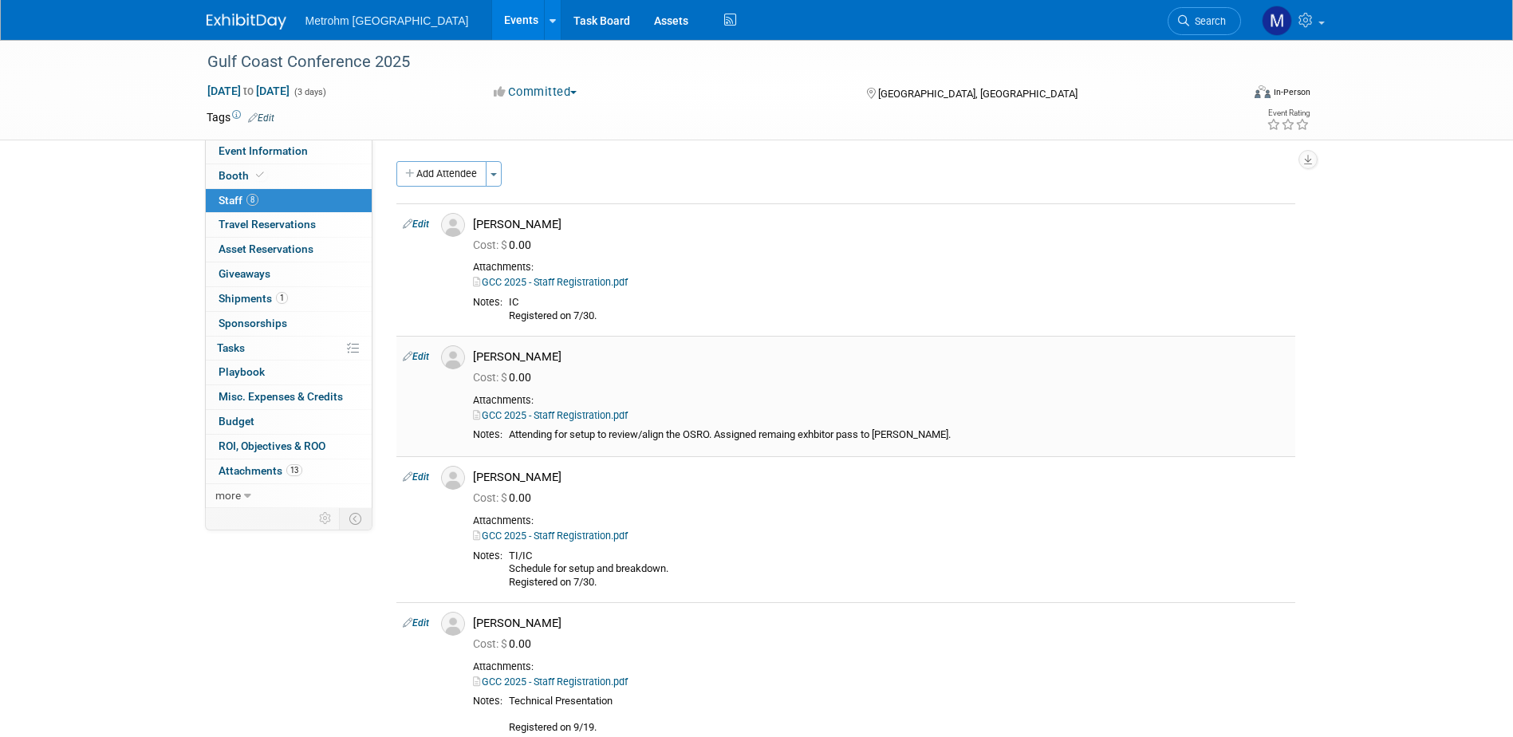
click at [574, 415] on link "GCC 2025 - Staff Registration.pdf" at bounding box center [550, 415] width 155 height 12
click at [276, 16] on img at bounding box center [247, 22] width 80 height 16
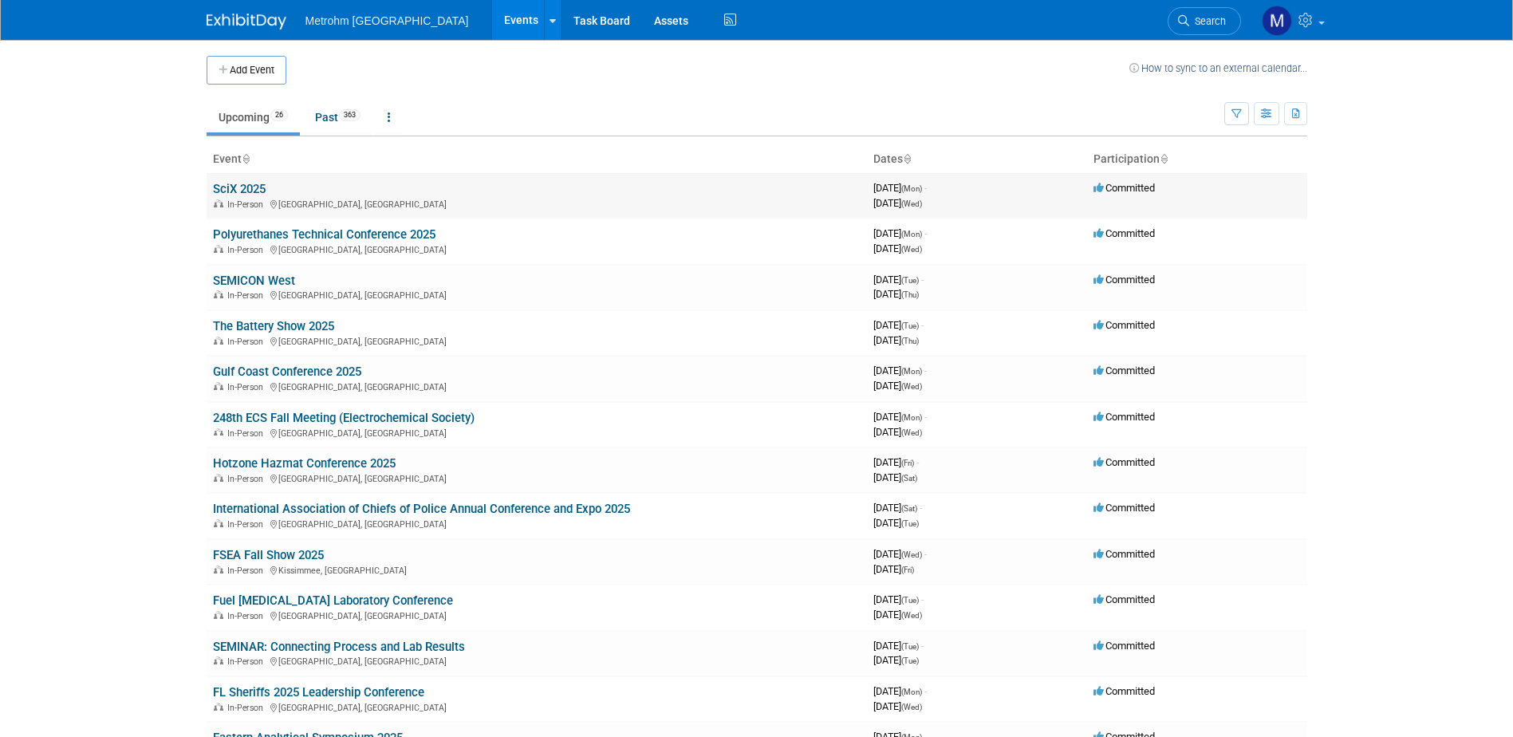
click at [244, 191] on link "SciX 2025" at bounding box center [239, 189] width 53 height 14
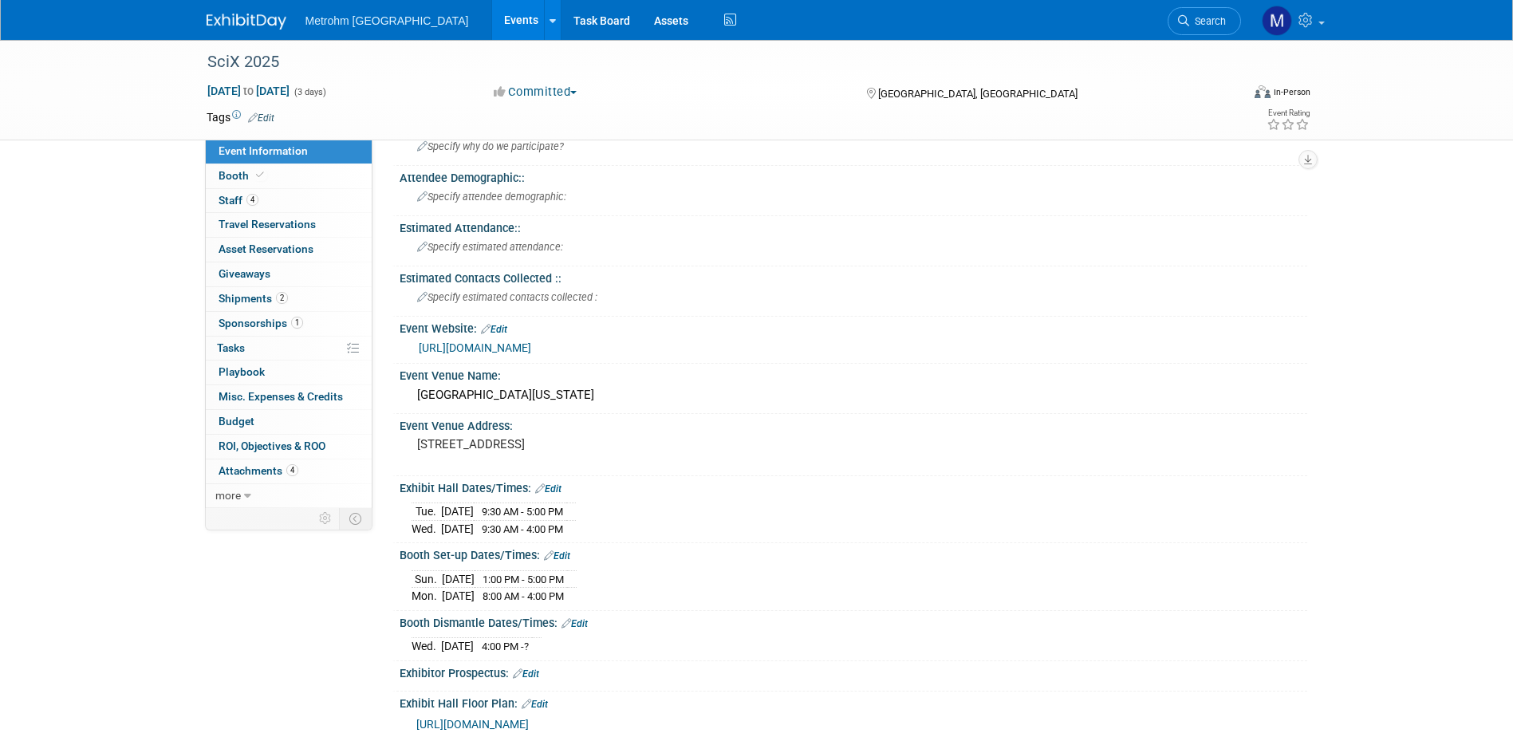
scroll to position [80, 0]
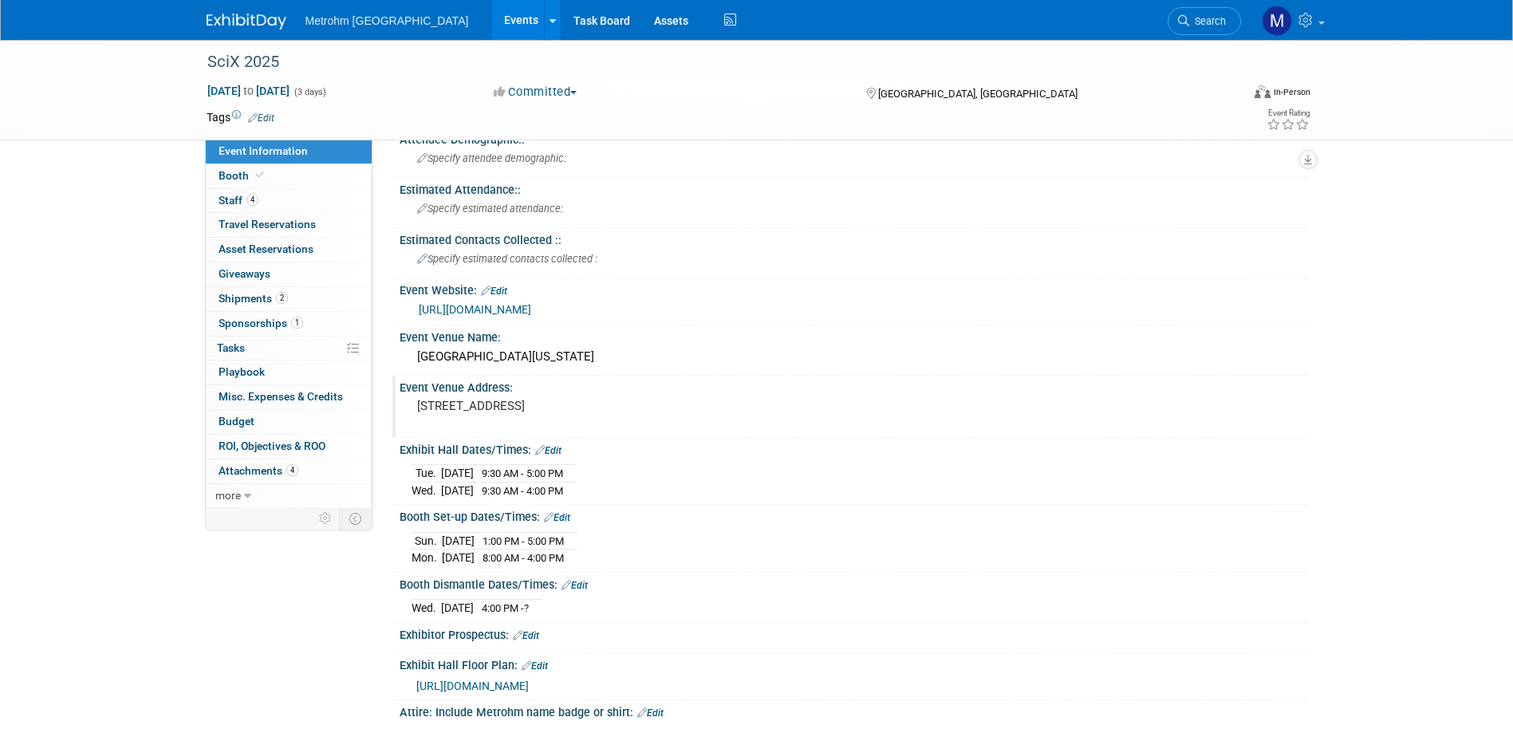
click at [540, 406] on pre "[STREET_ADDRESS]" at bounding box center [588, 406] width 343 height 14
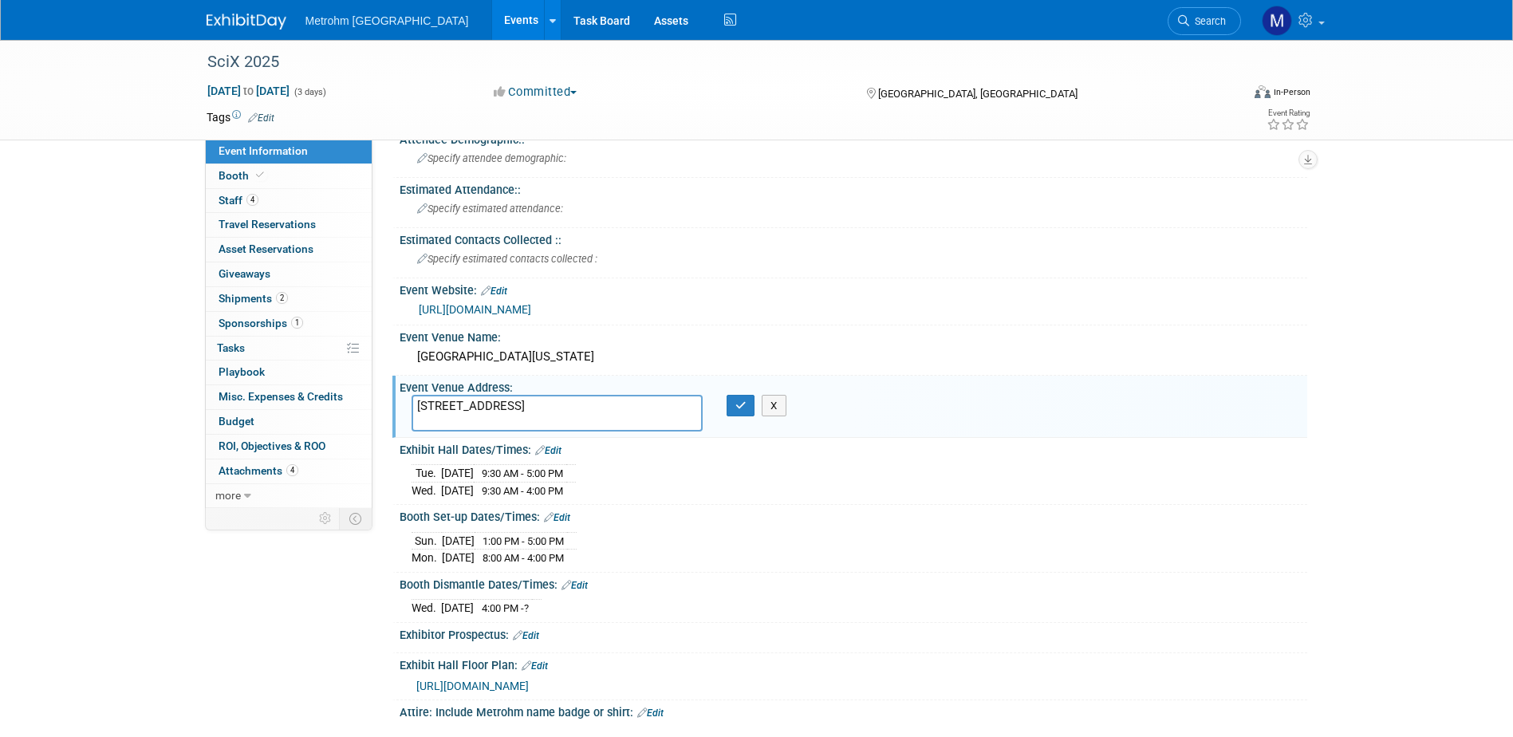
click at [537, 402] on textarea "[STREET_ADDRESS]" at bounding box center [557, 413] width 291 height 37
drag, startPoint x: 533, startPoint y: 405, endPoint x: 605, endPoint y: 412, distance: 72.2
click at [605, 412] on textarea "[STREET_ADDRESS]" at bounding box center [557, 413] width 291 height 37
